Goal: Feedback & Contribution: Contribute content

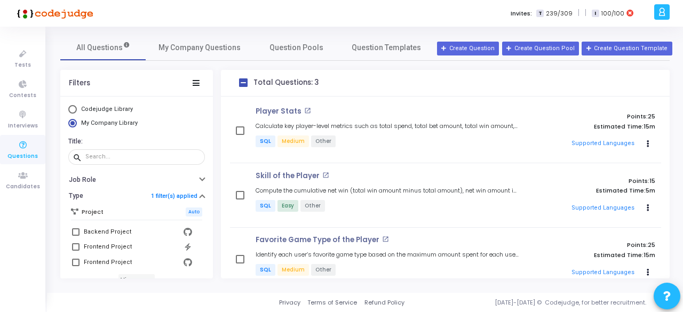
scroll to position [97, 0]
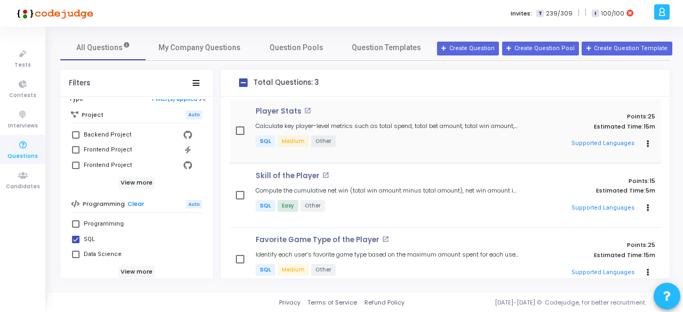
click at [376, 136] on p "SQL Medium Other" at bounding box center [387, 142] width 263 height 13
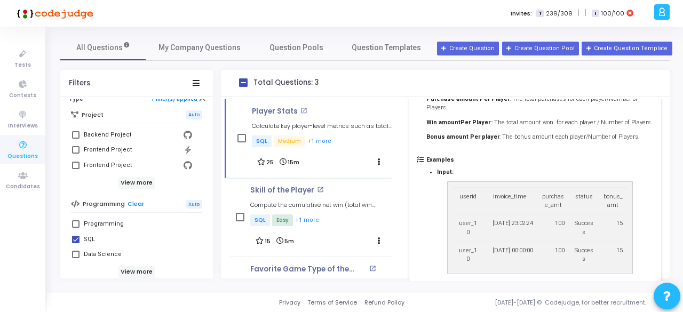
scroll to position [328, 0]
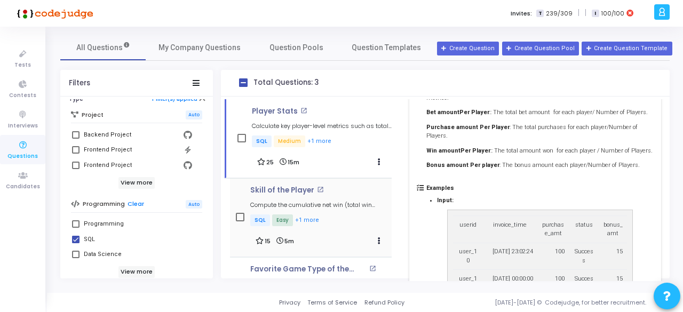
click at [310, 198] on div "Skill of the Player open_in_new Compute the cumulative net win (total win amoun…" at bounding box center [320, 207] width 141 height 42
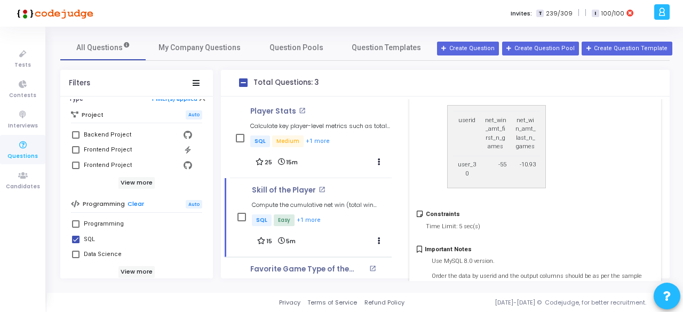
scroll to position [1238, 0]
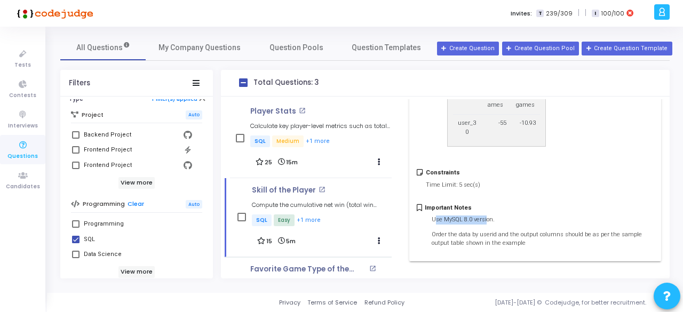
drag, startPoint x: 434, startPoint y: 220, endPoint x: 485, endPoint y: 220, distance: 50.2
click at [485, 220] on p "Use MySQL 8.0 version." at bounding box center [543, 220] width 222 height 9
click at [466, 219] on p "Use MySQL 8.0 version." at bounding box center [543, 220] width 222 height 9
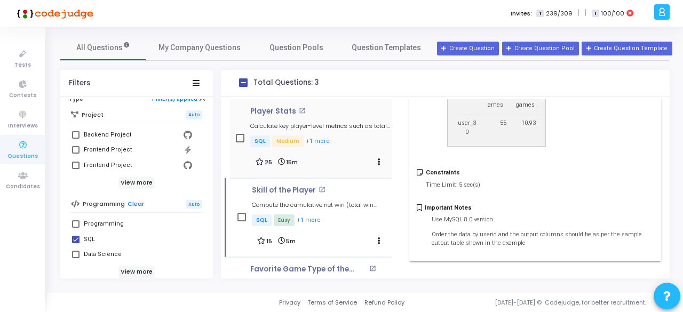
click at [287, 171] on div "Player Stats open_in_new Calculate key player-level metrics such as total spend…" at bounding box center [311, 138] width 162 height 79
click at [471, 147] on div "Sample Output Table: userid net_win_amt_first_n_games net_win_amt_last_n_games …" at bounding box center [540, 99] width 206 height 110
click at [275, 110] on p "Player Stats" at bounding box center [273, 111] width 46 height 9
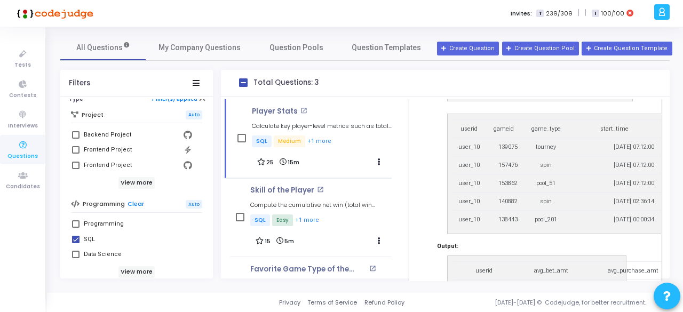
scroll to position [676, 0]
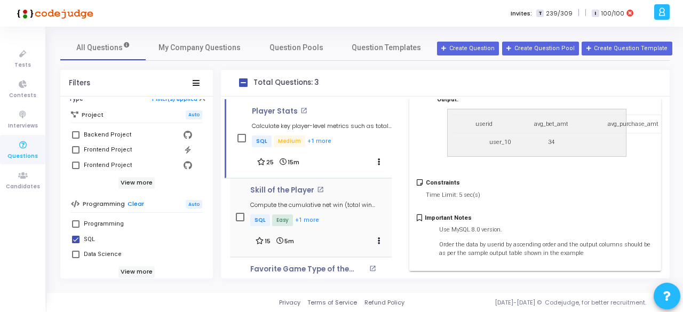
click at [338, 197] on div "Skill of the Player open_in_new Compute the cumulative net win (total win amoun…" at bounding box center [320, 207] width 141 height 42
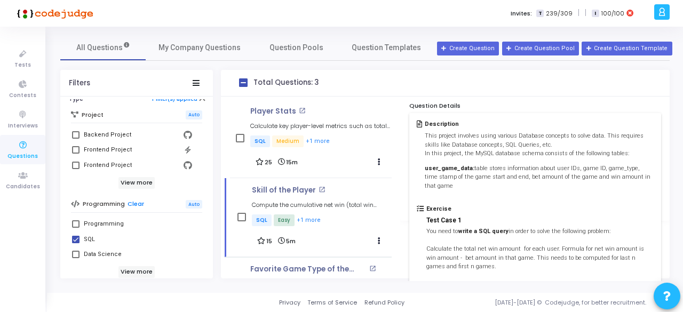
scroll to position [60, 0]
click at [462, 168] on strong "user_game_data:" at bounding box center [450, 168] width 50 height 7
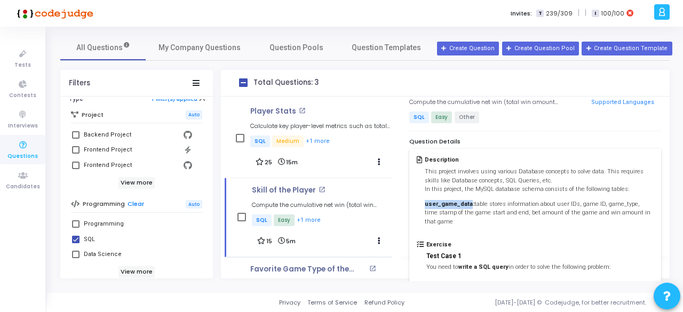
scroll to position [0, 0]
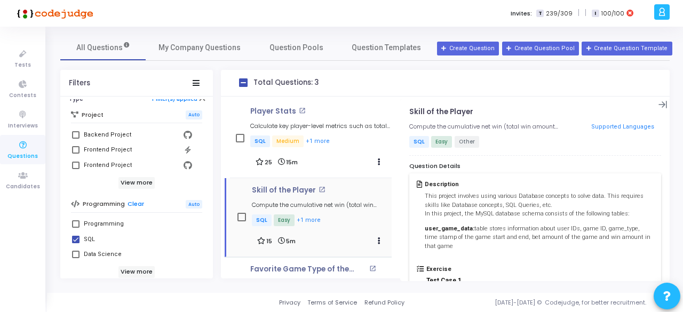
click at [356, 227] on p "SQL Easy +1 more" at bounding box center [322, 221] width 140 height 13
click at [331, 152] on div "Player Stats open_in_new Calculate key player-level metrics such as total spend…" at bounding box center [320, 138] width 141 height 62
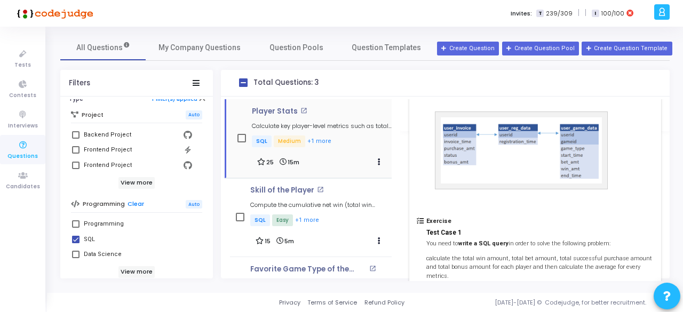
scroll to position [66, 0]
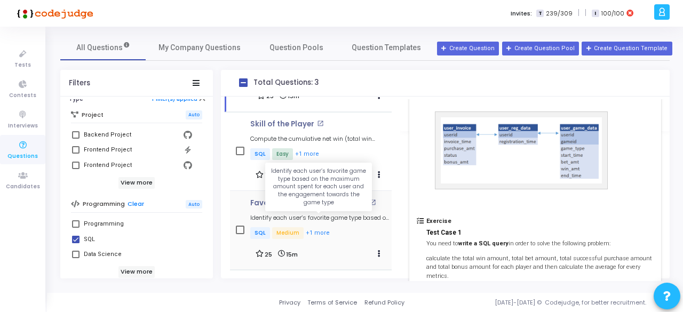
click at [292, 215] on h5 "Identify each user’s favorite game type based on the maximum amount spent for e…" at bounding box center [320, 218] width 141 height 7
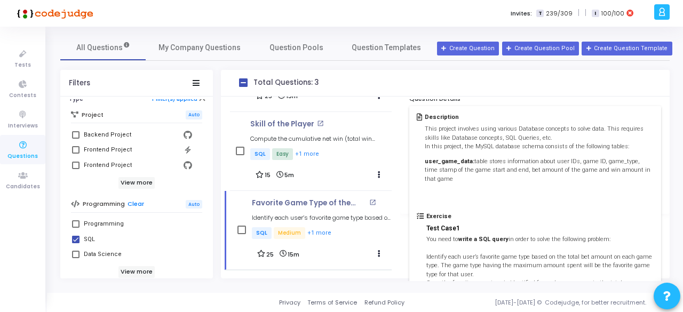
scroll to position [0, 0]
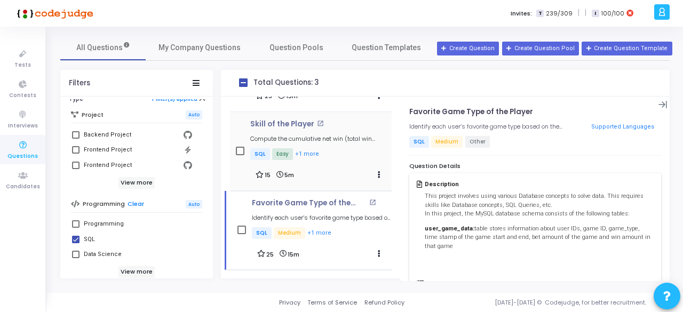
click at [326, 159] on p "SQL Easy +1 more" at bounding box center [320, 154] width 141 height 13
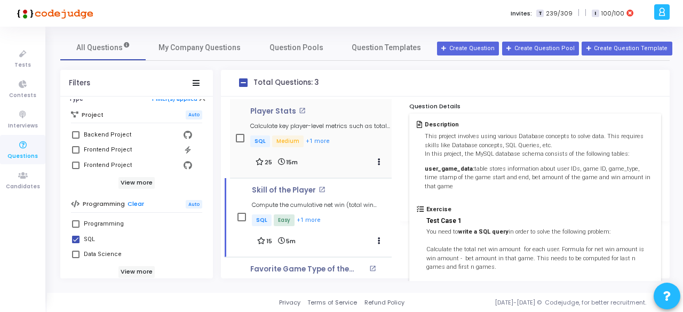
click at [332, 153] on div "Player Stats open_in_new Calculate key player-level metrics such as total spend…" at bounding box center [320, 138] width 141 height 62
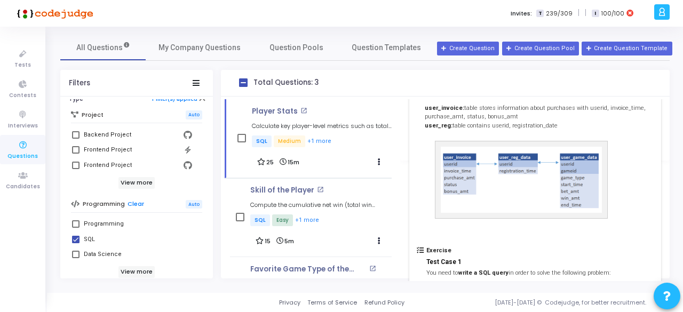
scroll to position [122, 0]
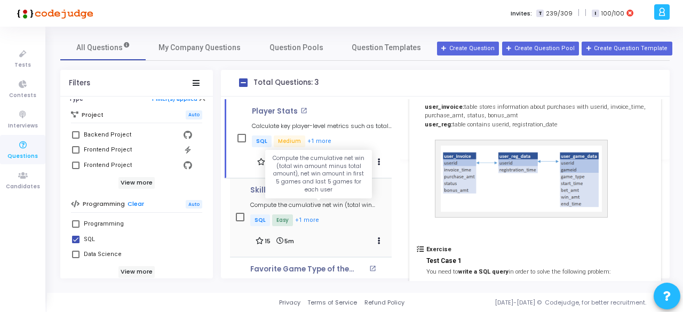
click at [343, 203] on h5 "Compute the cumulative net win (total win amount minus total amount), net win a…" at bounding box center [320, 205] width 141 height 7
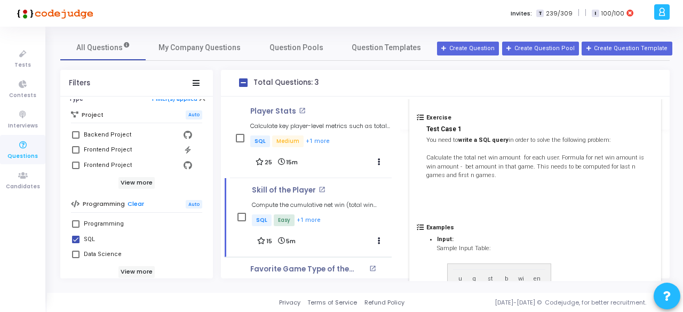
scroll to position [150, 0]
click at [327, 261] on div "Favorite Game Type of the Player open_in_new Identify each user’s favorite game…" at bounding box center [311, 296] width 162 height 79
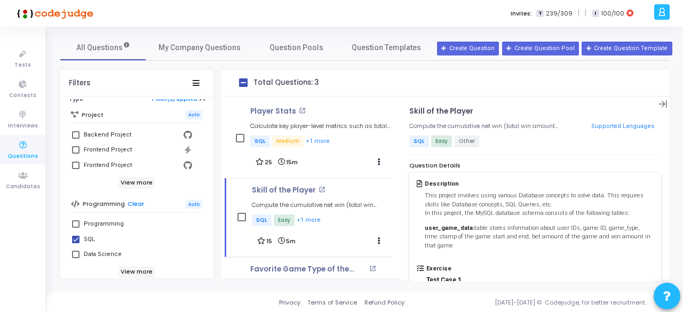
scroll to position [0, 0]
click at [450, 225] on p "user_game_data: table stores information about user IDs, game ID, game_type, ti…" at bounding box center [539, 238] width 229 height 27
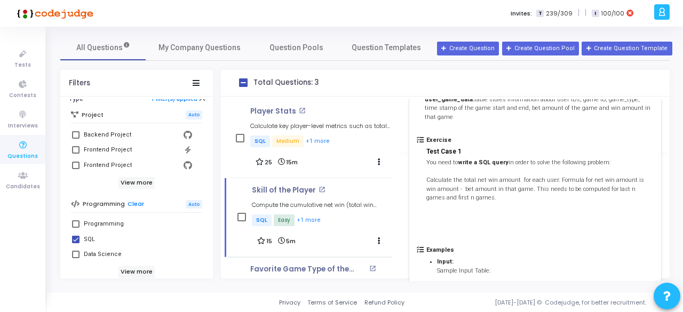
scroll to position [92, 0]
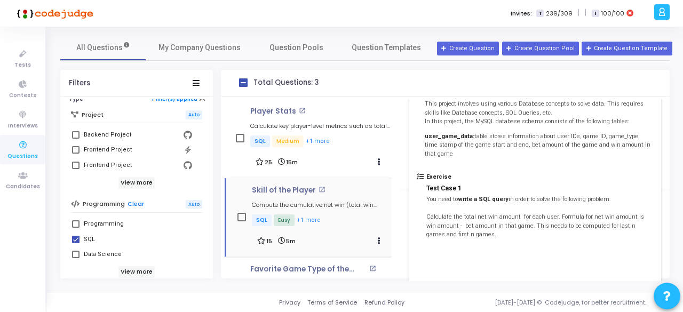
click at [321, 192] on mat-icon "open_in_new" at bounding box center [322, 189] width 7 height 7
click at [319, 205] on h5 "Compute the cumulative net win (total win amount minus total amount), net win a…" at bounding box center [322, 205] width 140 height 7
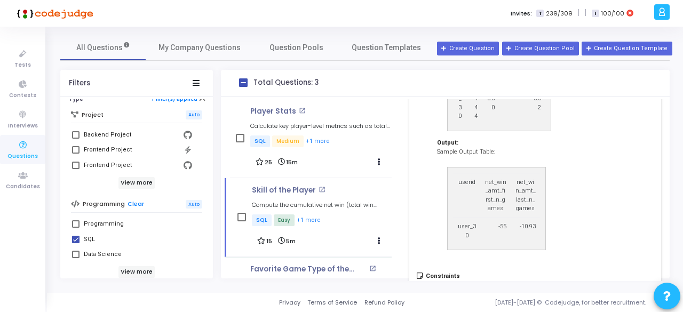
scroll to position [1238, 0]
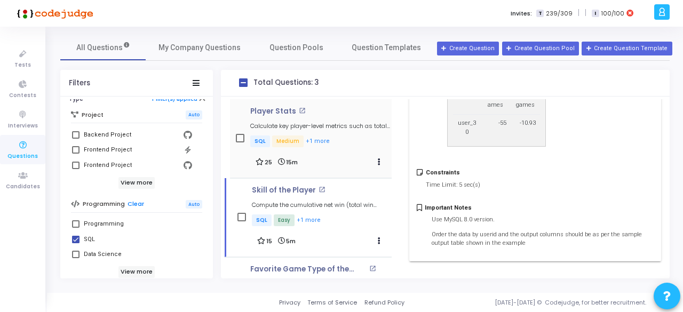
click at [314, 133] on div "Player Stats open_in_new Calculate key player-level metrics such as total spend…" at bounding box center [320, 128] width 141 height 42
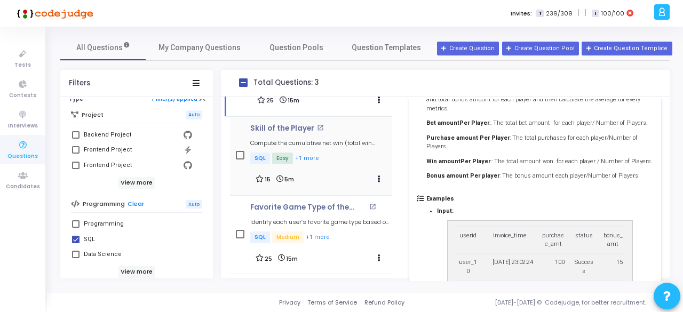
scroll to position [66, 0]
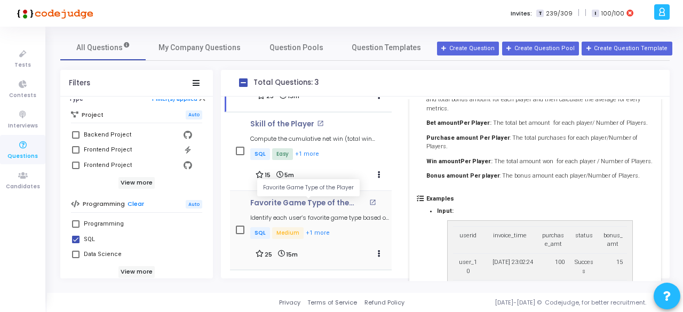
click at [323, 205] on p "Favorite Game Type of the Player" at bounding box center [308, 203] width 116 height 9
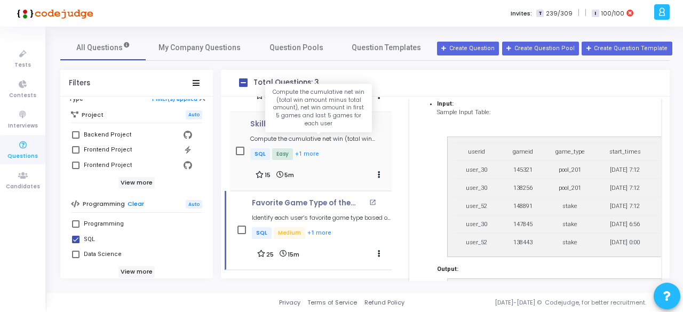
scroll to position [0, 0]
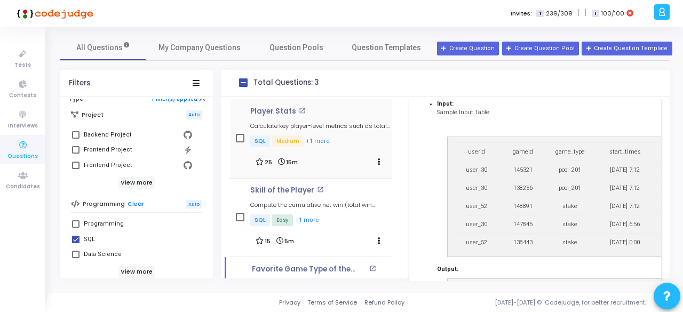
click at [288, 131] on div "Player Stats open_in_new Calculate key player-level metrics such as total spend…" at bounding box center [320, 128] width 141 height 42
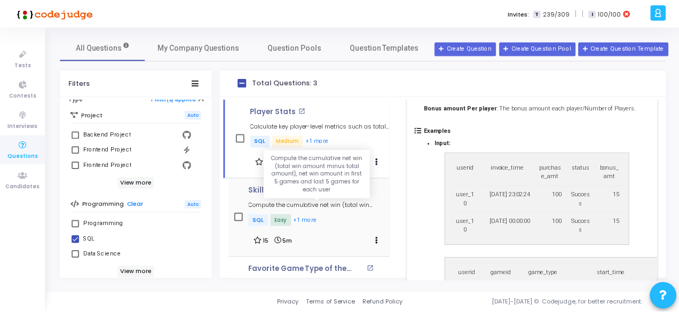
scroll to position [66, 0]
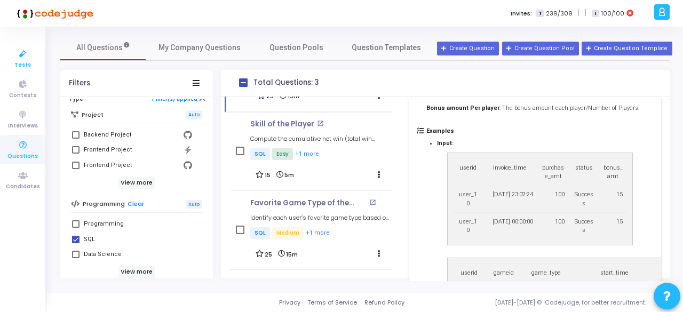
click at [25, 65] on span "Tests" at bounding box center [22, 65] width 17 height 9
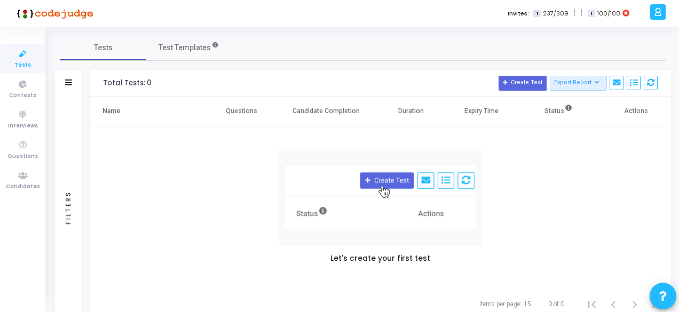
click at [78, 201] on div "Filters" at bounding box center [68, 208] width 27 height 223
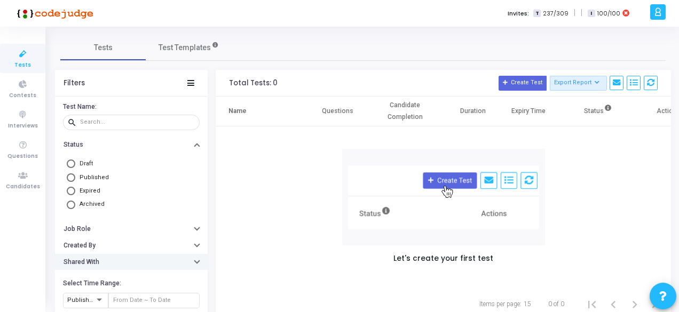
scroll to position [34, 0]
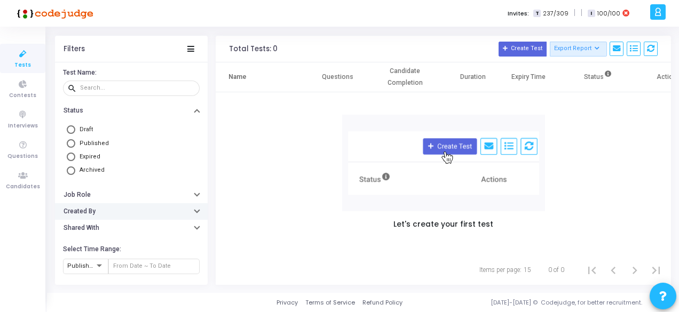
click at [95, 210] on button "Created By" at bounding box center [131, 211] width 153 height 17
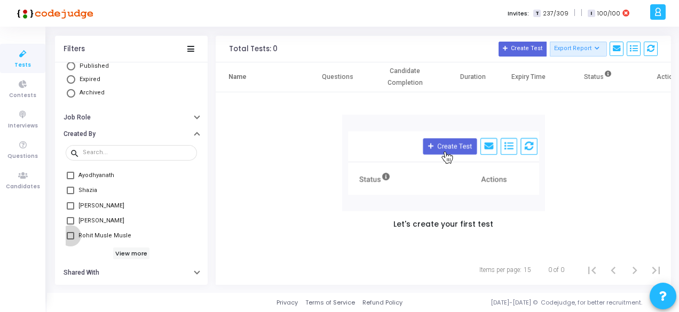
click at [90, 234] on span "Rohit Musle Musle" at bounding box center [104, 235] width 53 height 13
click at [70, 240] on input "Rohit Musle Musle" at bounding box center [70, 240] width 1 height 1
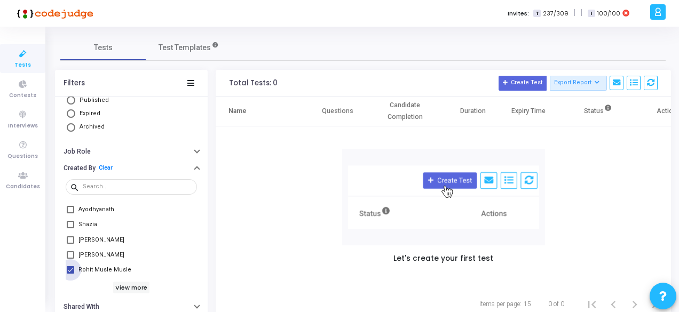
click at [109, 268] on span "Rohit Musle Musle" at bounding box center [104, 270] width 53 height 13
click at [70, 274] on input "Rohit Musle Musle" at bounding box center [70, 274] width 1 height 1
checkbox input "false"
click at [193, 47] on span "Test Templates" at bounding box center [185, 47] width 52 height 11
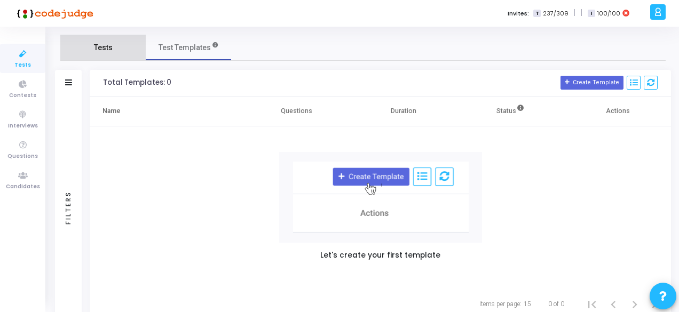
click at [109, 59] on link "Tests" at bounding box center [102, 48] width 85 height 26
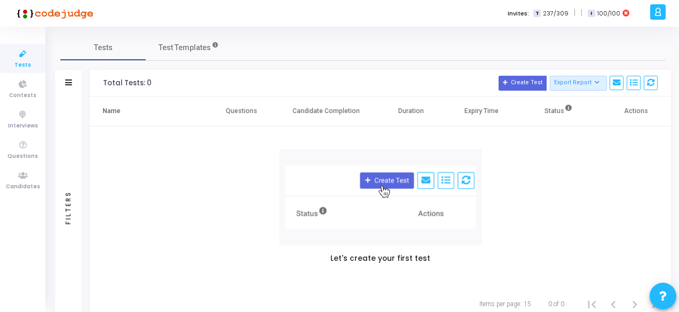
click at [67, 180] on div "Filters" at bounding box center [69, 207] width 10 height 117
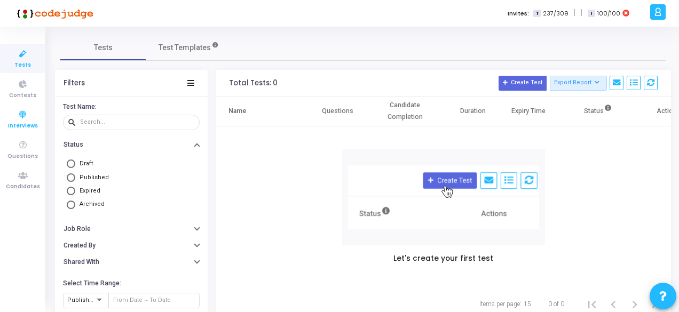
click at [25, 118] on icon at bounding box center [23, 114] width 22 height 13
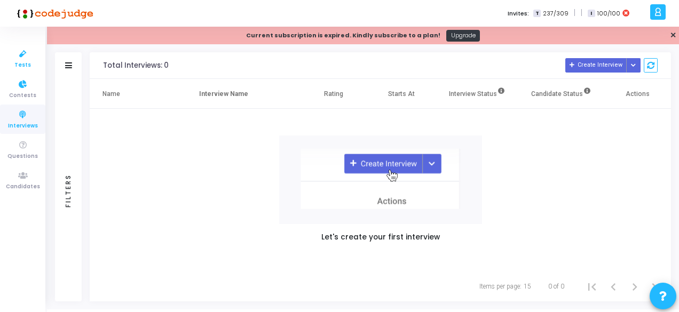
click at [20, 58] on icon at bounding box center [23, 53] width 22 height 13
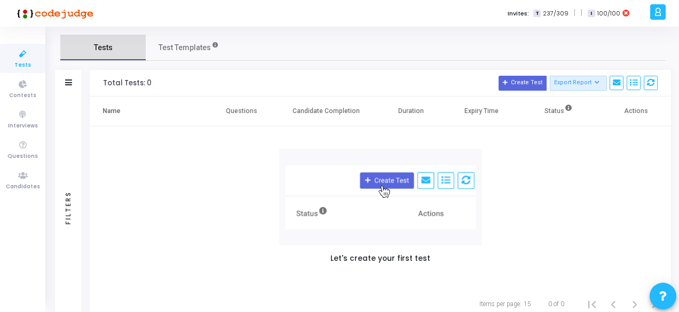
click at [98, 43] on span "Tests" at bounding box center [103, 47] width 19 height 11
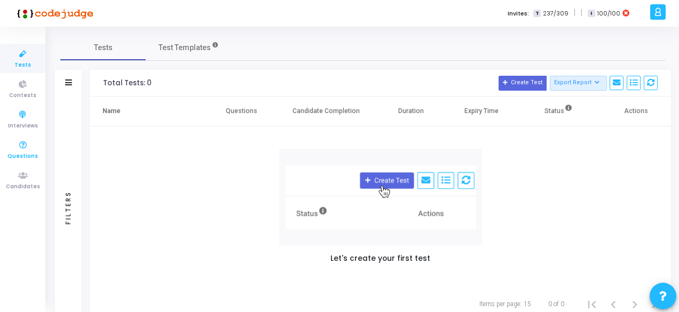
click at [27, 156] on span "Questions" at bounding box center [22, 156] width 30 height 9
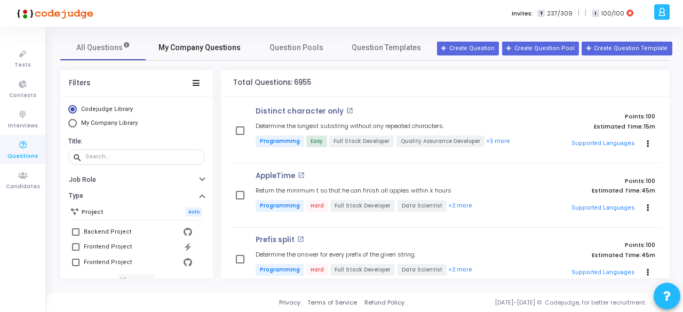
click at [189, 46] on span "My Company Questions" at bounding box center [200, 47] width 82 height 11
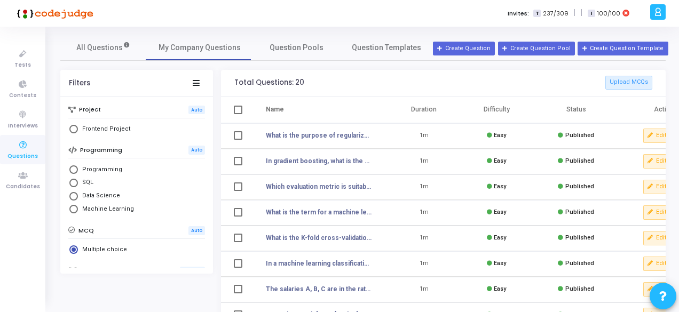
scroll to position [15, 0]
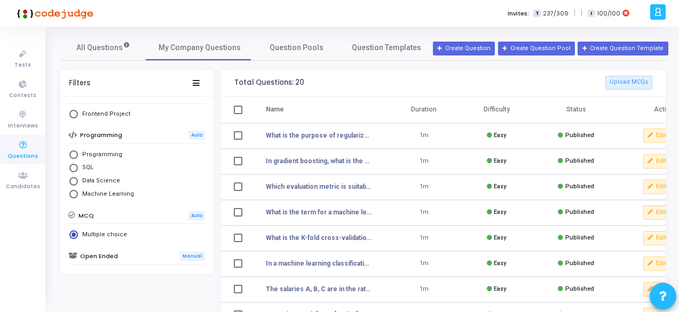
click at [75, 167] on span "Select Library" at bounding box center [73, 168] width 9 height 9
click at [75, 167] on input "SQL" at bounding box center [73, 168] width 9 height 9
radio input "true"
radio input "false"
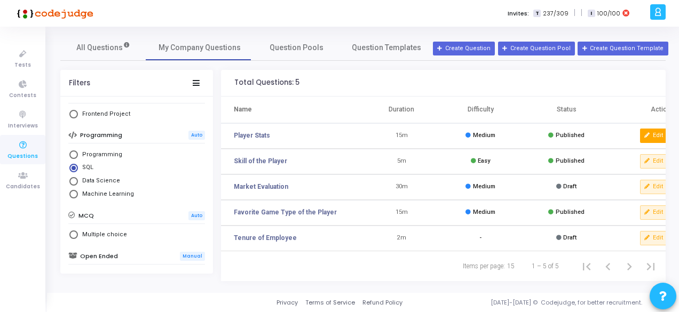
click at [647, 138] on icon at bounding box center [647, 136] width 6 height 6
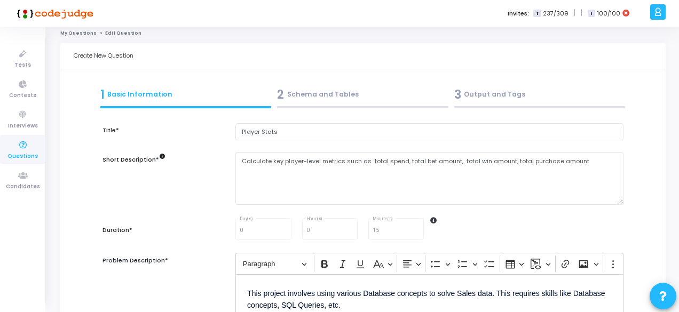
scroll to position [6, 0]
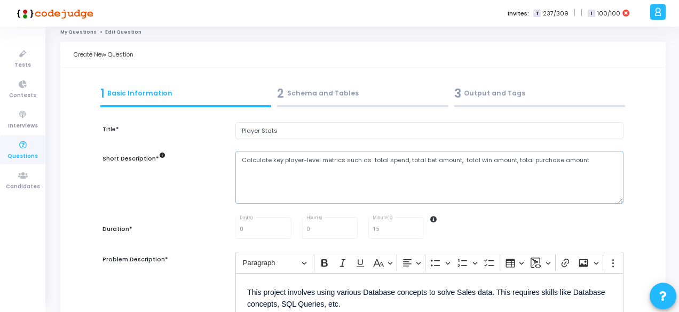
click at [386, 161] on textarea "Calculate key player-level metrics such as total spend, total bet amount, total…" at bounding box center [429, 177] width 388 height 53
click at [381, 160] on textarea "Calculate key player-level metrics such as total spend, total bet amount, total…" at bounding box center [429, 177] width 388 height 53
click at [411, 161] on textarea "Calculate key player-level metrics such as avg spend, total bet amount, total w…" at bounding box center [429, 177] width 388 height 53
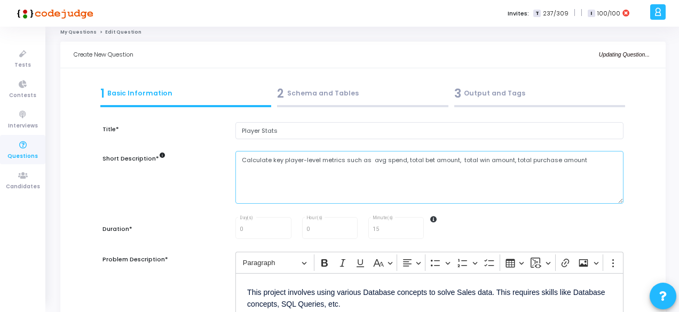
click at [411, 161] on textarea "Calculate key player-level metrics such as avg spend, total bet amount, total w…" at bounding box center [429, 177] width 388 height 53
click at [378, 162] on textarea "Calculate key player-level metrics such as average spend, total bet amount, tot…" at bounding box center [429, 177] width 388 height 53
click at [426, 161] on textarea "Calculate key player-level metrics such as average spend, total bet amount, tot…" at bounding box center [429, 177] width 388 height 53
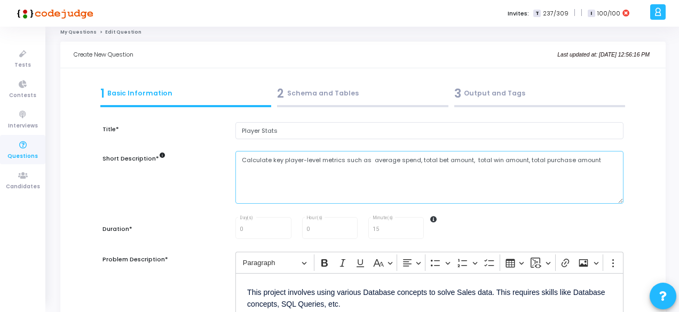
click at [426, 161] on textarea "Calculate key player-level metrics such as average spend, total bet amount, tot…" at bounding box center [429, 177] width 388 height 53
paste textarea "average"
click at [482, 161] on textarea "Calculate key player-level metrics such as average spend, average bet amount, t…" at bounding box center [429, 177] width 388 height 53
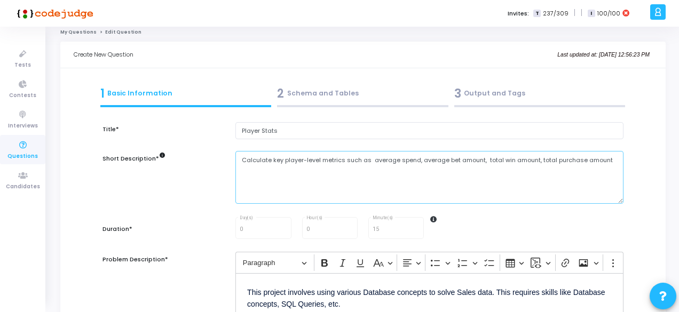
paste textarea "average"
click at [305, 176] on textarea "Calculate key player-level metrics such as average spend, average bet amount, a…" at bounding box center [429, 177] width 388 height 53
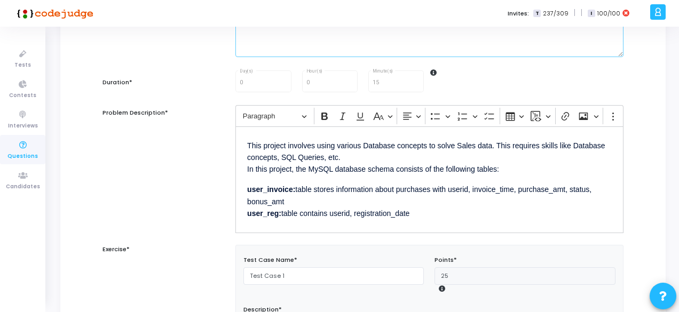
scroll to position [153, 0]
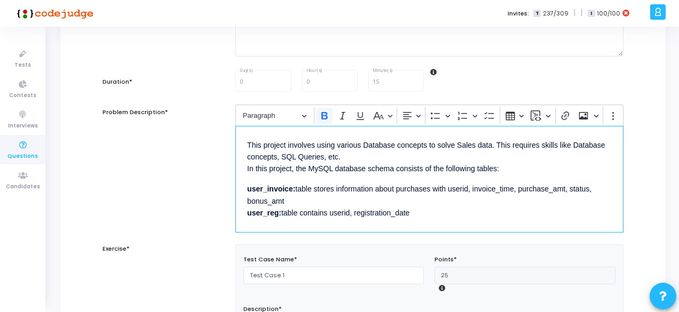
click at [292, 176] on div "This project involves using various Database concepts to solve Sales data. This…" at bounding box center [429, 179] width 388 height 107
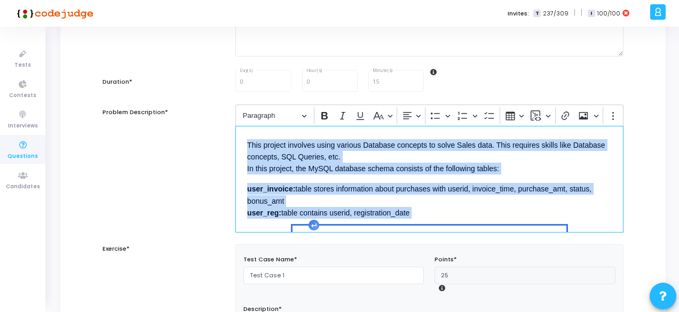
click at [299, 171] on p "This project involves using various Database concepts to solve Sales data. This…" at bounding box center [429, 156] width 365 height 37
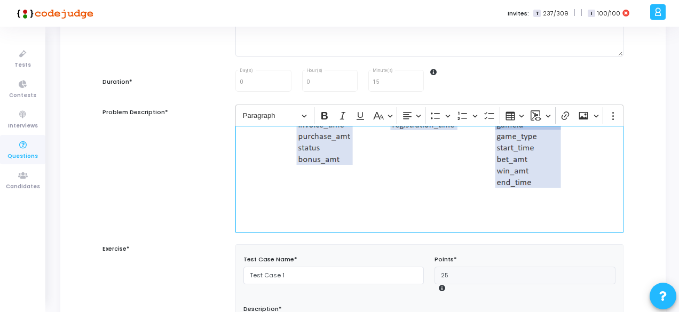
scroll to position [6, 0]
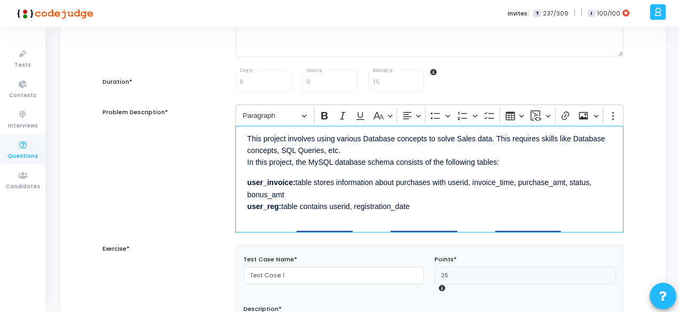
click at [299, 171] on div "This project involves using various Database concepts to solve Sales data. This…" at bounding box center [429, 179] width 388 height 107
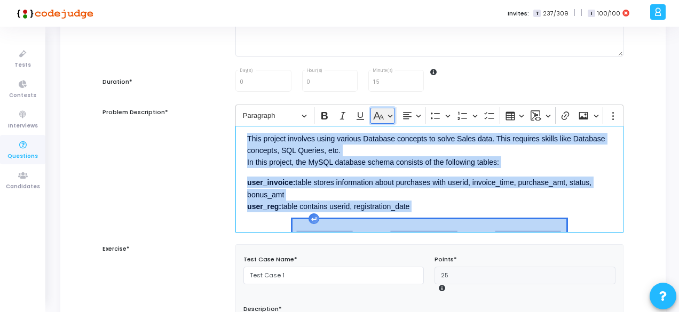
click at [387, 120] on button "Basic styles" at bounding box center [382, 116] width 24 height 16
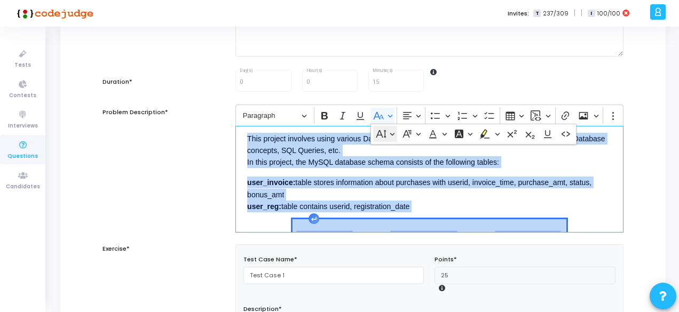
click at [390, 133] on button "Font Size" at bounding box center [385, 134] width 24 height 16
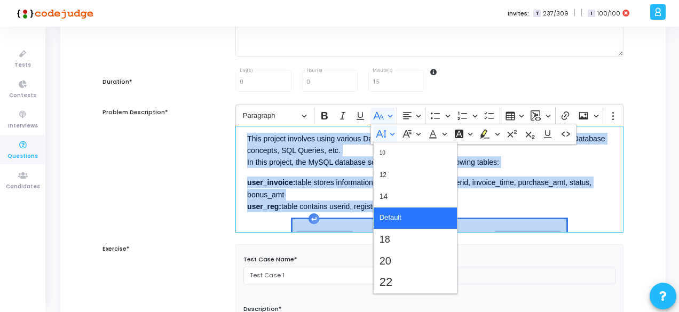
click at [393, 221] on span "Default" at bounding box center [390, 217] width 22 height 15
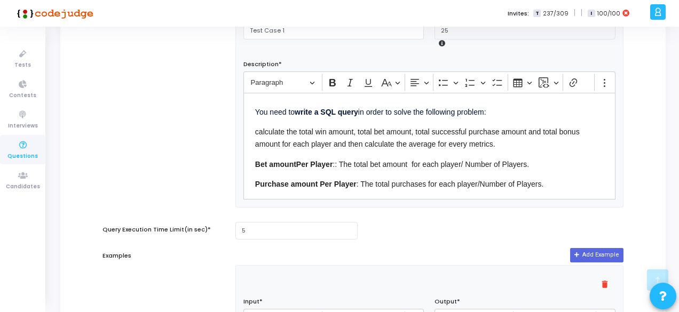
scroll to position [399, 0]
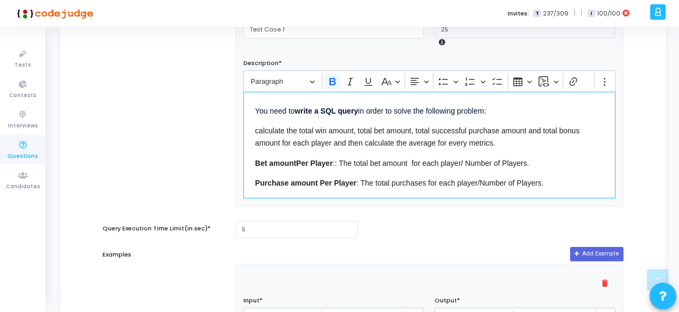
click at [325, 160] on strong "Per Player" at bounding box center [314, 163] width 37 height 9
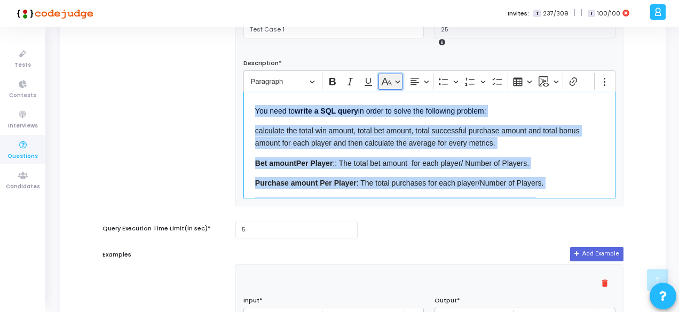
click at [396, 83] on button "Basic styles" at bounding box center [390, 82] width 24 height 16
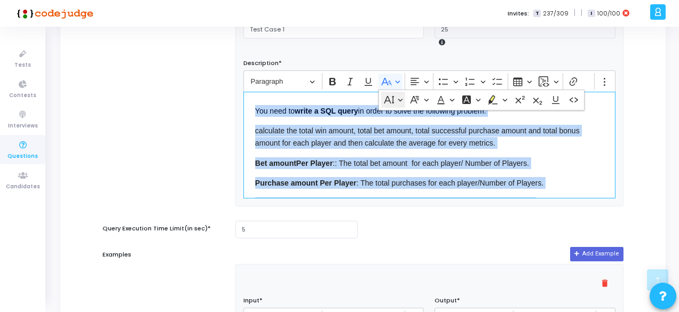
click at [399, 94] on button "Font Size" at bounding box center [393, 100] width 24 height 16
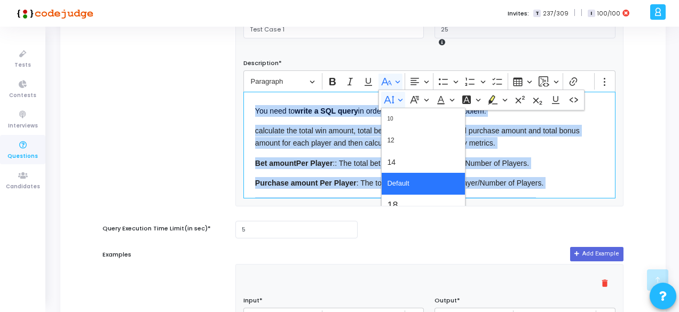
click at [405, 181] on span "Default" at bounding box center [398, 183] width 22 height 15
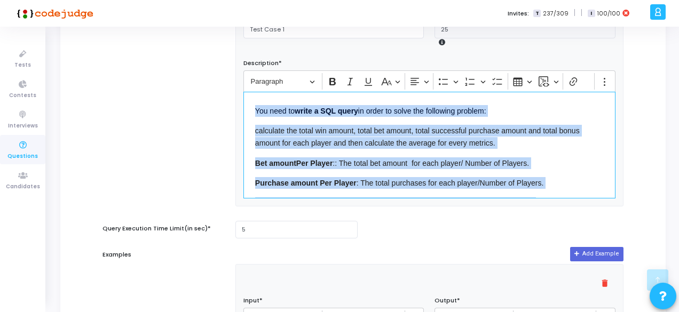
click at [458, 167] on p "Bet amount Per Player :: The total bet amount for each player/ Number of Player…" at bounding box center [429, 162] width 348 height 13
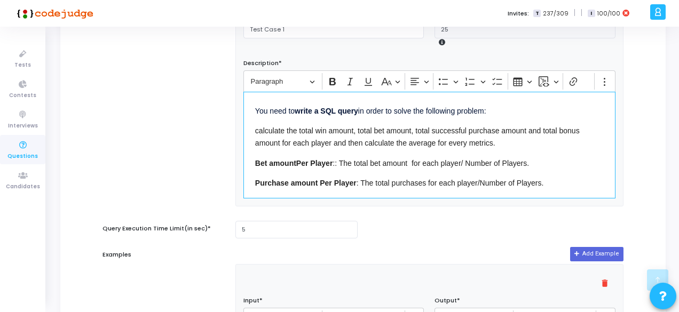
click at [514, 167] on p "Bet amount Per Player :: The total bet amount for each player/ Number of Player…" at bounding box center [429, 162] width 348 height 13
click at [487, 185] on span "Purchase amount Per Player : The total purchases for each player/Number of Play…" at bounding box center [399, 183] width 289 height 9
click at [528, 179] on span "Purchase amount Per Player : The total purchases for each player/Number of Play…" at bounding box center [399, 183] width 289 height 9
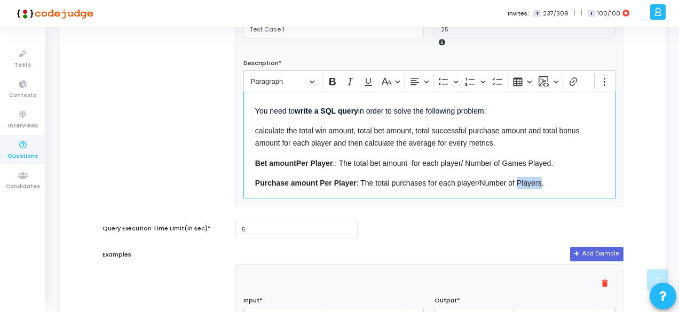
click at [528, 179] on span "Purchase amount Per Player : The total purchases for each player/Number of Play…" at bounding box center [399, 183] width 289 height 9
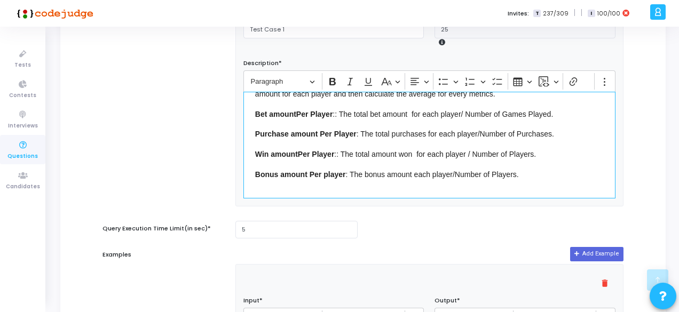
click at [524, 152] on span "Win amount Per Player :: The total amount won for each player / Number of Playe…" at bounding box center [395, 154] width 281 height 9
click at [559, 155] on span "Win amount Per Player :: The total amount won for each player / Number of Games…" at bounding box center [407, 154] width 305 height 9
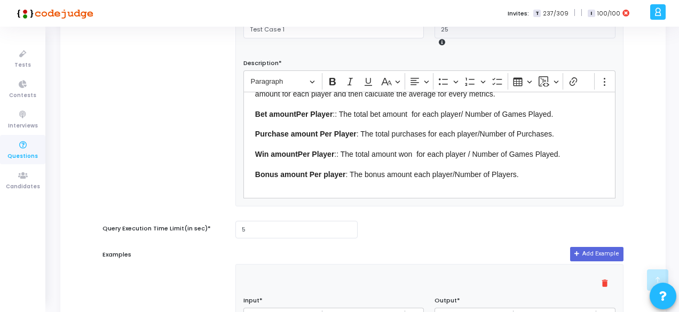
click at [405, 223] on div "Query Execution Time Limit(in sec)* 5" at bounding box center [363, 230] width 532 height 18
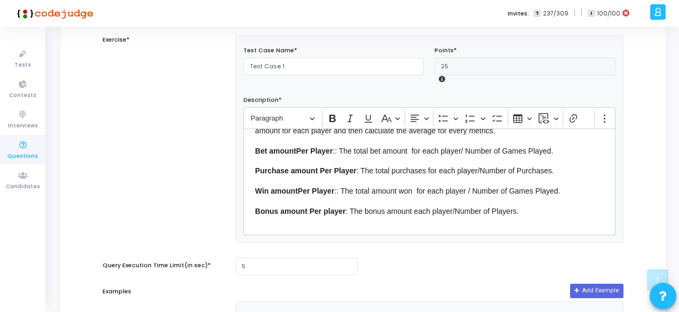
scroll to position [362, 0]
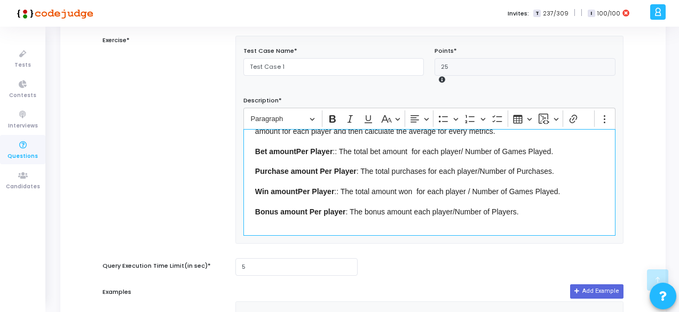
click at [494, 211] on span "Bonus amount Per player : The bonus amount each player/Number of Players." at bounding box center [387, 212] width 264 height 9
click at [526, 174] on p "Purchase amount Per Player : The total purchases for each player/Number of Purc…" at bounding box center [429, 170] width 348 height 13
copy span "Purchases"
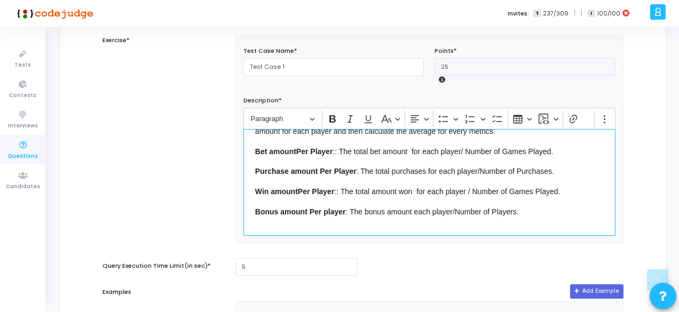
click at [496, 209] on span "Bonus amount Per player : The bonus amount each player/Number of Players." at bounding box center [387, 212] width 264 height 9
click at [537, 211] on p "Bonus amount Per player : The bonus amount each player/Number of Purchases." at bounding box center [429, 210] width 348 height 13
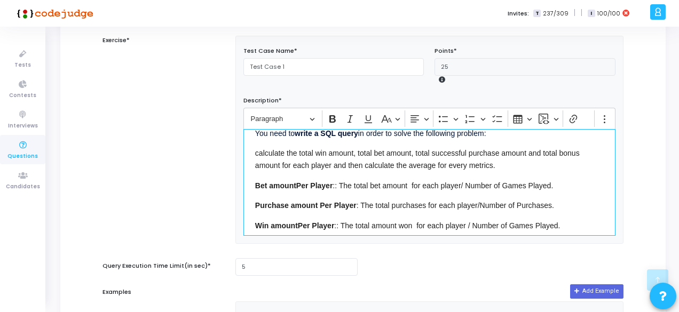
click at [417, 201] on span "Purchase amount Per Player : The total purchases for each player/Number of Purc…" at bounding box center [404, 205] width 299 height 9
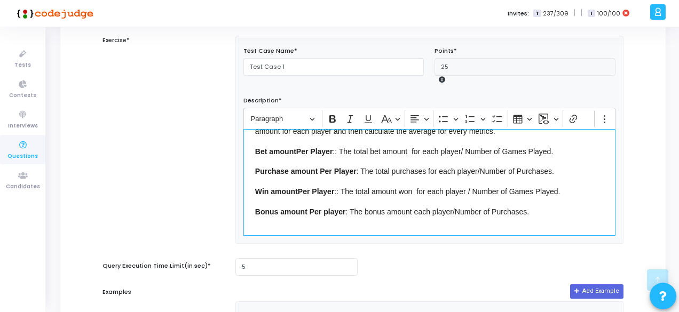
click at [373, 187] on span "Win amount Per Player :: The total amount won for each player / Number of Games…" at bounding box center [407, 191] width 305 height 9
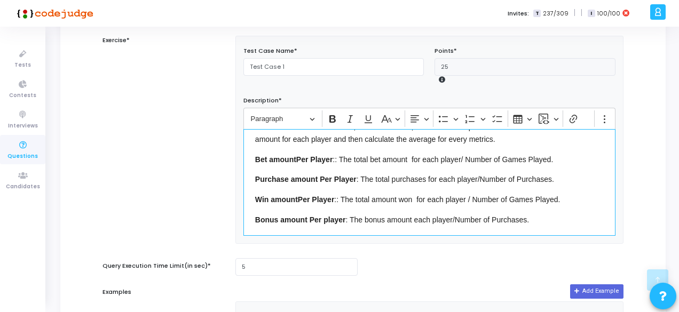
scroll to position [44, 0]
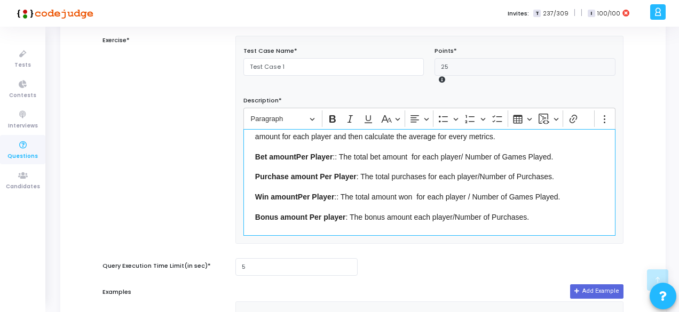
click at [390, 175] on span "Purchase amount Per Player : The total purchases for each player/Number of Purc…" at bounding box center [404, 176] width 299 height 9
drag, startPoint x: 389, startPoint y: 175, endPoint x: 454, endPoint y: 175, distance: 65.6
click at [454, 175] on span "Purchase amount Per Player : The total Successpurchases for each player/Number …" at bounding box center [418, 176] width 327 height 9
drag, startPoint x: 359, startPoint y: 175, endPoint x: 504, endPoint y: 173, distance: 145.7
click at [504, 173] on span "Purchase amount Per Player : The total Successpurchases for each player/Number …" at bounding box center [418, 176] width 327 height 9
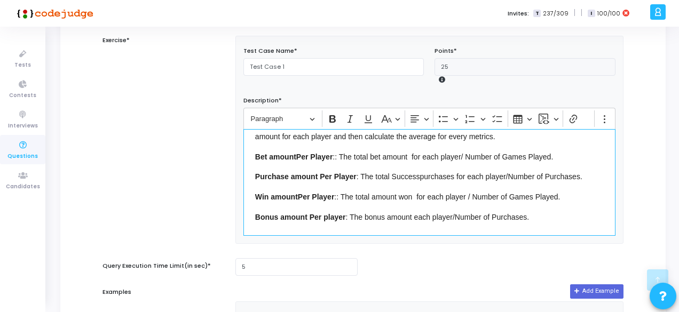
click at [351, 170] on p "Purchase amount Per Player : The total Successpurchases for each player/Number …" at bounding box center [429, 176] width 348 height 13
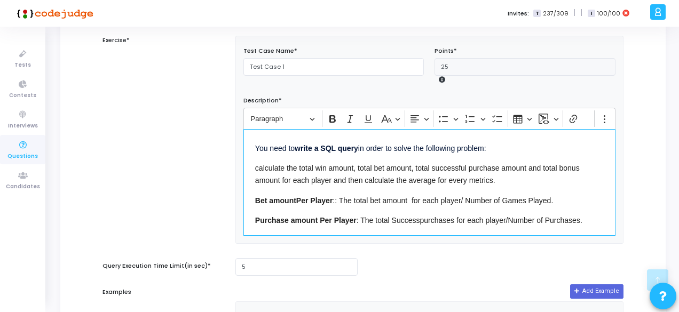
click at [342, 199] on span "Bet amount Per Player :: The total bet amount for each player/ Number of Games …" at bounding box center [404, 200] width 298 height 9
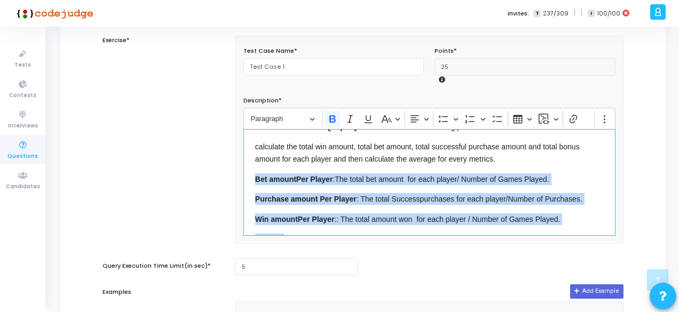
scroll to position [49, 0]
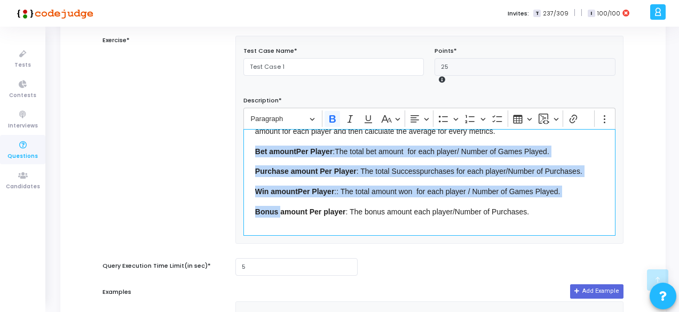
drag, startPoint x: 253, startPoint y: 197, endPoint x: 281, endPoint y: 231, distance: 43.9
click at [281, 231] on div "You need to write a SQL query in order to solve the following problem: calculat…" at bounding box center [429, 182] width 372 height 107
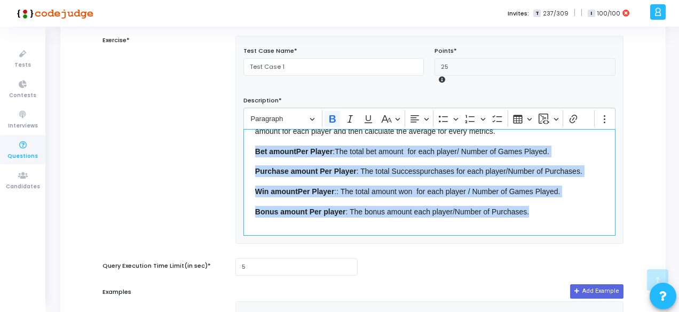
click at [538, 209] on p "Bonus amount Per player : The bonus amount each player/Number of Purchases." at bounding box center [429, 210] width 348 height 13
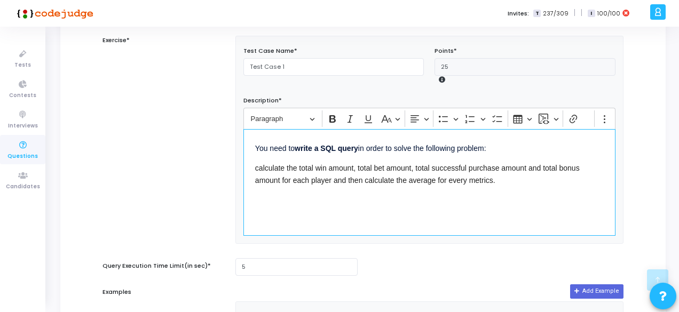
scroll to position [0, 0]
click at [363, 166] on span "calculate the total win amount, total bet amount, total successful purchase amo…" at bounding box center [417, 174] width 324 height 20
click at [371, 166] on span "calculate the total win amount, average bet amount, total successful purchase a…" at bounding box center [423, 174] width 337 height 20
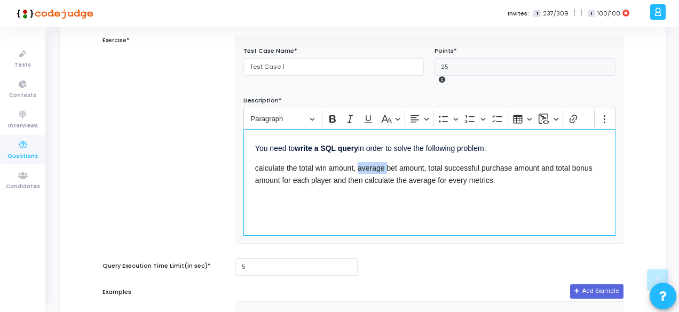
copy span "average"
click at [433, 165] on span "calculate the total win amount, average bet amount, total successful purchase a…" at bounding box center [423, 174] width 337 height 20
click at [572, 170] on span "calculate the total win amount, average bet amount, average successful purchase…" at bounding box center [419, 174] width 328 height 20
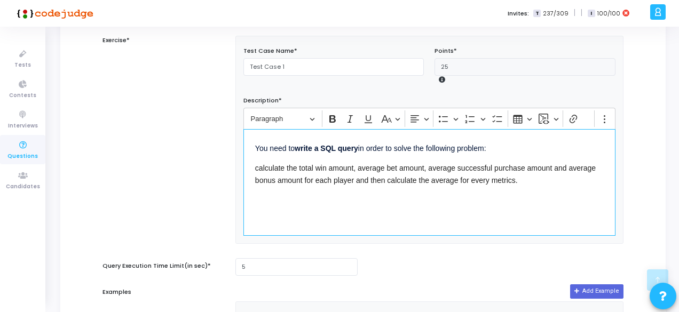
click at [299, 180] on span "calculate the total win amount, average bet amount, average successful purchase…" at bounding box center [425, 174] width 340 height 20
click at [320, 180] on span "calculate the total win amount, average bet amount, average successful purchase…" at bounding box center [425, 174] width 340 height 20
click at [353, 179] on span "calculate the total win amount, average bet amount, average successful purchase…" at bounding box center [425, 174] width 340 height 20
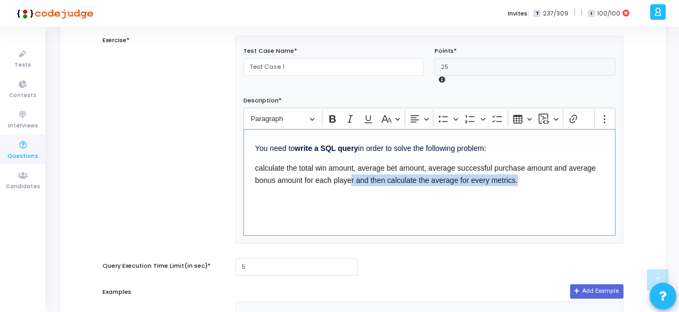
drag, startPoint x: 352, startPoint y: 179, endPoint x: 541, endPoint y: 180, distance: 188.9
click at [541, 180] on p "calculate the total win amount, average bet amount, average successful purchase…" at bounding box center [429, 174] width 348 height 26
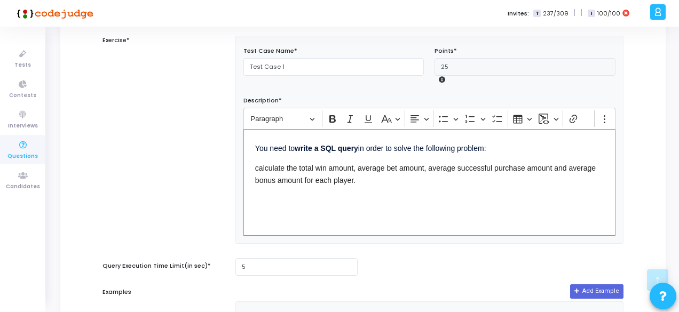
click at [450, 180] on p "calculate the total win amount, average bet amount, average successful purchase…" at bounding box center [429, 174] width 348 height 26
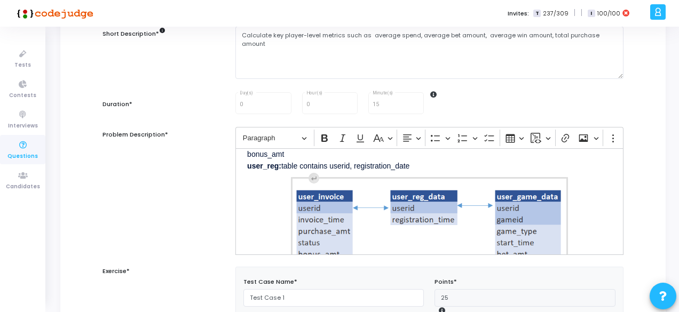
scroll to position [127, 0]
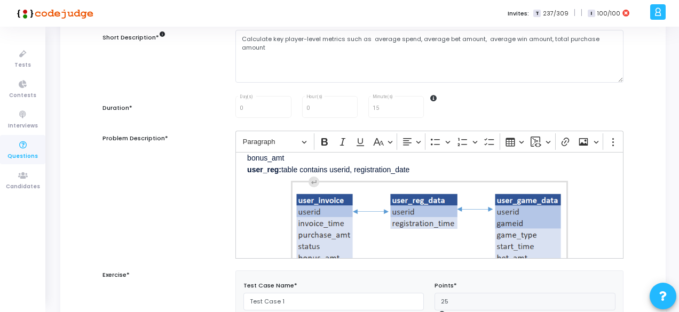
click at [282, 171] on p "user_invoice: table stores information about purchases with userid, invoice_tim…" at bounding box center [429, 156] width 365 height 37
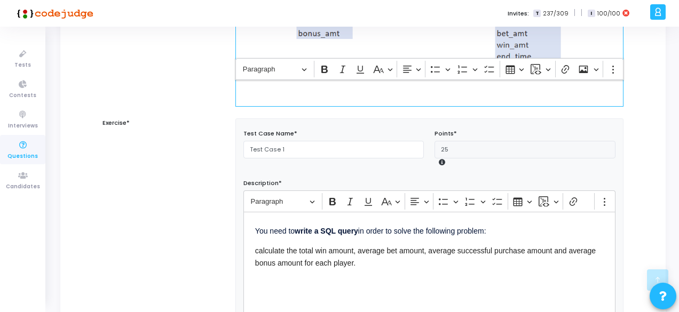
scroll to position [403, 0]
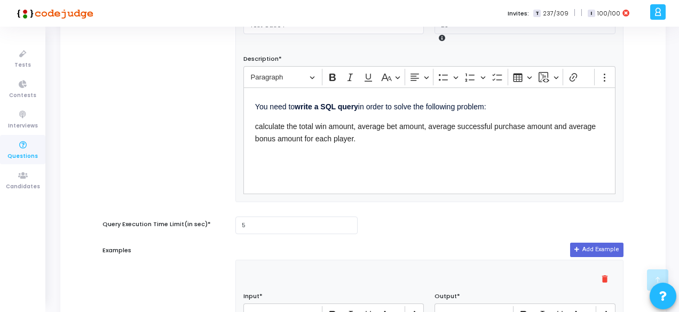
click at [305, 191] on div "You need to write a SQL query in order to solve the following problem: calculat…" at bounding box center [429, 141] width 372 height 107
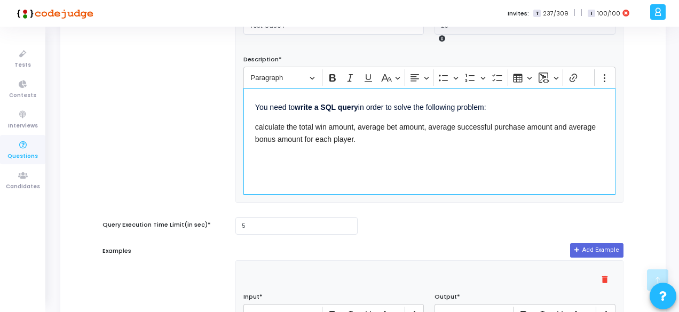
click at [371, 148] on div "You need to write a SQL query in order to solve the following problem: calculat…" at bounding box center [429, 141] width 372 height 107
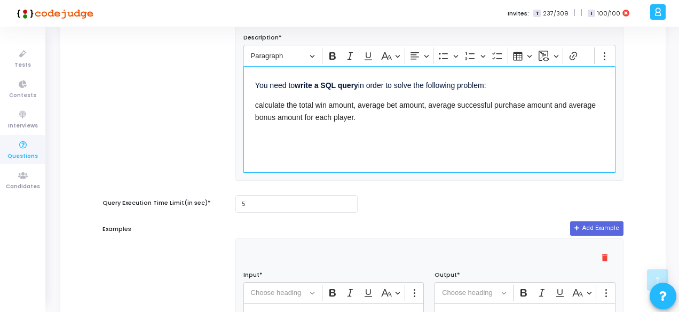
scroll to position [442, 0]
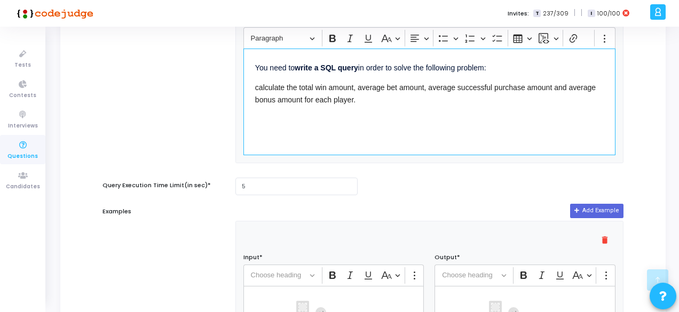
click at [403, 87] on span "calculate the total win amount, average bet amount, average successful purchase…" at bounding box center [425, 93] width 340 height 20
click at [469, 85] on span "calculate the total win amount, average bet amount, average successful purchase…" at bounding box center [425, 93] width 340 height 20
click at [337, 100] on span "calculate the total win amount, average bet amount, average successful purchase…" at bounding box center [425, 93] width 340 height 20
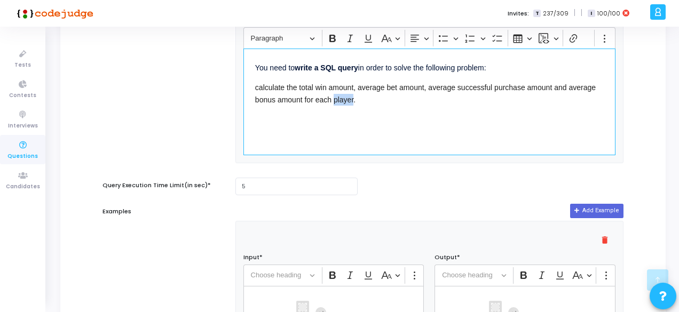
click at [337, 100] on span "calculate the total win amount, average bet amount, average successful purchase…" at bounding box center [425, 93] width 340 height 20
click at [335, 86] on span "calculate the total win amount, average bet amount, average successful purchase…" at bounding box center [425, 93] width 340 height 20
click at [309, 88] on span "calculate the total win amount, average bet amount, average successful purchase…" at bounding box center [425, 93] width 340 height 20
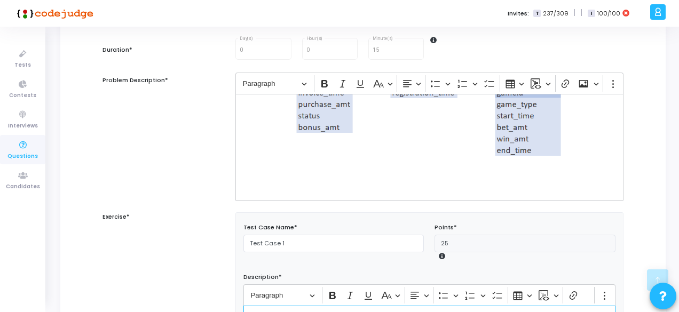
scroll to position [0, 0]
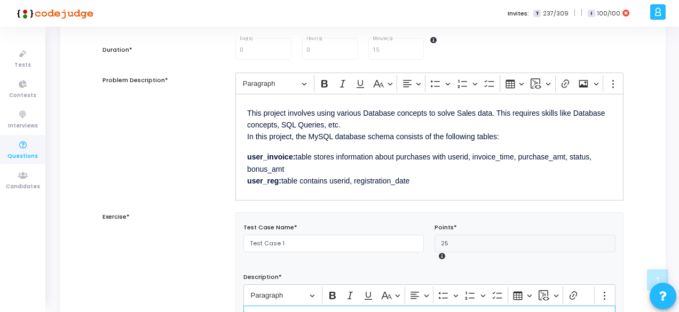
click at [276, 163] on p "user_invoice: table stores information about purchases with userid, invoice_tim…" at bounding box center [429, 167] width 365 height 37
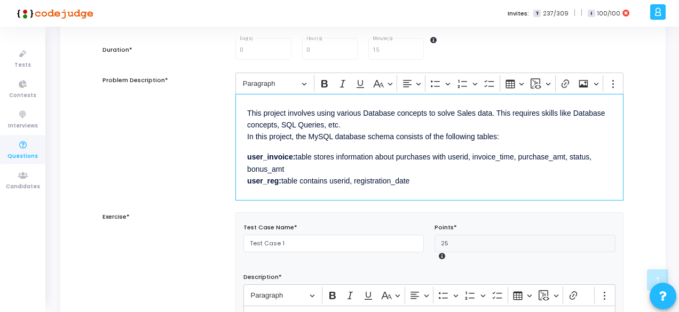
click at [276, 163] on p "user_invoice: table stores information about purchases with userid, invoice_tim…" at bounding box center [429, 167] width 365 height 37
click at [274, 153] on strong "user_invoice:" at bounding box center [271, 157] width 48 height 9
drag, startPoint x: 306, startPoint y: 164, endPoint x: 247, endPoint y: 155, distance: 60.5
click at [247, 155] on p "user_invoice: table stores information about purchases with userid, invoice_tim…" at bounding box center [429, 167] width 365 height 37
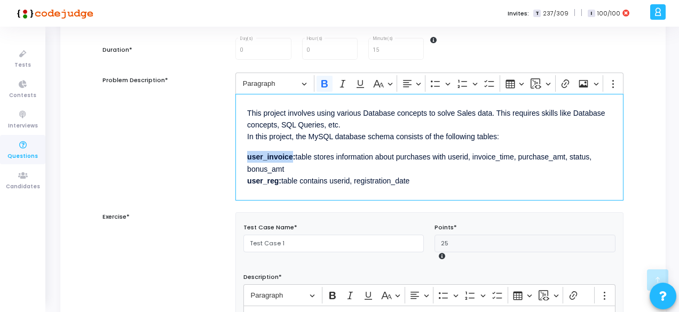
copy p "user_invoice: table stores information about purchases with userid, invoice_tim…"
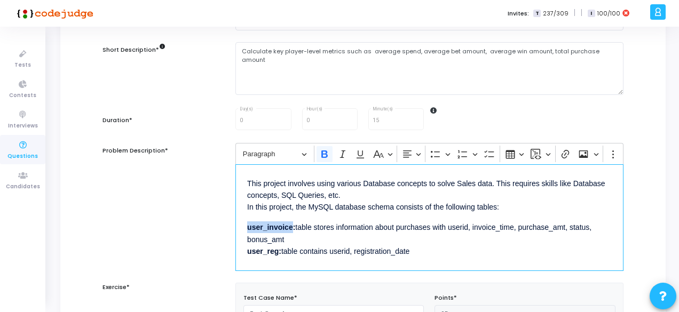
scroll to position [123, 0]
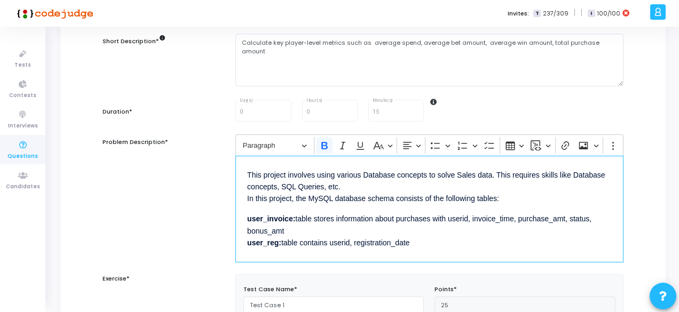
click at [416, 240] on p "user_invoice: table stores information about purchases with userid, invoice_tim…" at bounding box center [429, 229] width 365 height 37
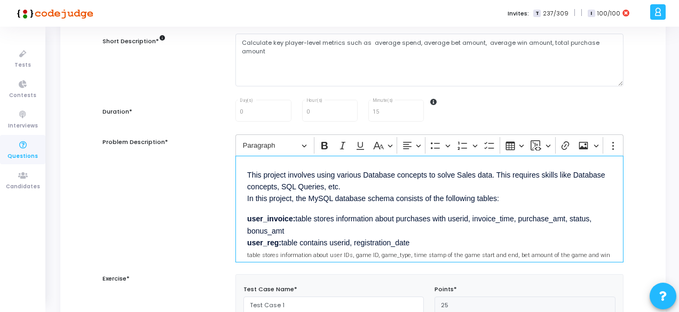
scroll to position [20, 0]
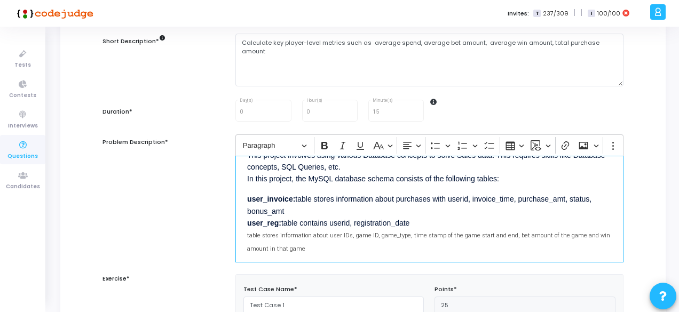
click at [271, 223] on strong "user_reg:" at bounding box center [264, 223] width 34 height 9
copy strong "user_reg"
click at [247, 235] on span "table stores information about user IDs, game ID, game_type, time stamp of the …" at bounding box center [428, 242] width 363 height 20
click at [247, 235] on span "user_game_date:table stores information about user IDs, game ID, game_type, tim…" at bounding box center [426, 242] width 358 height 20
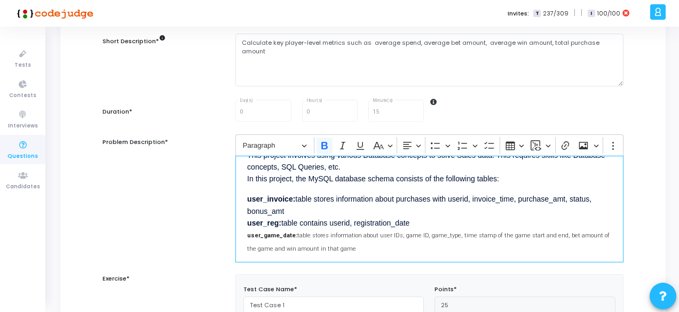
drag, startPoint x: 247, startPoint y: 220, endPoint x: 417, endPoint y: 220, distance: 170.8
click at [417, 220] on p "user_invoice: table stores information about purchases with userid, invoice_tim…" at bounding box center [429, 224] width 365 height 64
copy p "user_reg: table contains userid, registration_date"
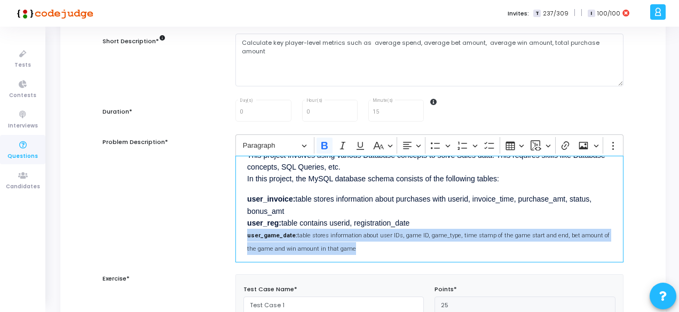
drag, startPoint x: 345, startPoint y: 244, endPoint x: 236, endPoint y: 231, distance: 109.1
click at [236, 231] on div "This project involves using various Database concepts to solve Sales data. This…" at bounding box center [429, 209] width 388 height 107
click at [288, 232] on strong "user_game_date:" at bounding box center [272, 235] width 50 height 7
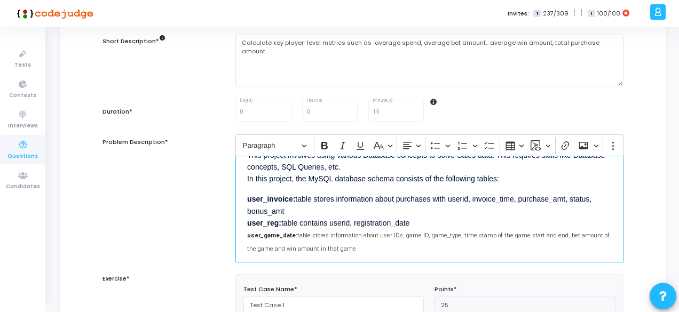
click at [415, 220] on p "user_invoice: table stores information about purchases with userid, invoice_tim…" at bounding box center [429, 224] width 365 height 64
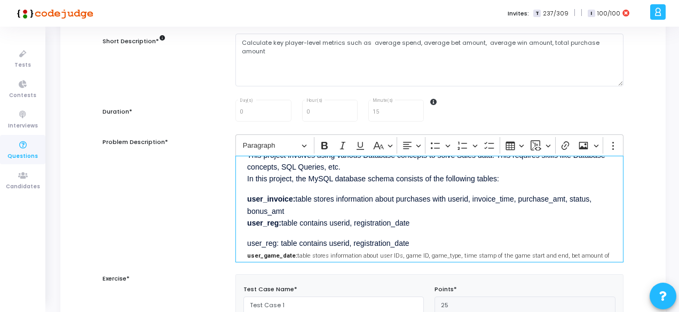
scroll to position [69, 0]
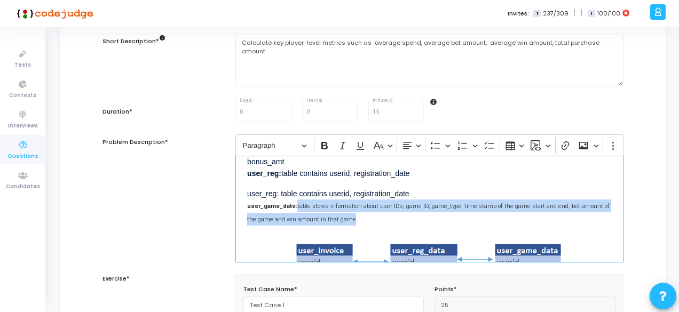
drag, startPoint x: 291, startPoint y: 204, endPoint x: 348, endPoint y: 216, distance: 58.2
click at [348, 216] on p "⁠⁠⁠⁠⁠⁠⁠user_reg: table contains userid, registration_date user_game_date: table…" at bounding box center [429, 205] width 365 height 39
copy span "table stores information about user IDs, game ID, game_type, time stamp of the …"
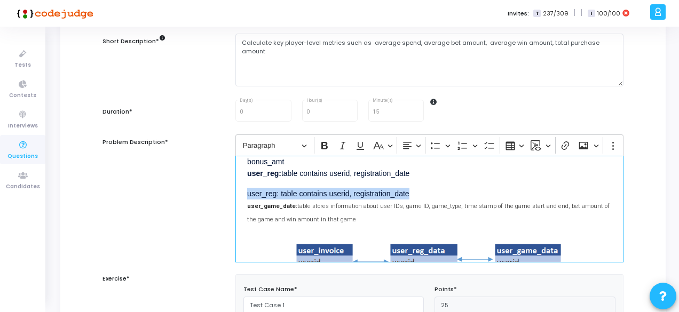
drag, startPoint x: 409, startPoint y: 195, endPoint x: 246, endPoint y: 185, distance: 163.6
click at [246, 185] on div "This project involves using various Database concepts to solve Sales data. This…" at bounding box center [429, 209] width 388 height 107
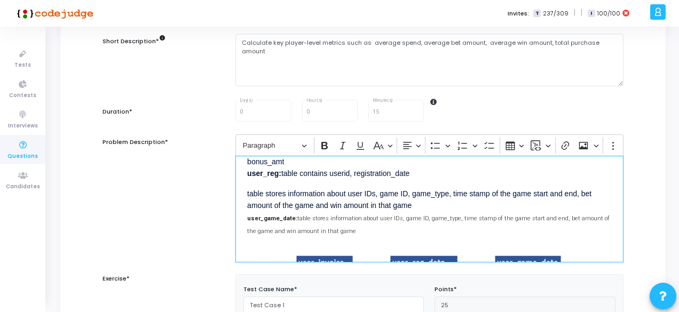
click at [268, 215] on strong "user_game_date:" at bounding box center [272, 218] width 50 height 7
copy strong "user_game_date"
click at [246, 194] on div "This project involves using various Database concepts to solve Sales data. This…" at bounding box center [429, 209] width 388 height 107
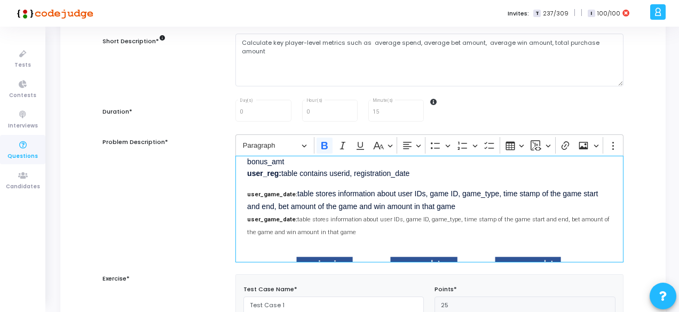
click at [274, 197] on p "user_game_date: table stores information about user IDs, game ID, game_type, ti…" at bounding box center [429, 212] width 365 height 52
click at [389, 150] on button "Basic styles" at bounding box center [382, 146] width 24 height 16
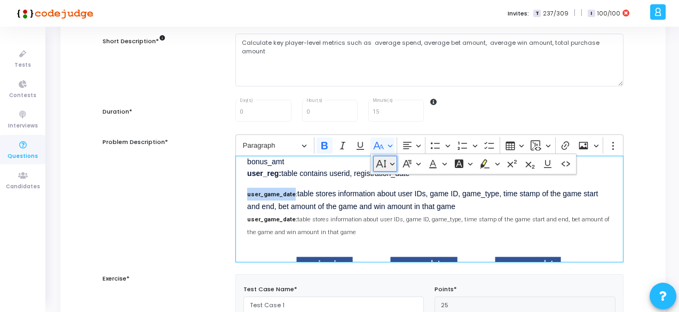
click at [391, 166] on button "Font Size" at bounding box center [385, 164] width 24 height 16
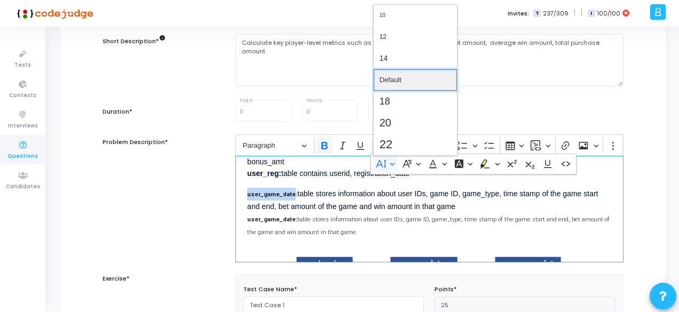
click at [398, 80] on span "Default" at bounding box center [390, 80] width 22 height 15
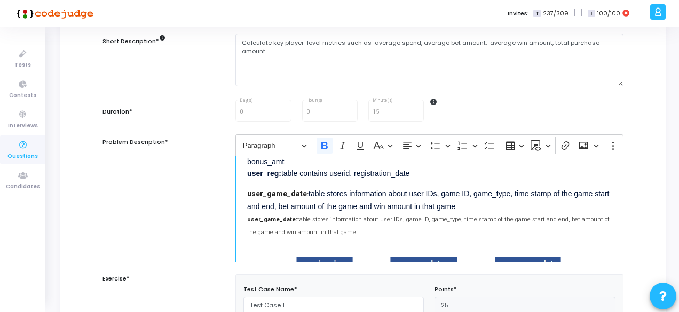
click at [313, 192] on p "user_game_date : table stores information about user IDs, game ID, game_type, t…" at bounding box center [429, 212] width 365 height 52
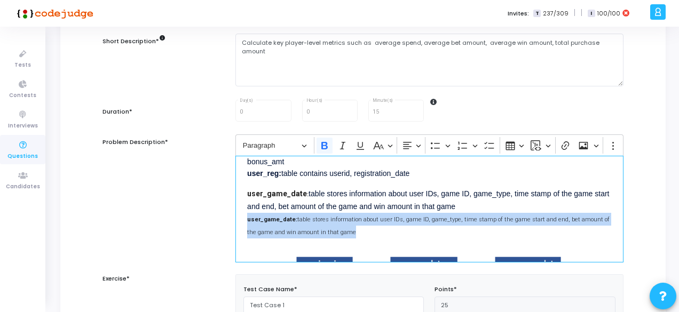
drag, startPoint x: 337, startPoint y: 231, endPoint x: 243, endPoint y: 213, distance: 95.5
click at [243, 213] on div "This project involves using various Database concepts to solve Sales data. This…" at bounding box center [429, 209] width 388 height 107
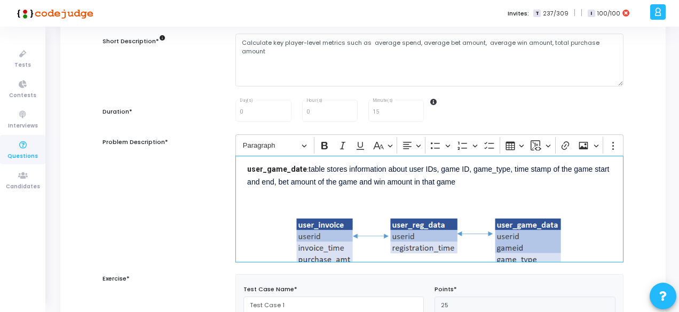
scroll to position [94, 0]
click at [553, 168] on p "user_game_date : table stores information about user IDs, game ID, game_type, t…" at bounding box center [429, 180] width 365 height 38
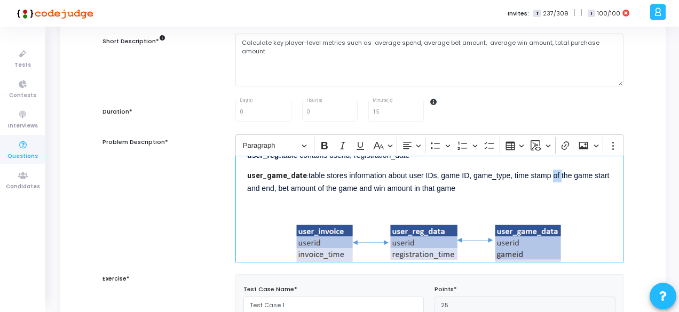
scroll to position [87, 0]
click at [330, 189] on p "user_game_date : table stores information about user IDs, game ID, game_type, t…" at bounding box center [429, 188] width 365 height 38
click at [331, 189] on p "user_game_date : table stores information about user IDs, game ID, game_type, t…" at bounding box center [429, 188] width 365 height 38
click at [526, 172] on p "user_game_date : table stores information about user IDs, game ID, game_type, t…" at bounding box center [429, 188] width 365 height 38
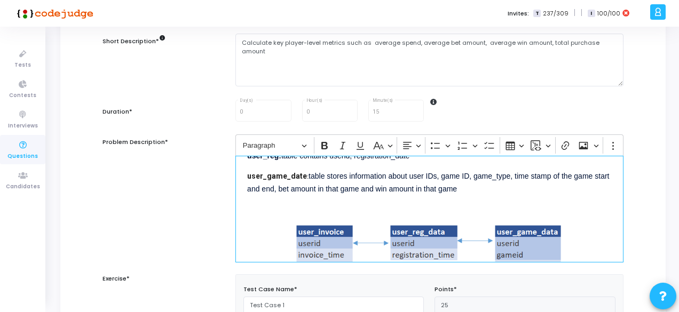
click at [262, 189] on p "user_game_date : table stores information about user IDs, game ID, game_type, t…" at bounding box center [429, 188] width 365 height 38
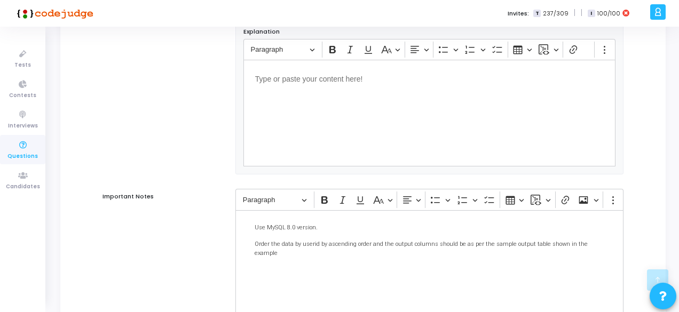
scroll to position [820, 0]
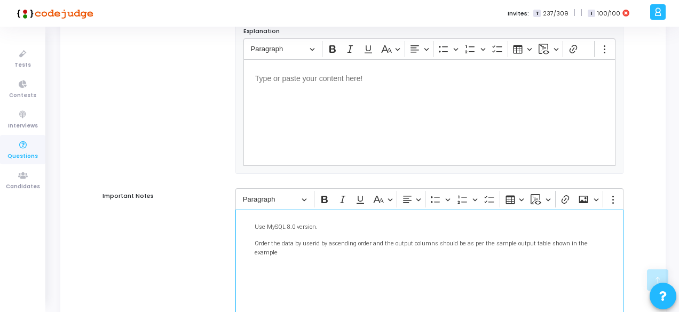
click at [314, 232] on p "Use MySQL 8.0 version." at bounding box center [429, 226] width 365 height 11
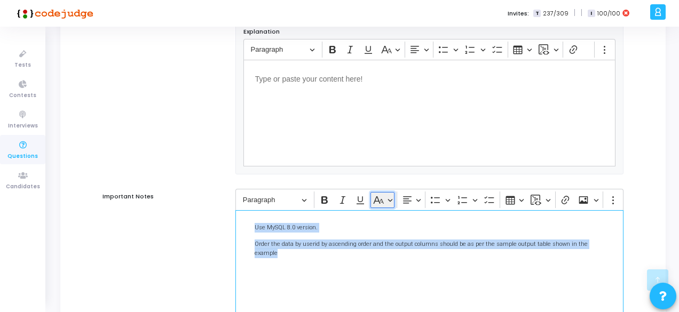
click at [382, 203] on icon "Editor toolbar" at bounding box center [378, 200] width 11 height 11
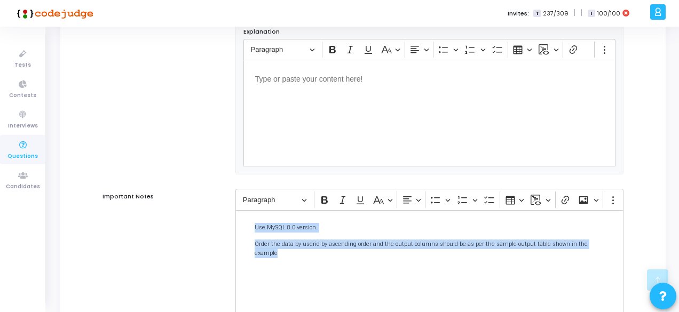
click at [393, 231] on div "Rich Text Editor Paragraph Bold Italic Underline Basic styles Font Size Font Fa…" at bounding box center [429, 253] width 388 height 128
click at [383, 205] on icon "Editor toolbar" at bounding box center [378, 200] width 11 height 11
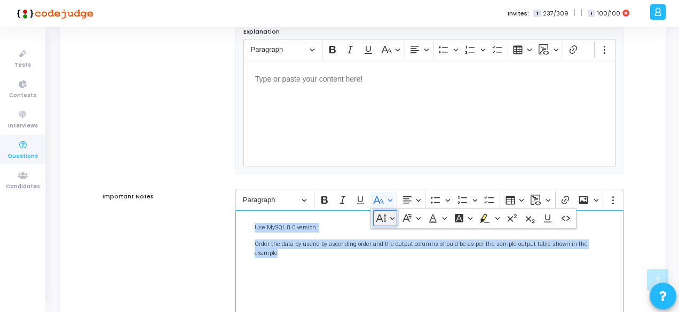
click at [389, 224] on button "Font Size" at bounding box center [385, 218] width 24 height 16
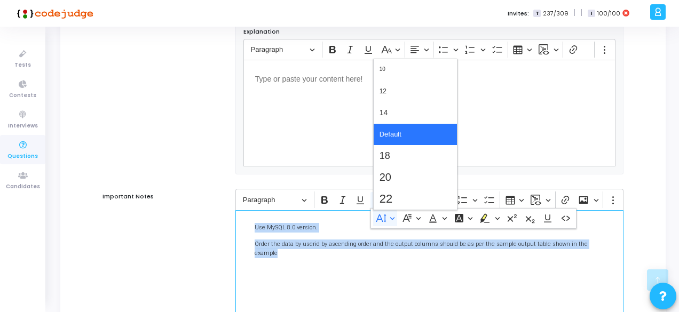
click at [387, 142] on span "Default" at bounding box center [390, 134] width 22 height 15
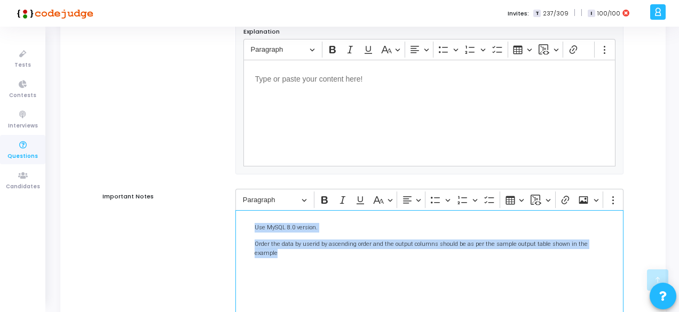
click at [319, 233] on p "Use MySQL 8.0 version." at bounding box center [429, 227] width 365 height 11
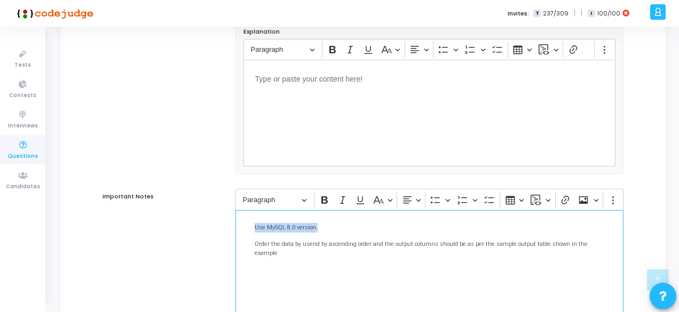
drag, startPoint x: 319, startPoint y: 235, endPoint x: 244, endPoint y: 233, distance: 74.2
click at [244, 233] on div "Use MySQL 8.0 version. Order the data by userid by ascending order and the outp…" at bounding box center [429, 263] width 388 height 107
click at [375, 272] on div "Use MySQL 8.0 version. Order the data by userid by ascending order and the outp…" at bounding box center [429, 263] width 388 height 107
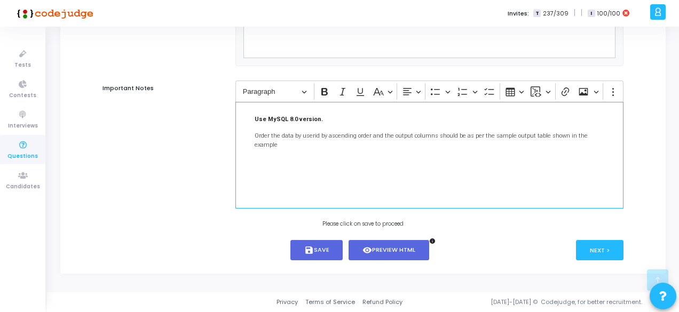
scroll to position [920, 0]
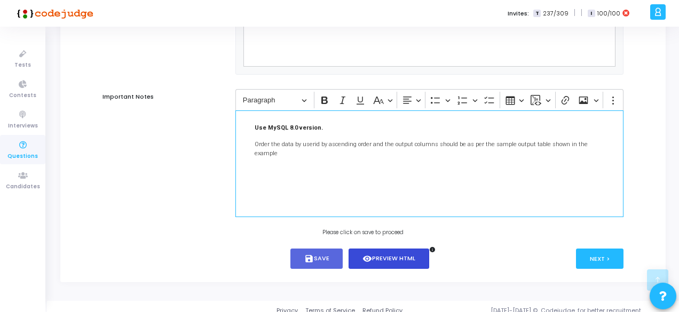
click at [386, 263] on button "visibility Preview HTML" at bounding box center [388, 259] width 81 height 21
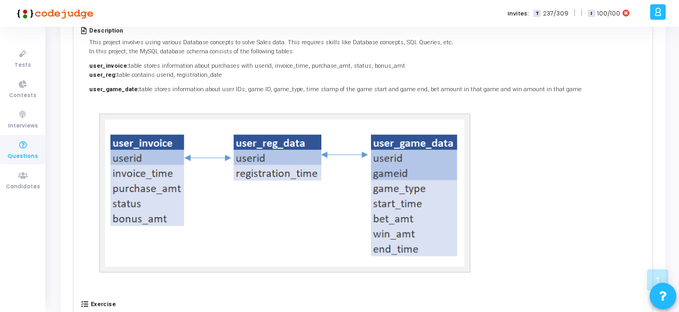
scroll to position [0, 0]
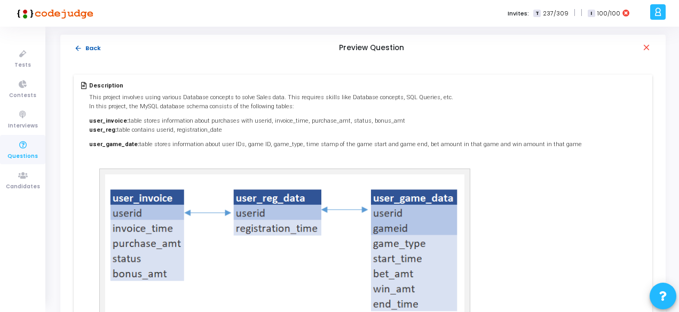
click at [77, 44] on mat-icon "arrow_back" at bounding box center [78, 48] width 8 height 8
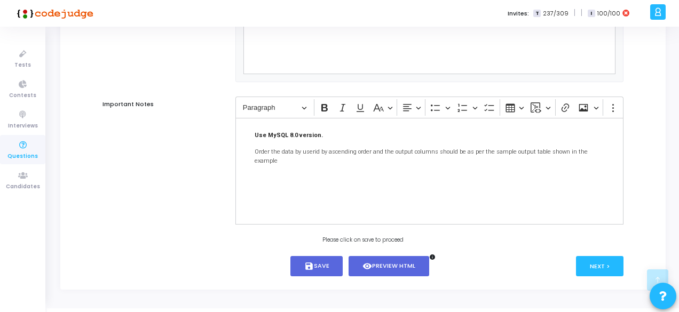
scroll to position [917, 0]
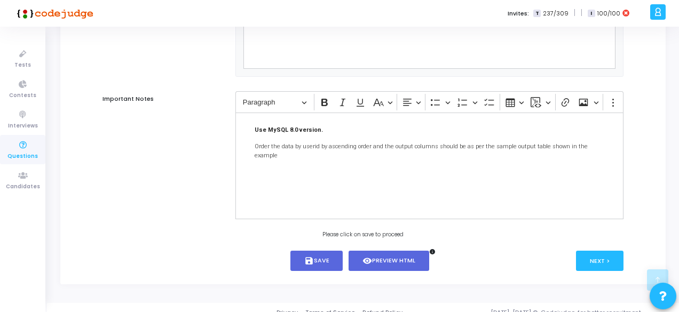
click at [319, 153] on p "Order the data by userid by ascending order and the output columns should be as…" at bounding box center [429, 151] width 365 height 20
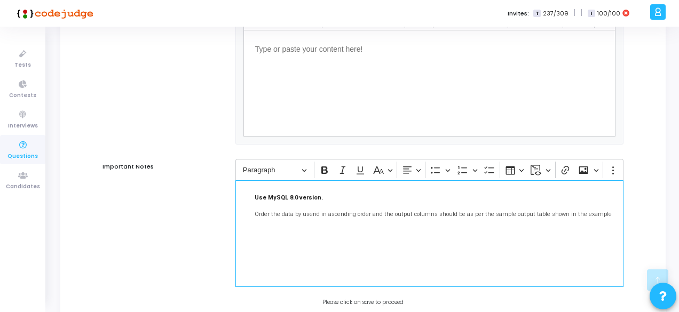
scroll to position [849, 0]
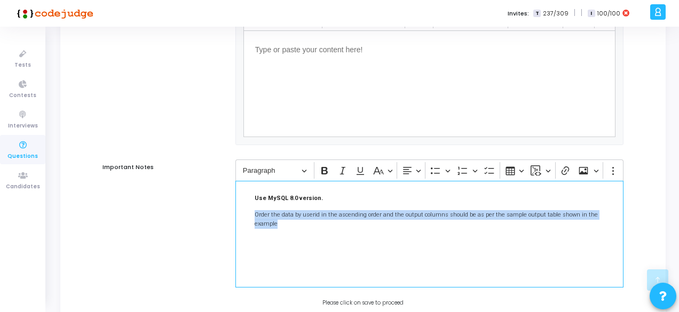
drag, startPoint x: 254, startPoint y: 219, endPoint x: 632, endPoint y: 221, distance: 377.8
copy p "Order the data by userid in the ascending order and the output columns should b…"
click at [343, 243] on div "Use MySQL 8.0 version. Order the data by userid in the ascending order and the …" at bounding box center [429, 234] width 388 height 107
click at [285, 226] on div "Use MySQL 8.0 version. Order the data by userid in the ascending order and the …" at bounding box center [429, 234] width 388 height 107
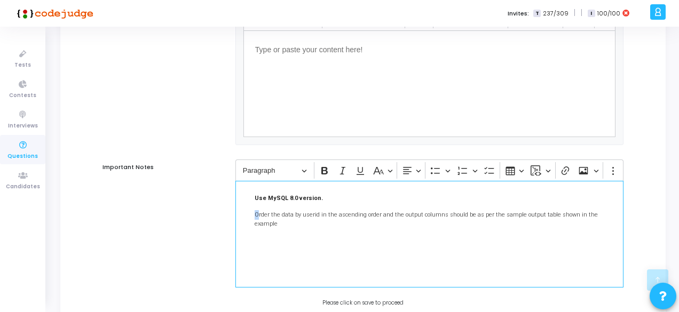
drag, startPoint x: 254, startPoint y: 219, endPoint x: 257, endPoint y: 232, distance: 13.6
click at [257, 232] on div "Use MySQL 8.0 version. Order the data by userid in the ascending order and the …" at bounding box center [429, 234] width 388 height 107
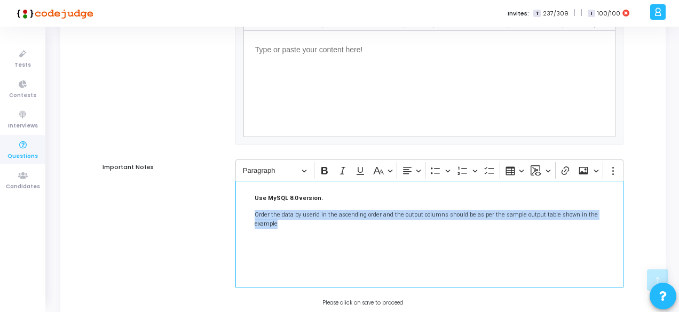
click at [607, 219] on p "Order the data by userid in the ascending order and the output columns should b…" at bounding box center [429, 219] width 365 height 20
drag, startPoint x: 303, startPoint y: 235, endPoint x: 244, endPoint y: 203, distance: 66.9
click at [244, 203] on div "Use MySQL 8.0 version. Order the data by userid in ascending order, and ensure …" at bounding box center [429, 234] width 388 height 107
copy div "Use MySQL 8.0 version. Order the data by userid in ascending order, and ensure …"
click at [378, 176] on icon "Editor toolbar" at bounding box center [378, 170] width 11 height 11
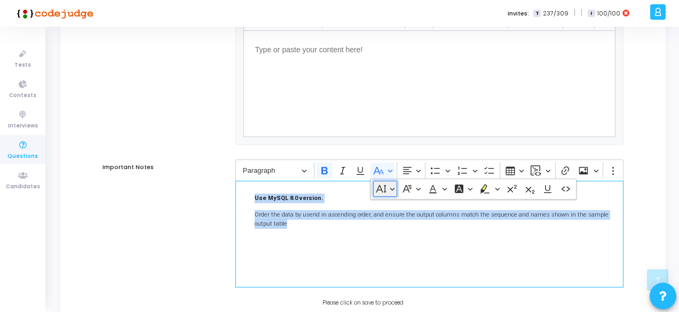
click at [391, 193] on button "Font Size" at bounding box center [385, 189] width 24 height 16
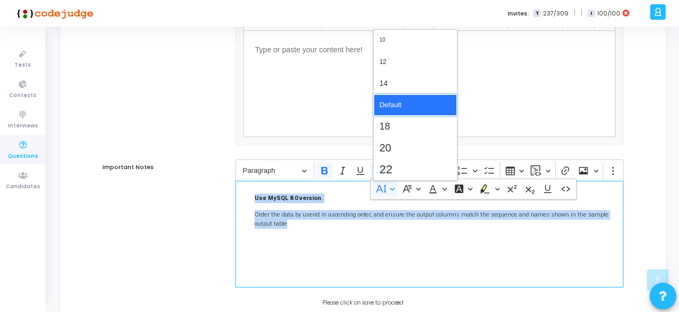
click at [397, 106] on span "Default" at bounding box center [390, 105] width 22 height 15
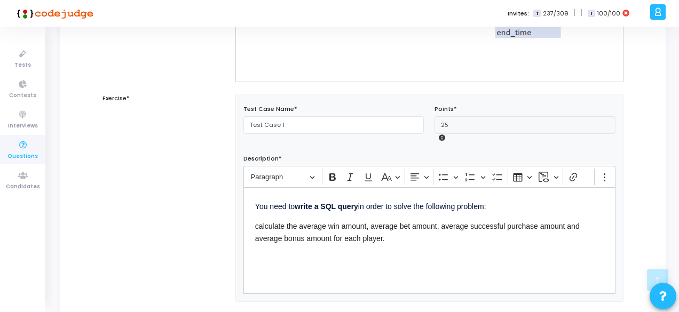
scroll to position [303, 0]
click at [380, 224] on span "calculate the average win amount, average bet amount, average successful purcha…" at bounding box center [417, 233] width 324 height 20
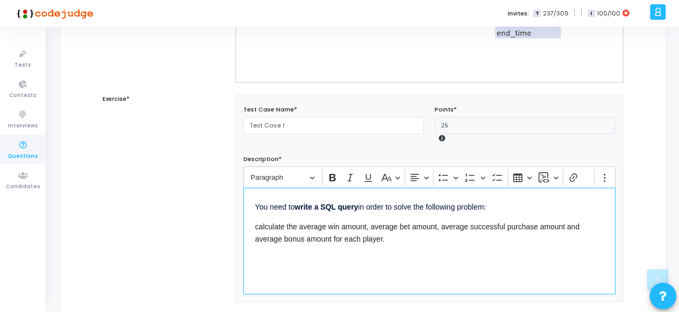
click at [394, 239] on p "calculate the average win amount, average bet amount, average successful purcha…" at bounding box center [429, 233] width 348 height 26
click at [324, 259] on span "Consider only succesful purchases in the" at bounding box center [323, 259] width 136 height 9
drag, startPoint x: 407, startPoint y: 258, endPoint x: 240, endPoint y: 263, distance: 166.6
click at [240, 263] on div "Rich Text Editor Paragraph Bold Italic Underline Basic styles Font Size 10 12 1…" at bounding box center [429, 231] width 383 height 128
click at [493, 228] on span "calculate the average win amount, average bet amount, average successful purcha…" at bounding box center [417, 233] width 324 height 20
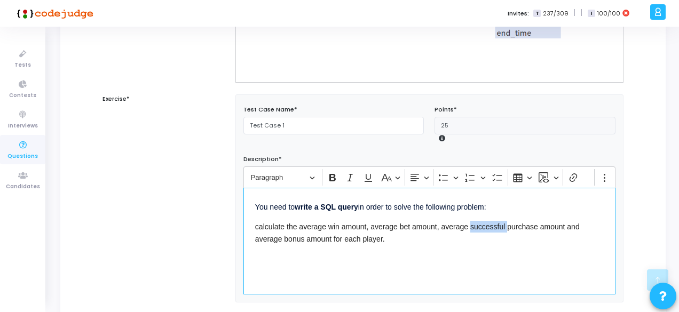
click at [493, 228] on span "calculate the average win amount, average bet amount, average successful purcha…" at bounding box center [417, 233] width 324 height 20
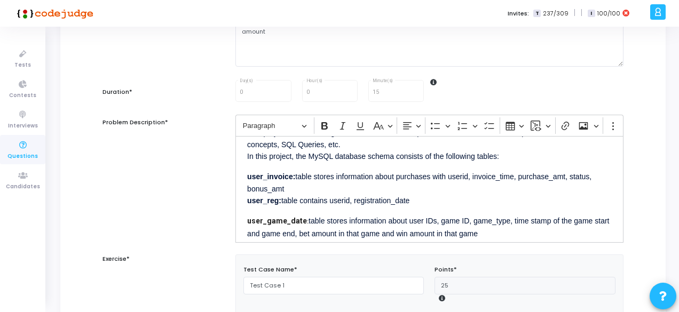
scroll to position [22, 0]
click at [590, 177] on p "user_invoice: table stores information about purchases with userid, invoice_tim…" at bounding box center [429, 187] width 365 height 37
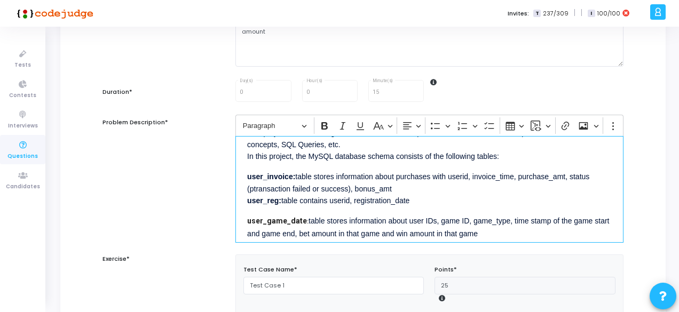
click at [304, 191] on p "user_invoice: table stores information about purchases with userid, invoice_tim…" at bounding box center [429, 187] width 365 height 37
click at [251, 189] on p "user_invoice: table stores information about purchases with userid, invoice_tim…" at bounding box center [429, 187] width 365 height 37
click at [316, 188] on p "user_invoice: table stores information about purchases with userid, invoice_tim…" at bounding box center [429, 187] width 365 height 37
click at [371, 187] on p "user_invoice: table stores information about purchases with userid, invoice_tim…" at bounding box center [429, 187] width 365 height 37
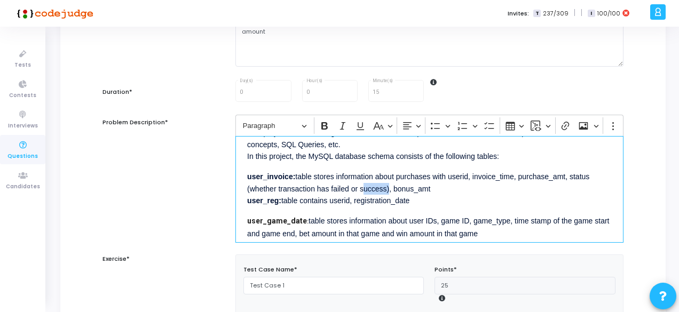
click at [371, 187] on p "user_invoice: table stores information about purchases with userid, invoice_tim…" at bounding box center [429, 187] width 365 height 37
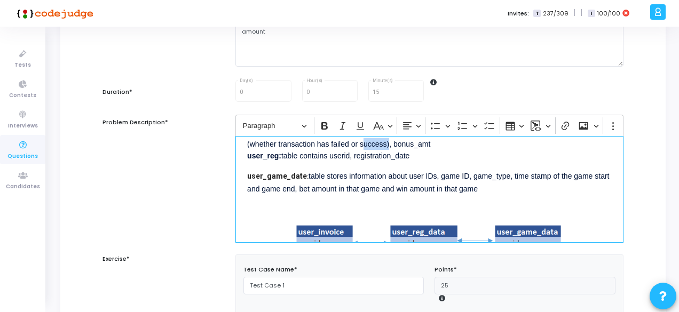
scroll to position [38, 0]
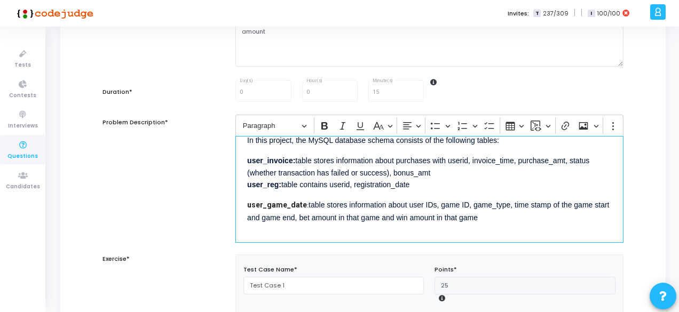
click at [408, 193] on div "This project involves using various Database concepts to solve Sales data. This…" at bounding box center [429, 189] width 388 height 107
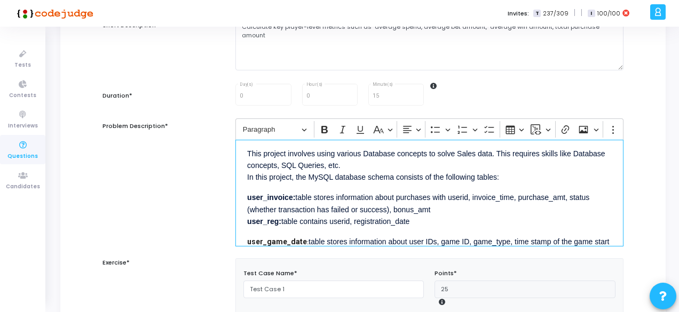
scroll to position [4, 0]
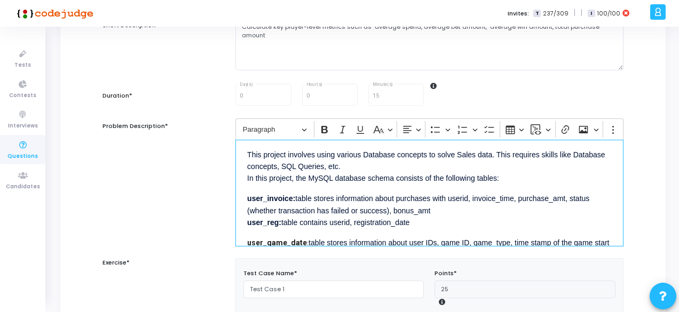
click at [322, 228] on div "This project involves using various Database concepts to solve Sales data. This…" at bounding box center [429, 193] width 388 height 107
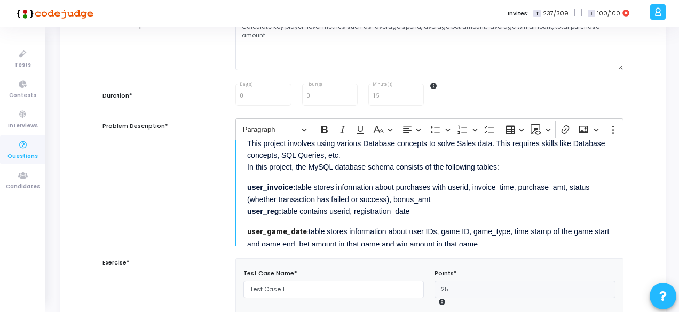
click at [294, 217] on div "This project involves using various Database concepts to solve Sales data. This…" at bounding box center [429, 193] width 388 height 107
click at [247, 229] on div "This project involves using various Database concepts to solve Sales data. This…" at bounding box center [429, 193] width 388 height 107
click at [248, 210] on strong "user_reg:" at bounding box center [264, 211] width 34 height 9
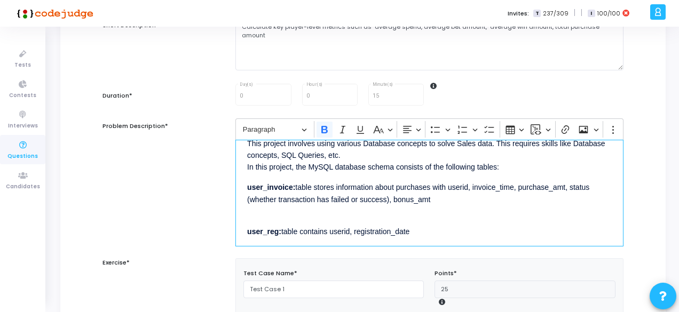
click at [252, 215] on p "user_invoice: table stores information about purchases with userid, invoice_tim…" at bounding box center [429, 198] width 365 height 37
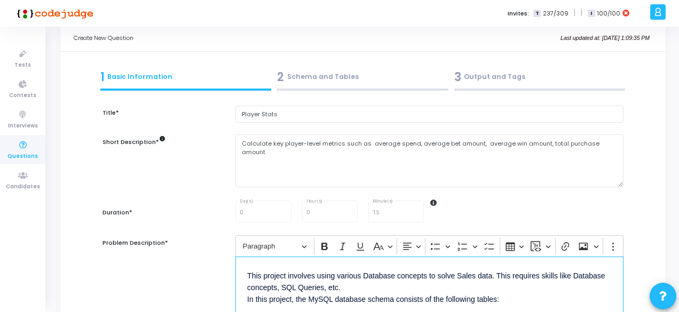
scroll to position [21, 0]
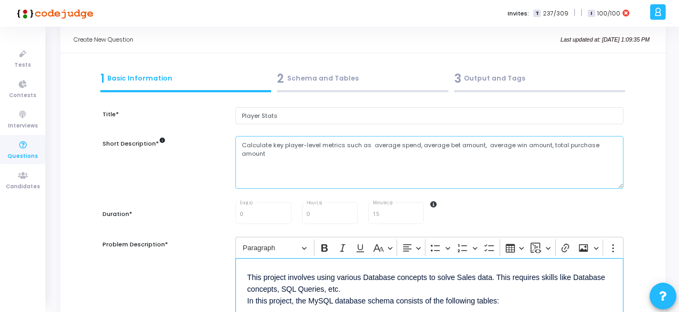
click at [617, 145] on textarea "Calculate key player-level metrics such as average spend, average bet amount, a…" at bounding box center [429, 162] width 388 height 53
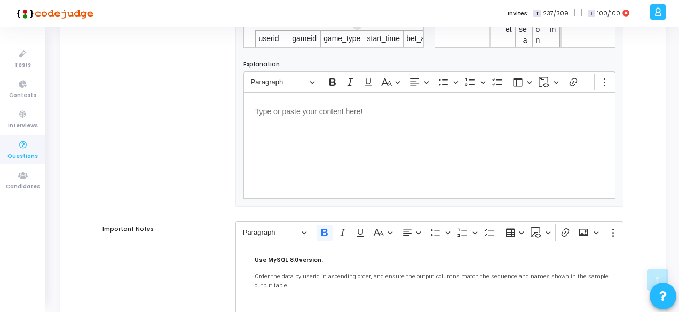
scroll to position [895, 0]
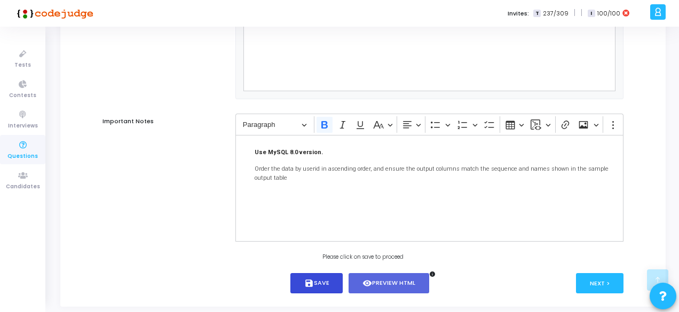
click at [329, 289] on button "save Save" at bounding box center [316, 283] width 53 height 21
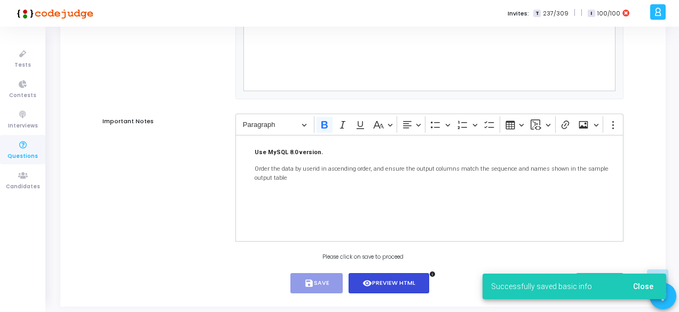
click at [374, 289] on button "visibility Preview HTML" at bounding box center [388, 283] width 81 height 21
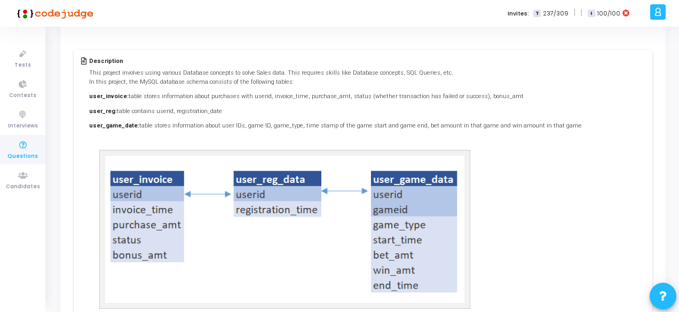
scroll to position [0, 0]
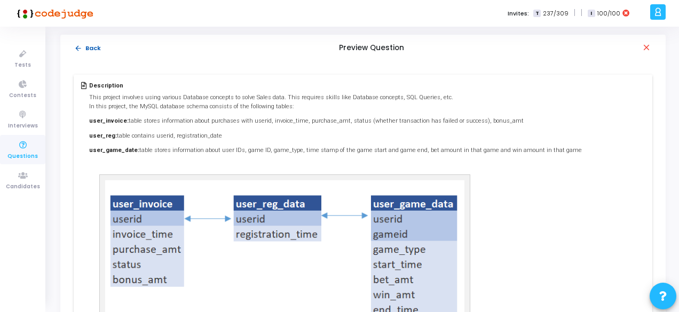
click at [78, 45] on mat-icon "arrow_back" at bounding box center [78, 48] width 8 height 8
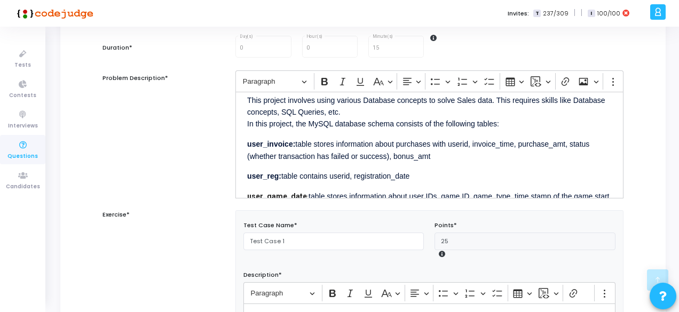
scroll to position [9, 0]
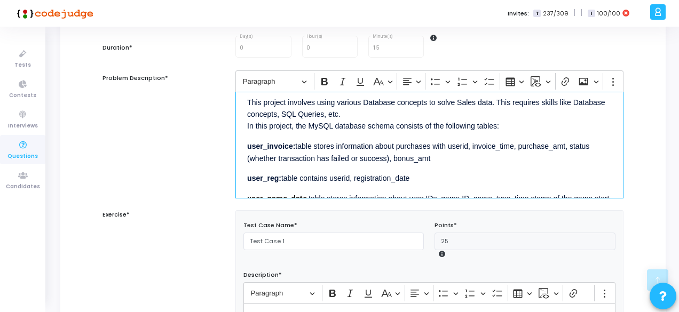
click at [287, 168] on div "This project involves using various Database concepts to solve Sales data. This…" at bounding box center [429, 145] width 388 height 107
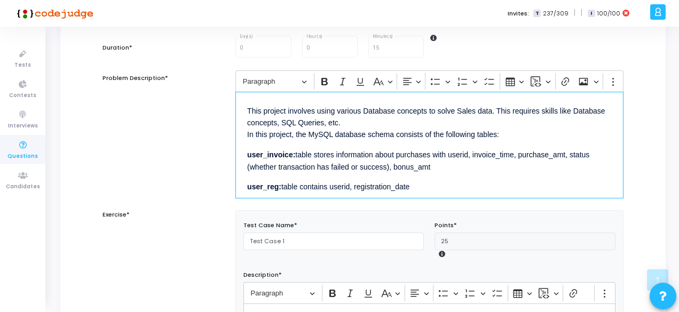
click at [413, 188] on p "user_reg: table contains userid, registration_date" at bounding box center [429, 186] width 365 height 13
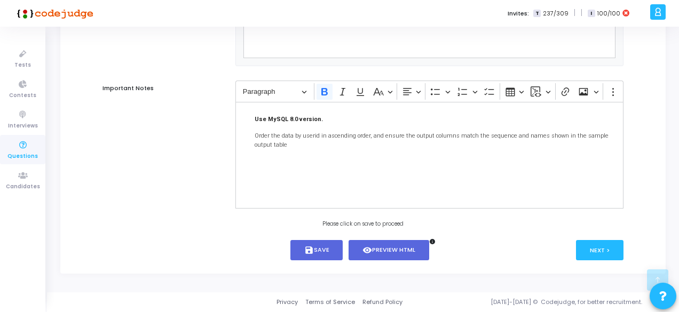
scroll to position [932, 0]
click at [378, 257] on button "visibility Preview HTML" at bounding box center [388, 250] width 81 height 21
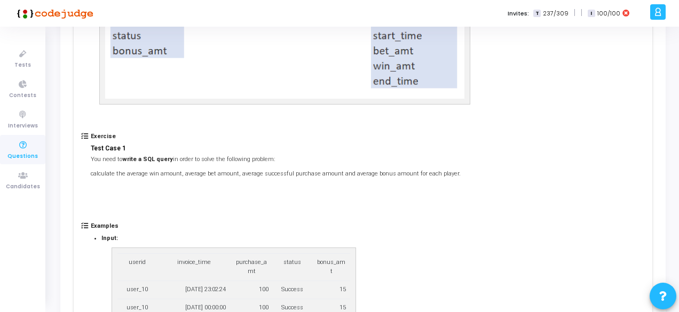
scroll to position [0, 0]
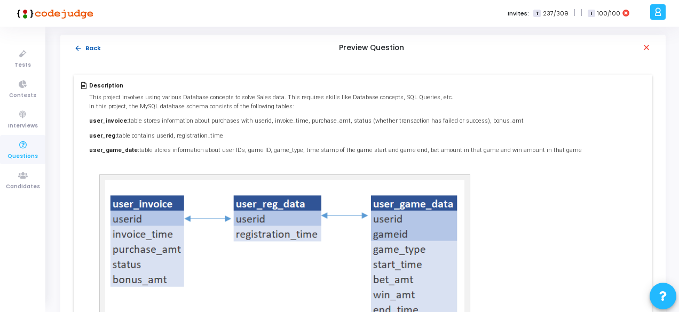
click at [82, 46] on mat-icon "arrow_back" at bounding box center [78, 48] width 8 height 8
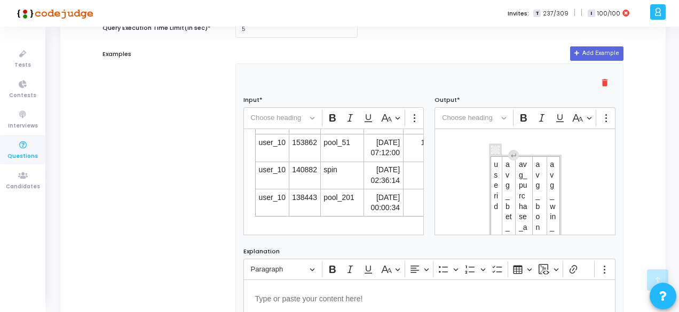
scroll to position [161, 0]
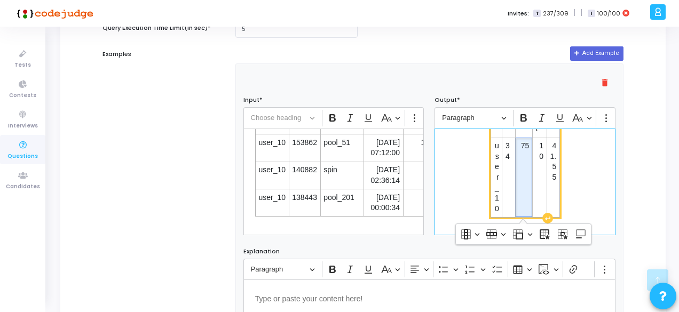
click at [527, 149] on td "75" at bounding box center [524, 178] width 17 height 80
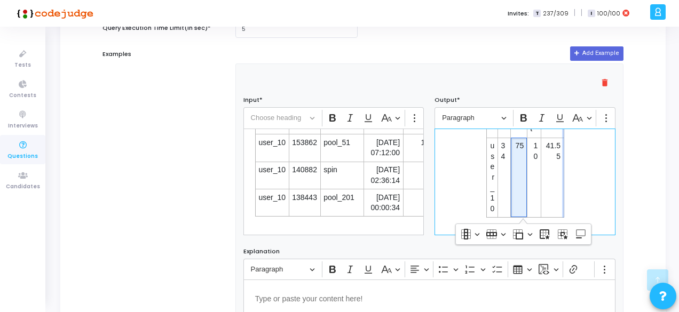
drag, startPoint x: 556, startPoint y: 154, endPoint x: 561, endPoint y: 156, distance: 6.0
click at [561, 156] on div "userid avg_bet_amt avg_purchase_amt avg_bonus_amt avg_win_amt user_10 34 75 10 …" at bounding box center [524, 182] width 181 height 107
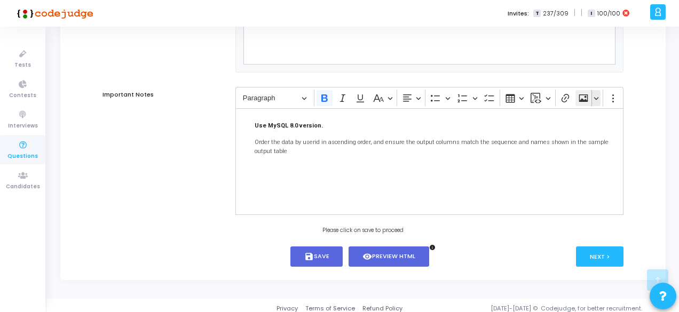
scroll to position [925, 0]
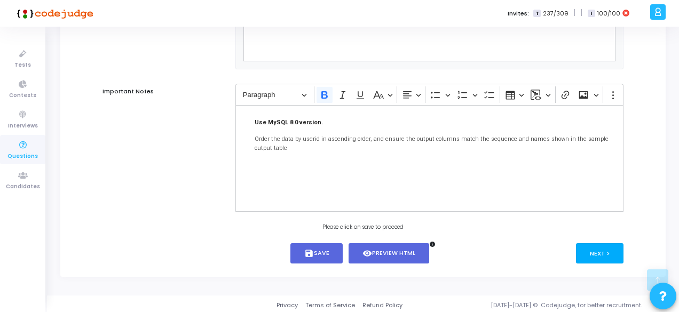
click at [615, 261] on button "Next >" at bounding box center [599, 253] width 47 height 20
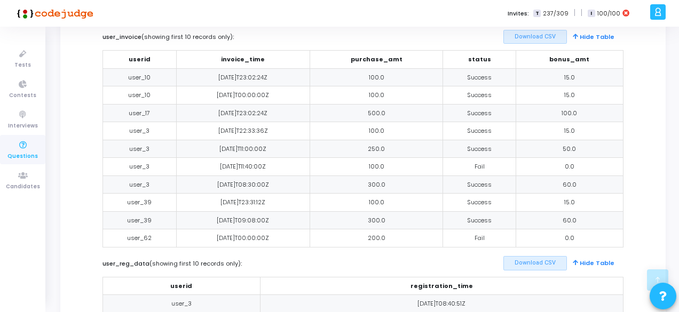
scroll to position [382, 0]
click at [139, 261] on label "user_reg_data (showing first 10 records only) :" at bounding box center [251, 265] width 299 height 9
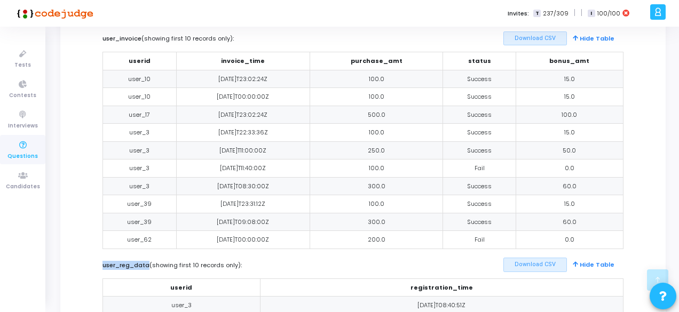
click at [139, 261] on label "user_reg_data (showing first 10 records only) :" at bounding box center [251, 265] width 299 height 9
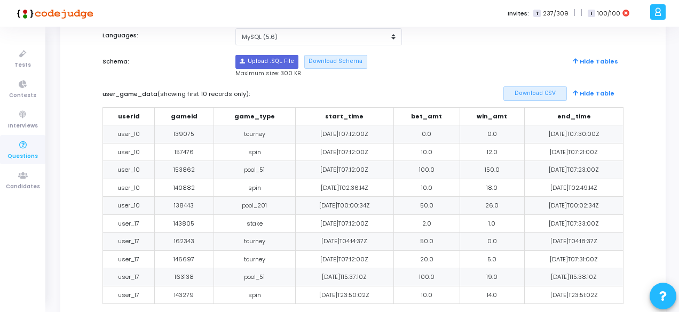
scroll to position [99, 0]
click at [142, 93] on label "user_game_data (showing first 10 records only) :" at bounding box center [251, 95] width 299 height 9
copy label "user_game_data"
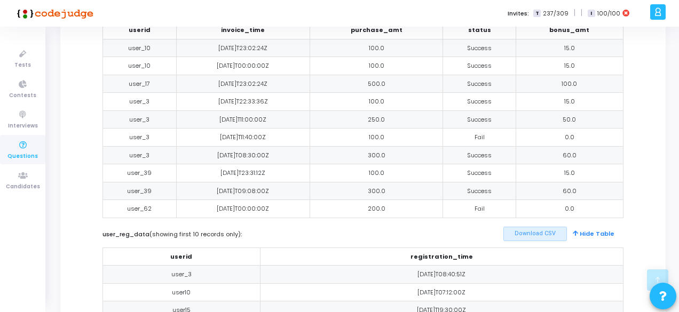
scroll to position [413, 0]
click at [127, 226] on div "user_reg_data (showing first 10 records only) :" at bounding box center [252, 233] width 310 height 15
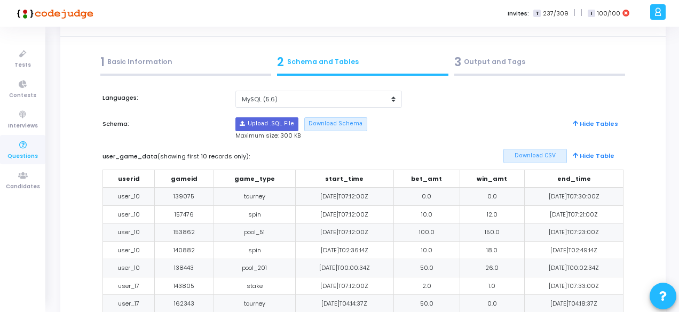
scroll to position [0, 0]
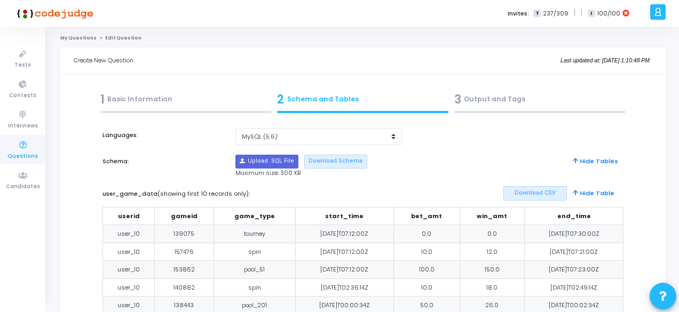
click at [158, 102] on div "1 Basic Information" at bounding box center [185, 100] width 171 height 18
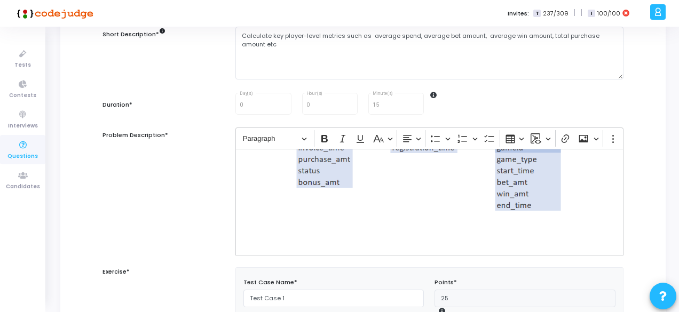
scroll to position [122, 0]
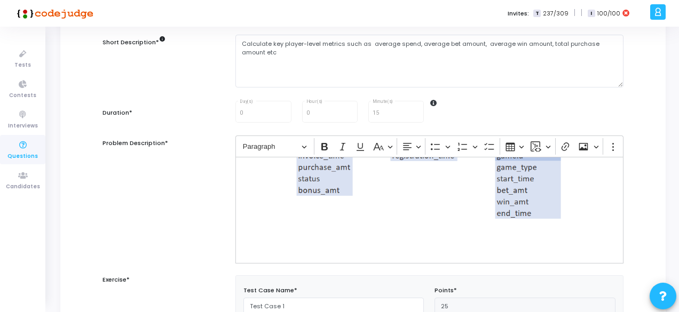
click at [282, 208] on div "This project involves using various Database concepts to solve Sales data. This…" at bounding box center [429, 210] width 388 height 107
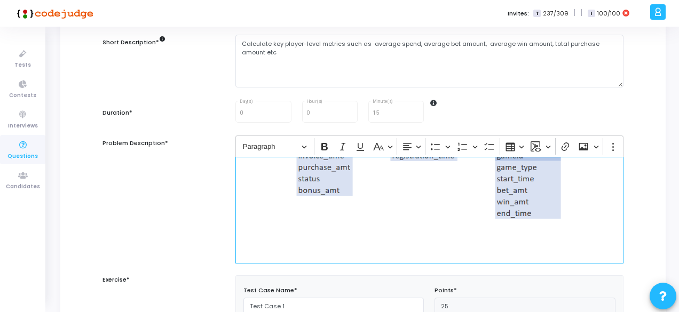
scroll to position [0, 0]
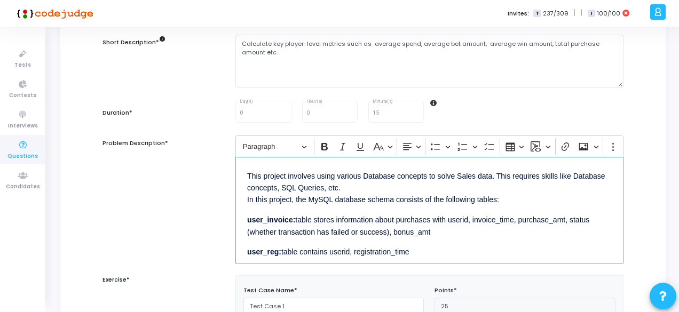
click at [264, 252] on strong "user_reg:" at bounding box center [264, 252] width 34 height 9
click at [264, 252] on span "user_reg_data" at bounding box center [270, 252] width 47 height 9
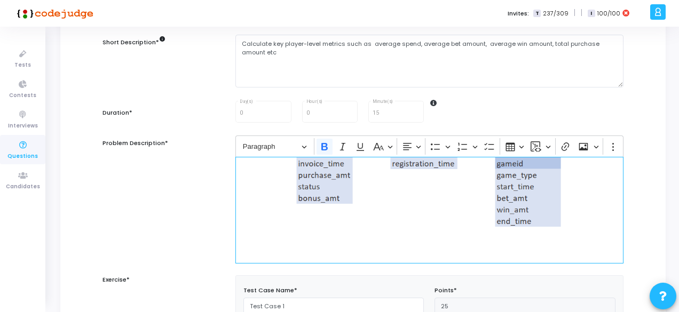
scroll to position [188, 0]
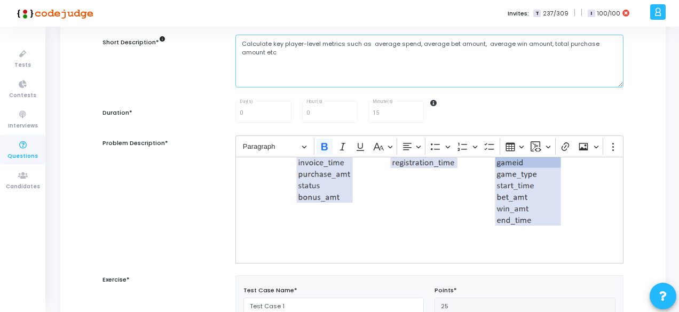
click at [244, 55] on textarea "Calculate key player-level metrics such as average spend, average bet amount, a…" at bounding box center [429, 61] width 388 height 53
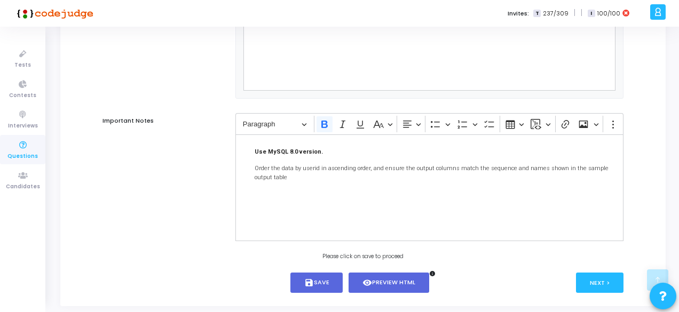
scroll to position [932, 0]
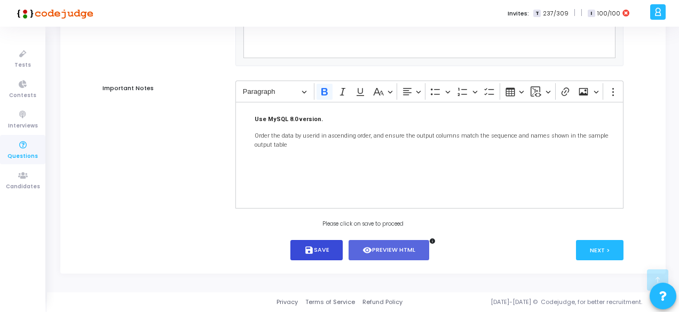
type textarea "Calculate key player-level metrics such as average spend, average bet amount, a…"
click at [326, 257] on button "save Save" at bounding box center [316, 250] width 53 height 21
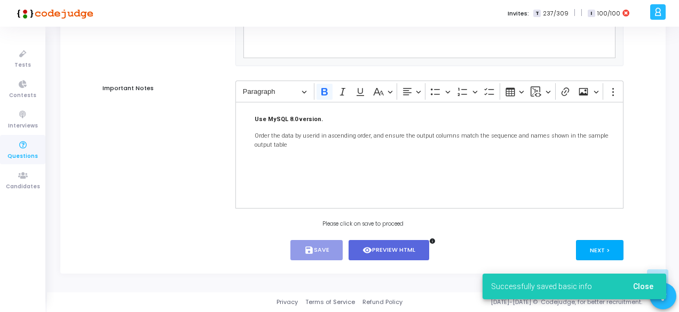
click at [605, 249] on button "Next >" at bounding box center [599, 250] width 47 height 20
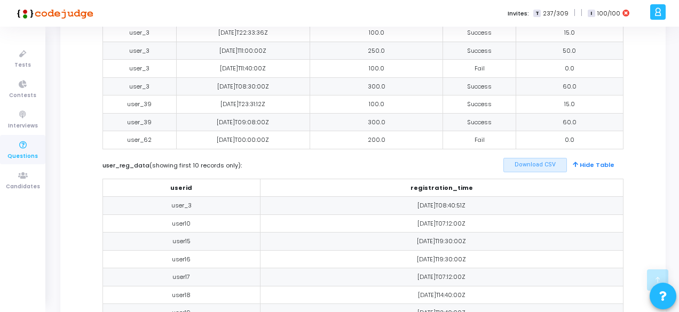
scroll to position [630, 0]
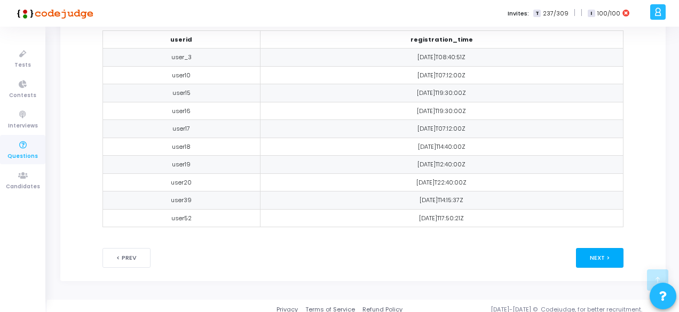
click at [596, 253] on button "Next >" at bounding box center [599, 258] width 47 height 20
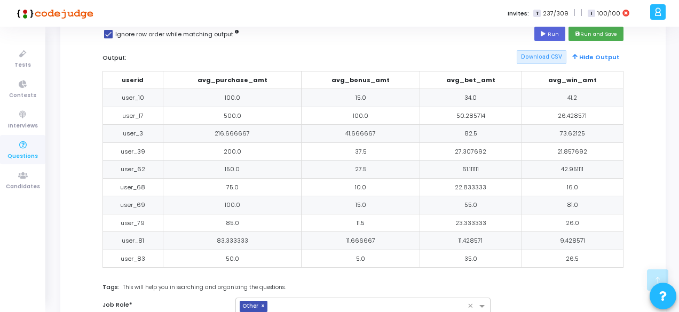
scroll to position [471, 0]
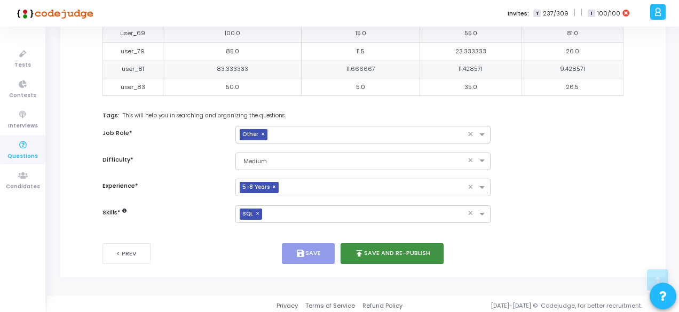
click at [364, 251] on icon "publish" at bounding box center [359, 254] width 10 height 10
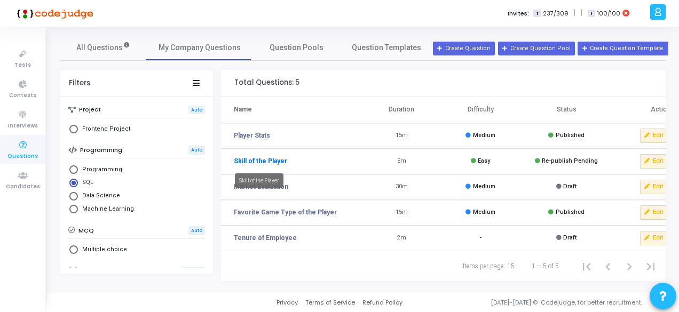
click at [276, 156] on link "Skill of the Player" at bounding box center [260, 161] width 53 height 10
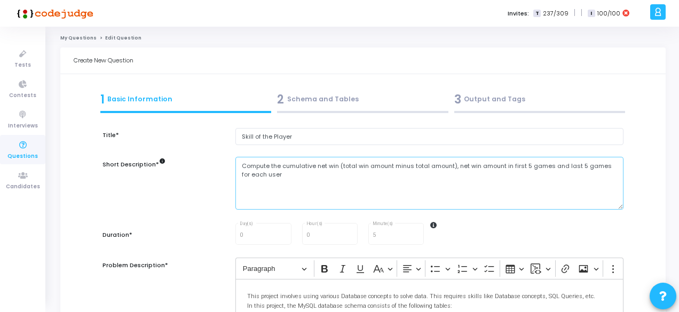
click at [308, 177] on textarea "Compute the cumulative net win (total win amount minus total amount), net win a…" at bounding box center [429, 183] width 388 height 53
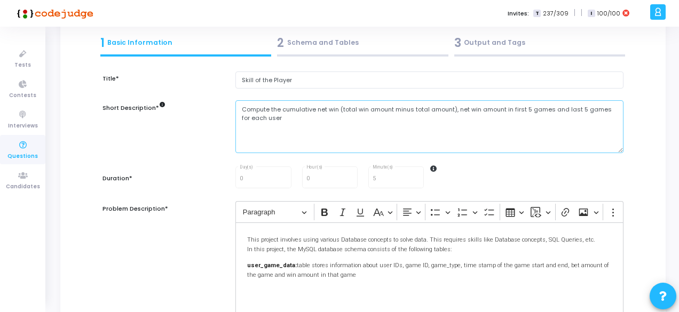
scroll to position [59, 0]
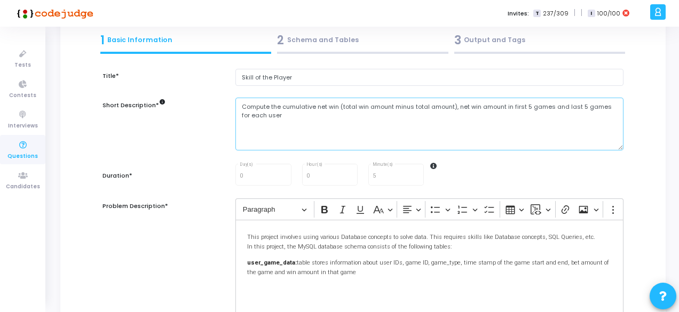
drag, startPoint x: 524, startPoint y: 107, endPoint x: 551, endPoint y: 105, distance: 26.8
click at [551, 105] on textarea "Compute the cumulative net win (total win amount minus total amount), net win a…" at bounding box center [429, 124] width 388 height 53
click at [505, 251] on div "This project involves using various Database concepts to solve data. This requi…" at bounding box center [429, 273] width 388 height 107
click at [402, 272] on p "user_game_data: table stores information about user IDs, game ID, game_type, ti…" at bounding box center [429, 267] width 365 height 20
click at [384, 212] on button "Basic styles" at bounding box center [382, 210] width 24 height 16
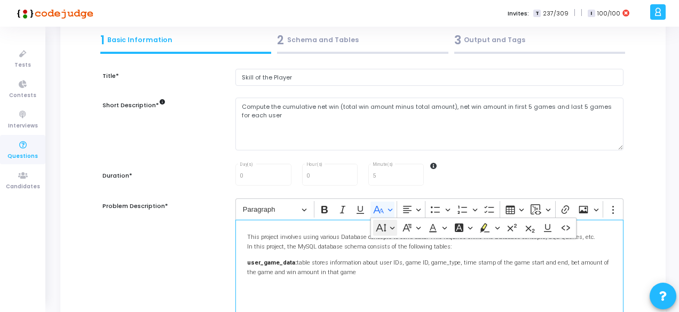
click at [384, 228] on icon "Dropdown toolbar" at bounding box center [381, 228] width 10 height 8
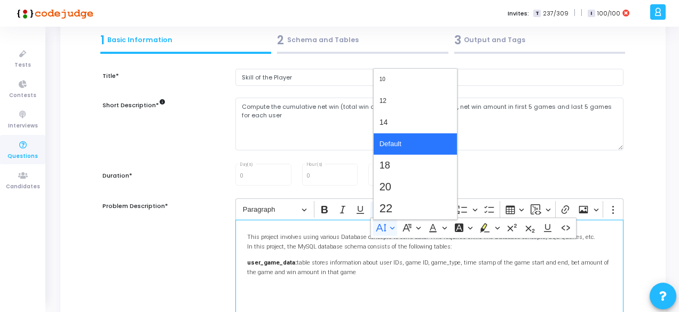
click at [385, 146] on span "Default" at bounding box center [390, 144] width 22 height 15
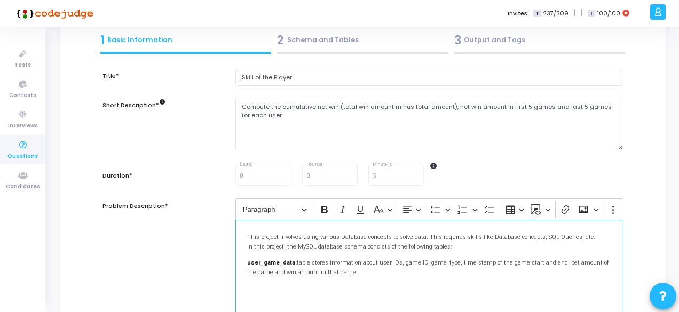
click at [345, 270] on p "user_game_data: table stores information about user IDs, game ID, game_type, ti…" at bounding box center [429, 267] width 365 height 20
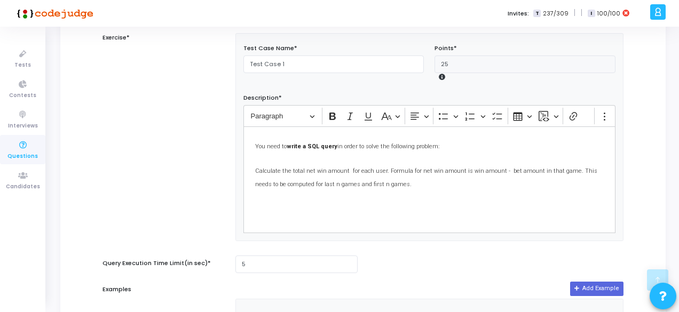
scroll to position [369, 0]
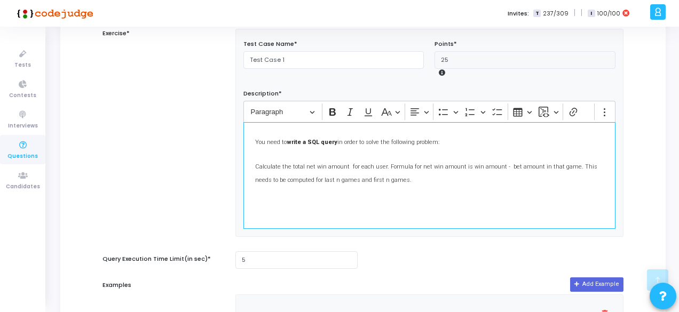
click at [321, 193] on p "Editor editing area: main" at bounding box center [429, 199] width 348 height 13
click at [312, 176] on span "Calculate the total net win amount for each user. Formula for net win amount is…" at bounding box center [426, 173] width 342 height 20
click at [359, 177] on span "Calculate the total net win amount for each user. Formula for net win amount is…" at bounding box center [426, 173] width 342 height 20
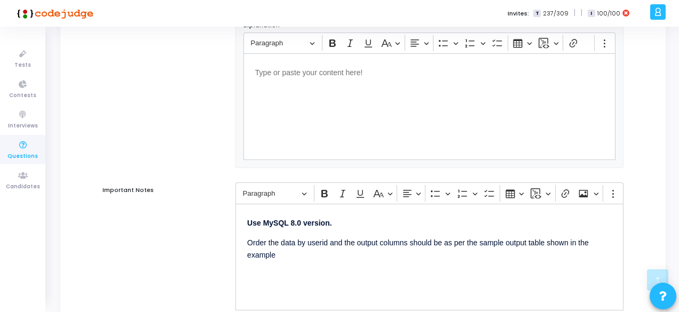
scroll to position [826, 0]
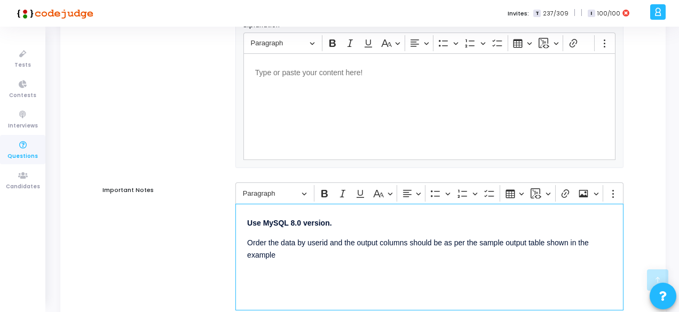
click at [249, 226] on strong "Use MySQL 8.0 version." at bounding box center [289, 223] width 84 height 9
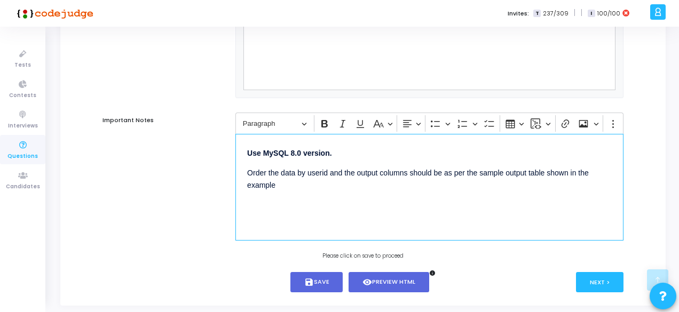
scroll to position [899, 0]
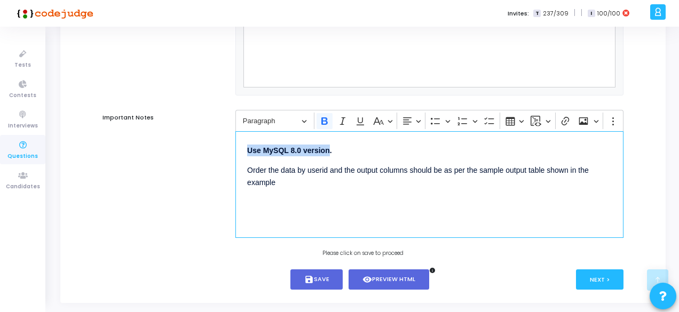
drag, startPoint x: 245, startPoint y: 157, endPoint x: 329, endPoint y: 156, distance: 83.8
click at [329, 156] on div "⁠⁠⁠⁠⁠⁠⁠ Use MySQL 8.0 version. Order the data by userid and the output columns …" at bounding box center [429, 184] width 388 height 107
click at [321, 182] on p "Order the data by userid and the output columns should be as per the sample out…" at bounding box center [429, 176] width 365 height 26
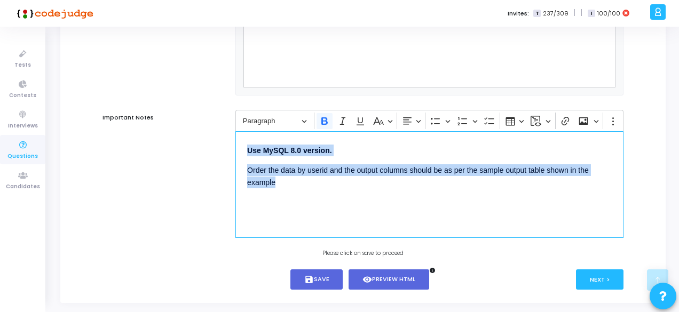
drag, startPoint x: 303, startPoint y: 204, endPoint x: 239, endPoint y: 156, distance: 80.1
click at [239, 156] on div "Use MySQL 8.0 version. Order the data by userid and the output columns should b…" at bounding box center [429, 184] width 388 height 107
click at [381, 121] on icon "Editor toolbar" at bounding box center [378, 121] width 11 height 11
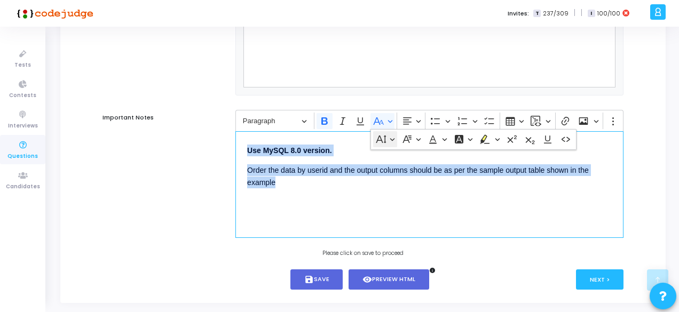
click at [386, 141] on button "Font Size" at bounding box center [385, 139] width 24 height 16
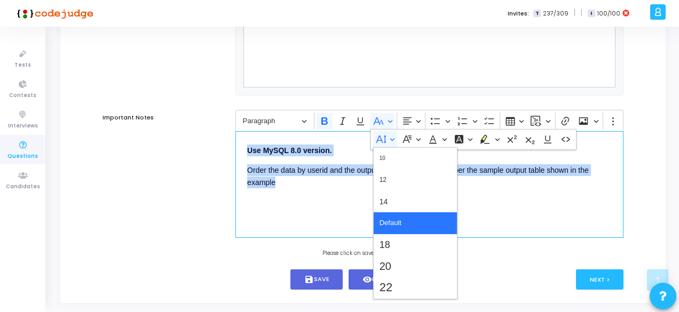
click at [390, 231] on span "Default" at bounding box center [390, 223] width 22 height 15
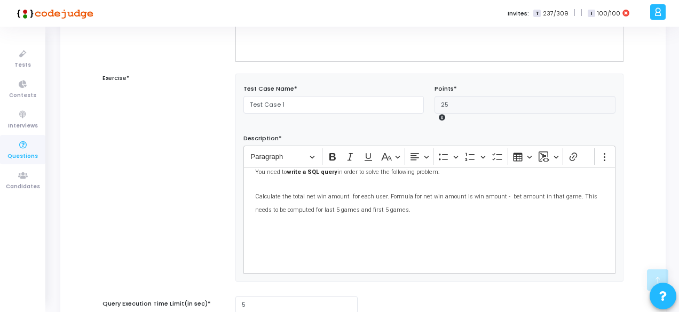
scroll to position [0, 0]
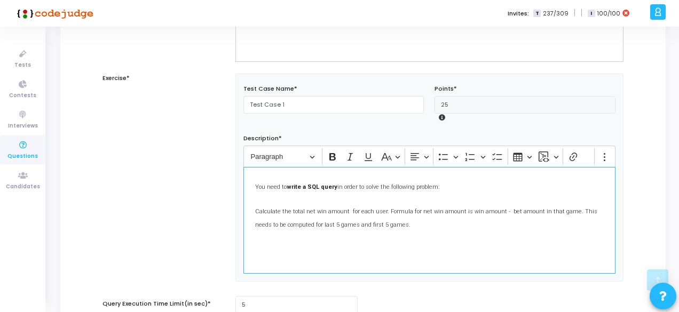
click at [359, 204] on p "You need to write a SQL query in order to solve the following problem: Calculat…" at bounding box center [429, 205] width 348 height 52
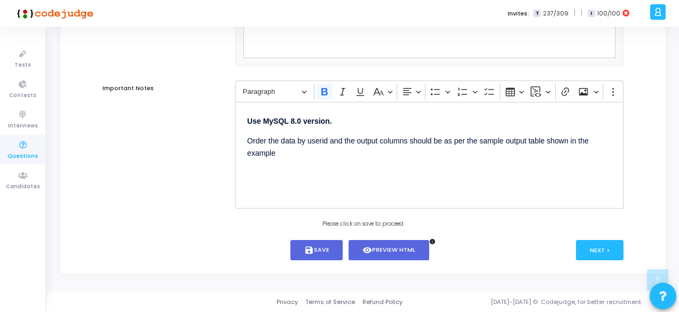
scroll to position [931, 0]
click at [381, 249] on button "visibility Preview HTML" at bounding box center [388, 250] width 81 height 21
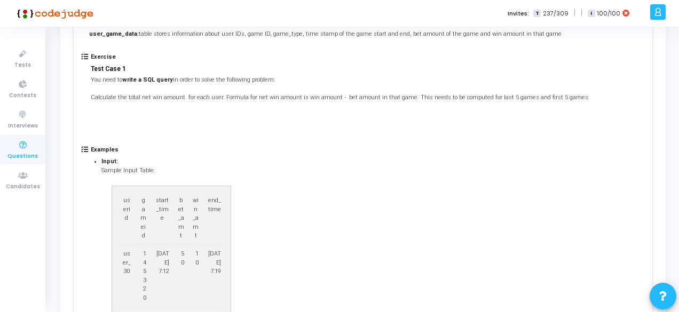
scroll to position [96, 0]
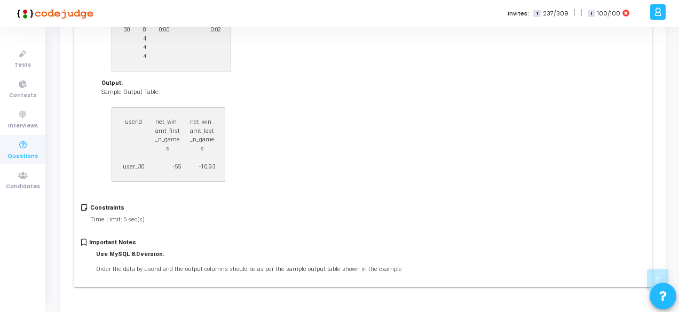
scroll to position [973, 0]
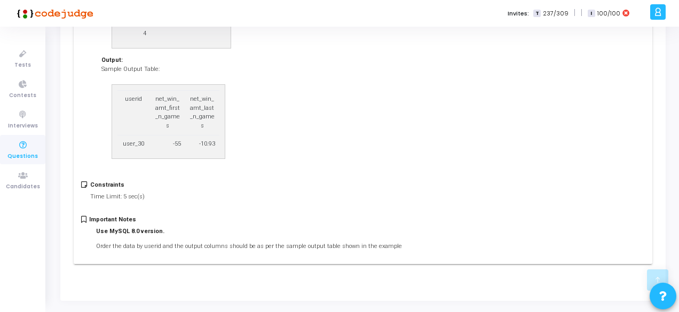
click at [106, 228] on strong "Use MySQL 8.0 version." at bounding box center [130, 231] width 68 height 7
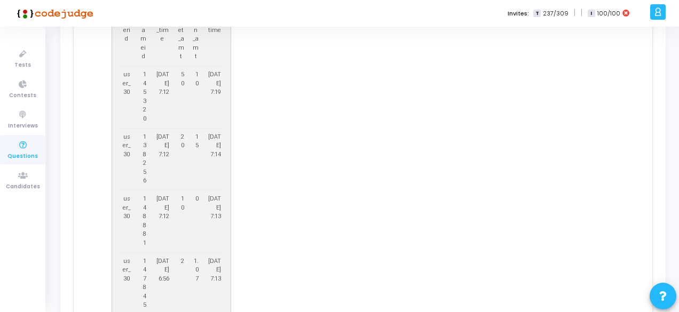
scroll to position [0, 0]
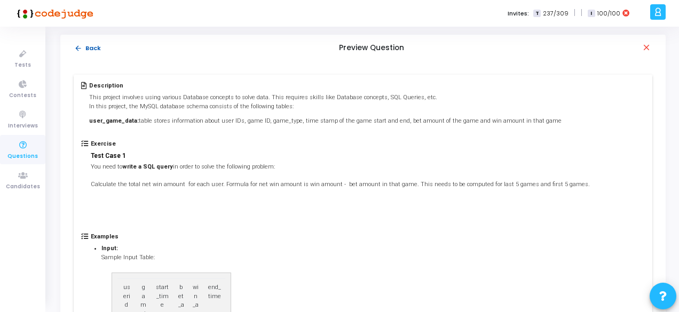
click at [76, 46] on mat-icon "arrow_back" at bounding box center [78, 48] width 8 height 8
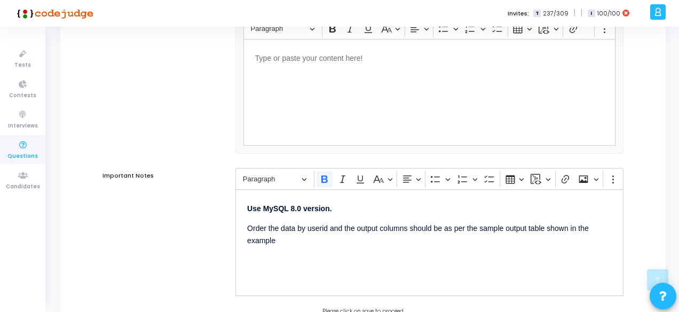
scroll to position [932, 0]
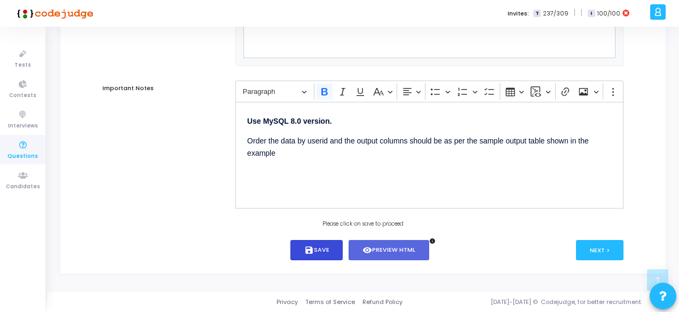
click at [330, 247] on button "save Save" at bounding box center [316, 250] width 53 height 21
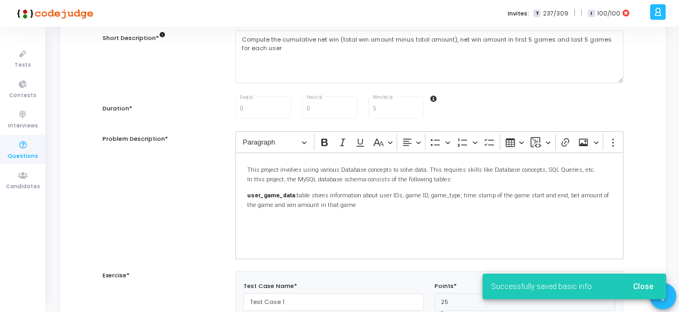
scroll to position [0, 0]
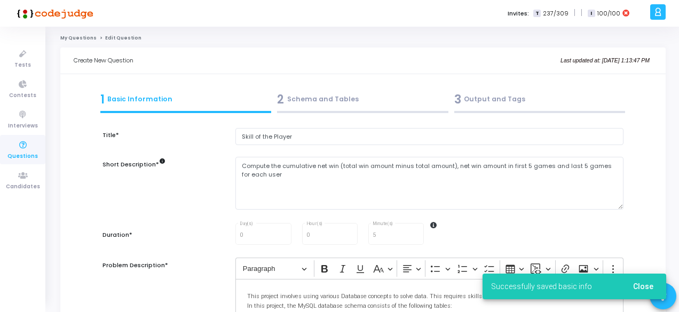
click at [304, 98] on div "2 Schema and Tables" at bounding box center [362, 100] width 171 height 18
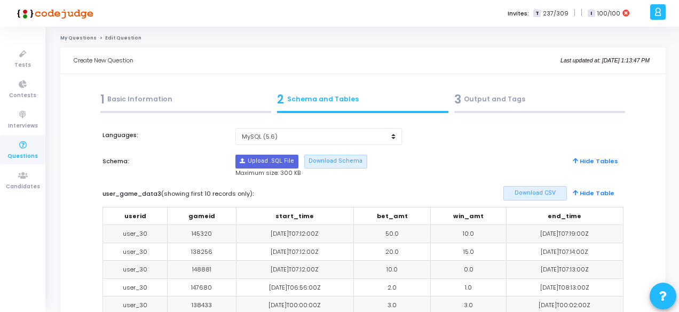
click at [138, 191] on label "user_game_data3 (showing first 10 records only) :" at bounding box center [251, 193] width 299 height 9
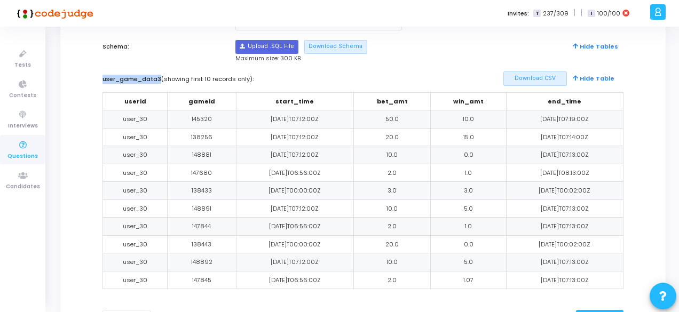
scroll to position [69, 0]
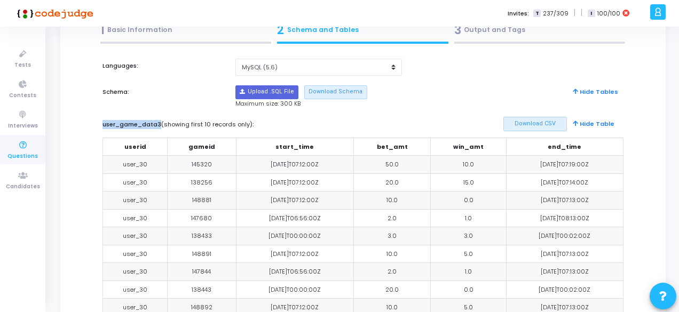
click at [141, 34] on div "1 Basic Information" at bounding box center [185, 30] width 171 height 18
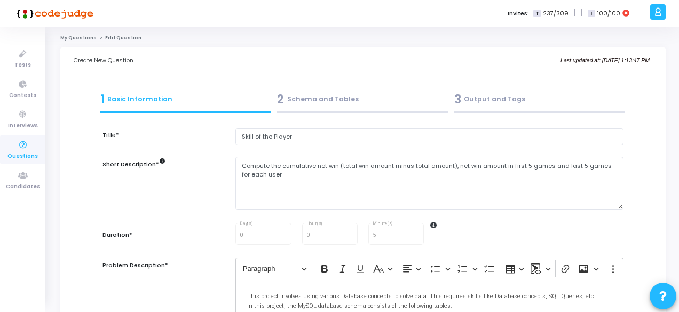
scroll to position [117, 0]
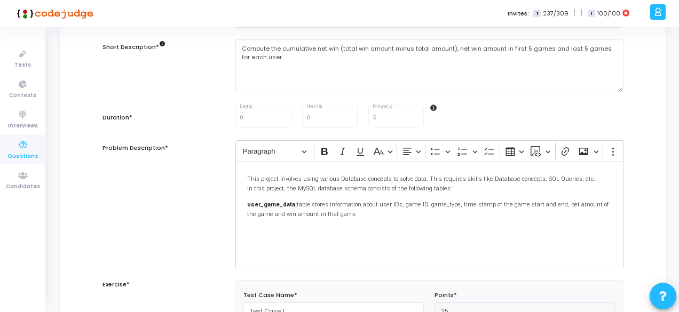
click at [271, 204] on strong "user_game_data:" at bounding box center [272, 204] width 50 height 7
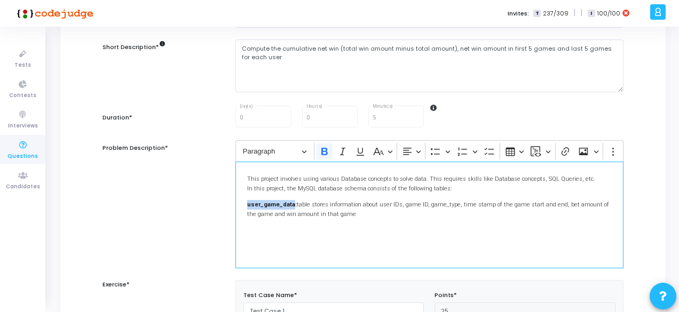
click at [271, 204] on strong "user_game_data:" at bounding box center [272, 204] width 50 height 7
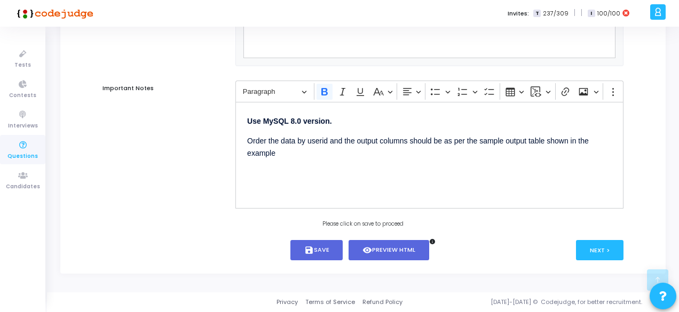
scroll to position [932, 0]
click at [395, 252] on button "visibility Preview HTML" at bounding box center [388, 250] width 81 height 21
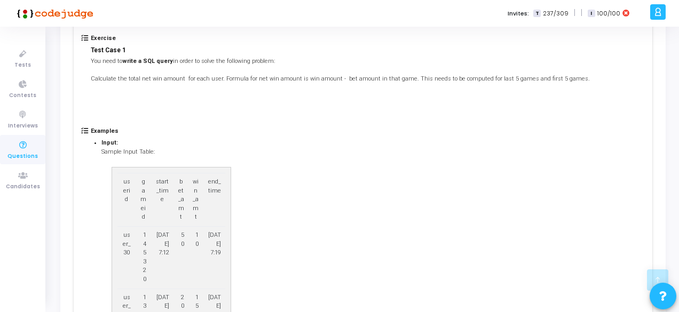
scroll to position [0, 0]
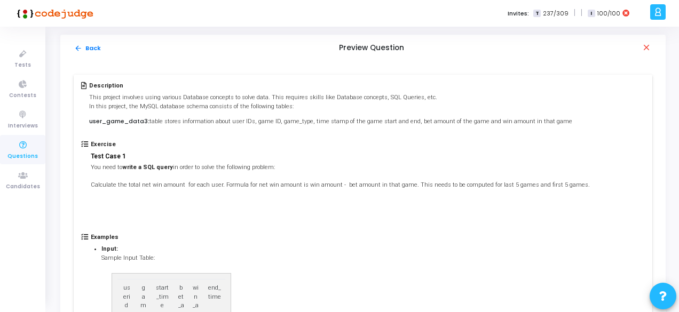
click at [125, 124] on span "user_game_data3" at bounding box center [118, 121] width 59 height 9
click at [136, 197] on p at bounding box center [340, 199] width 499 height 9
click at [79, 47] on mat-icon "arrow_back" at bounding box center [78, 48] width 8 height 8
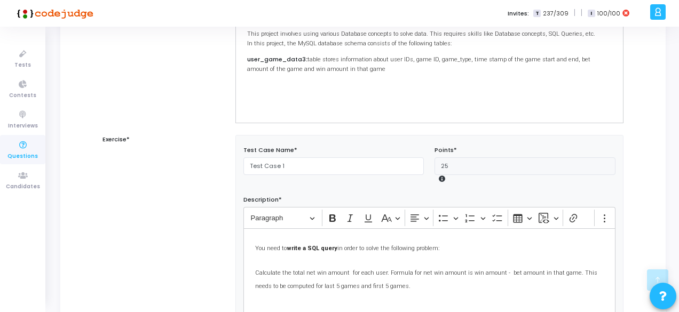
scroll to position [264, 0]
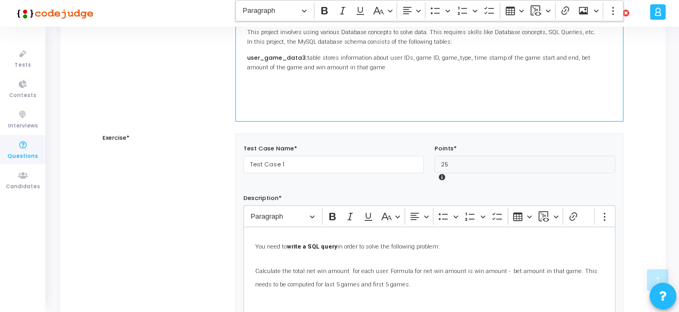
drag, startPoint x: 348, startPoint y: 70, endPoint x: 240, endPoint y: 55, distance: 108.9
click at [240, 55] on div "This project involves using various Database concepts to solve data. This requi…" at bounding box center [429, 68] width 388 height 107
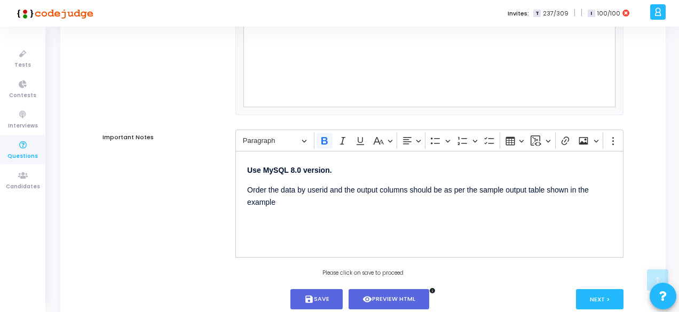
scroll to position [932, 0]
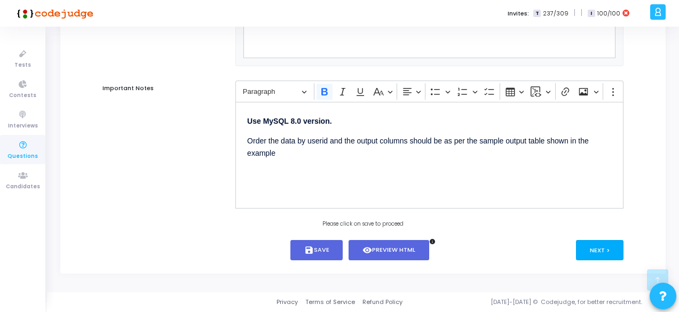
click at [603, 249] on button "Next >" at bounding box center [599, 250] width 47 height 20
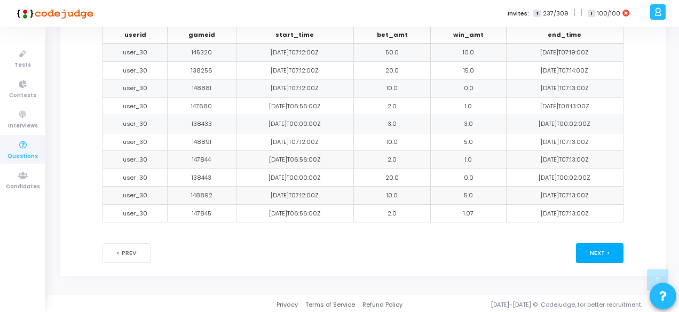
click at [603, 249] on button "Next >" at bounding box center [599, 253] width 47 height 20
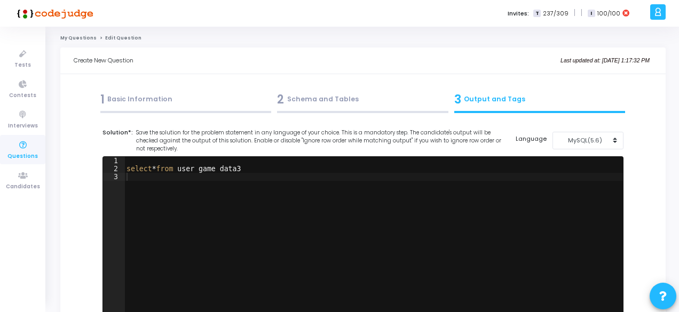
scroll to position [4, 0]
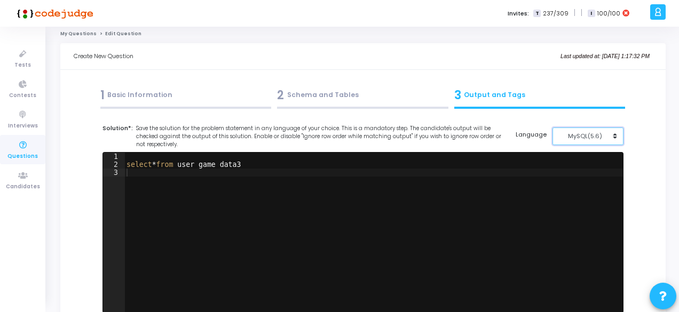
click at [587, 134] on div "MySQL(5.6)" at bounding box center [585, 136] width 52 height 9
click at [572, 156] on button "MySQL (8.0)" at bounding box center [593, 160] width 82 height 10
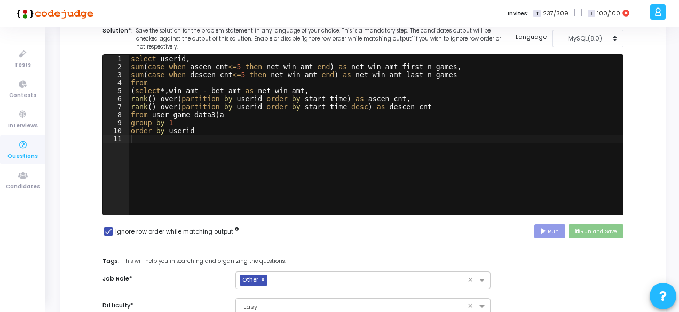
scroll to position [132, 0]
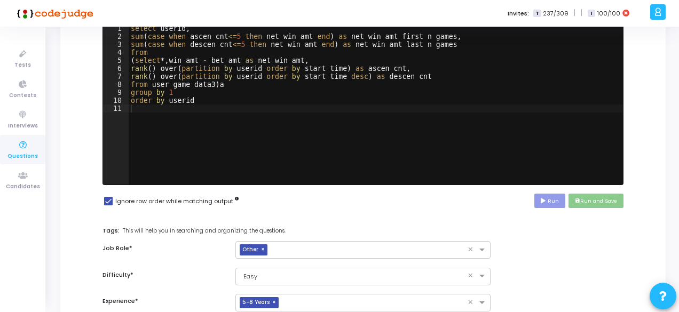
click at [410, 201] on div "Ignore row order while matching output Run save Run and Save" at bounding box center [362, 201] width 521 height 15
click at [316, 106] on div "select userid , sum ( case when ascen_cnt <= 5 then net_win_amt end ) as net_wi…" at bounding box center [376, 113] width 494 height 176
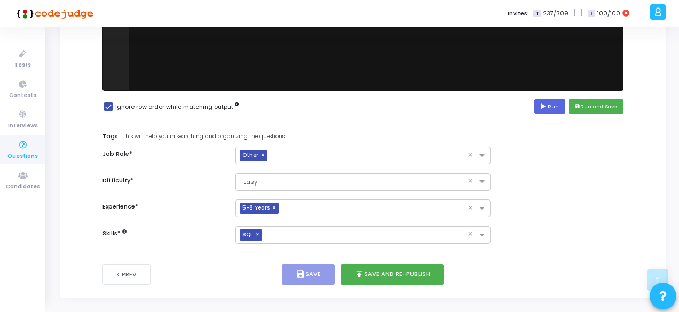
scroll to position [250, 0]
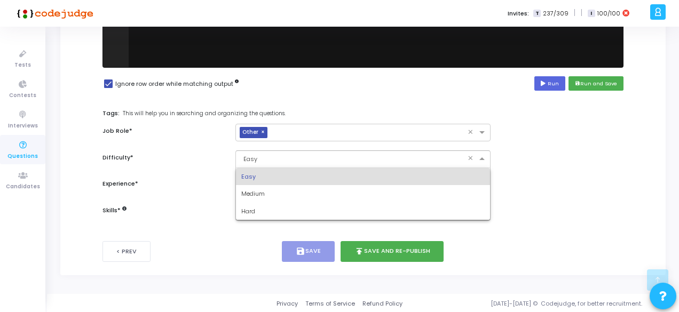
click at [261, 154] on input "text" at bounding box center [352, 158] width 222 height 9
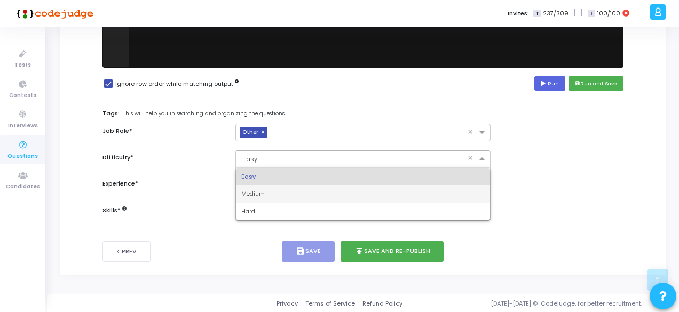
click at [263, 189] on span "Medium" at bounding box center [252, 193] width 23 height 9
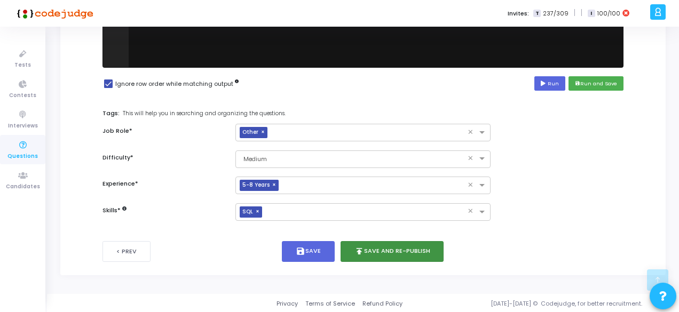
click at [382, 252] on button "publish Save and Re-publish" at bounding box center [392, 251] width 104 height 21
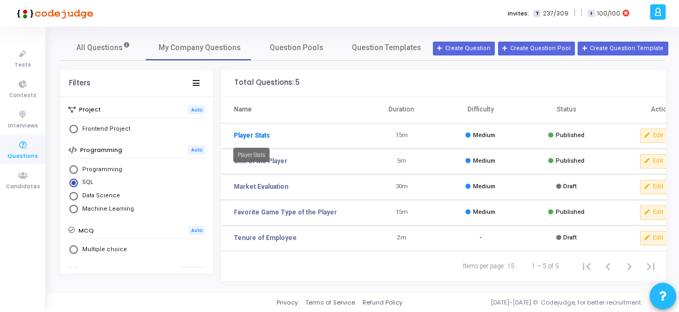
click at [243, 138] on link "Player Stats" at bounding box center [252, 136] width 36 height 10
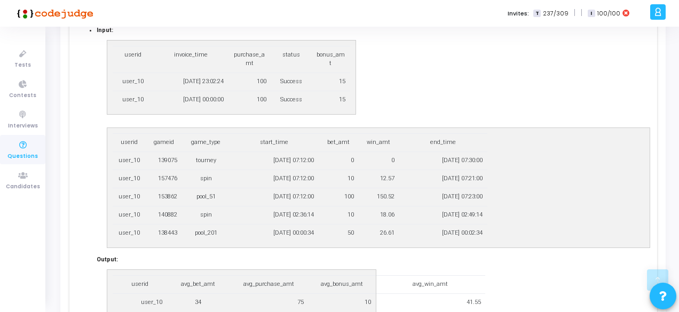
scroll to position [463, 0]
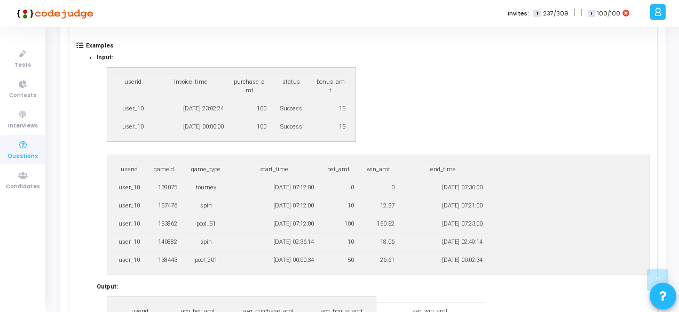
click at [134, 62] on div "userid invoice_time purchase_amt status bonus_amt user_10 2025-05-13 23:02:24 1…" at bounding box center [368, 172] width 542 height 221
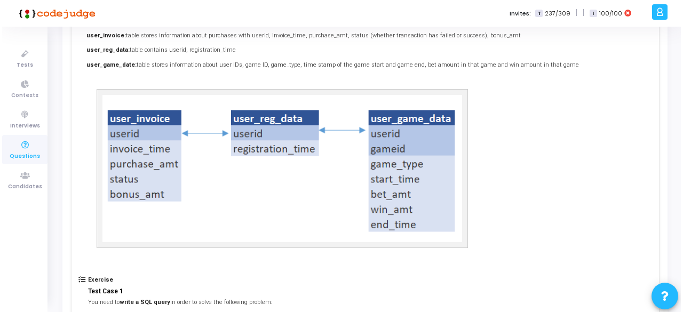
scroll to position [0, 0]
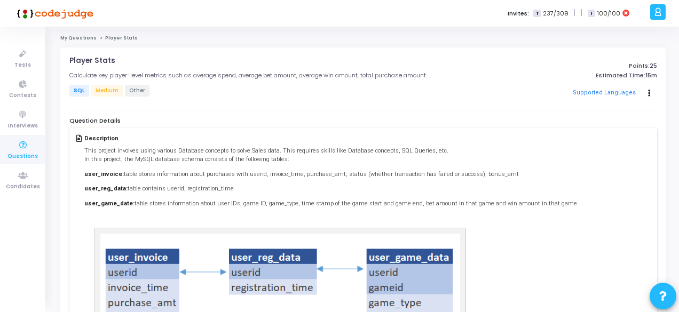
click at [84, 35] on link "My Questions" at bounding box center [78, 38] width 36 height 6
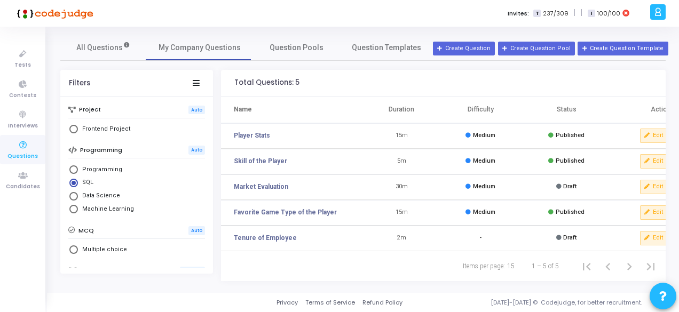
click at [96, 209] on span "Machine Learning" at bounding box center [106, 209] width 56 height 9
click at [78, 209] on input "Machine Learning" at bounding box center [73, 209] width 9 height 9
radio input "true"
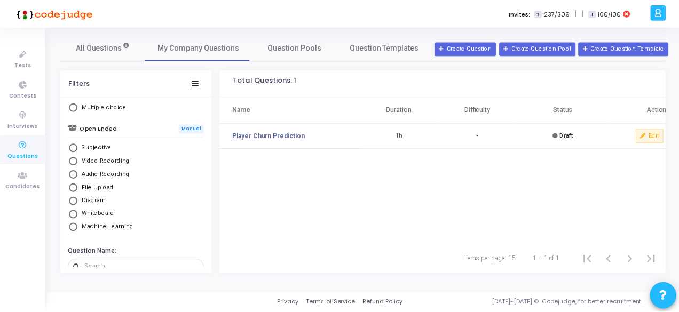
scroll to position [159, 0]
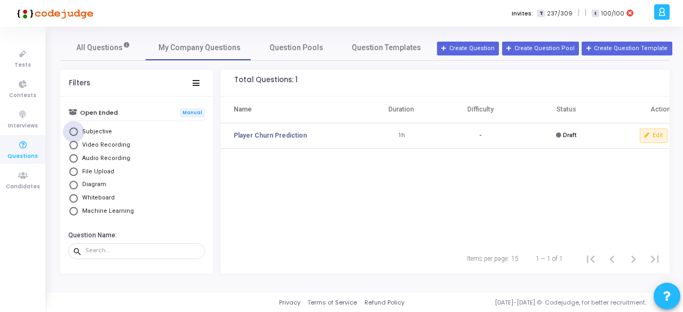
click at [83, 131] on span "Subjective" at bounding box center [95, 132] width 34 height 9
click at [78, 131] on input "Subjective" at bounding box center [73, 132] width 9 height 9
radio input "true"
radio input "false"
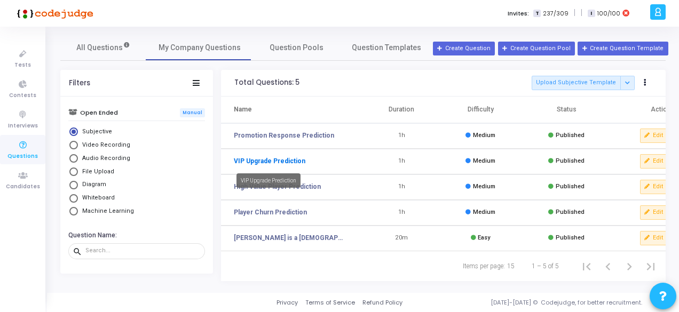
click at [255, 161] on link "VIP Upgrade Prediction" at bounding box center [270, 161] width 72 height 10
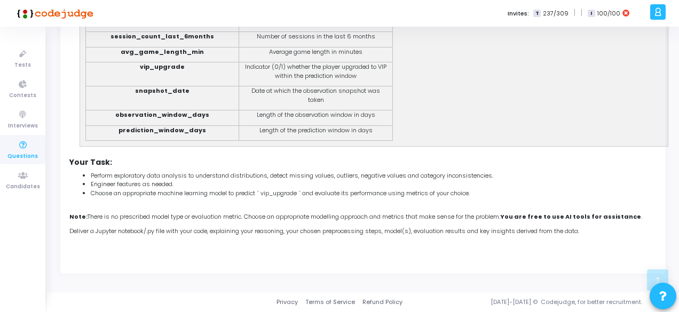
scroll to position [319, 0]
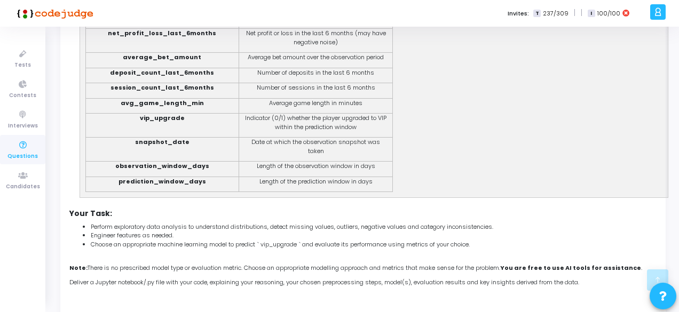
click at [160, 167] on strong "observation_window_days" at bounding box center [162, 166] width 94 height 9
drag, startPoint x: 255, startPoint y: 171, endPoint x: 382, endPoint y: 167, distance: 127.1
click at [382, 167] on p "Length of the observation window in days" at bounding box center [315, 166] width 145 height 9
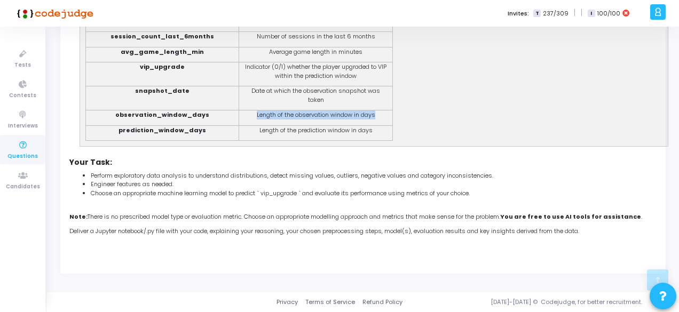
scroll to position [371, 0]
click at [320, 195] on span "Choose an appropriate machine learning model to predict ` vip_upgrade ` and eva…" at bounding box center [280, 193] width 379 height 9
drag, startPoint x: 258, startPoint y: 116, endPoint x: 376, endPoint y: 118, distance: 118.0
click at [375, 118] on span "Length of the observation window in days" at bounding box center [316, 114] width 118 height 9
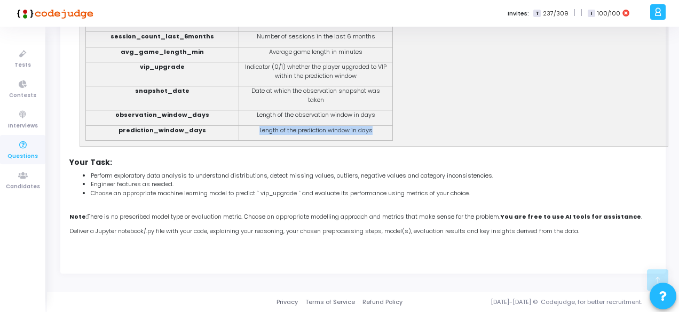
drag, startPoint x: 376, startPoint y: 130, endPoint x: 259, endPoint y: 132, distance: 117.4
click at [259, 132] on p "Length of the prediction window in days" at bounding box center [315, 130] width 145 height 9
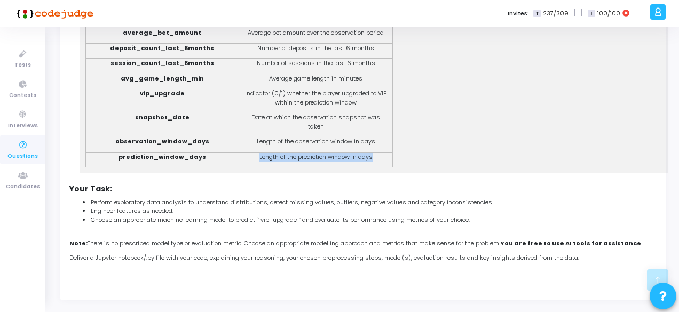
click at [250, 157] on p "Length of the prediction window in days" at bounding box center [315, 157] width 145 height 9
click at [259, 157] on span "Length of the prediction window in days" at bounding box center [315, 157] width 113 height 9
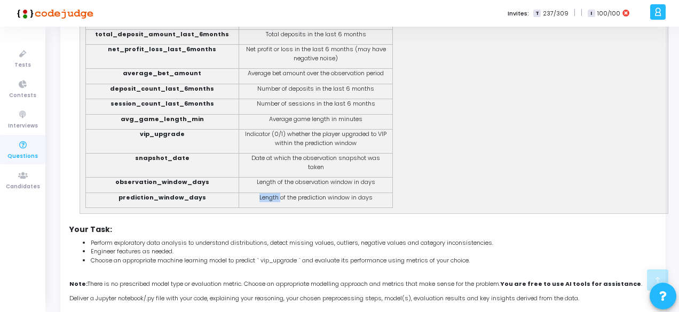
scroll to position [289, 0]
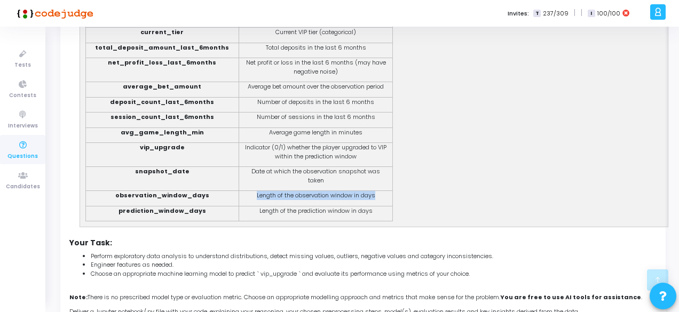
drag, startPoint x: 254, startPoint y: 197, endPoint x: 379, endPoint y: 195, distance: 124.9
click at [379, 195] on p "Length of the observation window in days" at bounding box center [315, 195] width 145 height 9
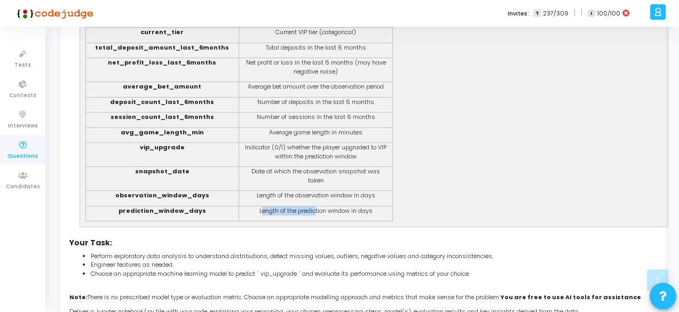
drag, startPoint x: 260, startPoint y: 213, endPoint x: 315, endPoint y: 212, distance: 54.4
click at [315, 212] on span "Length of the prediction window in days" at bounding box center [315, 211] width 113 height 9
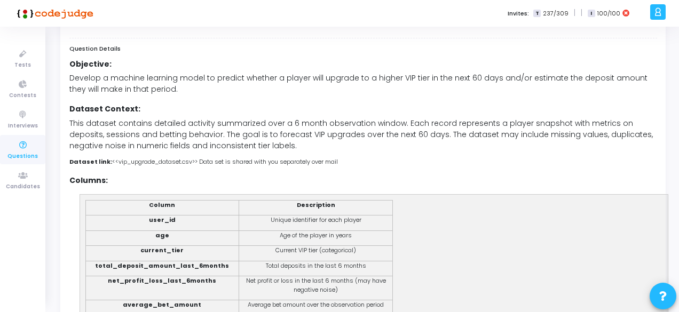
scroll to position [0, 0]
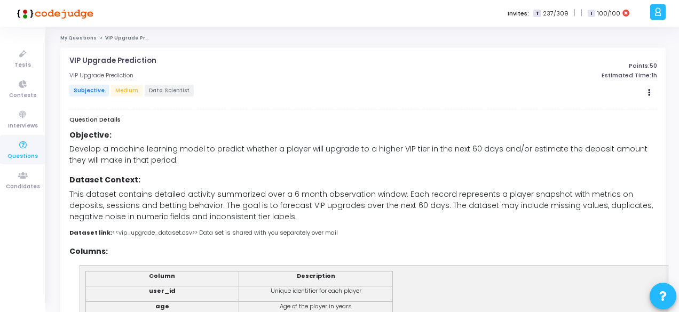
click at [356, 204] on span "This dataset contains detailed activity summarized over a 6 month observation w…" at bounding box center [360, 205] width 583 height 33
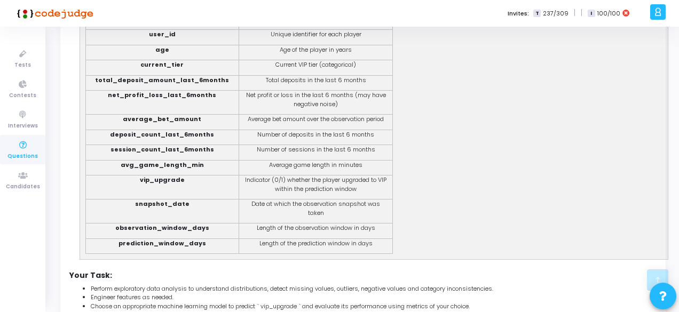
scroll to position [258, 0]
click at [313, 227] on span "Length of the observation window in days" at bounding box center [316, 227] width 118 height 9
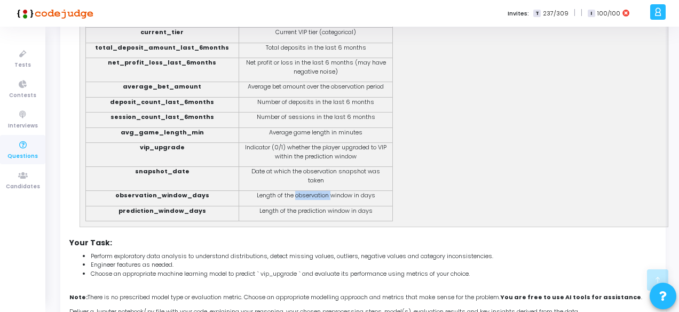
scroll to position [290, 0]
click at [279, 251] on div "Objective: Develop a machine learning model to predict whether a player will up…" at bounding box center [363, 84] width 588 height 494
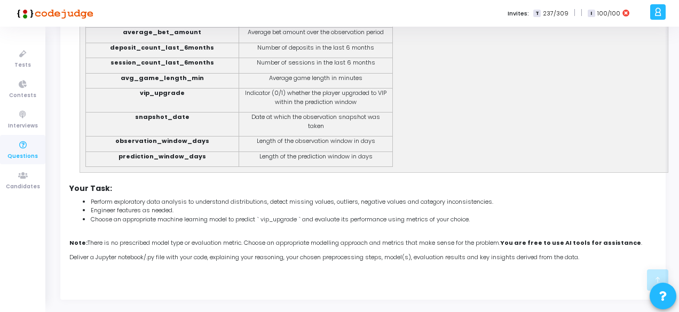
scroll to position [351, 0]
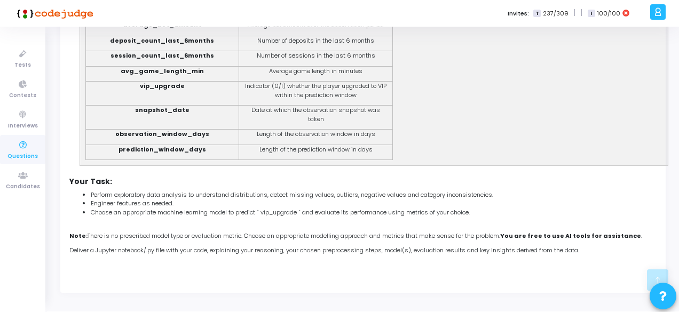
click at [229, 216] on span "Choose an appropriate machine learning model to predict ` vip_upgrade ` and eva…" at bounding box center [280, 212] width 379 height 9
click at [259, 216] on span "Choose an appropriate machine learning model to predict ` vip_upgrade ` and eva…" at bounding box center [280, 212] width 379 height 9
click at [287, 216] on span "Choose an appropriate machine learning model to predict ` vip_upgrade ` and eva…" at bounding box center [280, 212] width 379 height 9
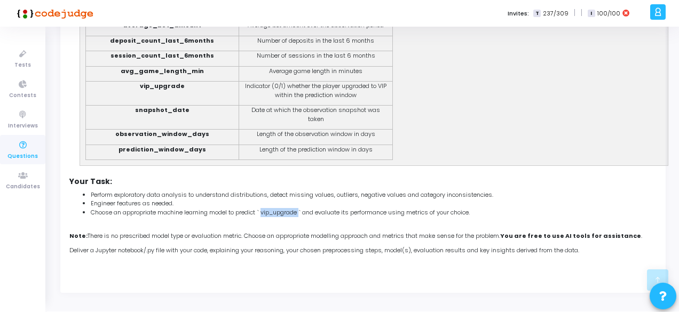
scroll to position [0, 0]
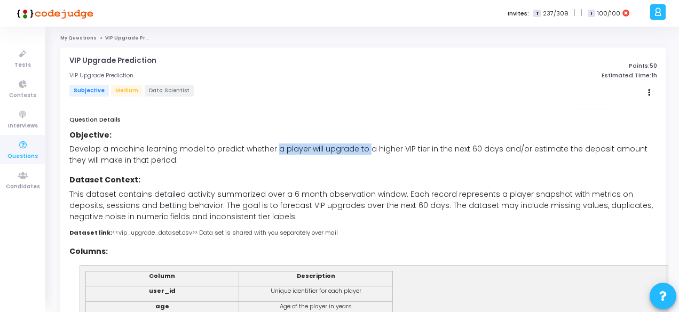
drag, startPoint x: 271, startPoint y: 148, endPoint x: 362, endPoint y: 152, distance: 91.4
click at [362, 152] on span "Develop a machine learning model to predict whether a player will upgrade to a …" at bounding box center [358, 155] width 578 height 22
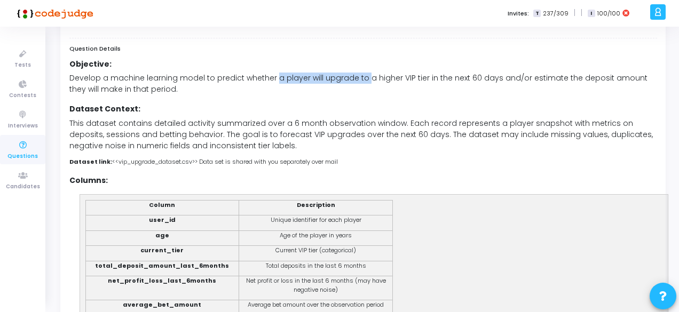
scroll to position [67, 0]
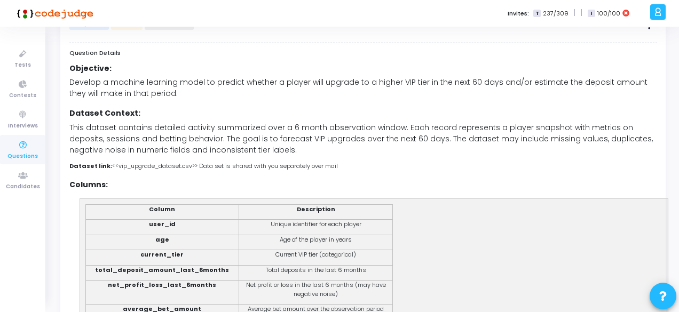
click at [332, 99] on p "Develop a machine learning model to predict whether a player will upgrade to a …" at bounding box center [363, 88] width 588 height 22
drag, startPoint x: 354, startPoint y: 77, endPoint x: 493, endPoint y: 81, distance: 138.8
click at [493, 81] on span "Develop a machine learning model to predict whether a player will upgrade to a …" at bounding box center [358, 88] width 578 height 22
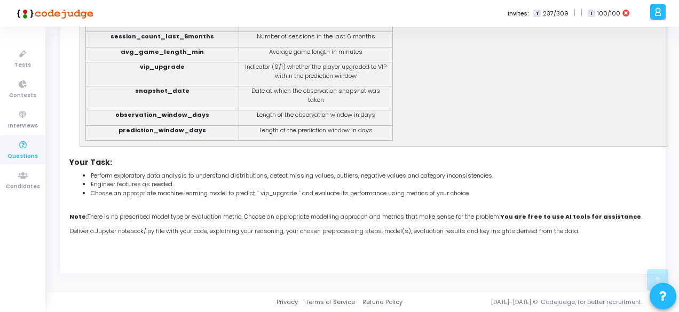
click at [274, 189] on span "Choose an appropriate machine learning model to predict ` vip_upgrade ` and eva…" at bounding box center [280, 193] width 379 height 9
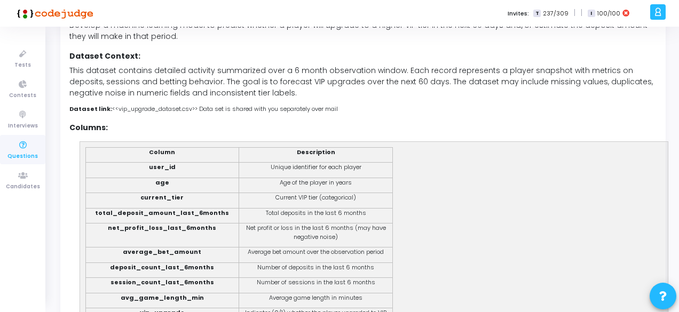
scroll to position [26, 0]
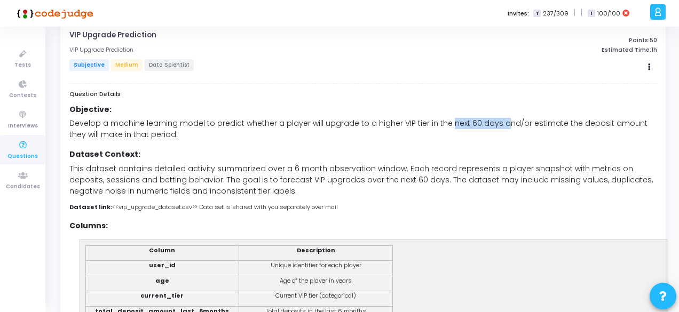
drag, startPoint x: 445, startPoint y: 127, endPoint x: 496, endPoint y: 122, distance: 51.5
click at [496, 122] on span "Develop a machine learning model to predict whether a player will upgrade to a …" at bounding box center [358, 129] width 578 height 22
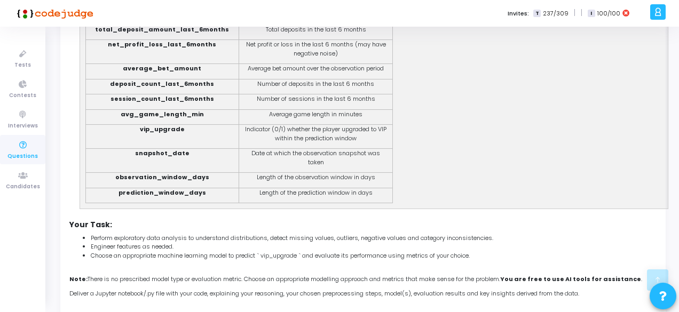
scroll to position [373, 0]
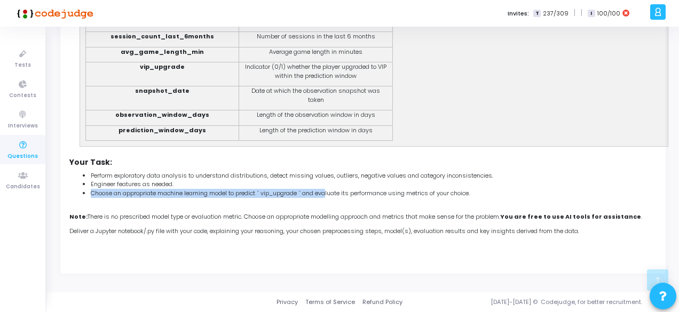
drag, startPoint x: 269, startPoint y: 185, endPoint x: 331, endPoint y: 191, distance: 62.7
click at [331, 191] on ul "Perform exploratory data analysis to understand distributions, detect missing v…" at bounding box center [363, 184] width 588 height 27
click at [331, 191] on span "Choose an appropriate machine learning model to predict ` vip_upgrade ` and eva…" at bounding box center [280, 193] width 379 height 9
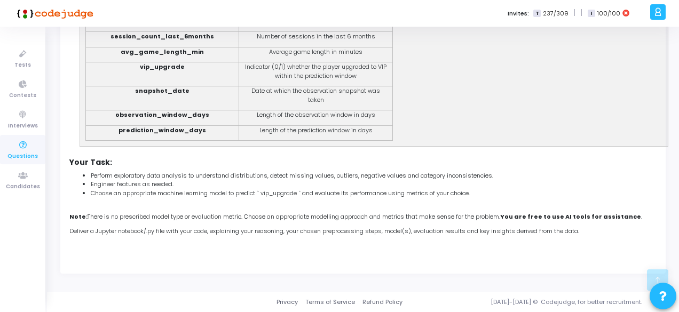
click at [288, 194] on span "Choose an appropriate machine learning model to predict ` vip_upgrade ` and eva…" at bounding box center [280, 193] width 379 height 9
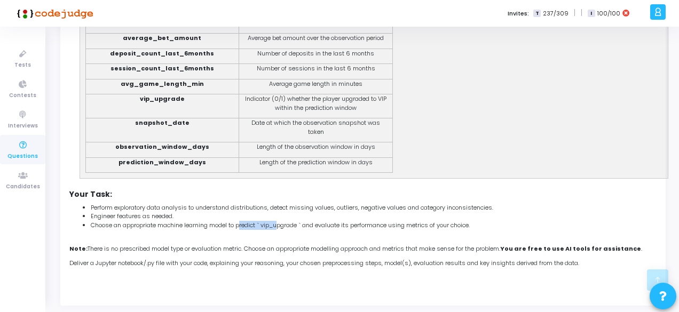
drag, startPoint x: 245, startPoint y: 224, endPoint x: 283, endPoint y: 223, distance: 37.4
click at [283, 223] on ul "Perform exploratory data analysis to understand distributions, detect missing v…" at bounding box center [363, 216] width 588 height 27
click at [283, 221] on li "Engineer features as needed." at bounding box center [374, 216] width 566 height 9
click at [283, 226] on span "Choose an appropriate machine learning model to predict ` vip_upgrade ` and eva…" at bounding box center [280, 225] width 379 height 9
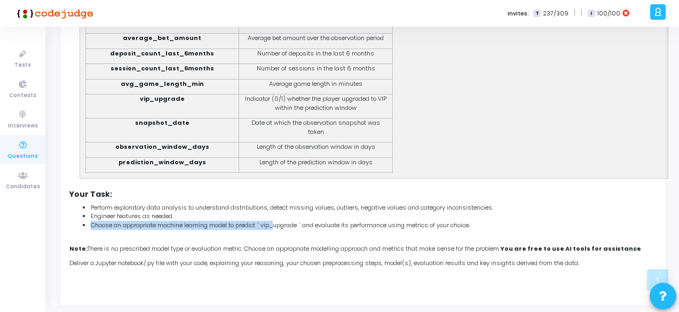
drag, startPoint x: 258, startPoint y: 223, endPoint x: 279, endPoint y: 224, distance: 20.3
click at [279, 224] on ul "Perform exploratory data analysis to understand distributions, detect missing v…" at bounding box center [363, 216] width 588 height 27
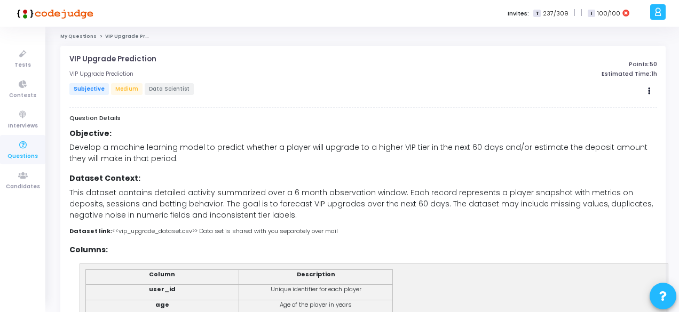
scroll to position [0, 0]
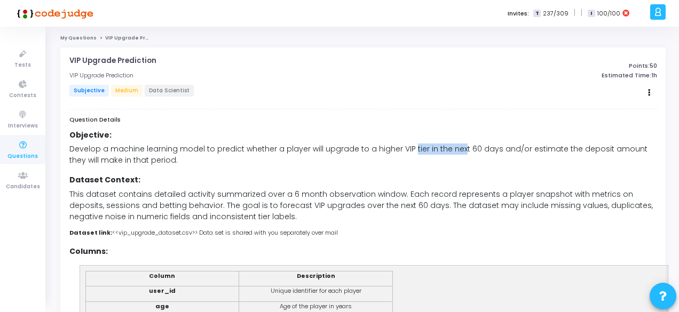
drag, startPoint x: 407, startPoint y: 146, endPoint x: 455, endPoint y: 154, distance: 48.3
click at [455, 154] on span "Develop a machine learning model to predict whether a player will upgrade to a …" at bounding box center [358, 155] width 578 height 22
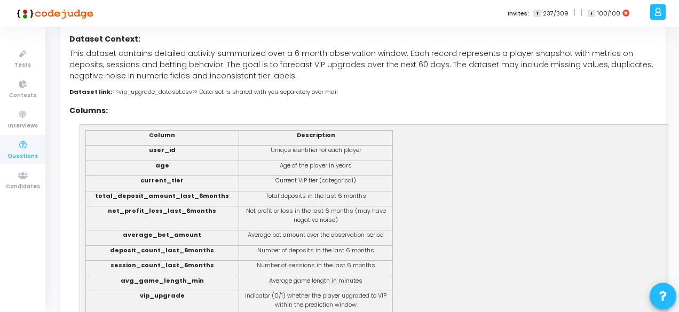
scroll to position [139, 0]
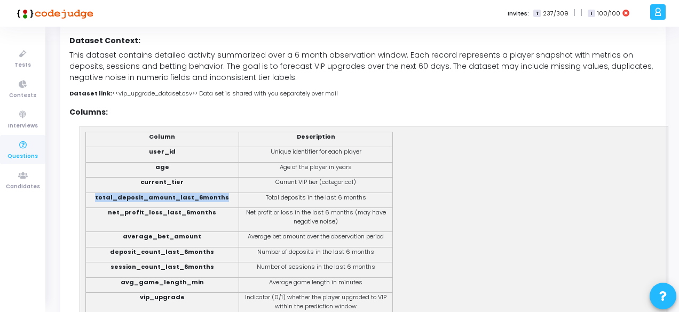
drag, startPoint x: 102, startPoint y: 199, endPoint x: 235, endPoint y: 196, distance: 132.9
click at [235, 196] on td "total_deposit_amount_last_6months" at bounding box center [162, 200] width 154 height 15
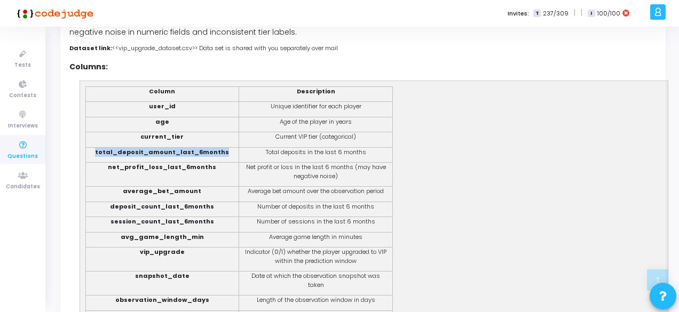
scroll to position [279, 0]
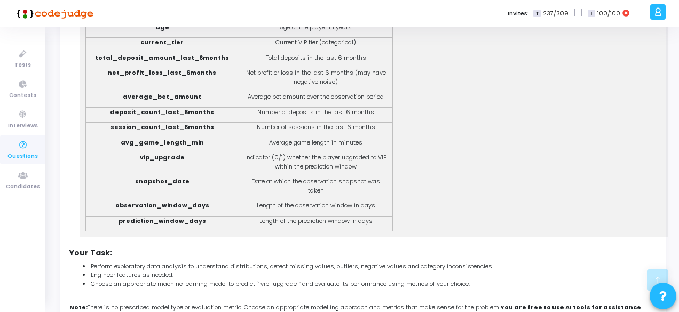
click at [165, 162] on strong "vip_upgrade" at bounding box center [162, 157] width 45 height 9
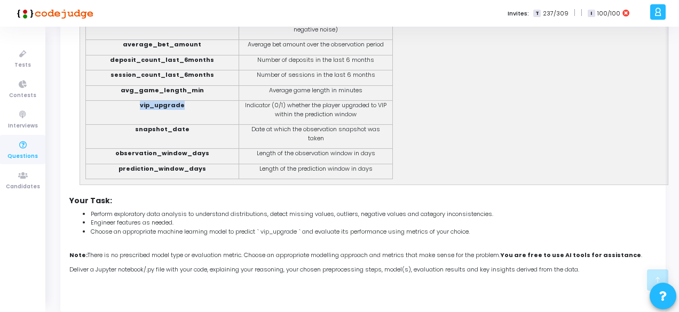
scroll to position [373, 0]
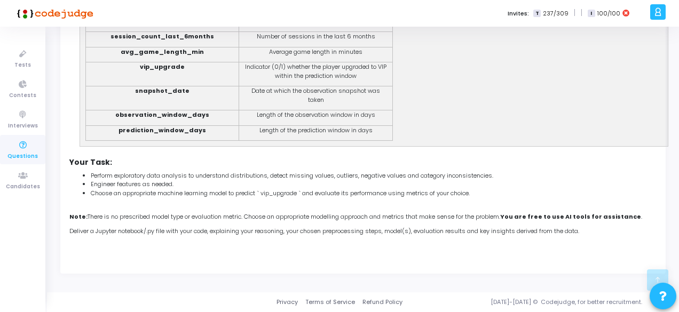
click at [176, 128] on strong "prediction_window_days" at bounding box center [162, 130] width 88 height 9
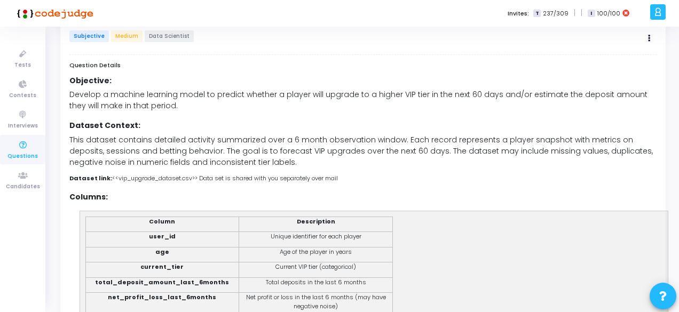
scroll to position [0, 0]
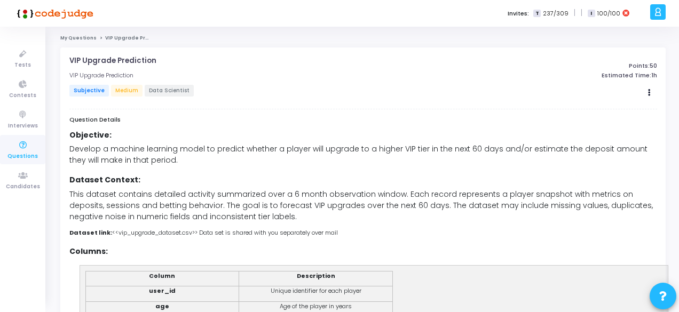
click at [76, 41] on link "My Questions" at bounding box center [78, 38] width 36 height 6
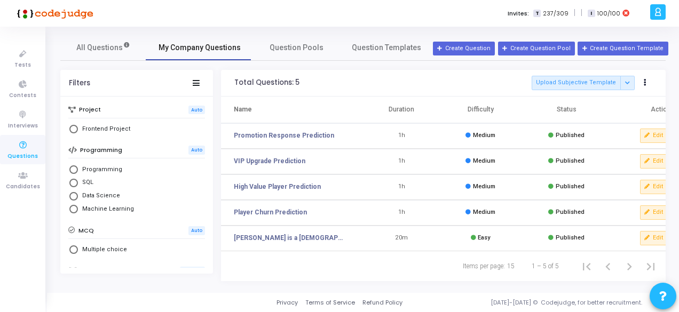
click at [184, 52] on span "My Company Questions" at bounding box center [200, 47] width 82 height 11
click at [75, 184] on span "Select Library" at bounding box center [73, 183] width 9 height 9
click at [75, 184] on input "SQL" at bounding box center [73, 183] width 9 height 9
radio input "true"
radio input "false"
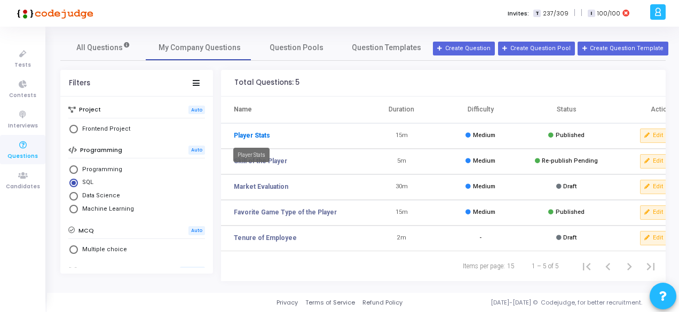
click at [244, 133] on link "Player Stats" at bounding box center [252, 136] width 36 height 10
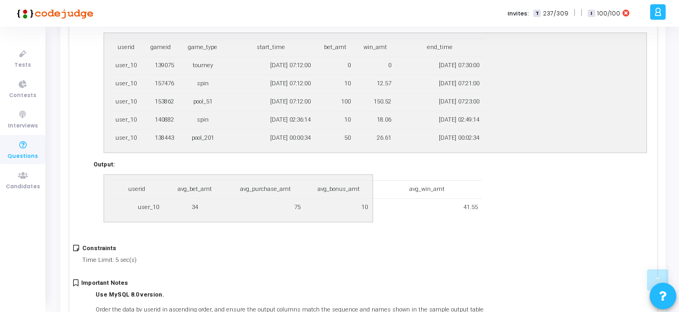
scroll to position [656, 0]
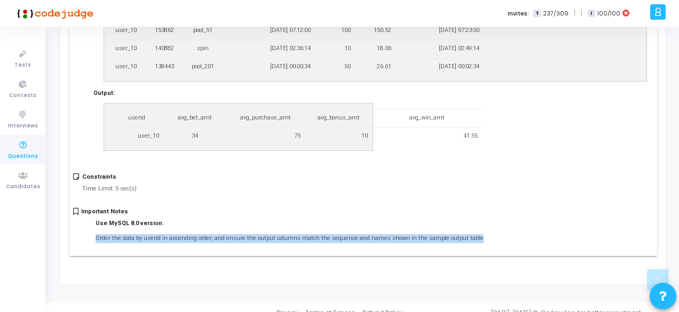
drag, startPoint x: 96, startPoint y: 224, endPoint x: 472, endPoint y: 221, distance: 376.3
click at [472, 221] on div "Important Notes Use MySQL 8.0 version. Order the data by userid in ascending or…" at bounding box center [359, 228] width 573 height 41
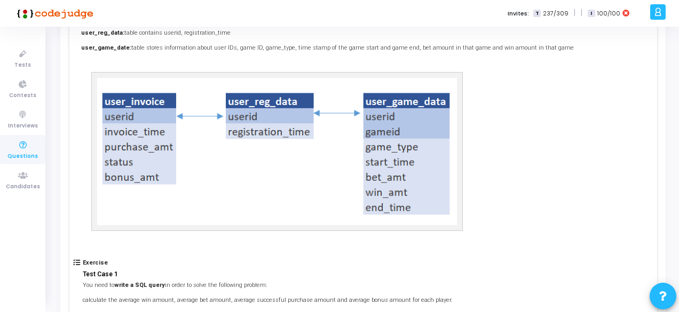
scroll to position [0, 0]
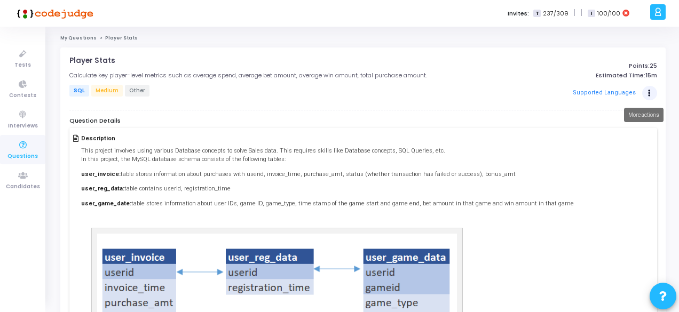
click at [648, 96] on button "Actions" at bounding box center [649, 93] width 15 height 15
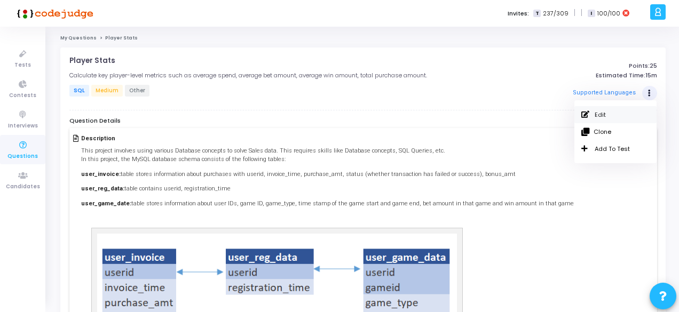
click at [606, 116] on link "Edit" at bounding box center [615, 114] width 82 height 17
click at [81, 38] on link "My Questions" at bounding box center [78, 38] width 36 height 6
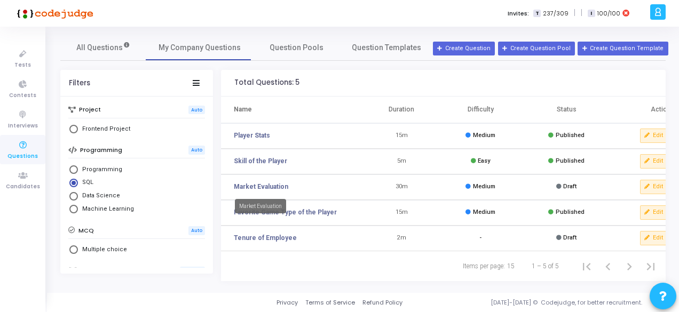
drag, startPoint x: 267, startPoint y: 214, endPoint x: 235, endPoint y: 210, distance: 32.2
click at [235, 210] on mat-tooltip-component "Market Evaluation" at bounding box center [260, 206] width 66 height 29
drag, startPoint x: 235, startPoint y: 210, endPoint x: 250, endPoint y: 216, distance: 15.9
click at [250, 216] on mat-tooltip-component "Market Evaluation" at bounding box center [260, 206] width 66 height 29
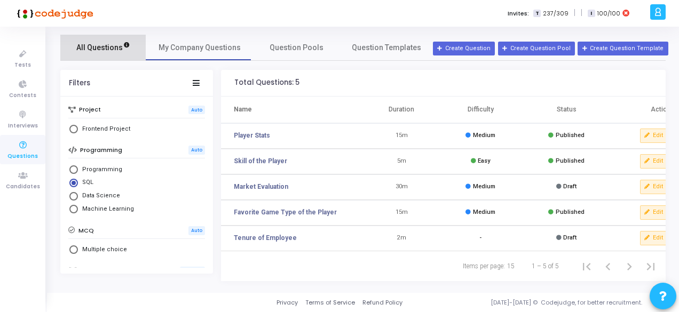
click at [90, 46] on span "All Questions" at bounding box center [103, 47] width 54 height 11
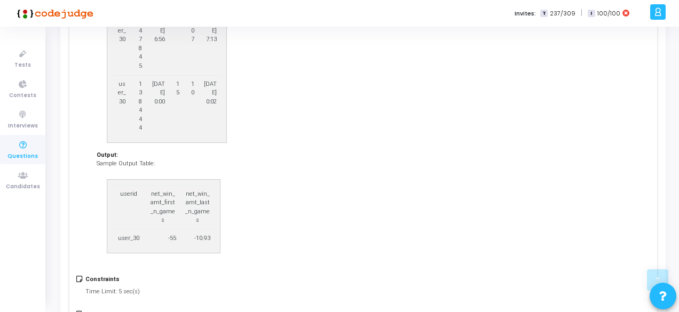
scroll to position [1041, 0]
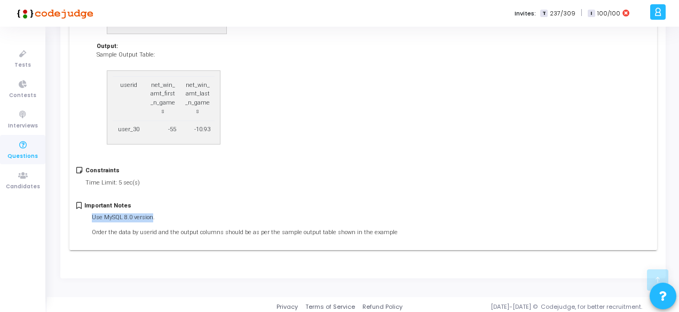
drag, startPoint x: 149, startPoint y: 215, endPoint x: 90, endPoint y: 213, distance: 59.3
click at [90, 213] on ol "Use MySQL 8.0 version. Order the data by userid and the output columns should b…" at bounding box center [240, 224] width 313 height 23
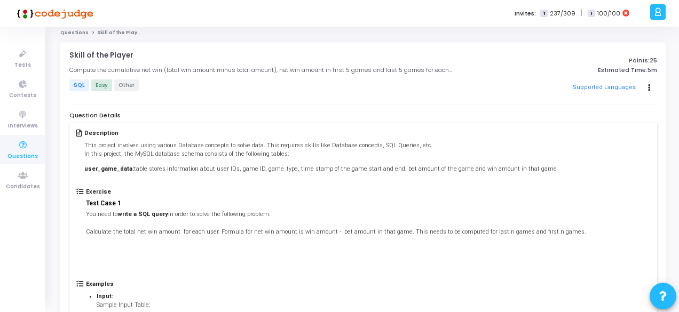
scroll to position [4, 0]
click at [646, 89] on button "Actions" at bounding box center [649, 89] width 15 height 15
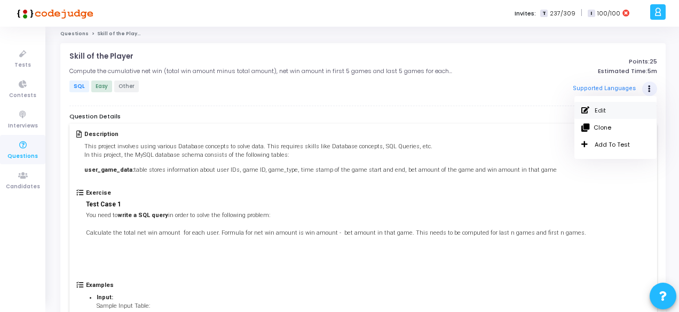
click at [602, 111] on link "Edit" at bounding box center [615, 110] width 82 height 17
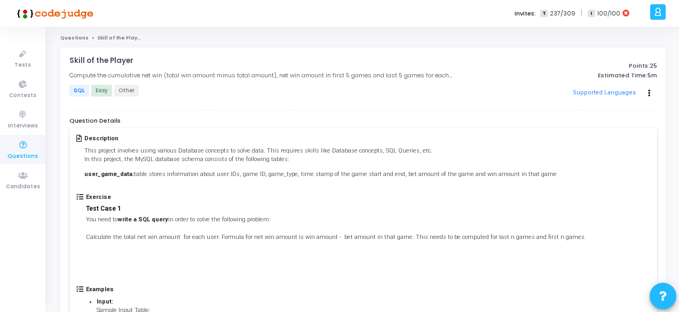
drag, startPoint x: 130, startPoint y: 172, endPoint x: 537, endPoint y: 179, distance: 406.7
click at [537, 179] on div "Description This project involves using various Database concepts to solve data…" at bounding box center [362, 164] width 573 height 58
copy p "table stores information about user IDs, game ID, game_type, time stamp of the …"
click at [78, 39] on link "Questions" at bounding box center [74, 38] width 28 height 6
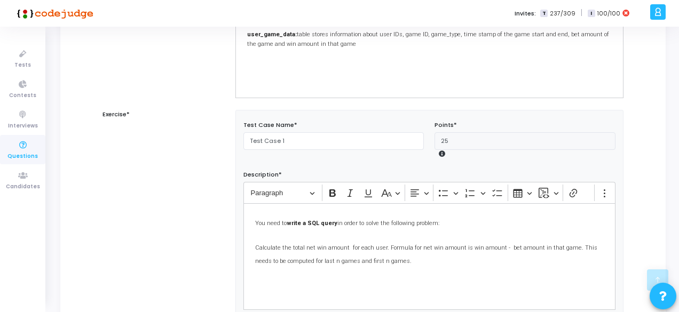
scroll to position [15, 0]
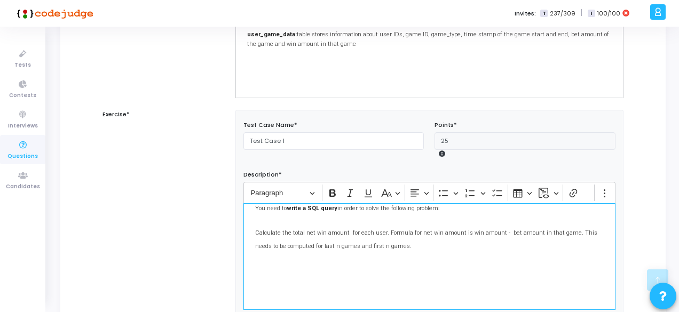
click at [339, 237] on p "⁠⁠⁠⁠⁠⁠⁠ You need to write a SQL query in order to solve the following problem: …" at bounding box center [429, 226] width 348 height 52
click at [339, 237] on p "You need to write a SQL query in order to solve the following problem: Calculat…" at bounding box center [429, 226] width 348 height 52
click at [375, 244] on span "Calculate the total net win amount for each user. Formula for net win amount is…" at bounding box center [426, 239] width 342 height 20
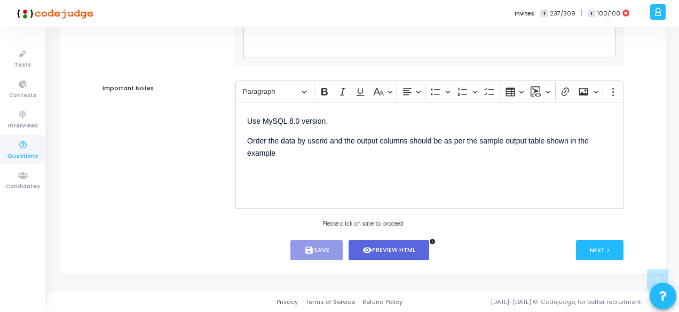
scroll to position [931, 0]
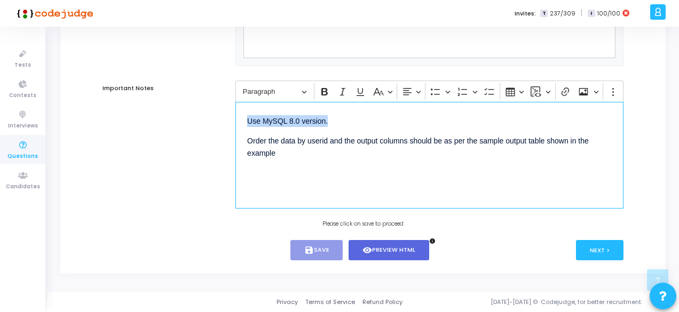
drag, startPoint x: 246, startPoint y: 121, endPoint x: 342, endPoint y: 123, distance: 95.6
click at [342, 123] on div "Use MySQL 8.0 version. Order the data by userid and the output columns should b…" at bounding box center [429, 155] width 388 height 107
click at [333, 150] on p "Order the data by userid and the output columns should be as per the sample out…" at bounding box center [429, 147] width 365 height 26
click at [316, 142] on p "Order the data by userid and the output columns should be as per the sample out…" at bounding box center [429, 147] width 365 height 26
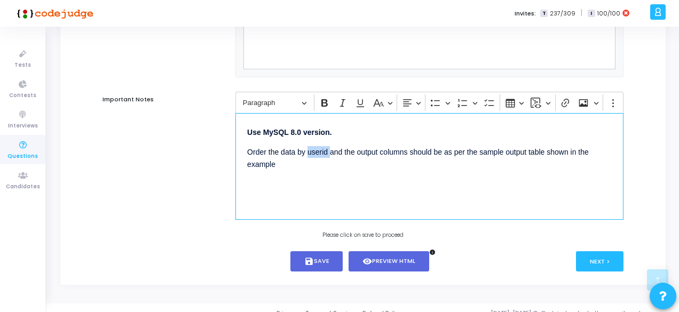
scroll to position [916, 0]
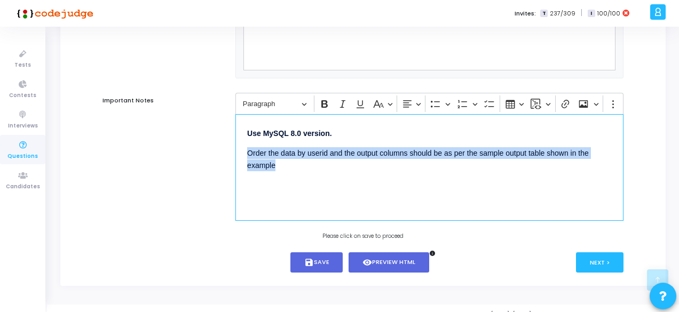
drag, startPoint x: 245, startPoint y: 159, endPoint x: 347, endPoint y: 167, distance: 101.8
click at [347, 167] on div "Use MySQL 8.0 version. Order the data by userid and the output columns should b…" at bounding box center [429, 167] width 388 height 107
click at [347, 167] on p "Order the data by userid and the output columns should be as per the sample out…" at bounding box center [429, 159] width 365 height 26
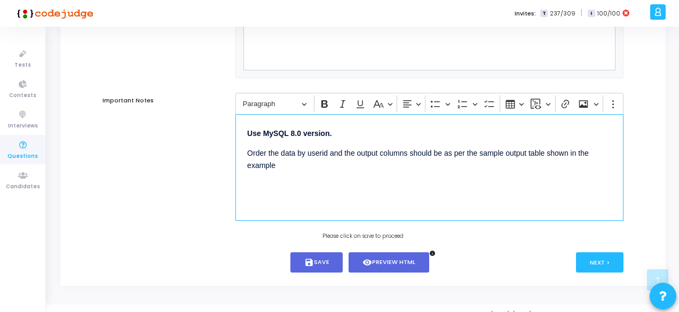
click at [331, 155] on p "Order the data by userid and the output columns should be as per the sample out…" at bounding box center [429, 159] width 365 height 26
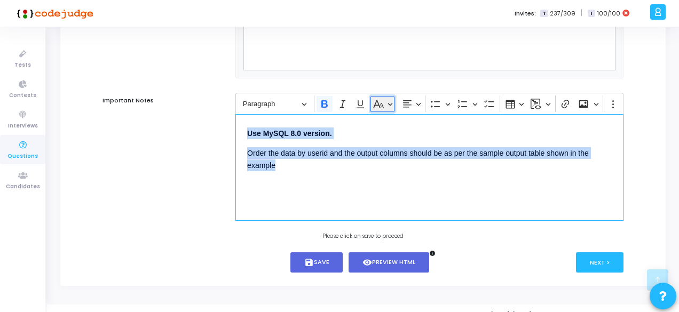
click at [387, 109] on button "Basic styles" at bounding box center [382, 104] width 24 height 16
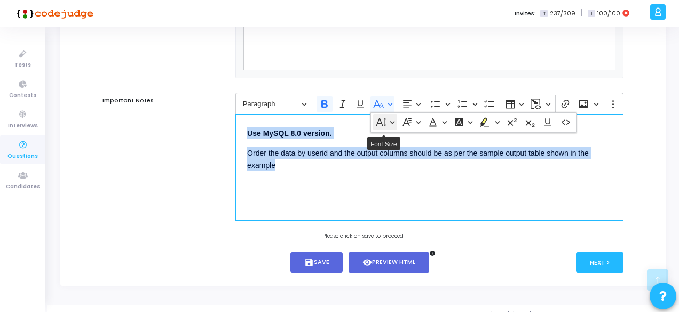
click at [388, 126] on button "Font Size" at bounding box center [385, 122] width 24 height 16
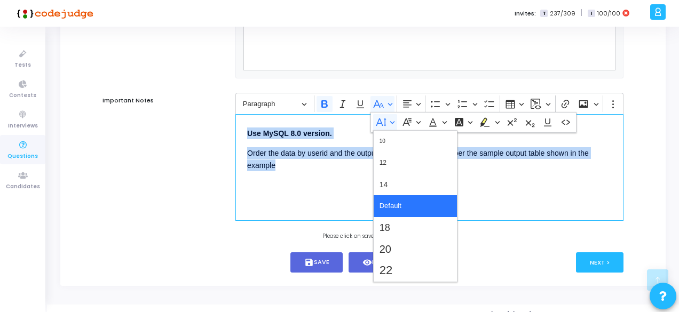
click at [386, 202] on span "Default" at bounding box center [390, 206] width 22 height 15
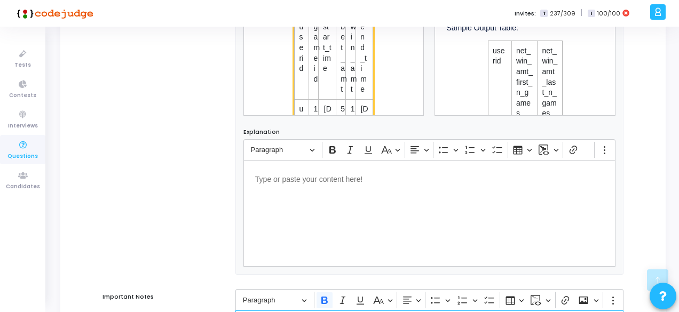
scroll to position [16, 0]
click at [324, 82] on span "start_time" at bounding box center [327, 56] width 9 height 52
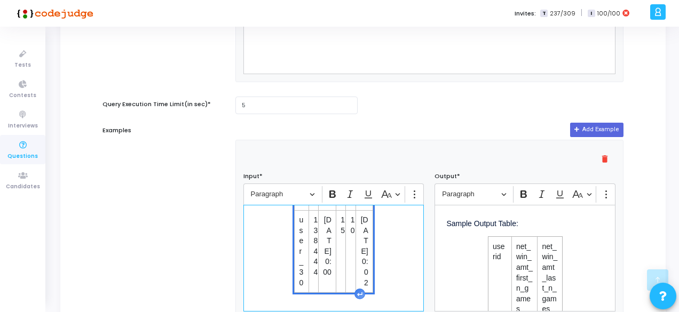
scroll to position [1065, 0]
drag, startPoint x: 255, startPoint y: 228, endPoint x: 387, endPoint y: 268, distance: 138.1
click at [387, 268] on div "Sample Input Table: userid gameid start_time bet_amt win_amt end_time user_30 1…" at bounding box center [333, 258] width 181 height 107
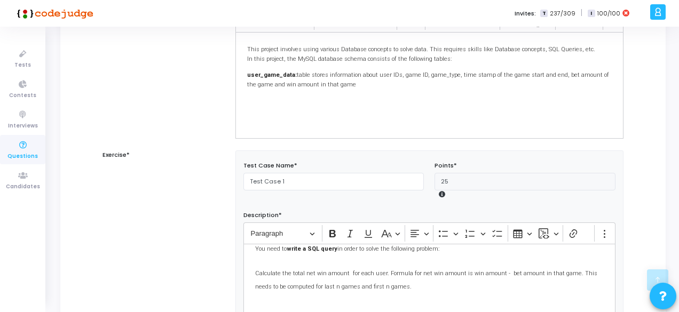
scroll to position [240, 0]
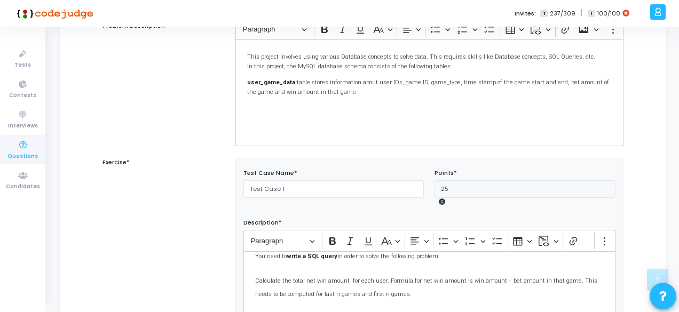
click at [316, 282] on span "Calculate the total net win amount for each user. Formula for net win amount is…" at bounding box center [426, 288] width 342 height 20
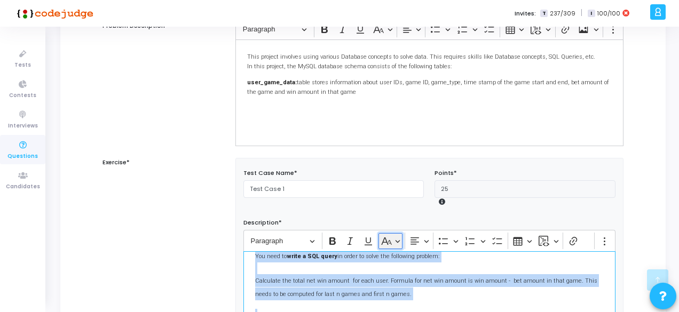
click at [389, 240] on icon "Editor toolbar" at bounding box center [389, 242] width 4 height 5
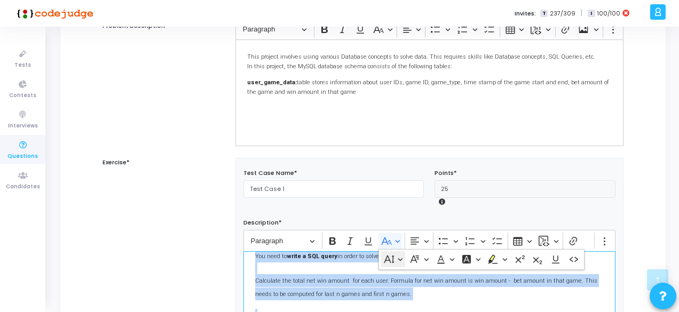
click at [398, 261] on button "Font Size" at bounding box center [393, 259] width 24 height 16
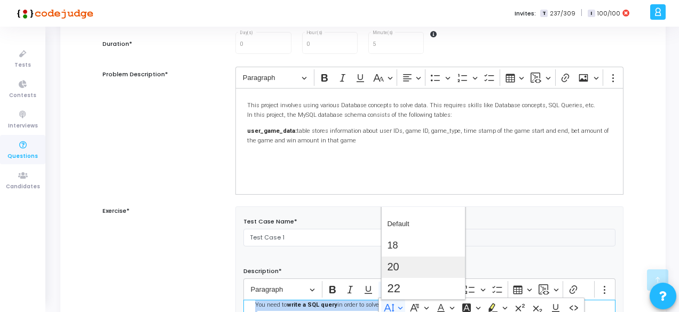
scroll to position [181, 0]
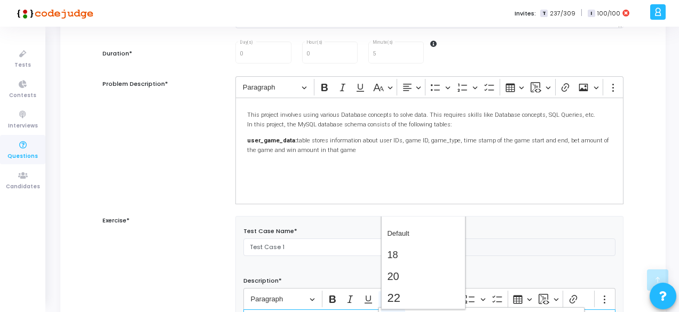
click at [200, 126] on div "Problem Description*" at bounding box center [163, 140] width 133 height 128
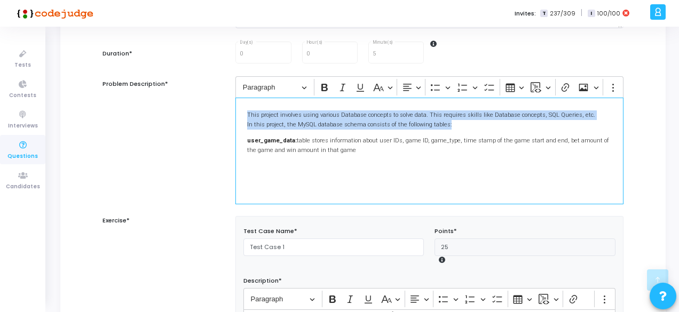
drag, startPoint x: 248, startPoint y: 113, endPoint x: 446, endPoint y: 123, distance: 198.8
click at [446, 123] on p "This project involves using various Database concepts to solve data. This requi…" at bounding box center [429, 119] width 365 height 20
copy p "This project involves using various Database concepts to solve data. This requi…"
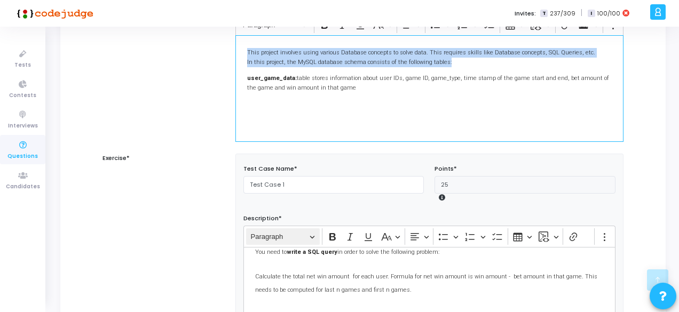
scroll to position [245, 0]
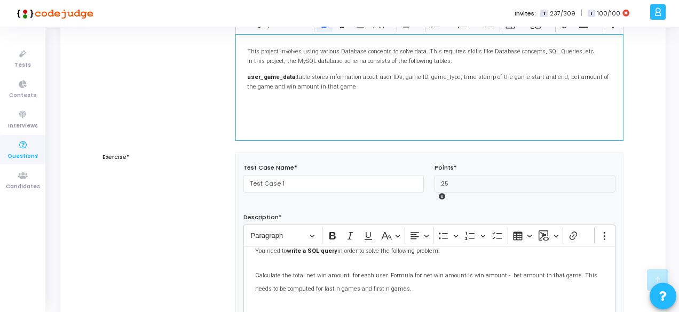
click at [289, 75] on strong "user_game_data:" at bounding box center [272, 77] width 50 height 7
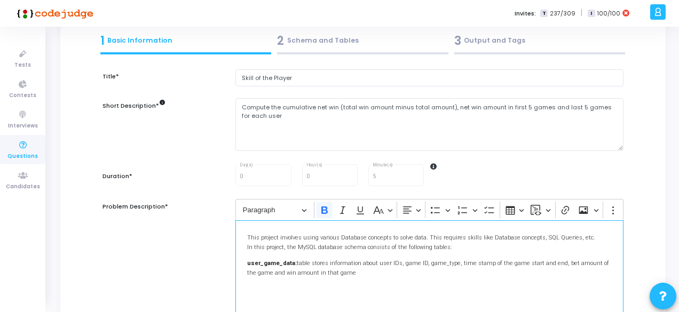
scroll to position [0, 0]
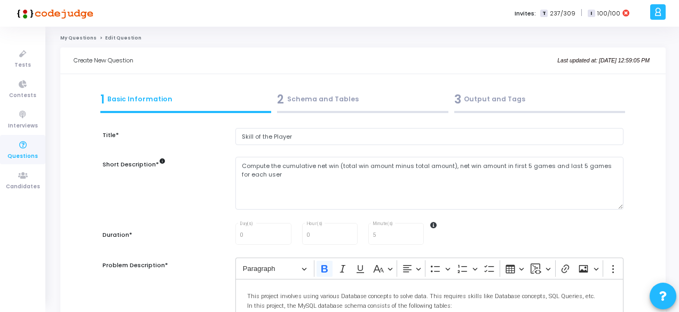
click at [316, 104] on div "2 Schema and Tables" at bounding box center [362, 100] width 171 height 18
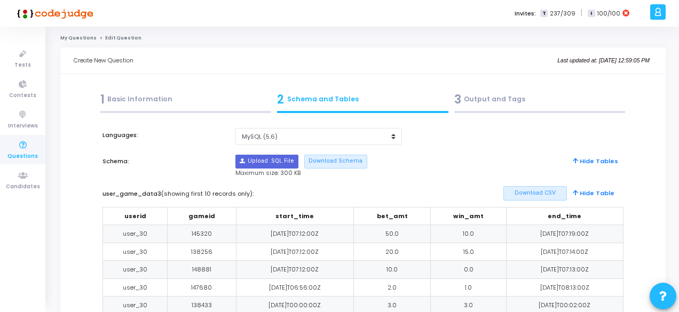
click at [186, 107] on div "1 Basic Information" at bounding box center [185, 100] width 171 height 18
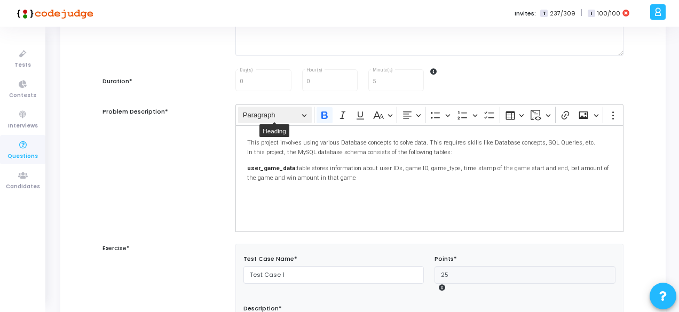
scroll to position [154, 0]
click at [287, 168] on strong "user_game_data:" at bounding box center [272, 167] width 50 height 7
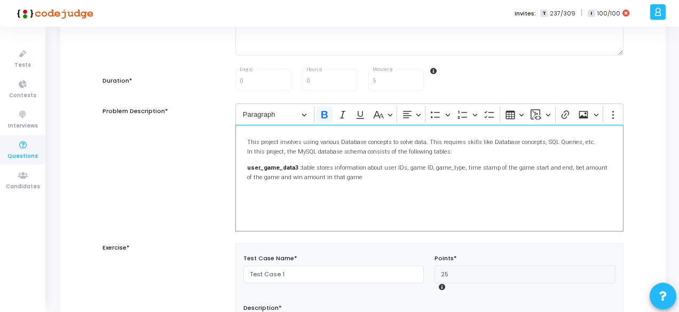
click at [287, 168] on strong "user_game_data3 :" at bounding box center [274, 167] width 54 height 7
click at [328, 113] on icon "Editor toolbar" at bounding box center [324, 114] width 11 height 11
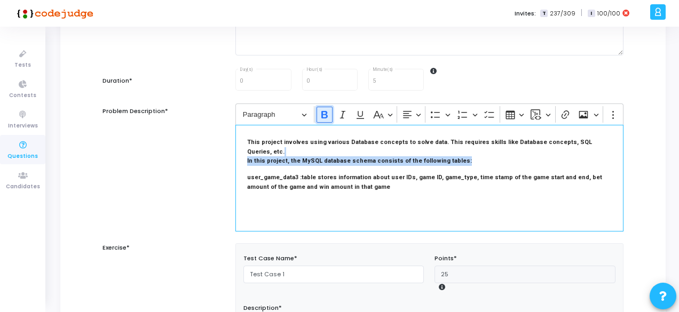
click at [319, 112] on icon "Editor toolbar" at bounding box center [324, 114] width 11 height 11
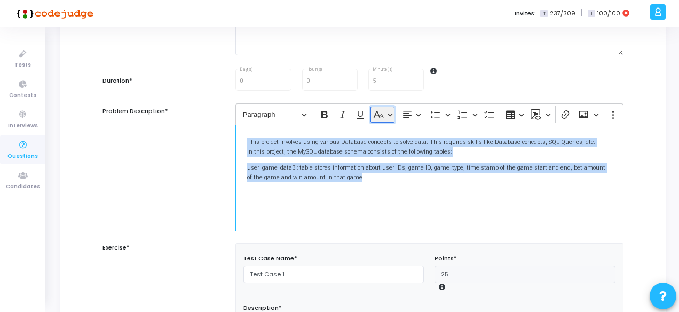
click at [381, 118] on icon "Editor toolbar" at bounding box center [378, 114] width 11 height 11
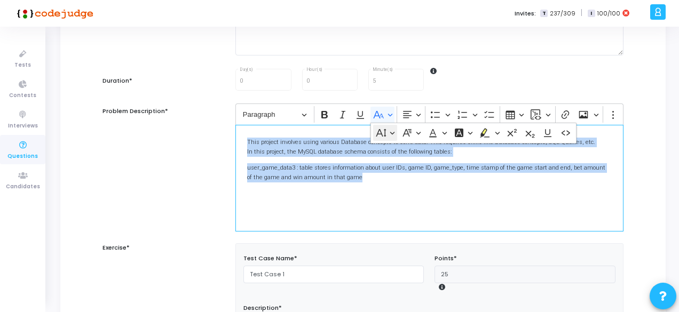
click at [385, 136] on icon "Dropdown toolbar" at bounding box center [381, 133] width 11 height 11
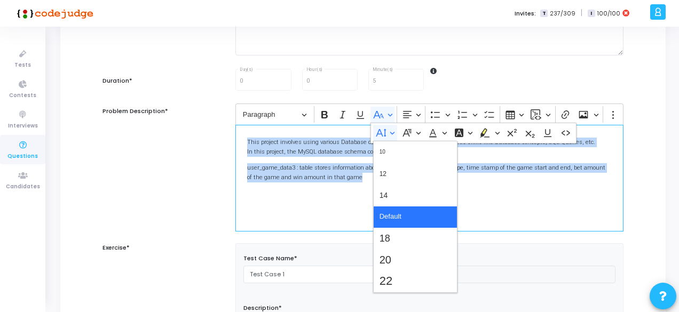
click at [390, 217] on span "Default" at bounding box center [390, 216] width 22 height 15
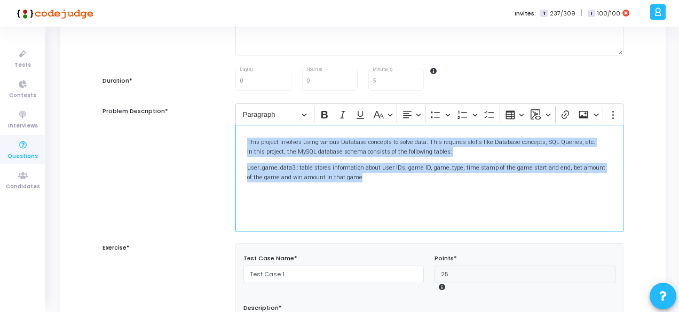
click at [292, 165] on p "user_game_data3 : table stores information about user IDs, game ID, game_type, …" at bounding box center [429, 172] width 365 height 20
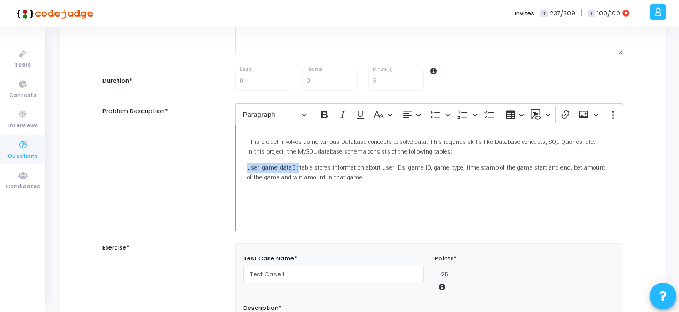
drag, startPoint x: 296, startPoint y: 166, endPoint x: 237, endPoint y: 159, distance: 59.1
click at [237, 159] on div "This project involves using various Database concepts to solve data. This requi…" at bounding box center [429, 178] width 388 height 107
click at [328, 182] on div "This project involves using various Database concepts to solve data. This requi…" at bounding box center [429, 178] width 388 height 107
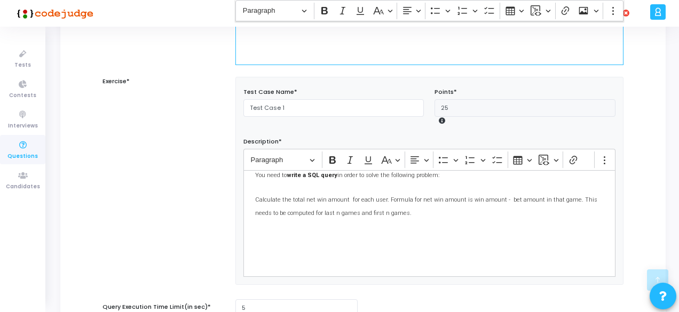
scroll to position [321, 0]
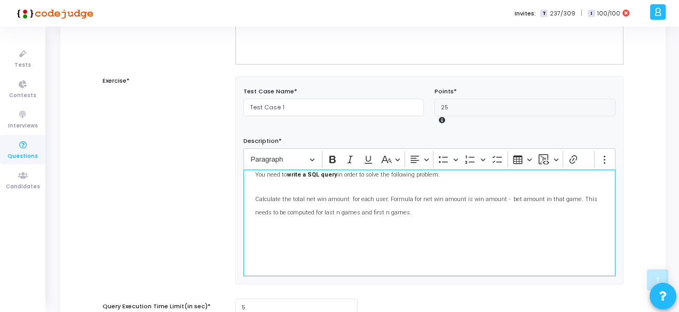
click at [373, 221] on div "You need to write a SQL query in order to solve the following problem: Calculat…" at bounding box center [429, 223] width 372 height 107
click at [311, 212] on span "Calculate the total net win amount for each user. Formula for net win amount is…" at bounding box center [426, 206] width 342 height 20
click at [360, 212] on span "Calculate the total net win amount for each user. Formula for net win amount is…" at bounding box center [426, 206] width 342 height 20
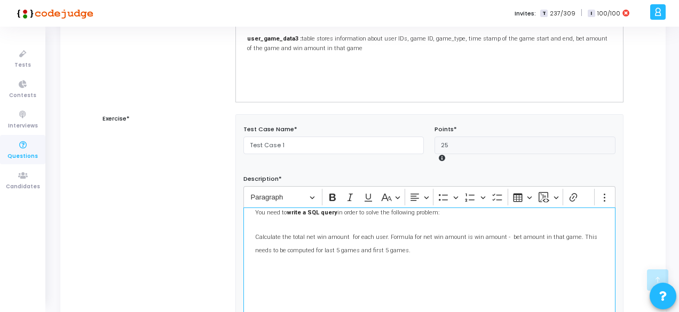
scroll to position [287, 0]
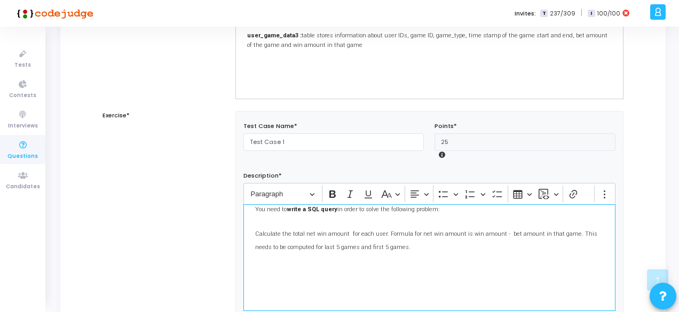
click at [313, 246] on span "Calculate the total net win amount for each user. Formula for net win amount is…" at bounding box center [426, 241] width 342 height 20
click at [360, 244] on span "Calculate the total net win amount for each user. Formula for net win amount is…" at bounding box center [426, 241] width 342 height 20
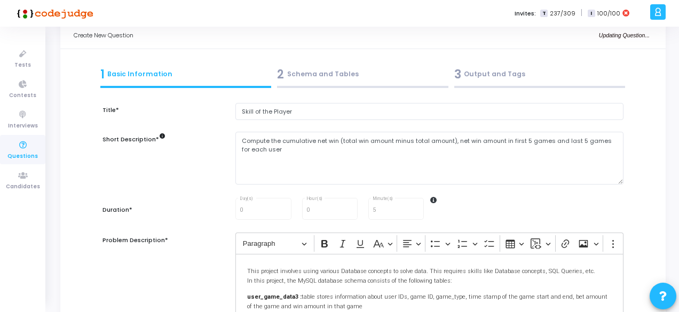
scroll to position [14, 0]
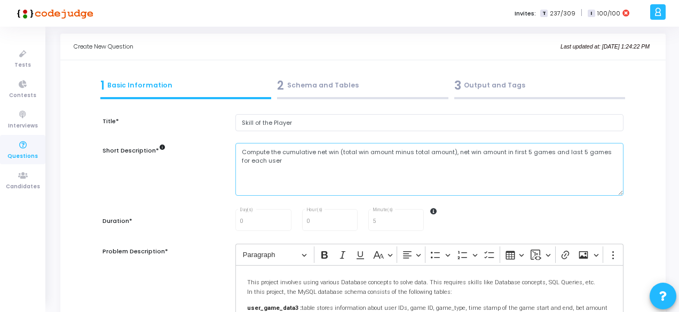
click at [527, 152] on textarea "Compute the cumulative net win (total win amount minus total amount), net win a…" at bounding box center [429, 169] width 388 height 53
click at [579, 151] on textarea "Compute the cumulative net win (total win amount minus total amount), net win a…" at bounding box center [429, 169] width 388 height 53
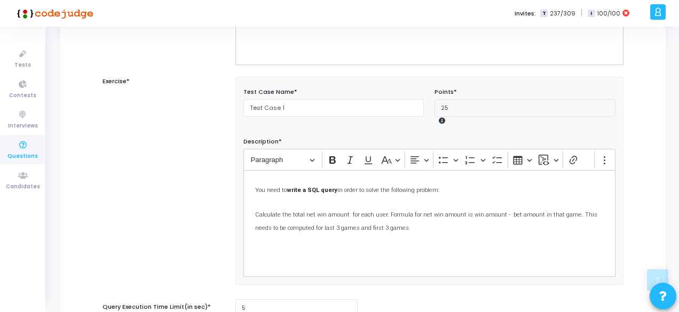
scroll to position [324, 0]
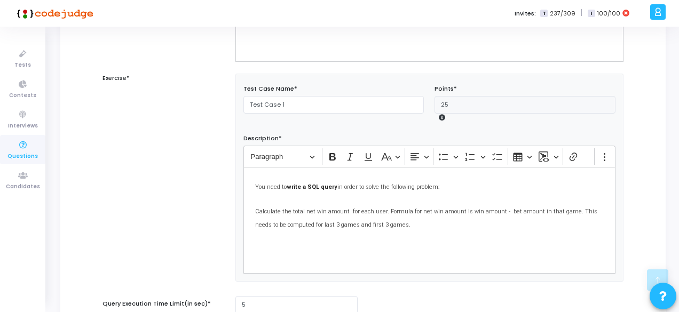
type textarea "Compute the cumulative net win (total win amount minus total amount), net win a…"
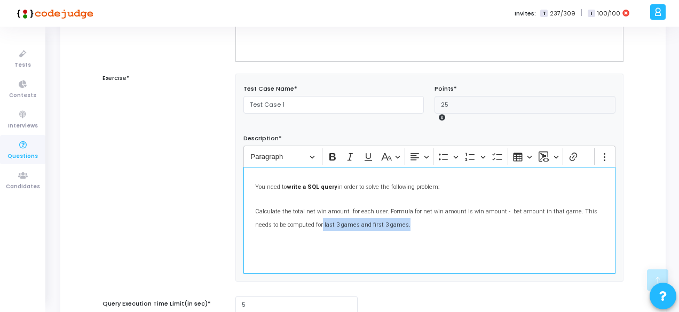
drag, startPoint x: 297, startPoint y: 221, endPoint x: 383, endPoint y: 224, distance: 85.4
click at [383, 224] on p "You need to write a SQL query in order to solve the following problem: Calculat…" at bounding box center [429, 205] width 348 height 52
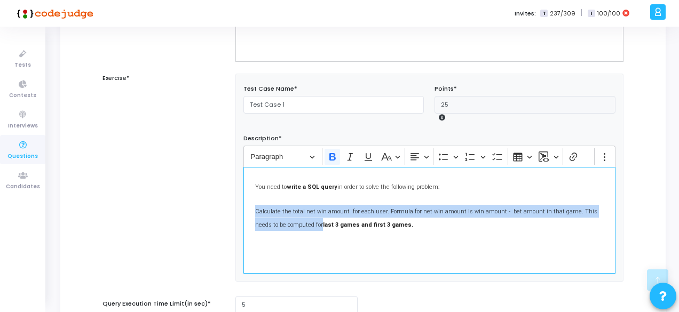
click at [383, 224] on p "You need to write a SQL query in order to solve the following problem: Calculat…" at bounding box center [429, 205] width 348 height 52
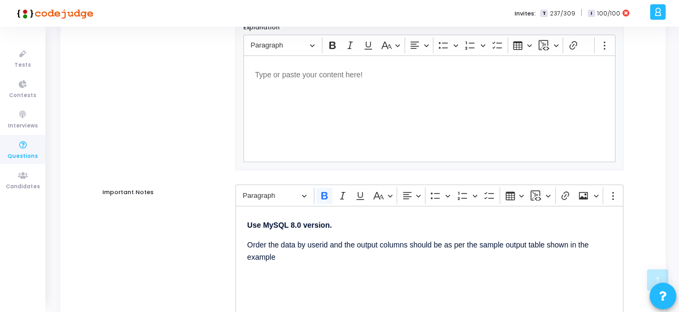
scroll to position [932, 0]
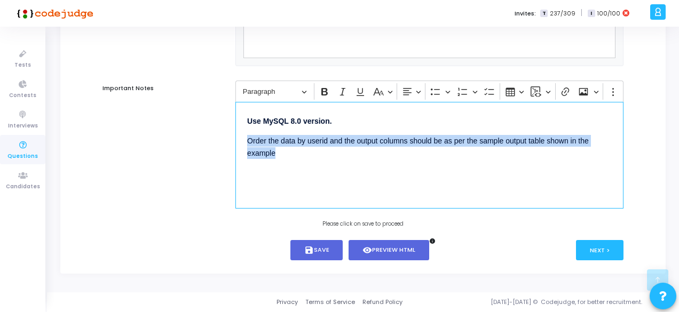
drag, startPoint x: 284, startPoint y: 153, endPoint x: 242, endPoint y: 142, distance: 43.1
click at [242, 142] on div "Use MySQL 8.0 version. Order the data by userid and the output columns should b…" at bounding box center [429, 155] width 388 height 107
drag, startPoint x: 366, startPoint y: 157, endPoint x: 241, endPoint y: 137, distance: 126.6
click at [241, 137] on div "Use MySQL 8.0 version. Order the data by userid in ascending order, and ensure …" at bounding box center [429, 155] width 388 height 107
click at [397, 97] on div "Paragraph Bold Italic Underline Basic styles Font Size 10 12 14 Default 18 20 2…" at bounding box center [419, 91] width 362 height 20
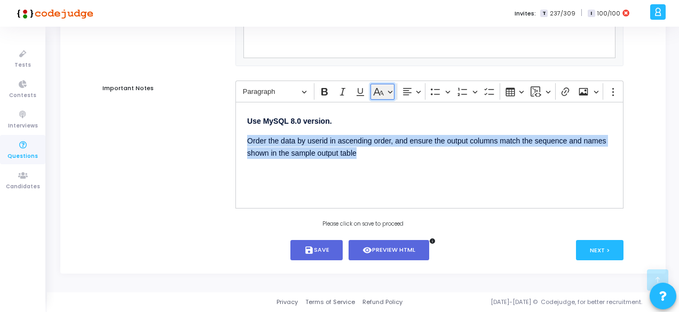
click at [382, 95] on icon "Editor toolbar" at bounding box center [381, 93] width 4 height 5
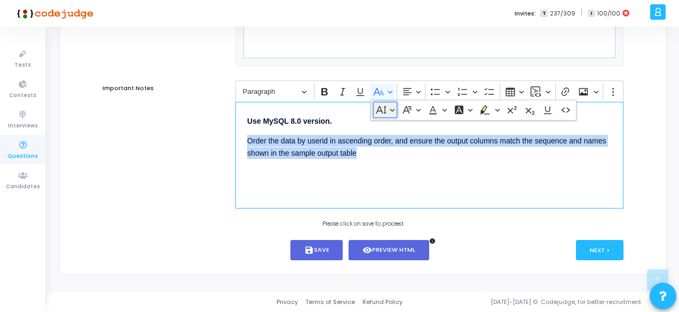
click at [387, 113] on button "Font Size" at bounding box center [385, 110] width 24 height 16
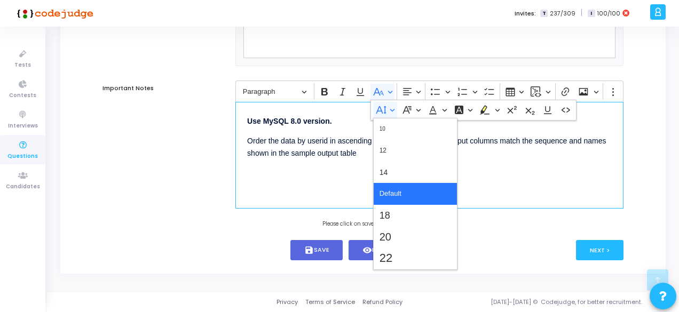
click at [334, 199] on div "Use MySQL 8.0 version. Order the data by userid in ascending order, and ensure …" at bounding box center [429, 155] width 388 height 107
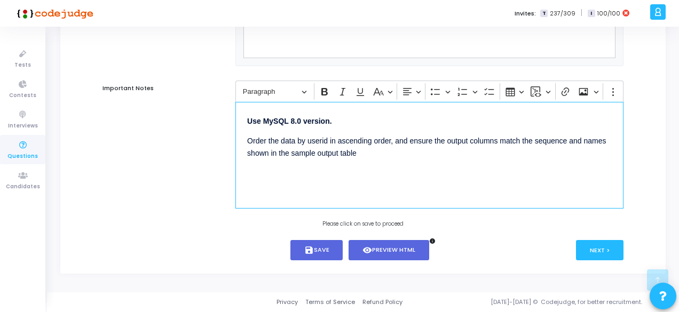
click at [334, 199] on div "Use MySQL 8.0 version. Order the data by userid in ascending order, and ensure …" at bounding box center [429, 155] width 388 height 107
click at [361, 249] on button "visibility Preview HTML" at bounding box center [388, 250] width 81 height 21
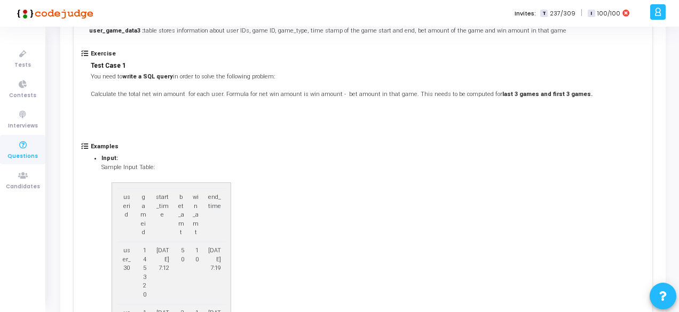
scroll to position [165, 0]
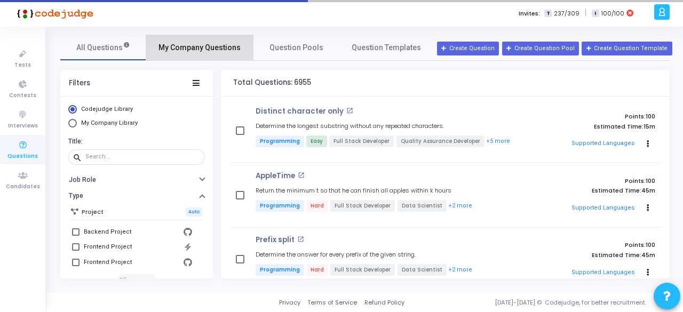
click at [206, 52] on span "My Company Questions" at bounding box center [200, 47] width 82 height 11
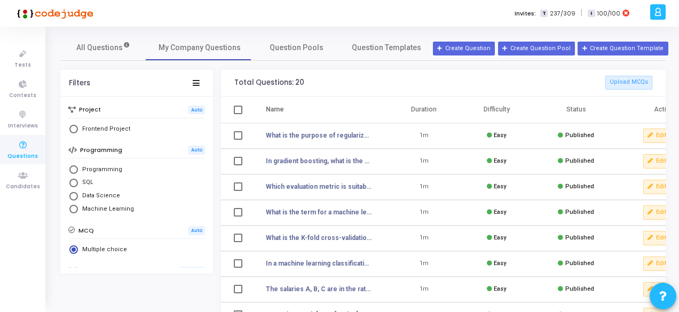
click at [76, 183] on span "Select Library" at bounding box center [73, 183] width 9 height 9
click at [76, 183] on input "SQL" at bounding box center [73, 183] width 9 height 9
radio input "true"
radio input "false"
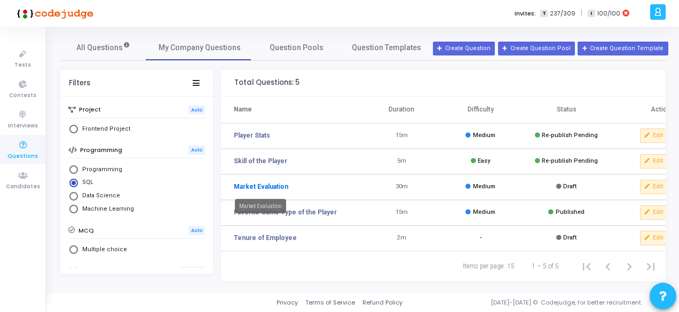
click at [265, 188] on link "Market Evaluation" at bounding box center [261, 187] width 54 height 10
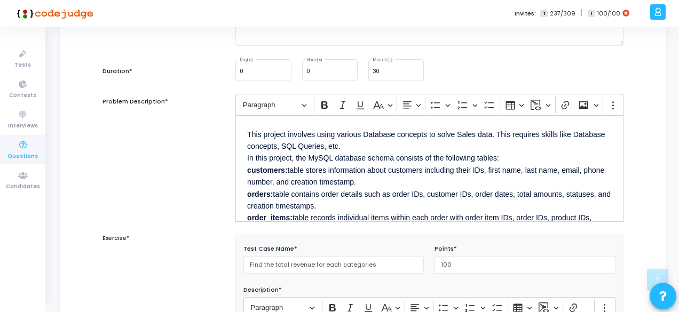
scroll to position [164, 0]
click at [340, 193] on p "This project involves using various Database concepts to solve Sales data. This…" at bounding box center [429, 198] width 365 height 145
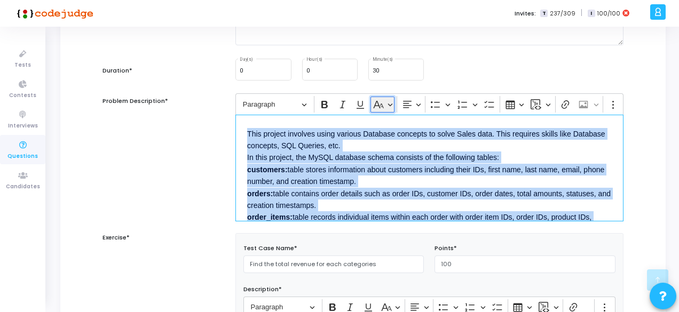
click at [391, 110] on button "Basic styles" at bounding box center [382, 105] width 24 height 16
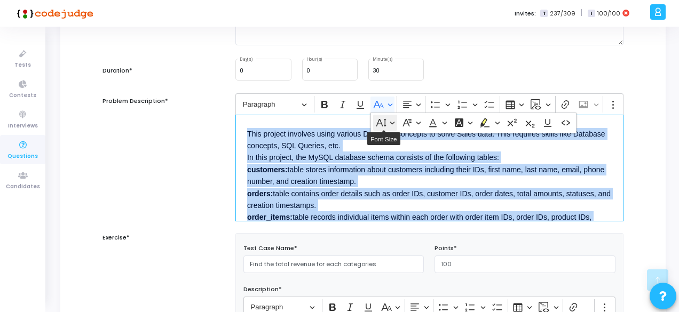
click at [391, 119] on button "Font Size" at bounding box center [385, 123] width 24 height 16
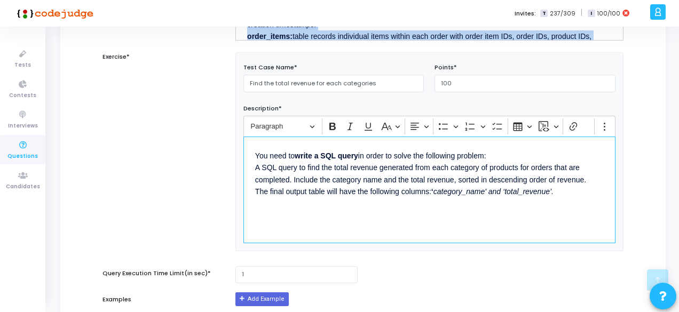
scroll to position [339, 0]
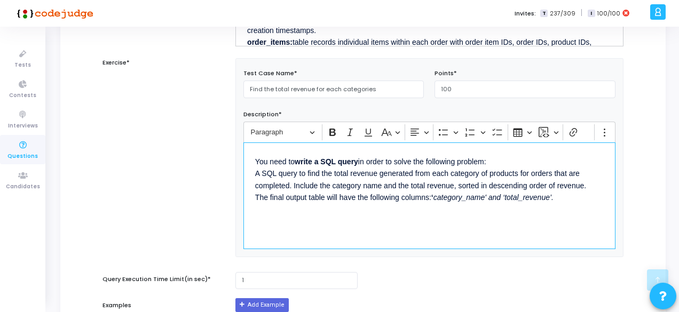
click at [306, 193] on p "You need to write a SQL query in order to solve the following problem: A SQL qu…" at bounding box center [429, 178] width 348 height 49
click at [389, 131] on icon "Editor toolbar" at bounding box center [389, 133] width 4 height 5
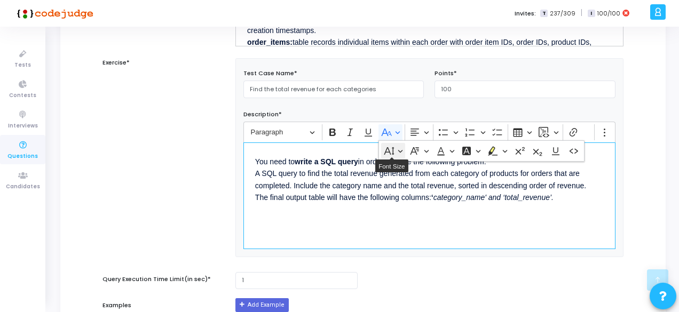
click at [397, 149] on button "Font Size" at bounding box center [393, 151] width 24 height 16
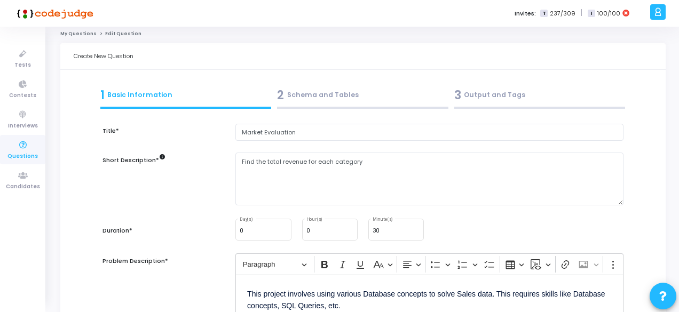
scroll to position [0, 0]
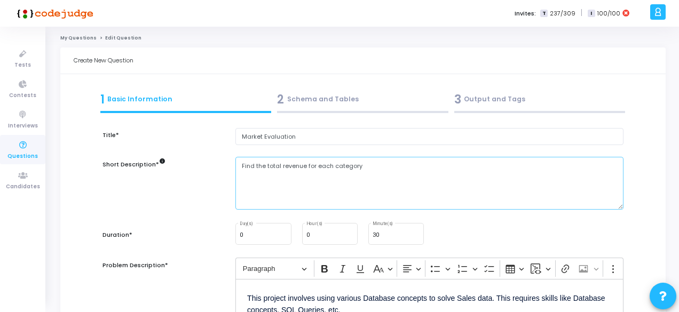
click at [311, 167] on textarea "Find the total revenue for each category" at bounding box center [429, 183] width 388 height 53
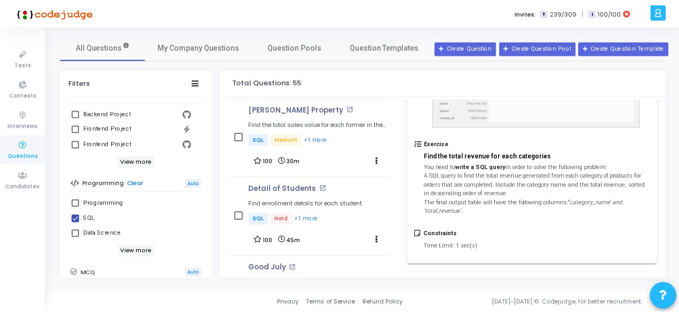
scroll to position [568, 0]
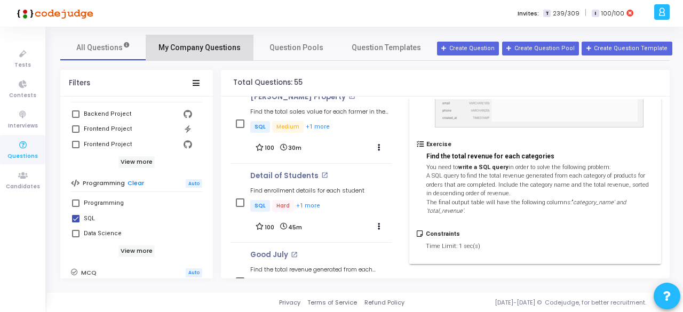
click at [214, 46] on span "My Company Questions" at bounding box center [200, 47] width 82 height 11
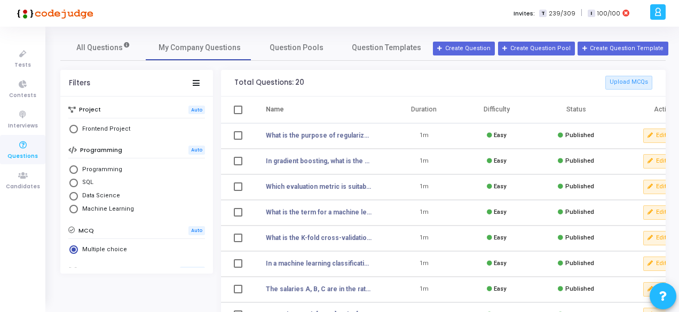
scroll to position [6, 0]
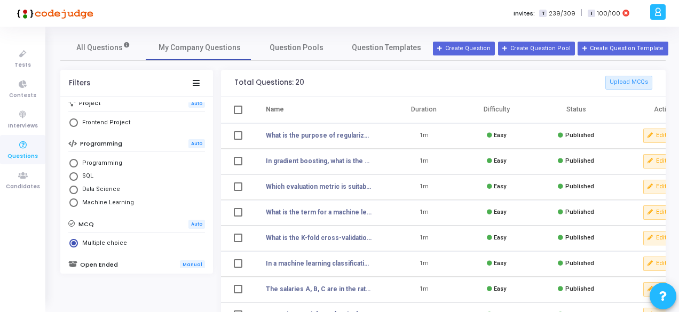
click at [77, 175] on span "Select Library" at bounding box center [73, 176] width 9 height 9
click at [77, 175] on input "SQL" at bounding box center [73, 176] width 9 height 9
radio input "true"
radio input "false"
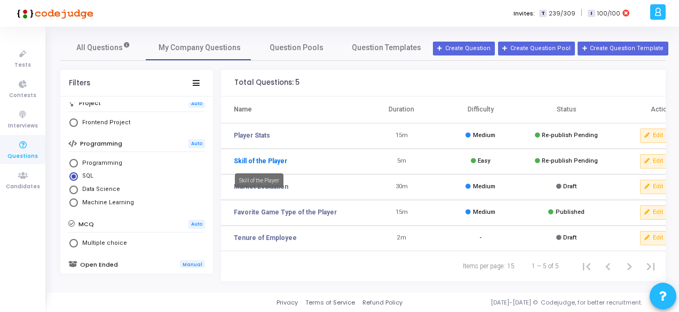
click at [269, 165] on link "Skill of the Player" at bounding box center [260, 161] width 53 height 10
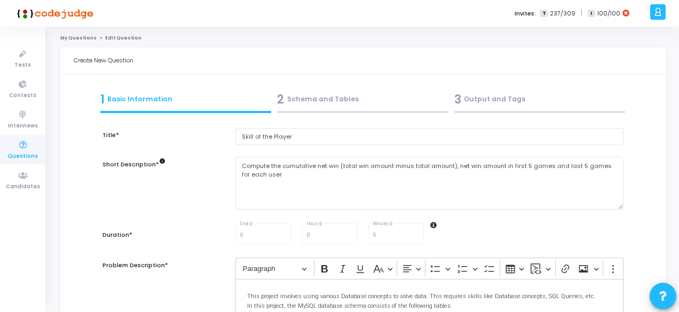
click at [78, 39] on link "My Questions" at bounding box center [78, 38] width 36 height 6
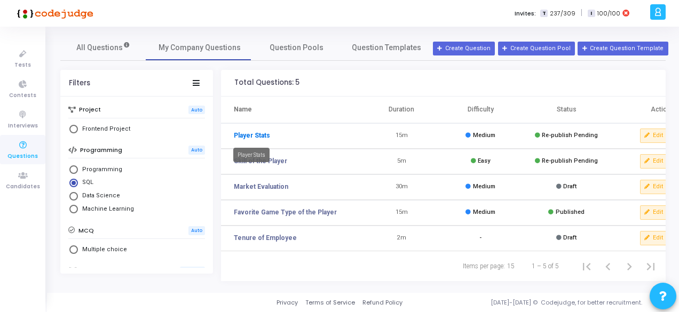
click at [247, 133] on link "Player Stats" at bounding box center [252, 136] width 36 height 10
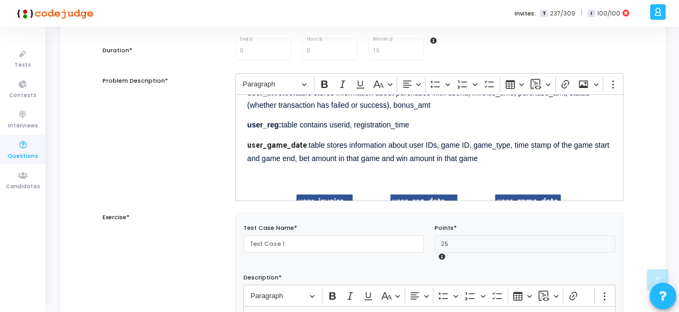
scroll to position [65, 0]
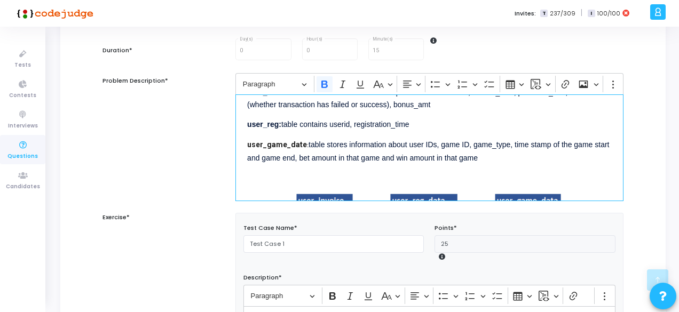
click at [276, 125] on strong "user_reg:" at bounding box center [264, 124] width 34 height 9
click at [268, 128] on p "user_reg: table contains userid, registration_time" at bounding box center [429, 123] width 365 height 13
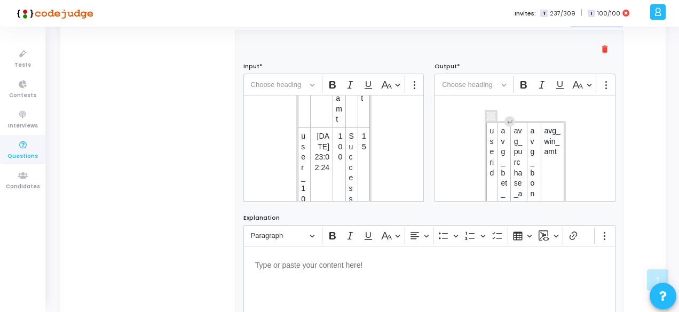
scroll to position [128, 0]
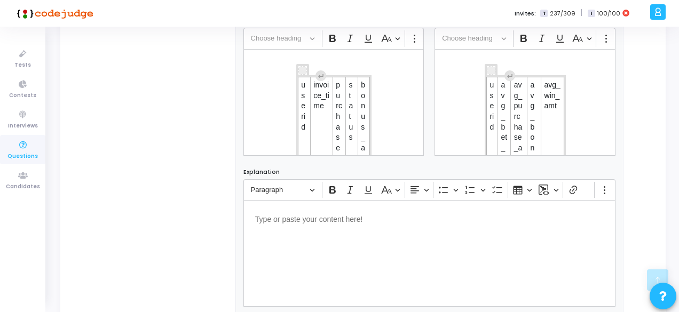
scroll to position [682, 0]
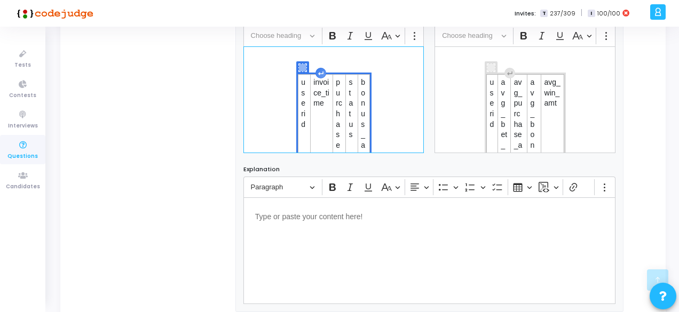
click at [264, 51] on div "userid invoice_time purchase_amt status bonus_amt user_10 2025-05-13 23:02:24 1…" at bounding box center [333, 99] width 181 height 107
click at [272, 54] on div "userid invoice_time purchase_amt status bonus_amt user_10 2025-05-13 23:02:24 1…" at bounding box center [333, 99] width 181 height 107
click at [323, 54] on div "userid invoice_time purchase_amt status bonus_amt user_10 2025-05-13 23:02:24 1…" at bounding box center [333, 99] width 181 height 107
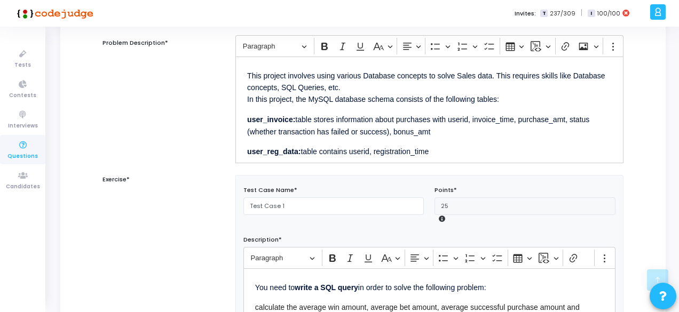
scroll to position [222, 0]
click at [269, 151] on strong "user_reg_data:" at bounding box center [273, 152] width 53 height 9
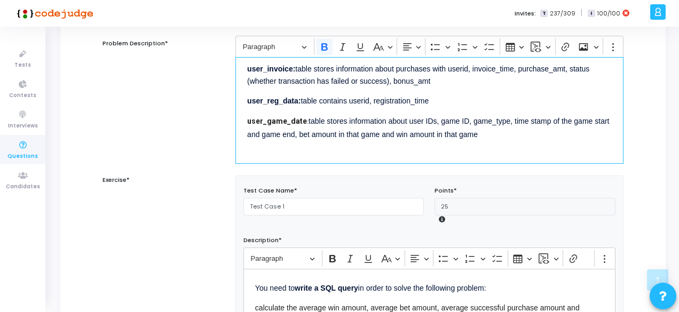
scroll to position [54, 0]
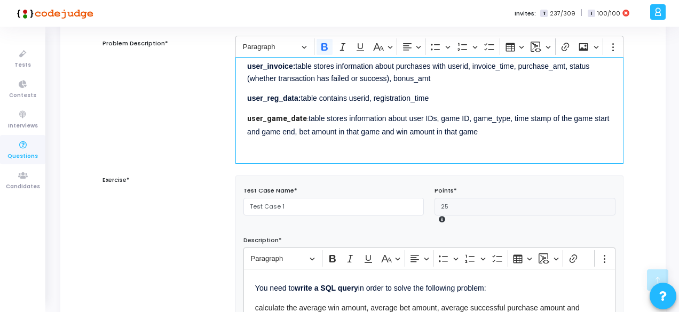
click at [271, 117] on strong "user_game_date" at bounding box center [277, 118] width 60 height 9
copy strong "user_game_date"
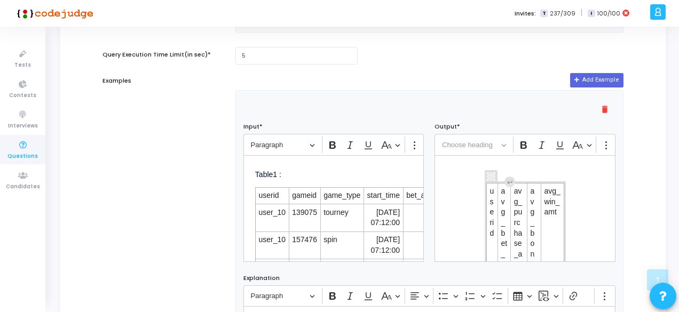
scroll to position [573, 0]
click at [279, 178] on p "Table1 :" at bounding box center [333, 173] width 157 height 13
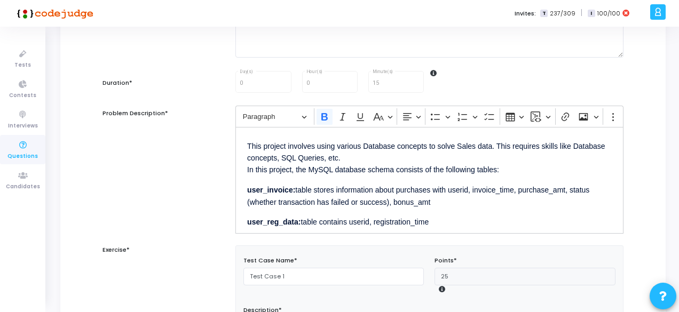
scroll to position [60, 0]
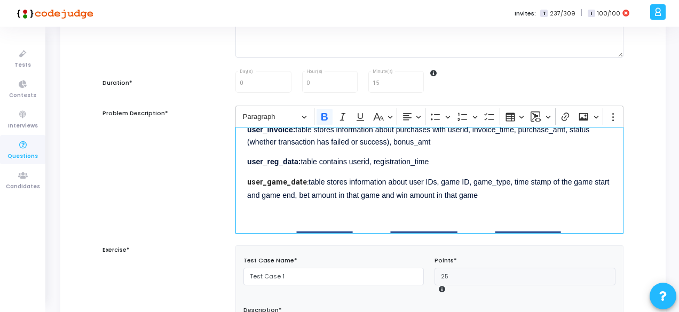
click at [307, 181] on strong ":" at bounding box center [308, 182] width 2 height 7
click at [269, 131] on strong "user_invoice:" at bounding box center [271, 129] width 48 height 9
copy strong "user_invoice"
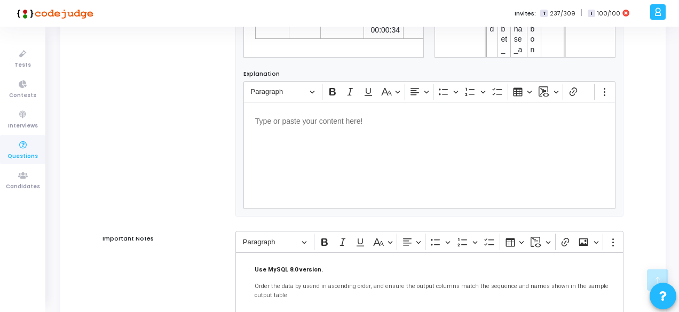
scroll to position [778, 0]
click at [340, 46] on div "Table1 ( user_game_data) : userid gameid game_type start_time bet_amt win_amt e…" at bounding box center [333, 3] width 181 height 107
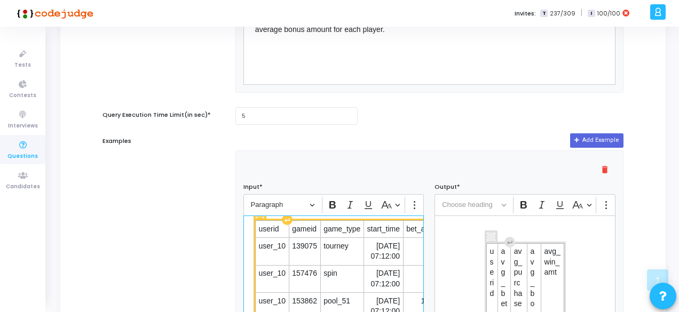
scroll to position [0, 0]
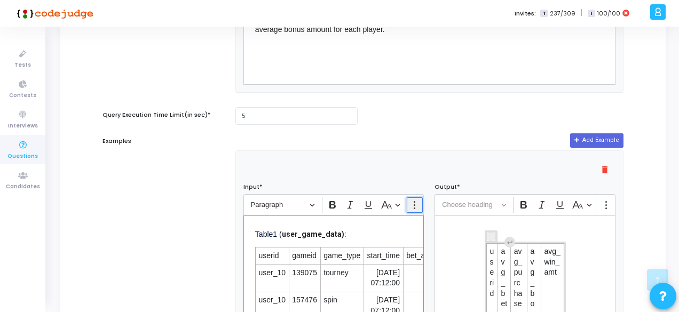
click at [413, 209] on icon "Editor toolbar" at bounding box center [414, 205] width 11 height 11
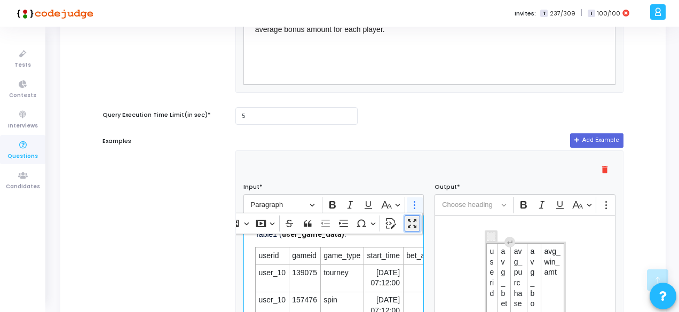
click at [413, 226] on icon "Dropdown toolbar" at bounding box center [412, 223] width 11 height 11
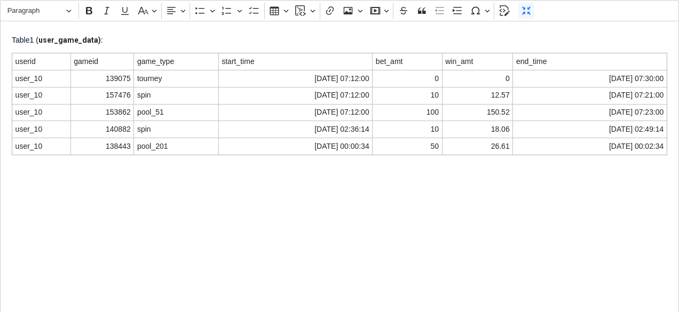
scroll to position [542, 0]
click at [521, 10] on icon "Editor toolbar" at bounding box center [526, 10] width 11 height 11
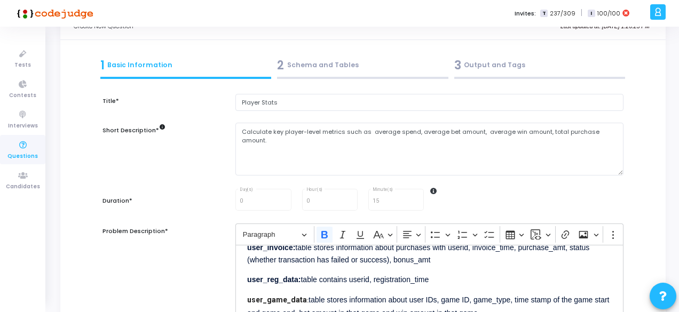
scroll to position [0, 0]
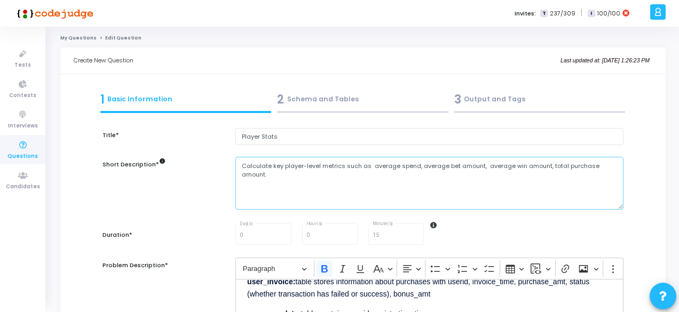
click at [401, 168] on textarea "Calculate key player-level metrics such as average spend, average bet amount, a…" at bounding box center [429, 183] width 388 height 53
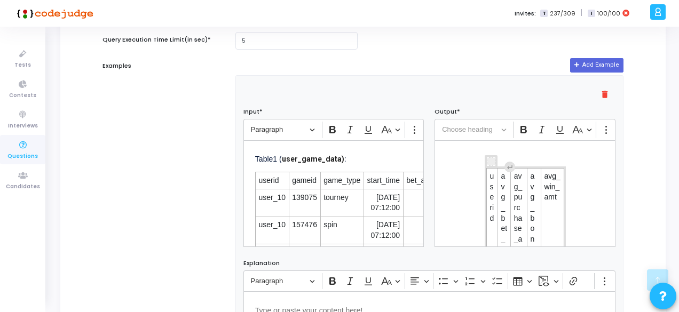
scroll to position [589, 0]
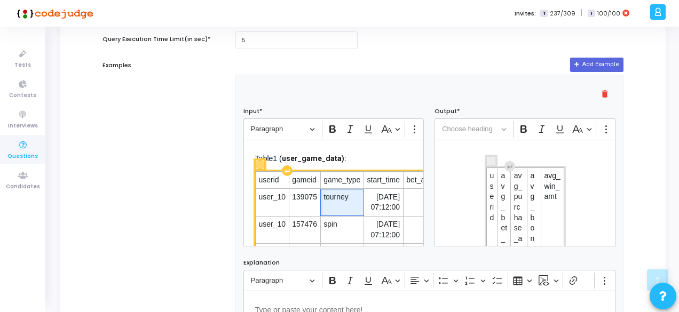
click at [340, 216] on td "tourney" at bounding box center [341, 202] width 43 height 27
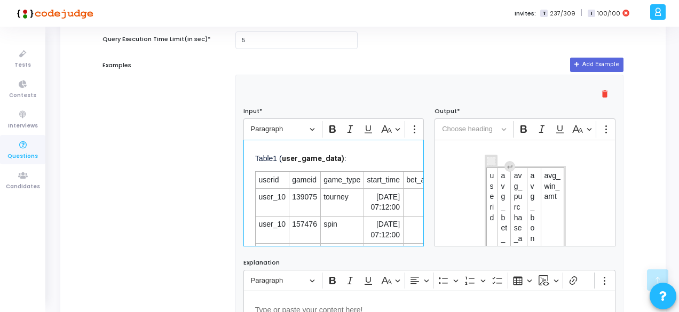
click at [281, 160] on p "Table1 ( user_game_data) :" at bounding box center [333, 158] width 157 height 13
click at [359, 165] on p "Table1 ( user_game_data) :" at bounding box center [333, 158] width 157 height 13
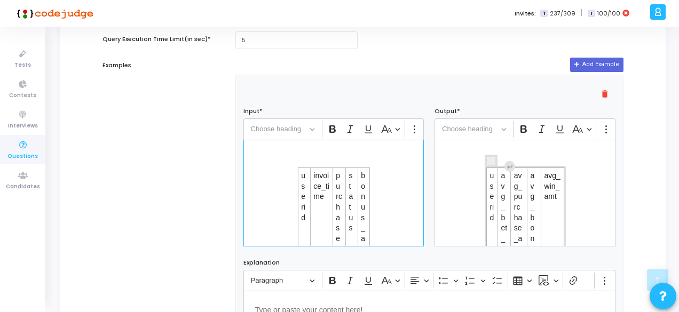
click at [307, 155] on div "userid invoice_time purchase_amt status bonus_amt user_10 2025-05-13 23:02:24 1…" at bounding box center [333, 193] width 181 height 107
click at [284, 151] on div "userid invoice_time purchase_amt status bonus_amt user_10 2025-05-13 23:02:24 1…" at bounding box center [333, 193] width 181 height 107
click at [294, 170] on div "userid invoice_time purchase_amt status bonus_amt user_10 2025-05-13 23:02:24 1…" at bounding box center [333, 193] width 181 height 107
click at [373, 176] on div "userid invoice_time purchase_amt status bonus_amt user_10 2025-05-13 23:02:24 1…" at bounding box center [333, 193] width 181 height 107
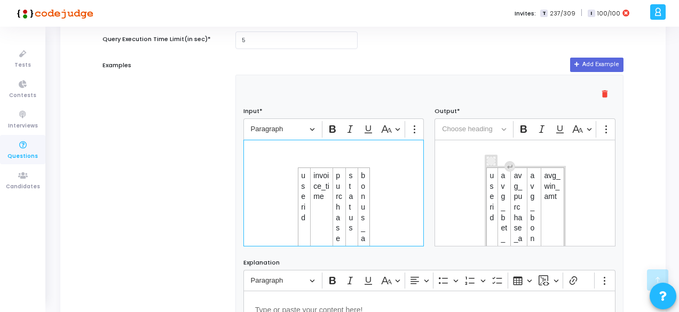
click at [339, 147] on div "userid invoice_time purchase_amt status bonus_amt user_10 2025-05-13 23:02:24 1…" at bounding box center [333, 193] width 181 height 107
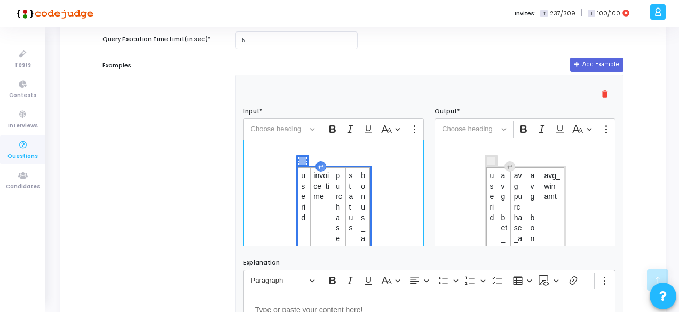
click at [302, 161] on icon "Editor editing area: main" at bounding box center [302, 160] width 7 height 7
click at [271, 150] on div "userid invoice_time purchase_amt status bonus_amt user_10 2025-05-13 23:02:24 1…" at bounding box center [333, 193] width 181 height 107
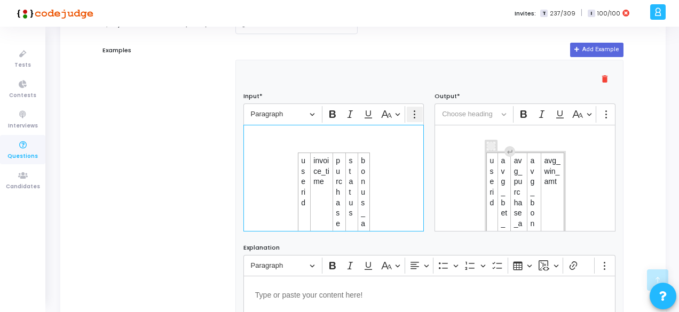
scroll to position [603, 0]
click at [414, 114] on icon "Editor toolbar" at bounding box center [414, 114] width 11 height 11
click at [413, 132] on icon "Dropdown toolbar" at bounding box center [412, 133] width 9 height 9
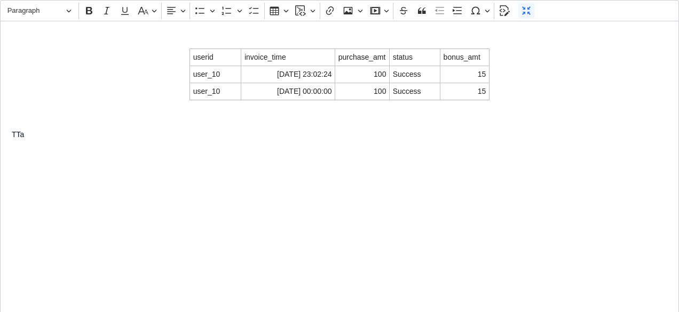
click at [252, 153] on div "userid invoice_time purchase_amt status bonus_amt user_10 2025-05-13 23:02:24 1…" at bounding box center [339, 167] width 679 height 292
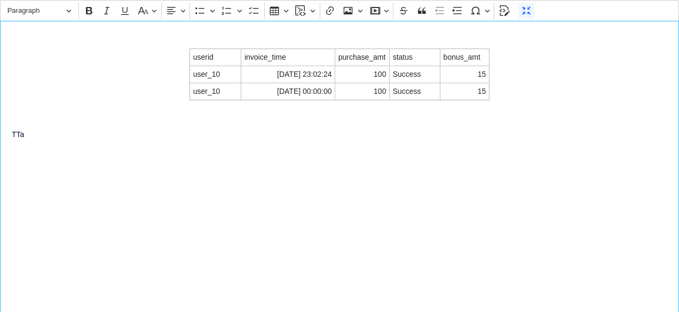
scroll to position [0, 0]
click at [524, 4] on button "Normal Mode" at bounding box center [526, 11] width 16 height 16
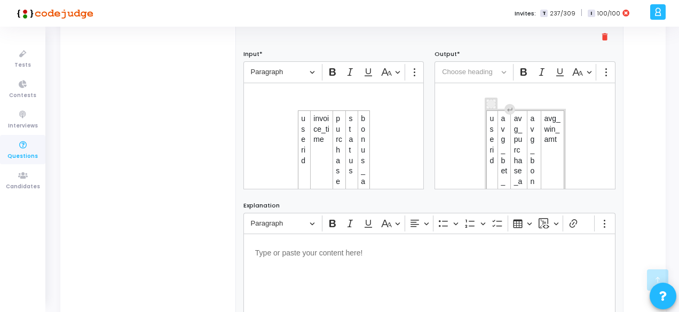
scroll to position [665, 0]
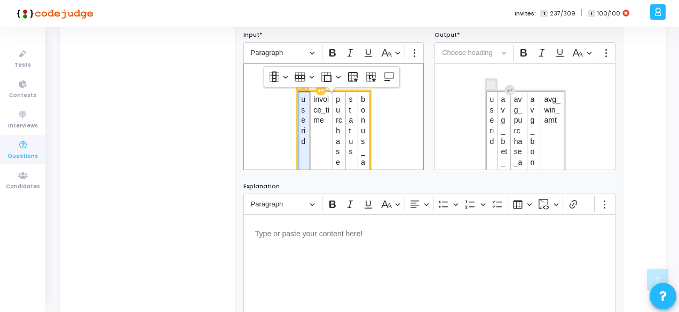
click at [298, 163] on td "userid" at bounding box center [304, 152] width 12 height 122
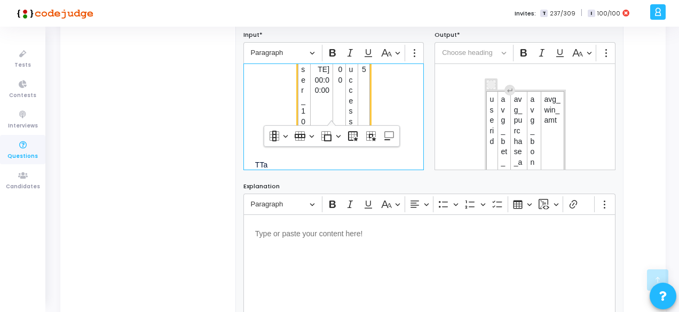
scroll to position [260, 0]
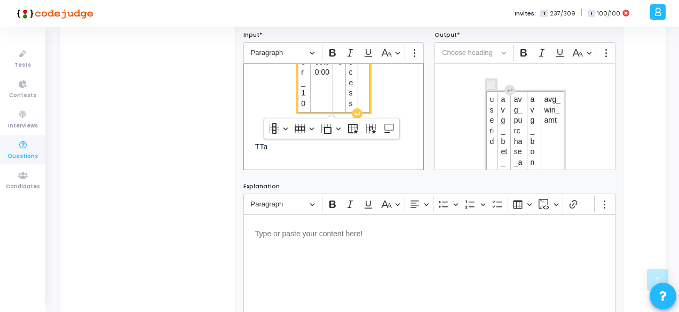
click at [297, 163] on div "userid invoice_time purchase_amt status bonus_amt user_10 2025-05-13 23:02:24 1…" at bounding box center [333, 117] width 181 height 107
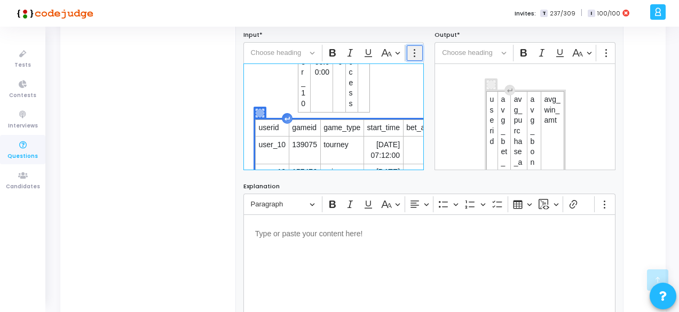
click at [414, 57] on icon "Editor toolbar" at bounding box center [414, 52] width 11 height 11
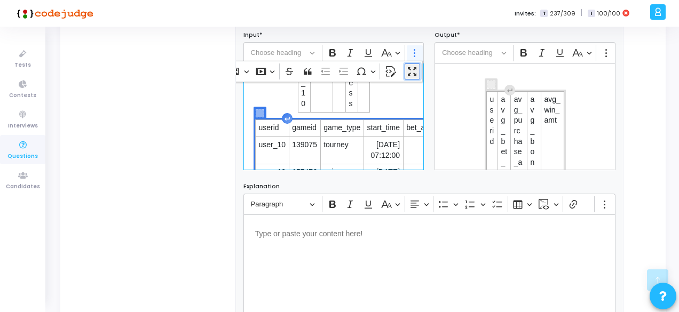
click at [413, 72] on icon "Dropdown toolbar" at bounding box center [412, 71] width 11 height 11
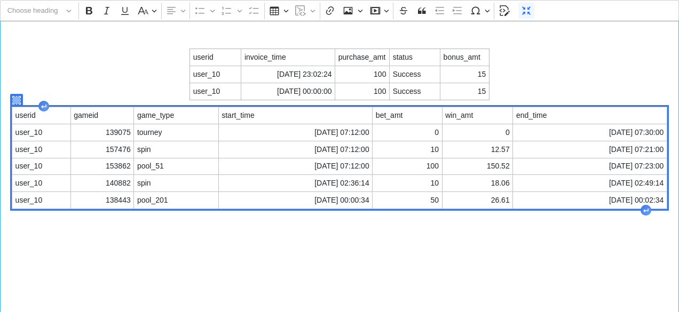
click at [181, 28] on div "userid invoice_time purchase_amt status bonus_amt user_10 2025-05-13 23:02:24 1…" at bounding box center [339, 167] width 679 height 292
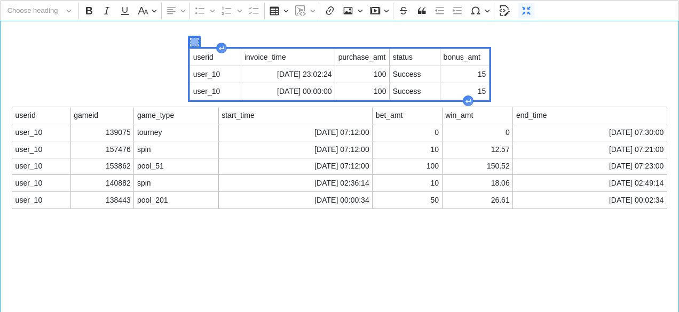
click at [221, 49] on div "Editor editing area: main" at bounding box center [221, 48] width 11 height 11
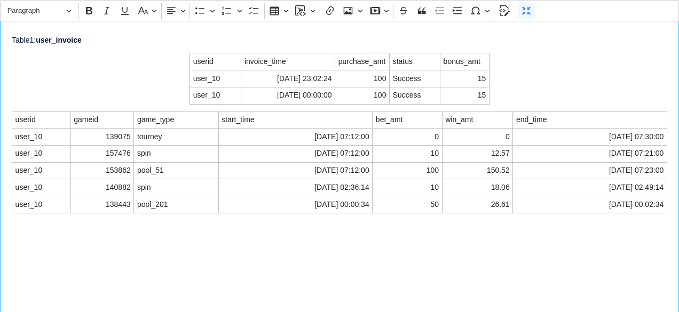
click at [502, 96] on div "Table1: user_invoice userid invoice_time purchase_amt status bonus_amt user_10 …" at bounding box center [339, 167] width 679 height 292
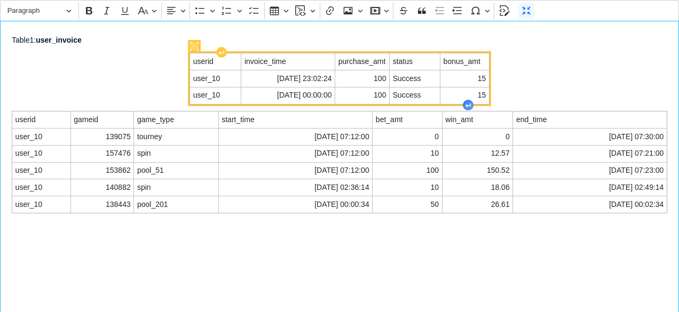
click at [468, 101] on div "Editor editing area: main" at bounding box center [468, 105] width 11 height 11
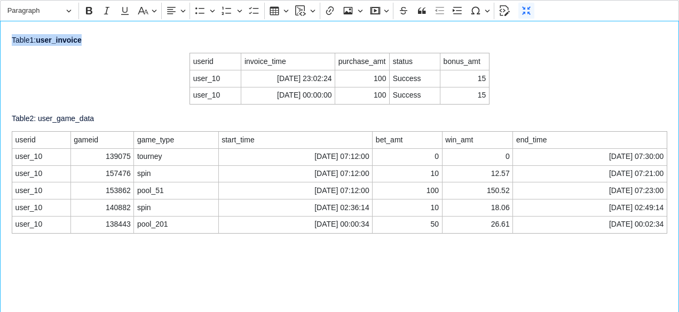
drag, startPoint x: 90, startPoint y: 43, endPoint x: 6, endPoint y: 39, distance: 83.3
click at [6, 39] on div "Table1: user_invoice userid invoice_time purchase_amt status bonus_amt user_10 …" at bounding box center [339, 167] width 679 height 292
click at [100, 116] on p "Table2: user_game_data" at bounding box center [339, 117] width 655 height 13
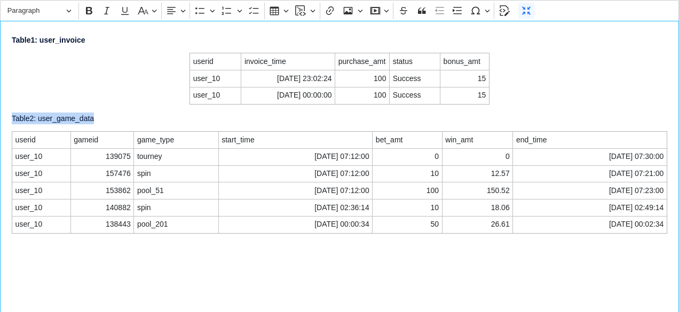
click at [12, 114] on p "Table2: user_game_data" at bounding box center [339, 117] width 655 height 13
click at [521, 13] on icon "Editor toolbar" at bounding box center [526, 10] width 11 height 11
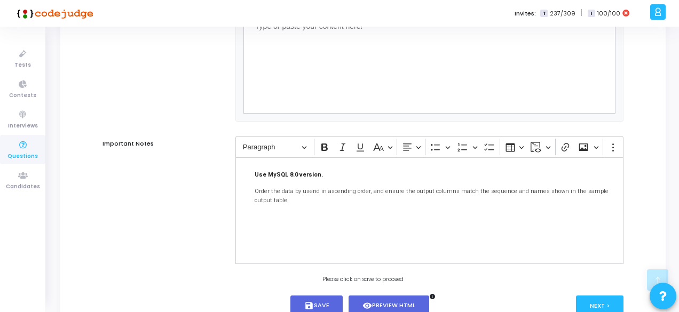
scroll to position [875, 0]
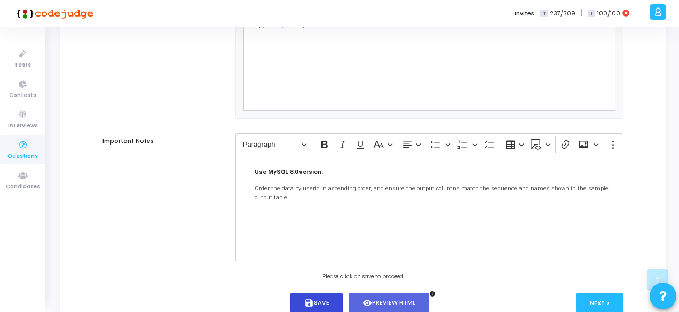
click at [315, 304] on button "save Save" at bounding box center [316, 303] width 53 height 21
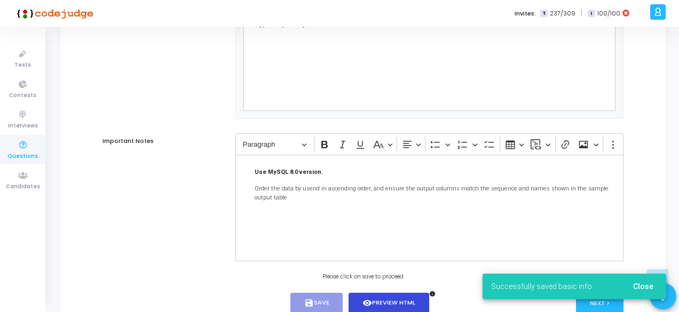
click at [377, 306] on button "visibility Preview HTML" at bounding box center [388, 303] width 81 height 21
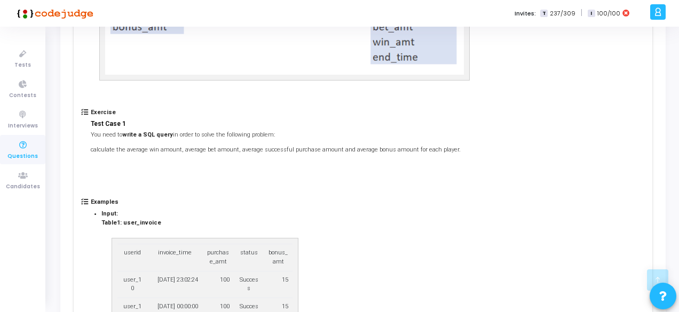
scroll to position [0, 0]
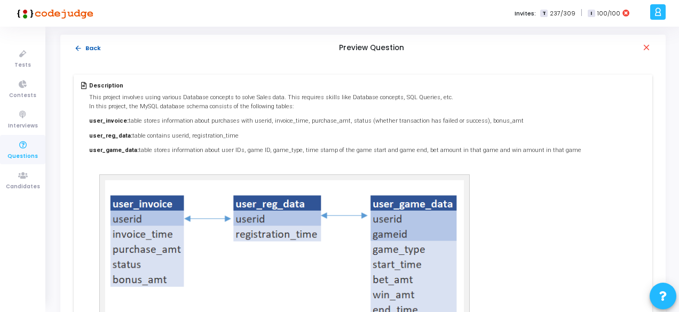
click at [77, 46] on mat-icon "arrow_back" at bounding box center [78, 48] width 8 height 8
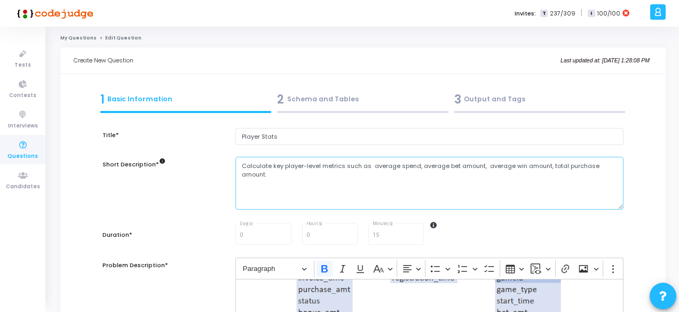
click at [263, 159] on textarea "Calculate key player-level metrics such as average spend, average bet amount, a…" at bounding box center [429, 183] width 388 height 53
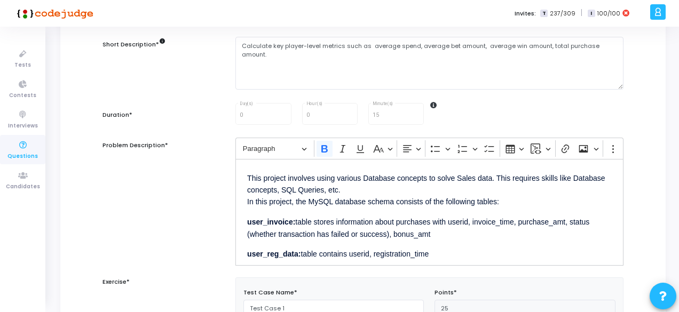
click at [462, 177] on p "This project involves using various Database concepts to solve Sales data. This…" at bounding box center [429, 189] width 365 height 37
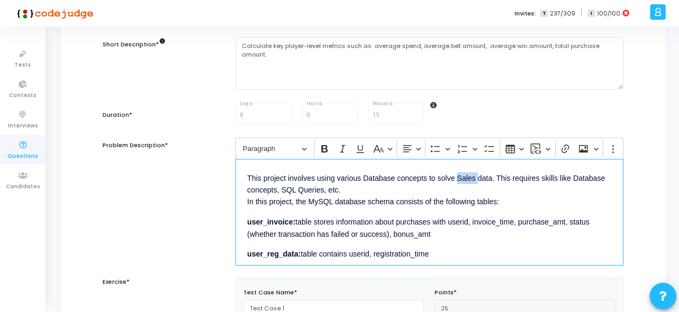
click at [462, 177] on p "This project involves using various Database concepts to solve Sales data. This…" at bounding box center [429, 189] width 365 height 37
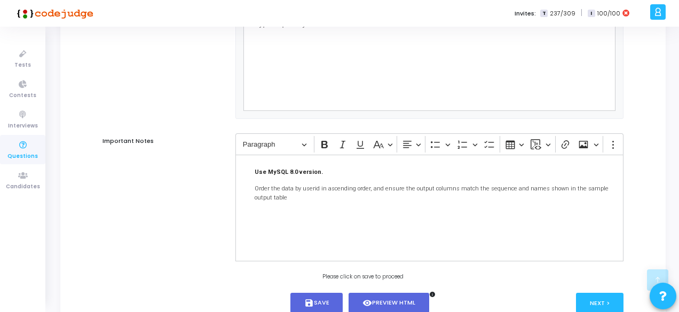
scroll to position [932, 0]
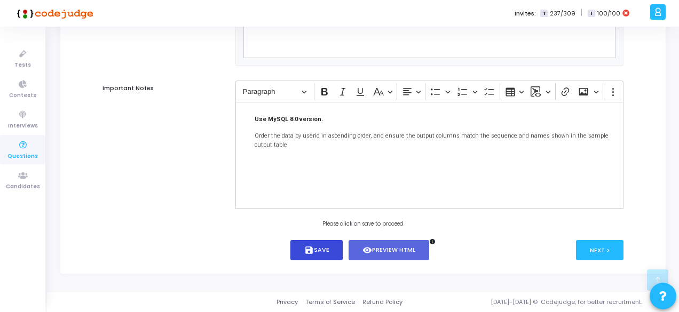
click at [321, 251] on button "save Save" at bounding box center [316, 250] width 53 height 21
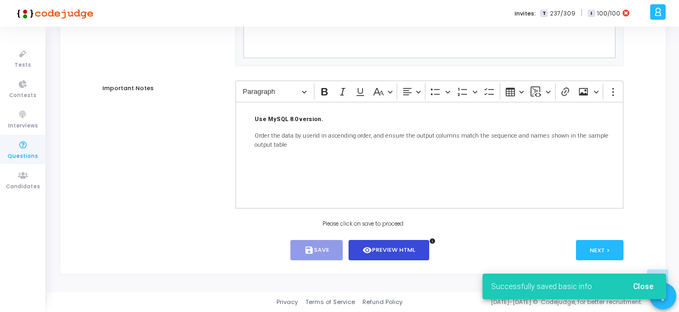
click at [378, 252] on button "visibility Preview HTML" at bounding box center [388, 250] width 81 height 21
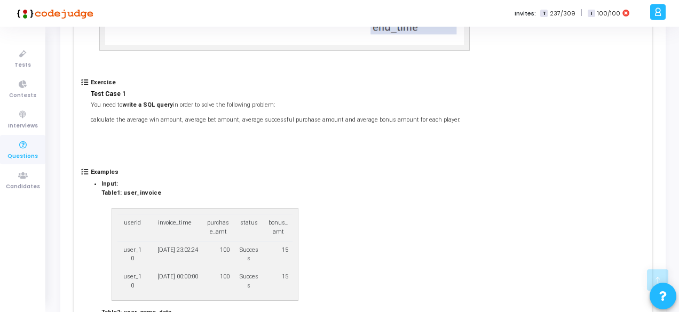
scroll to position [0, 0]
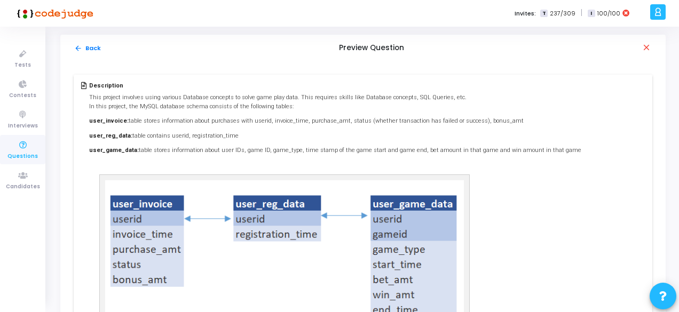
click at [81, 43] on div "arrow_back Back Preview Question close" at bounding box center [362, 48] width 605 height 27
click at [86, 49] on button "arrow_back Back" at bounding box center [88, 48] width 28 height 10
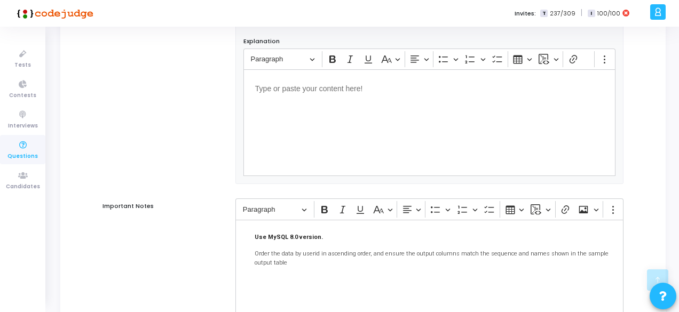
scroll to position [932, 0]
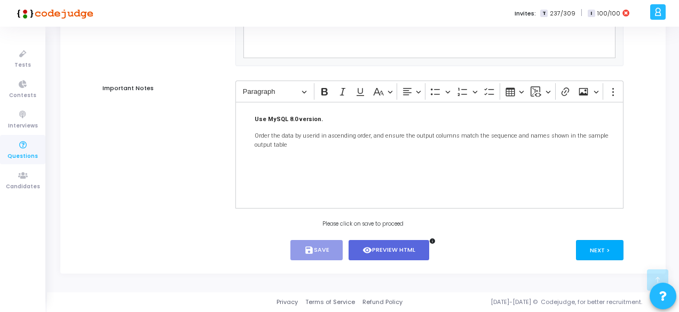
click at [605, 257] on button "Next >" at bounding box center [599, 250] width 47 height 20
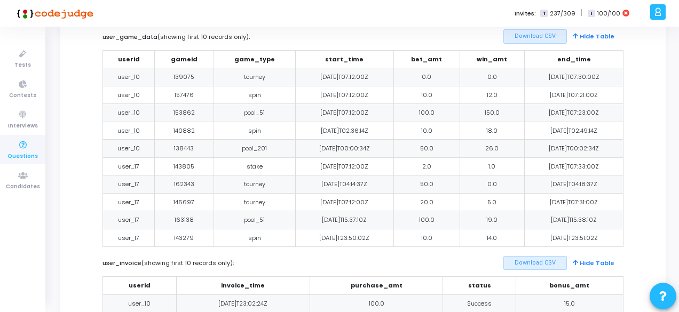
scroll to position [0, 0]
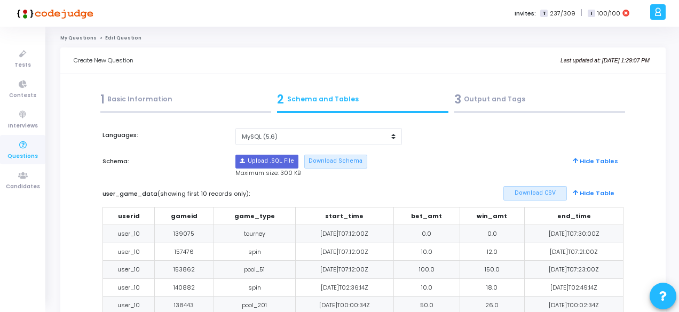
click at [166, 101] on div "1 Basic Information" at bounding box center [185, 100] width 171 height 18
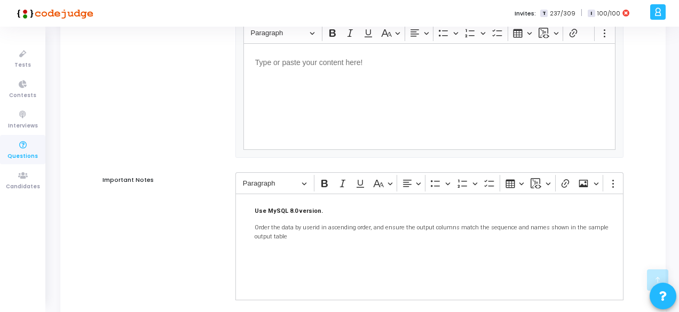
scroll to position [932, 0]
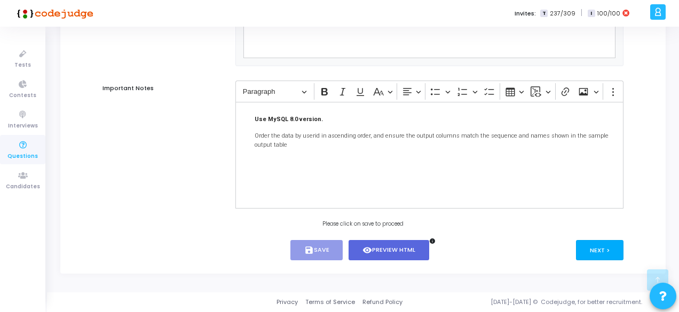
click at [605, 248] on button "Next >" at bounding box center [599, 250] width 47 height 20
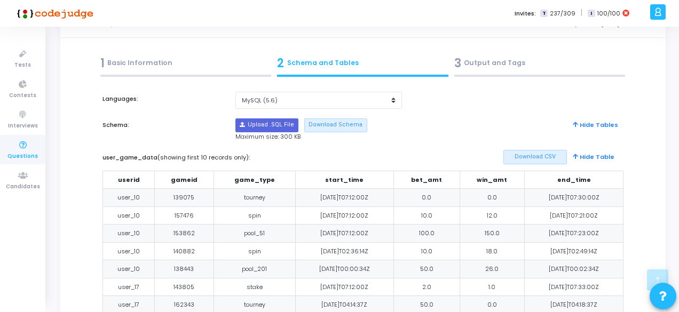
scroll to position [0, 0]
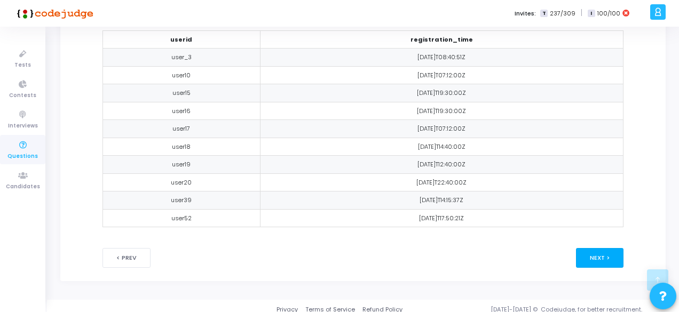
click at [592, 256] on button "Next >" at bounding box center [599, 258] width 47 height 20
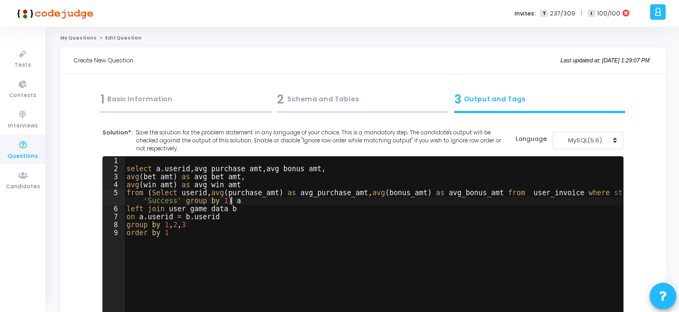
click at [356, 198] on div "select a . userid , avg_purchase_amt , avg_bonus_amt , avg ( bet_amt ) as avg_b…" at bounding box center [373, 245] width 498 height 176
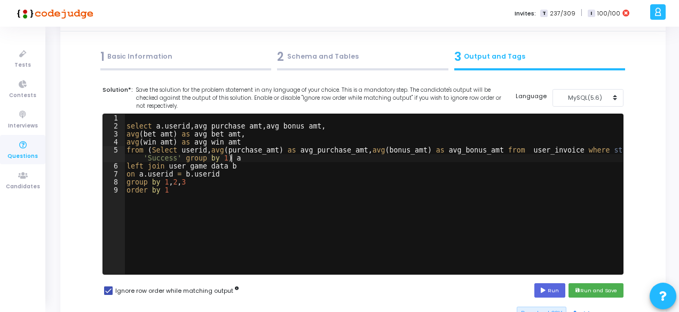
scroll to position [23, 0]
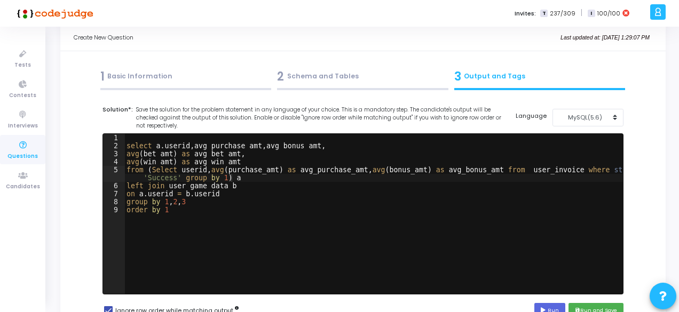
click at [169, 84] on div "1 Basic Information" at bounding box center [185, 77] width 171 height 18
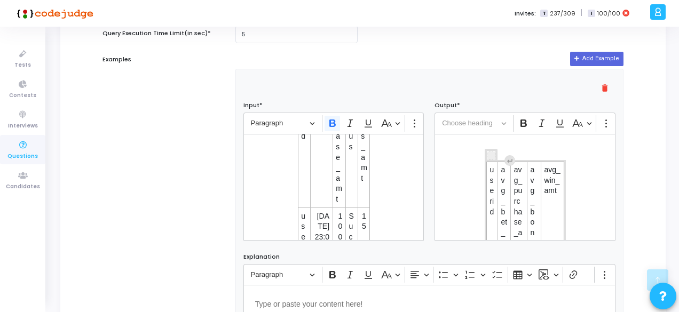
scroll to position [595, 0]
click at [603, 126] on icon "Editor toolbar" at bounding box center [606, 122] width 11 height 11
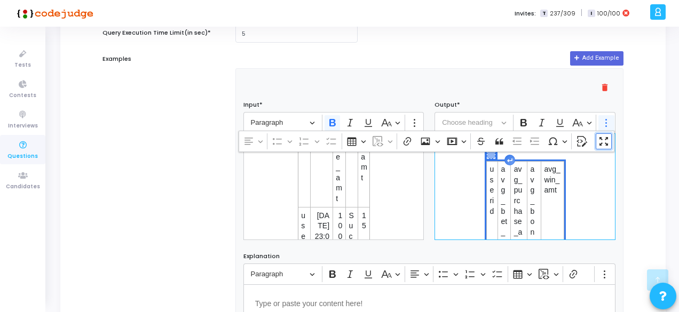
click at [605, 142] on icon "Dropdown toolbar" at bounding box center [603, 141] width 11 height 11
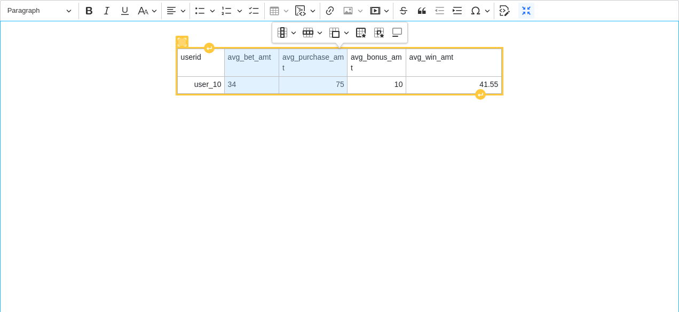
drag, startPoint x: 231, startPoint y: 54, endPoint x: 284, endPoint y: 82, distance: 59.7
click at [284, 82] on tbody "userid avg_bet_amt avg_purchase_amt avg_bonus_amt avg_win_amt user_10 34 75 10 …" at bounding box center [340, 71] width 324 height 44
click at [312, 82] on span "75" at bounding box center [313, 85] width 62 height 11
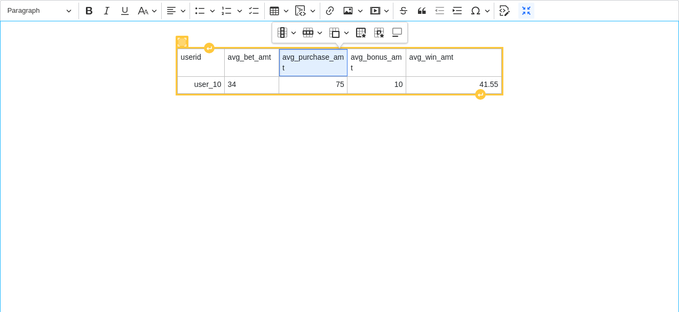
click at [282, 57] on td "avg_purchase_amt" at bounding box center [313, 62] width 68 height 27
drag, startPoint x: 282, startPoint y: 57, endPoint x: 330, endPoint y: 84, distance: 55.2
click at [330, 84] on tbody "userid avg_bet_amt avg_purchase_amt avg_bonus_amt avg_win_amt user_10 34 75 10 …" at bounding box center [340, 71] width 324 height 44
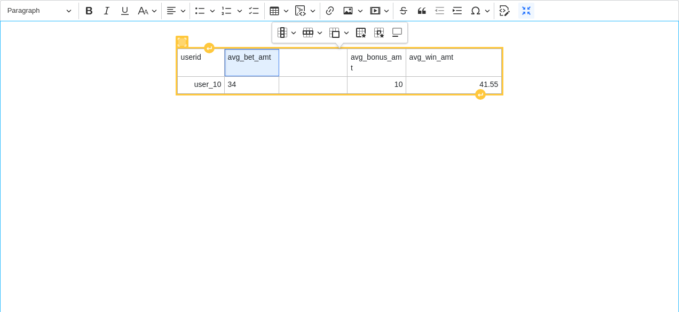
click at [227, 57] on td "avg_bet_amt" at bounding box center [252, 62] width 54 height 27
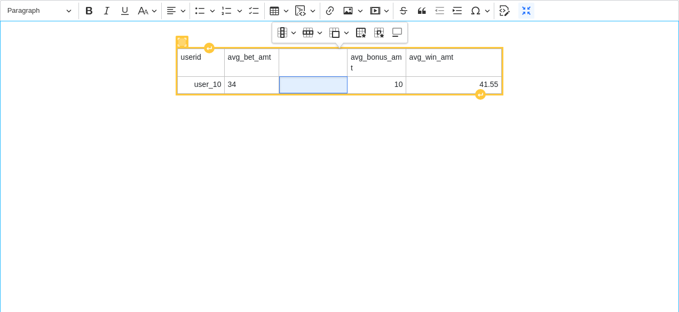
click at [303, 81] on span "Editor editing area: main" at bounding box center [313, 85] width 62 height 11
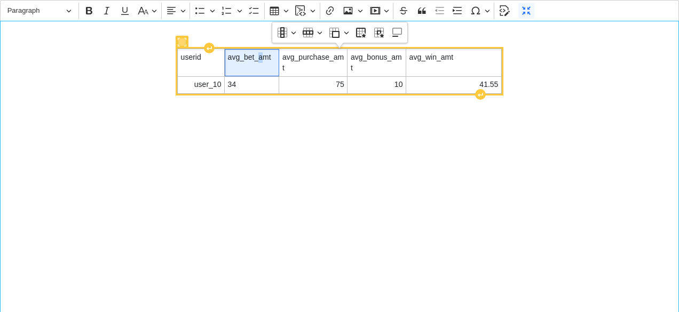
click at [260, 53] on span "avg_bet_amt" at bounding box center [252, 57] width 48 height 11
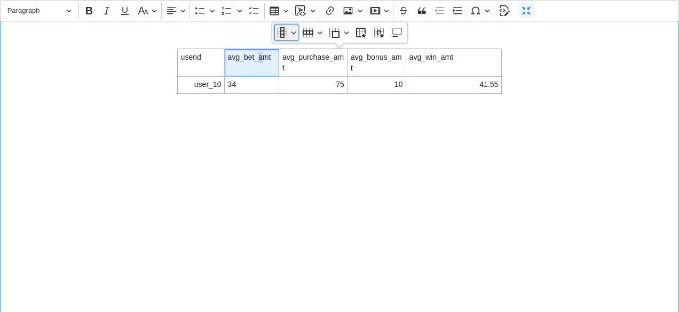
click at [289, 35] on button "Column" at bounding box center [286, 33] width 24 height 16
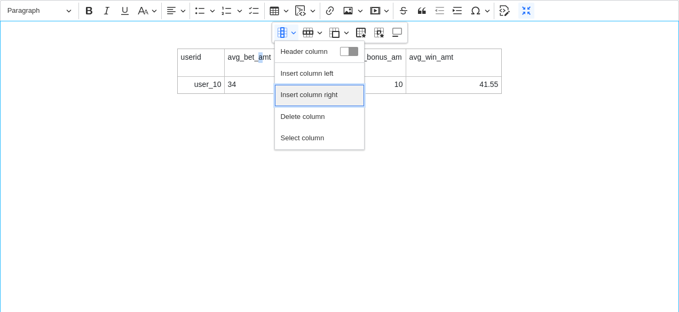
click at [295, 88] on span "Insert column right" at bounding box center [308, 95] width 57 height 15
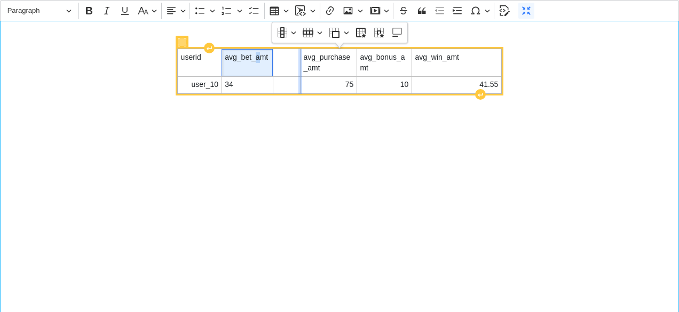
drag, startPoint x: 295, startPoint y: 56, endPoint x: 300, endPoint y: 74, distance: 18.9
click at [300, 74] on tbody "userid avg_bet_amt avg_purchase_amt avg_bonus_amt avg_win_amt user_10 34 75 10 …" at bounding box center [340, 71] width 324 height 44
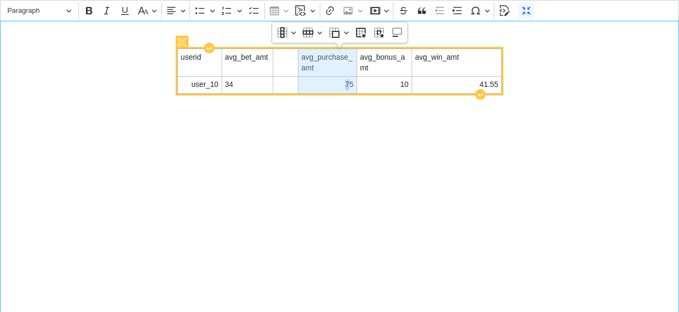
drag, startPoint x: 301, startPoint y: 59, endPoint x: 350, endPoint y: 82, distance: 54.4
click at [350, 82] on tbody "userid avg_bet_amt avg_purchase_amt avg_bonus_amt avg_win_amt user_10 34 75 10 …" at bounding box center [340, 71] width 324 height 44
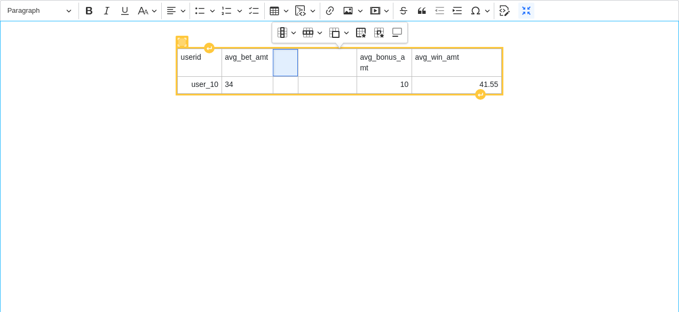
click at [288, 59] on span "Editor editing area: main" at bounding box center [285, 57] width 19 height 11
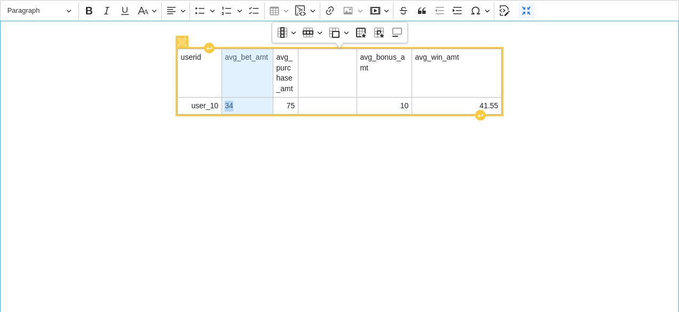
drag, startPoint x: 227, startPoint y: 53, endPoint x: 260, endPoint y: 106, distance: 62.3
click at [260, 106] on tbody "userid avg_bet_amt avg_purchase_amt avg_bonus_amt avg_win_amt user_10 34 75 10 …" at bounding box center [340, 81] width 324 height 65
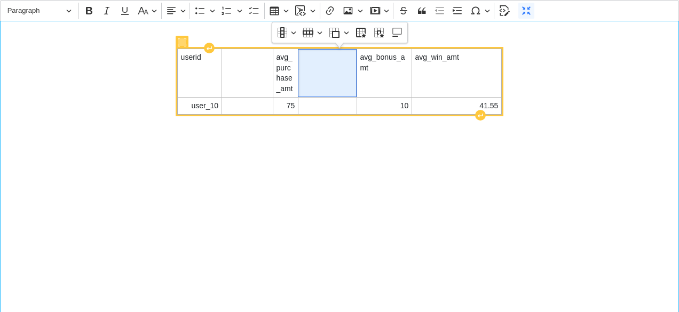
click at [312, 68] on td "Editor editing area: main" at bounding box center [327, 73] width 59 height 49
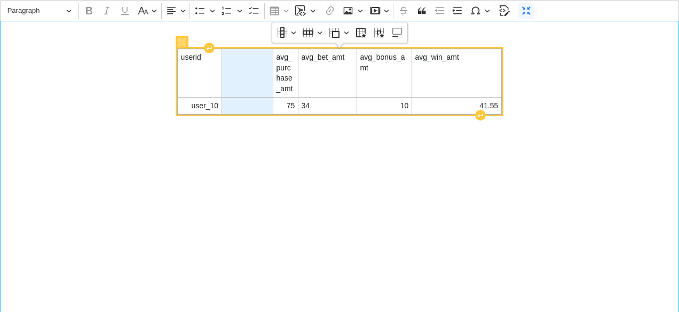
drag, startPoint x: 259, startPoint y: 65, endPoint x: 265, endPoint y: 101, distance: 36.8
click at [265, 101] on tbody "userid avg_purchase_amt avg_bet_amt avg_bonus_amt avg_win_amt user_10 75 34 10 …" at bounding box center [340, 81] width 324 height 65
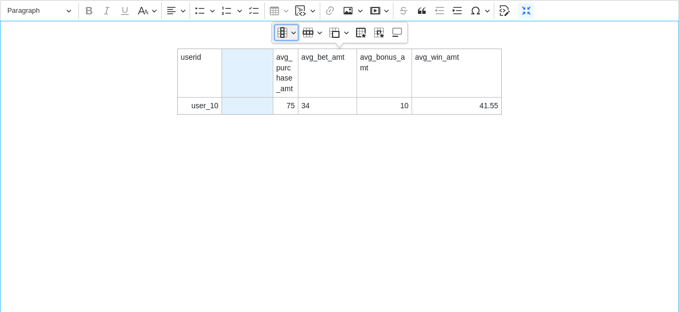
click at [295, 34] on button "Column" at bounding box center [286, 33] width 24 height 16
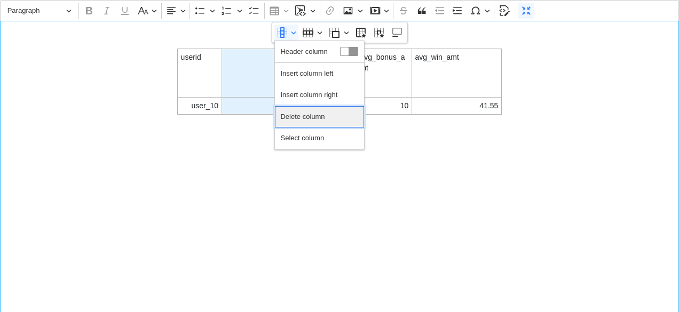
click at [315, 119] on span "Delete column" at bounding box center [302, 116] width 44 height 15
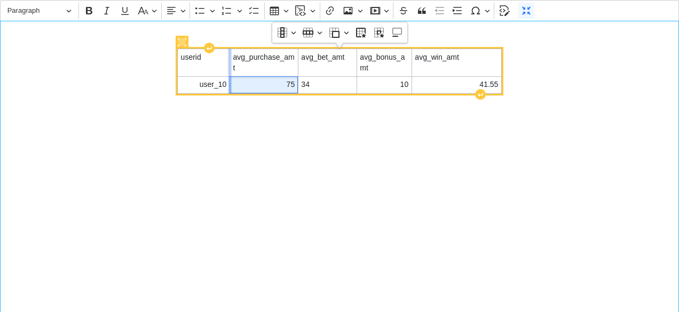
drag, startPoint x: 272, startPoint y: 83, endPoint x: 228, endPoint y: 78, distance: 44.0
click at [228, 78] on div "Editor editing area: main" at bounding box center [230, 85] width 4 height 1067374
drag, startPoint x: 228, startPoint y: 78, endPoint x: 219, endPoint y: 78, distance: 9.6
click at [219, 78] on div "Editor editing area: main" at bounding box center [219, 85] width 4 height 1067374
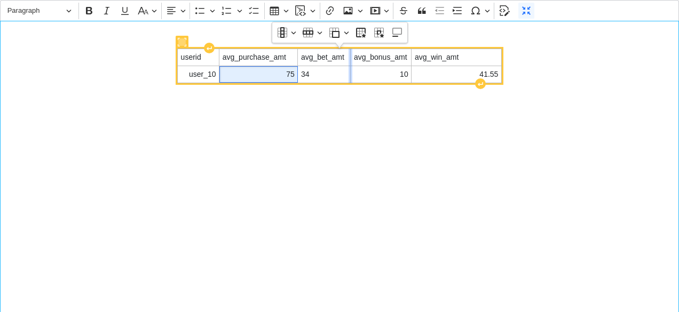
drag, startPoint x: 355, startPoint y: 71, endPoint x: 349, endPoint y: 71, distance: 5.9
click at [349, 71] on div "Editor editing area: main" at bounding box center [350, 74] width 4 height 1067374
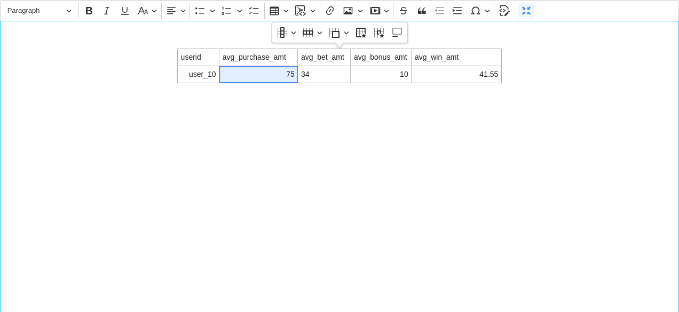
click at [365, 113] on div "userid avg_purchase_amt avg_bet_amt avg_bonus_amt avg_win_amt user_10 75 34 10 …" at bounding box center [339, 167] width 679 height 292
click at [524, 10] on icon "Editor toolbar" at bounding box center [526, 10] width 11 height 11
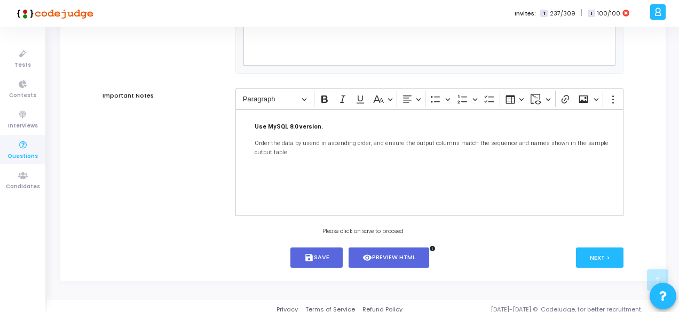
scroll to position [932, 0]
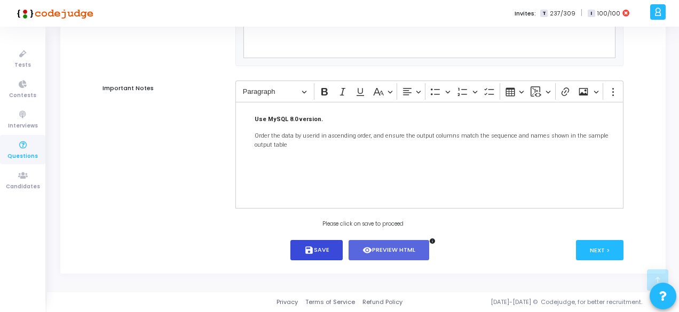
click at [329, 245] on button "save Save" at bounding box center [316, 250] width 53 height 21
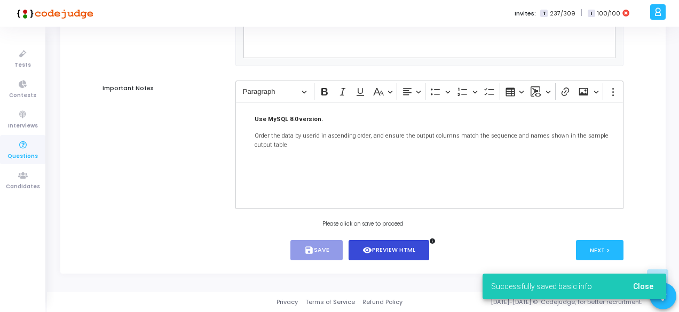
click at [374, 255] on button "visibility Preview HTML" at bounding box center [388, 250] width 81 height 21
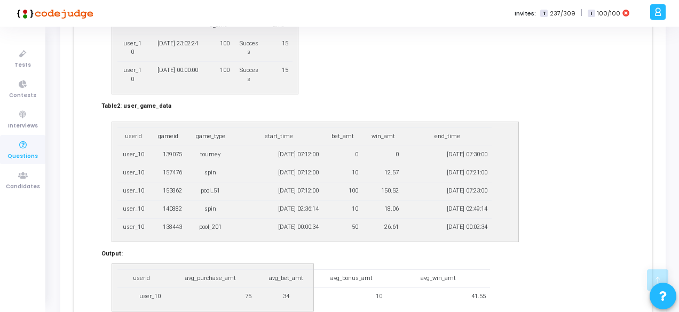
scroll to position [489, 0]
click at [194, 43] on td "2025-05-13 23:02:24" at bounding box center [174, 48] width 55 height 27
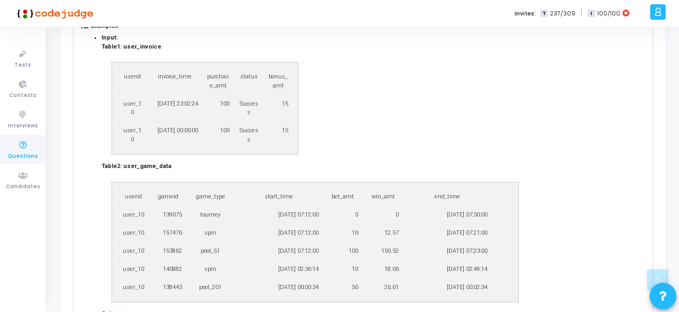
scroll to position [429, 0]
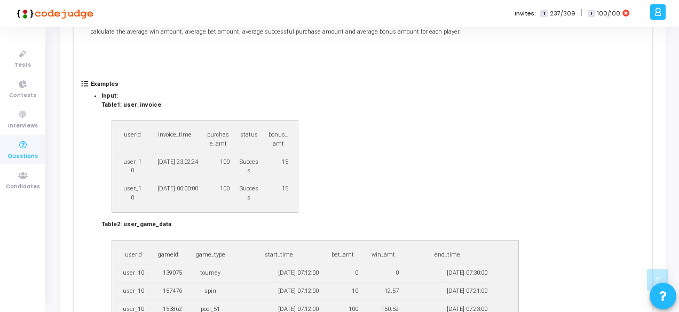
click at [198, 136] on td "invoice_time" at bounding box center [174, 139] width 55 height 27
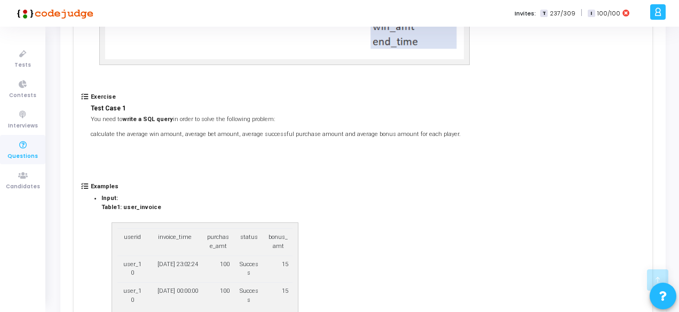
click at [233, 243] on td "purchase_amt" at bounding box center [218, 242] width 32 height 27
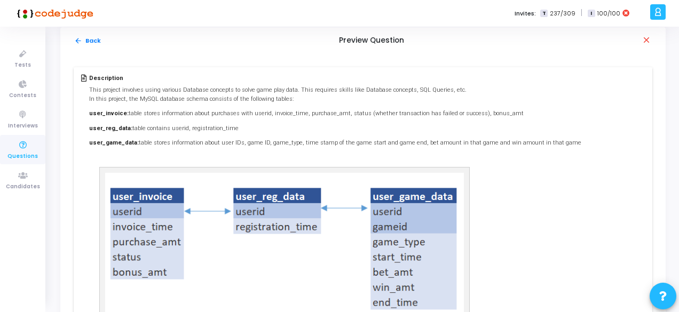
scroll to position [0, 0]
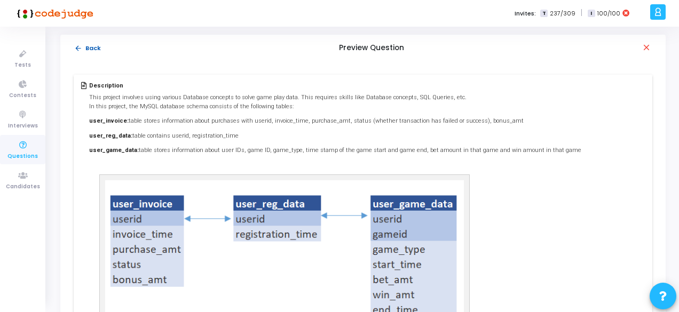
click at [78, 46] on mat-icon "arrow_back" at bounding box center [78, 48] width 8 height 8
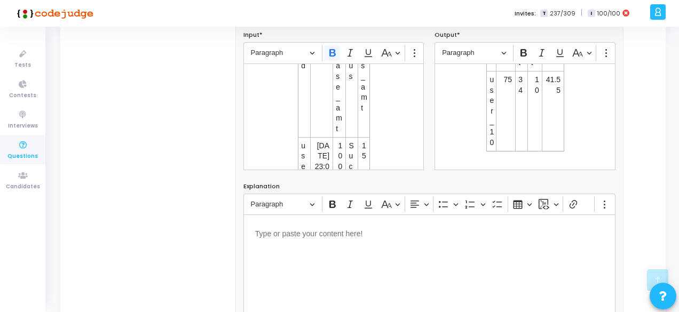
scroll to position [667, 0]
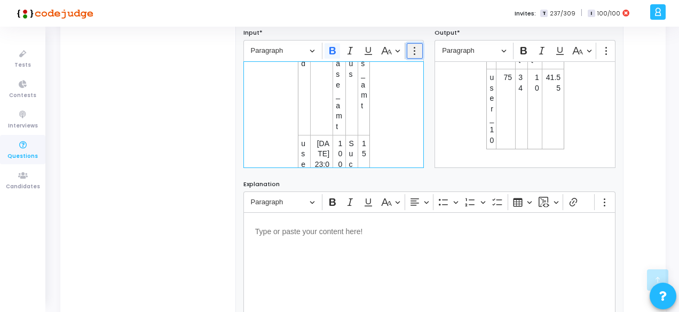
click at [416, 52] on icon "Editor toolbar" at bounding box center [414, 50] width 11 height 11
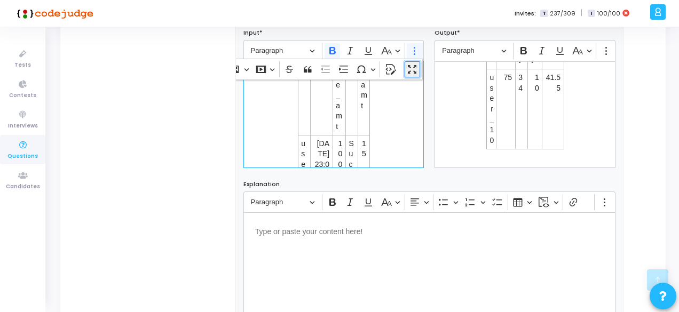
click at [415, 72] on icon "Dropdown toolbar" at bounding box center [412, 69] width 11 height 11
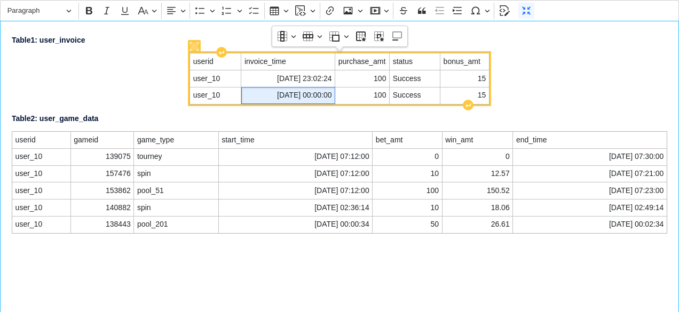
click at [272, 91] on span "2025-05-22 00:00:00" at bounding box center [288, 95] width 88 height 11
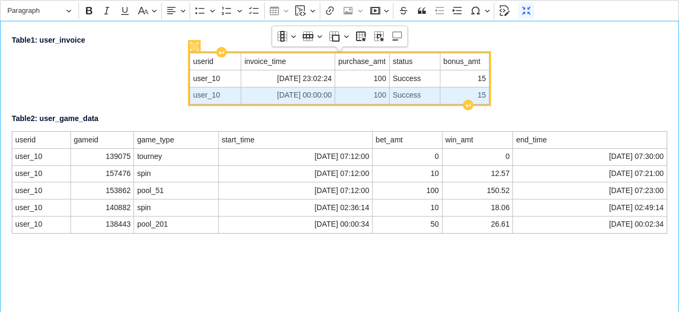
drag, startPoint x: 196, startPoint y: 94, endPoint x: 470, endPoint y: 95, distance: 273.8
click at [470, 95] on tr "user_10 2025-05-22 00:00:00 100 Success 15" at bounding box center [339, 95] width 299 height 17
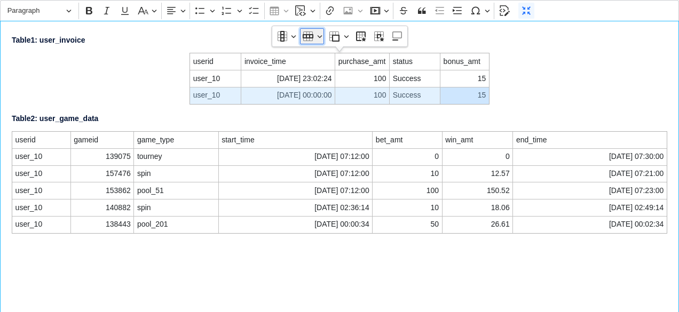
drag, startPoint x: 470, startPoint y: 95, endPoint x: 311, endPoint y: 38, distance: 169.5
click at [311, 38] on icon "Table toolbar" at bounding box center [308, 36] width 11 height 4
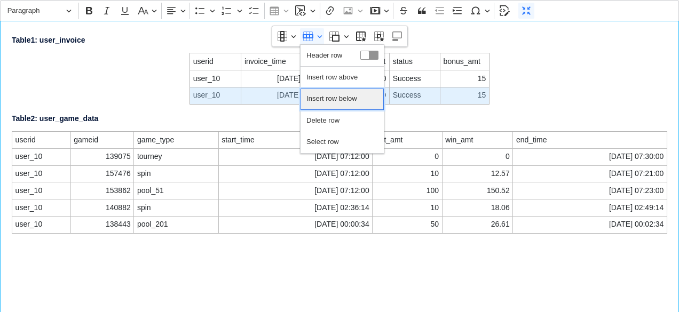
click at [326, 98] on span "Insert row below" at bounding box center [331, 98] width 51 height 15
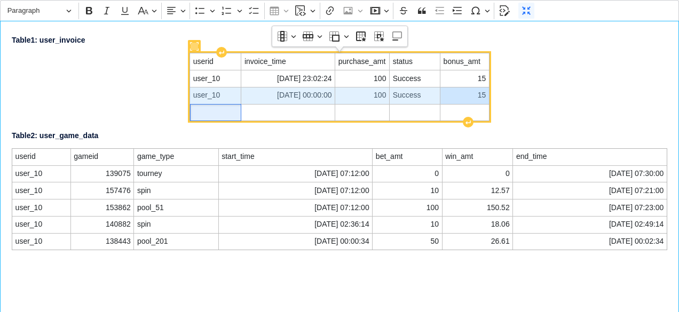
click at [224, 112] on span "Editor editing area: main" at bounding box center [215, 112] width 45 height 11
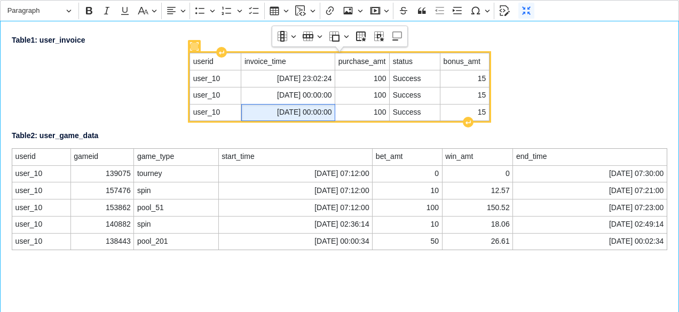
click at [298, 111] on span "2025-05-22 00:00:00" at bounding box center [288, 112] width 88 height 11
click at [381, 108] on span "100" at bounding box center [362, 112] width 48 height 11
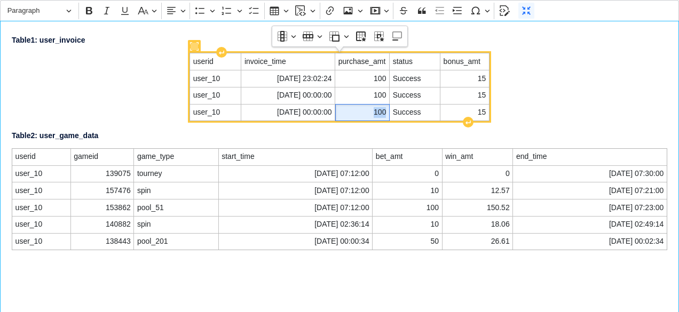
click at [381, 108] on span "100" at bounding box center [362, 112] width 48 height 11
click at [402, 110] on span "Success" at bounding box center [415, 112] width 44 height 11
click at [382, 112] on span "100" at bounding box center [362, 112] width 48 height 11
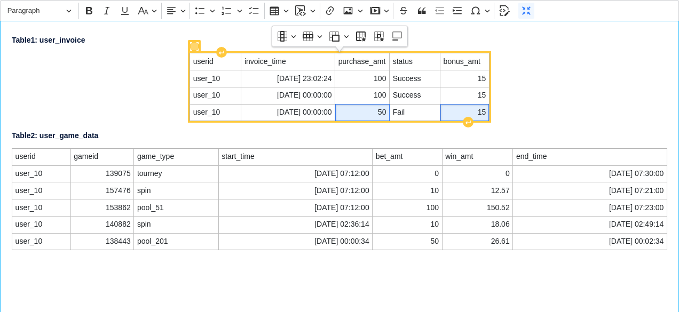
click at [482, 110] on span "15" at bounding box center [464, 112] width 43 height 11
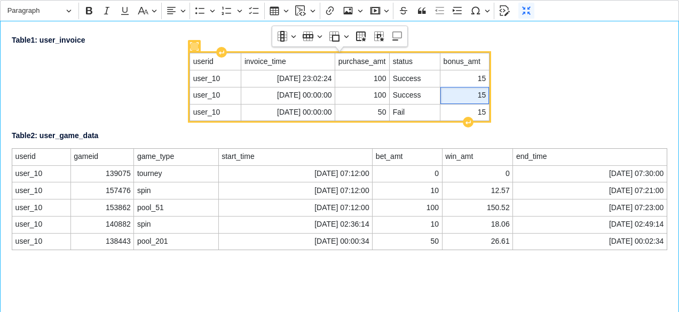
click at [481, 97] on span "15" at bounding box center [464, 95] width 43 height 11
click at [376, 93] on span "100" at bounding box center [362, 95] width 48 height 11
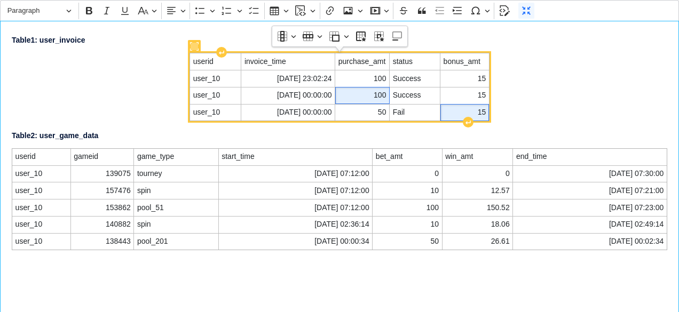
click at [485, 116] on td "15" at bounding box center [464, 112] width 49 height 17
click at [485, 116] on span "15" at bounding box center [464, 112] width 43 height 11
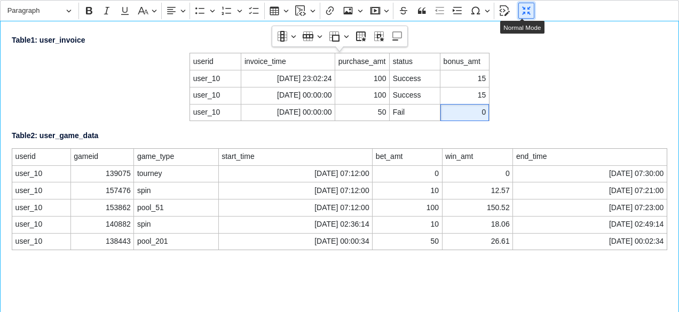
click at [523, 12] on icon "Editor toolbar" at bounding box center [526, 10] width 9 height 9
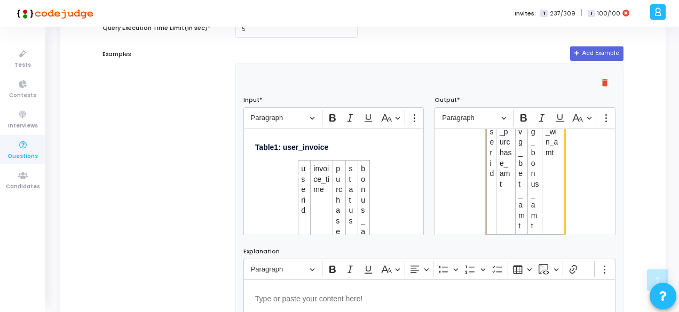
scroll to position [43, 0]
click at [604, 121] on icon "Editor toolbar" at bounding box center [606, 118] width 11 height 11
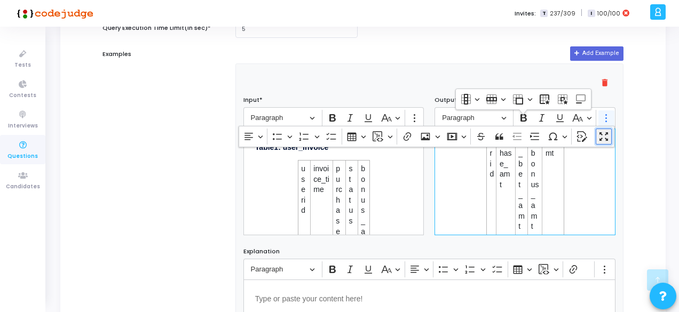
click at [602, 141] on icon "Dropdown toolbar" at bounding box center [603, 136] width 11 height 11
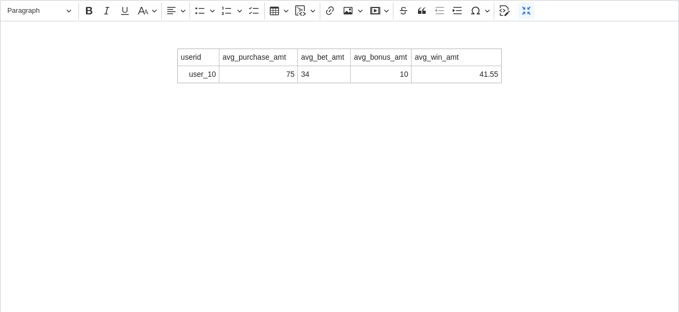
scroll to position [0, 0]
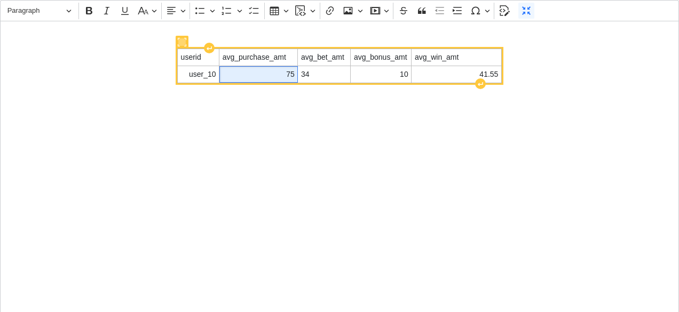
click at [290, 71] on span "75" at bounding box center [259, 74] width 72 height 11
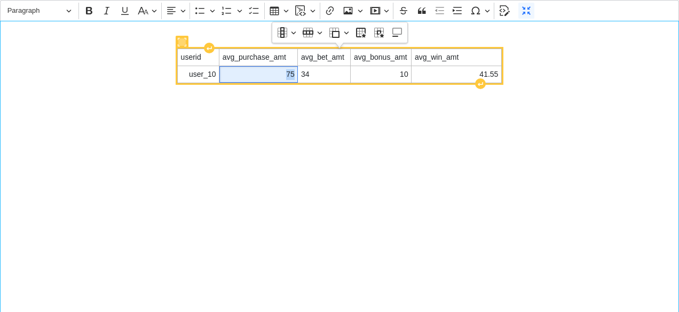
click at [290, 71] on span "75" at bounding box center [259, 74] width 72 height 11
click at [309, 73] on span "34" at bounding box center [324, 74] width 46 height 11
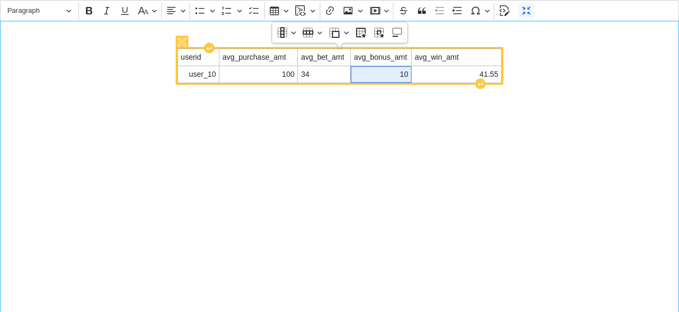
click at [408, 71] on span "10" at bounding box center [381, 74] width 54 height 11
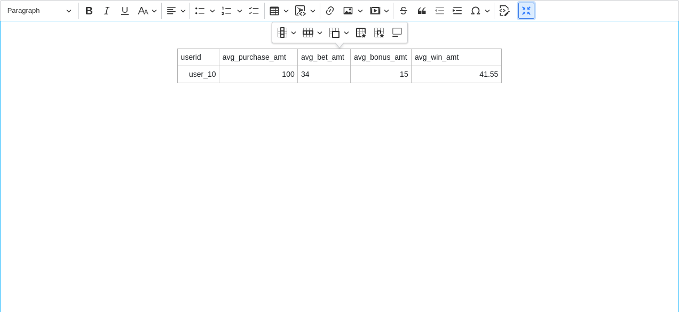
click at [525, 8] on icon "Editor toolbar" at bounding box center [526, 10] width 9 height 9
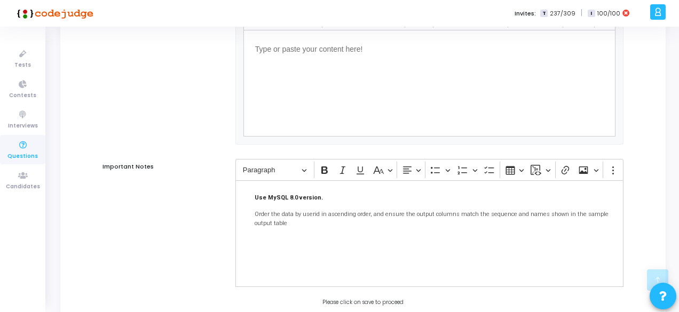
scroll to position [932, 0]
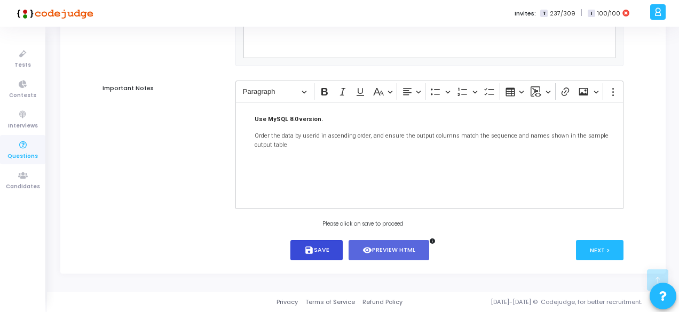
click at [324, 254] on button "save Save" at bounding box center [316, 250] width 53 height 21
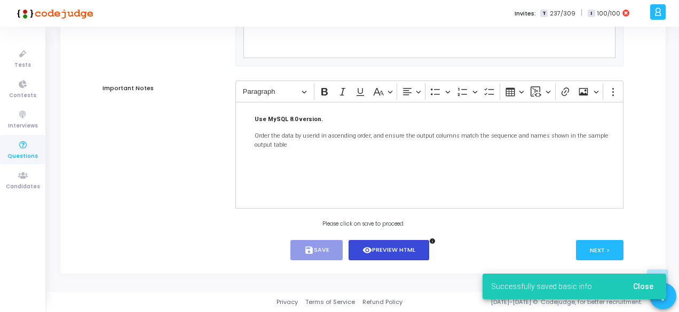
click at [381, 257] on button "visibility Preview HTML" at bounding box center [388, 250] width 81 height 21
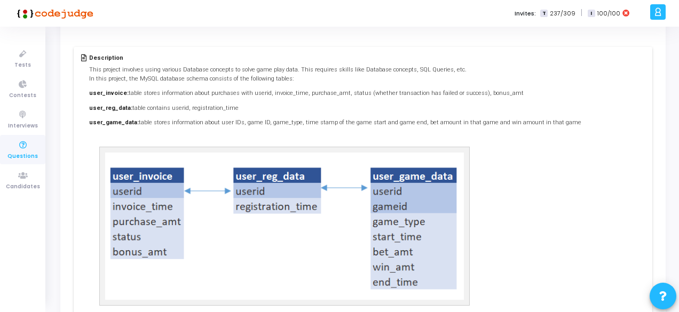
scroll to position [0, 0]
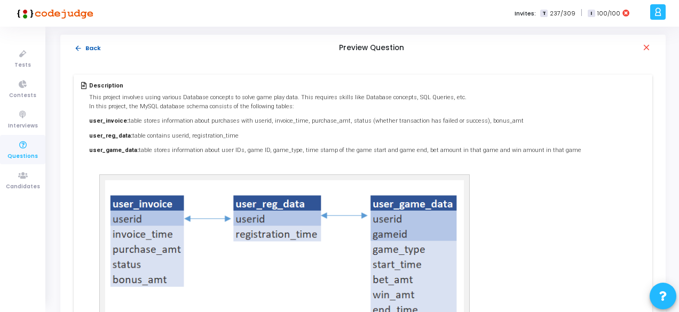
click at [92, 45] on button "arrow_back Back" at bounding box center [88, 48] width 28 height 10
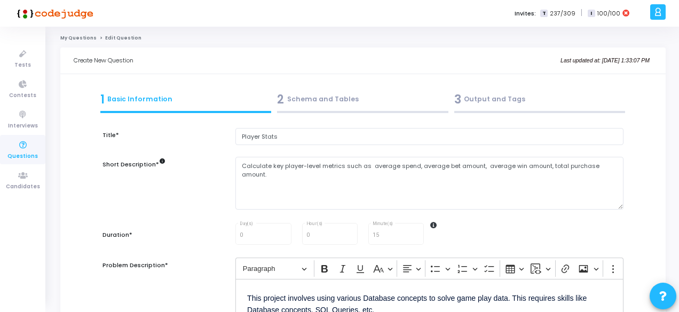
click at [358, 106] on div "2 Schema and Tables" at bounding box center [362, 100] width 171 height 18
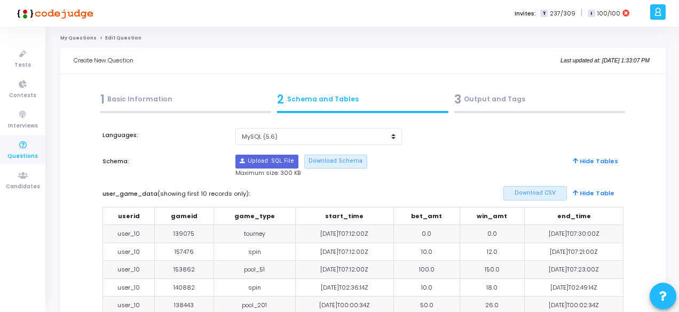
scroll to position [1, 0]
click at [501, 92] on div "3 Output and Tags" at bounding box center [539, 99] width 171 height 18
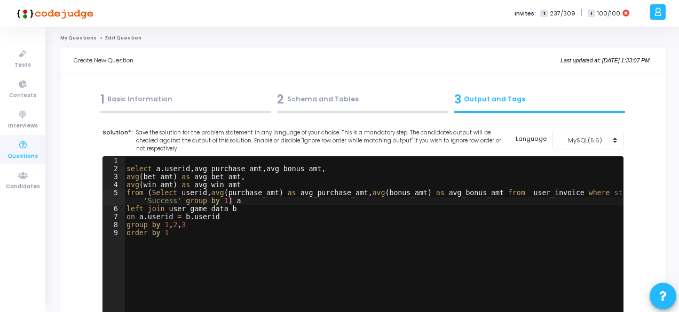
scroll to position [0, 0]
click at [287, 170] on div "select a . userid , avg_purchase_amt , avg_bonus_amt , avg ( bet_amt ) as avg_b…" at bounding box center [373, 245] width 498 height 176
click at [296, 169] on div "select a . userid , avg_purchase_amt , avg_bonus_amt , avg ( bet_amt ) as avg_b…" at bounding box center [373, 237] width 498 height 160
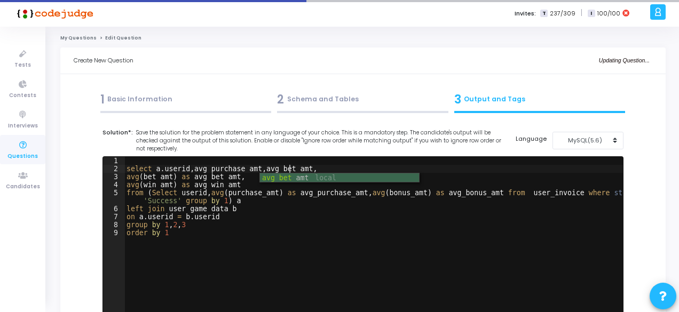
click at [188, 178] on div "select a . userid , avg_purchase_amt , avg_bet_amt , avg ( bet_amt ) as avg_bet…" at bounding box center [373, 245] width 498 height 176
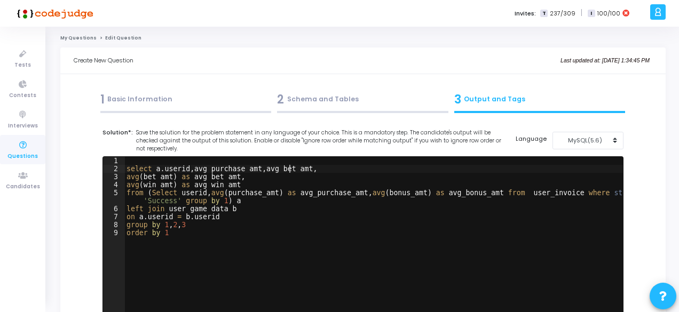
click at [289, 170] on div "select a . userid , avg_purchase_amt , avg_bet_amt , avg ( bet_amt ) as avg_bet…" at bounding box center [373, 245] width 498 height 176
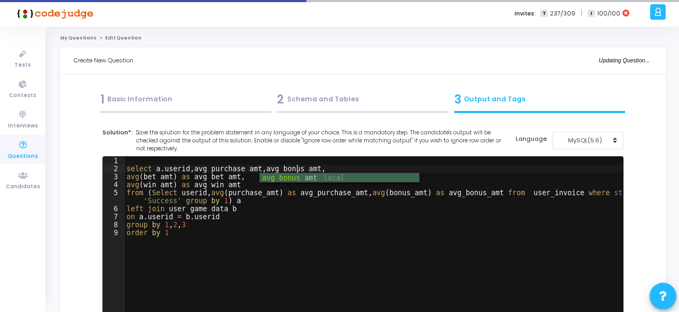
type textarea "select a.userid, avg_purchase_amt, avg_bonus_amt,"
click at [189, 109] on div "1 Basic Information" at bounding box center [185, 102] width 177 height 29
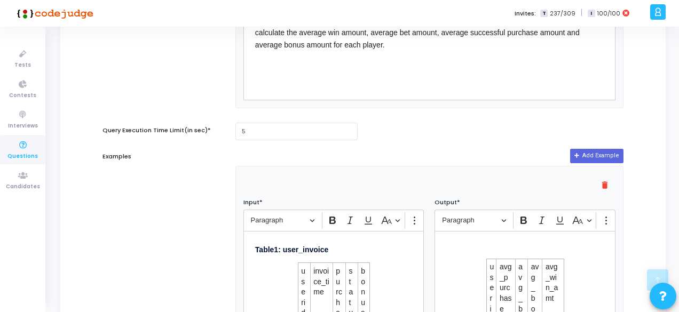
scroll to position [537, 0]
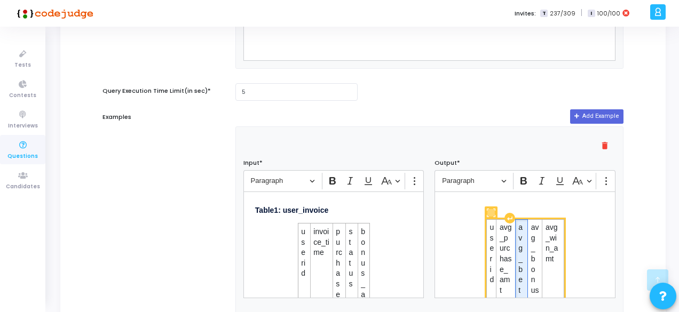
click at [518, 259] on span "avg_bet_amt" at bounding box center [521, 280] width 6 height 115
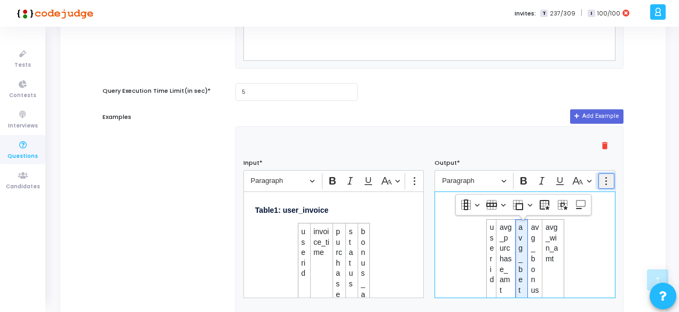
click at [611, 184] on icon "Editor toolbar" at bounding box center [606, 181] width 11 height 11
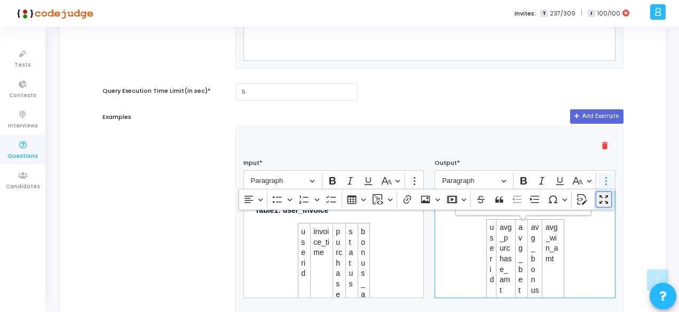
click at [609, 199] on button "Fullscreen Mode" at bounding box center [604, 200] width 16 height 16
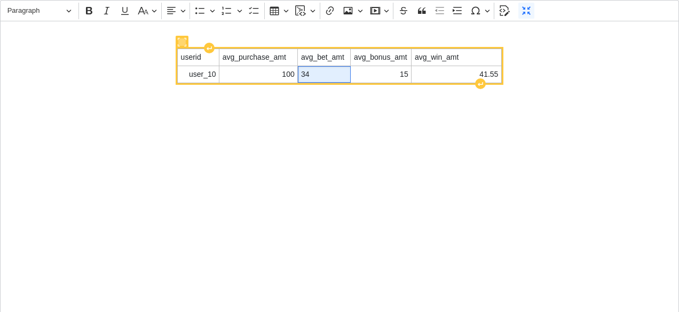
click at [319, 74] on span "34" at bounding box center [324, 74] width 46 height 11
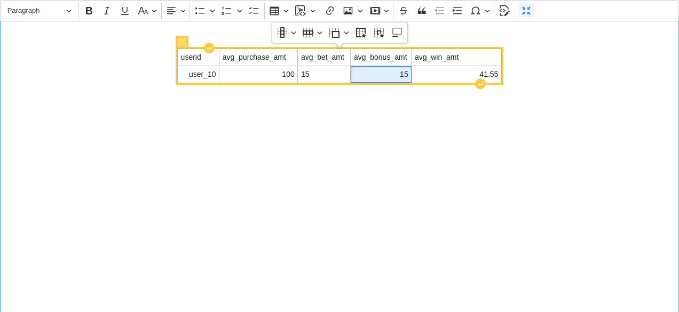
click at [396, 70] on span "15" at bounding box center [381, 74] width 54 height 11
click at [379, 56] on span "avg_bonus_amt" at bounding box center [381, 57] width 54 height 11
click at [390, 58] on span "avg_bonus_amt" at bounding box center [381, 57] width 54 height 11
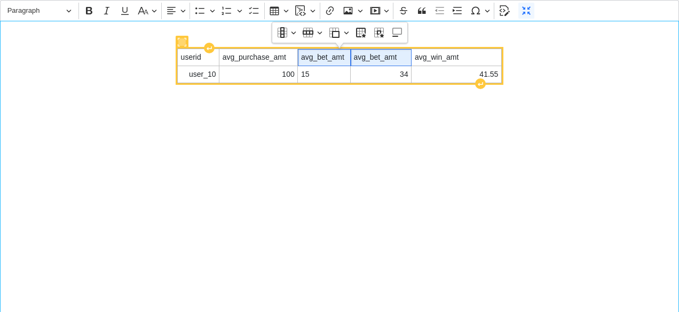
click at [328, 58] on span "avg_bet_amt" at bounding box center [324, 57] width 46 height 11
drag, startPoint x: 351, startPoint y: 60, endPoint x: 359, endPoint y: 60, distance: 8.0
click at [359, 60] on div "Editor editing area: main" at bounding box center [358, 74] width 4 height 1067374
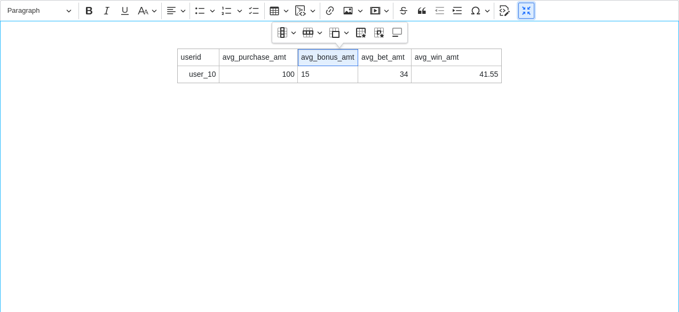
click at [521, 13] on icon "Editor toolbar" at bounding box center [526, 10] width 11 height 11
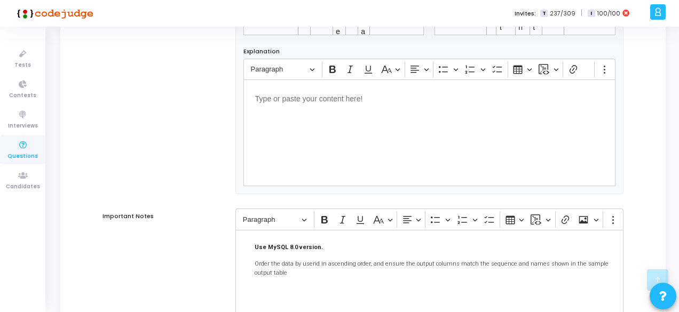
scroll to position [932, 0]
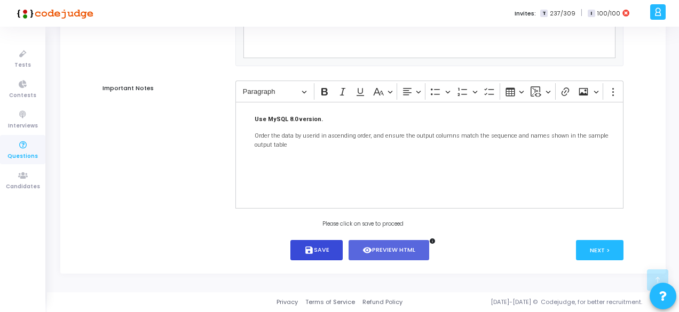
click at [329, 250] on button "save Save" at bounding box center [316, 250] width 53 height 21
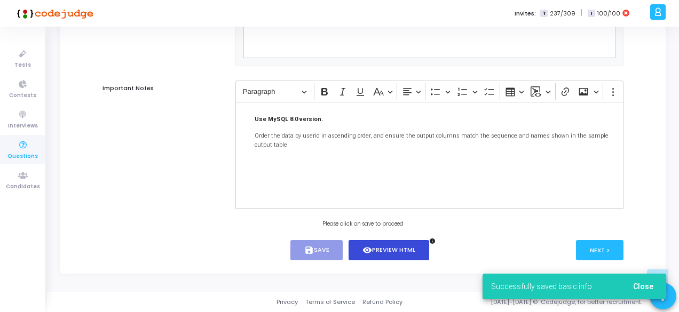
click at [371, 258] on button "visibility Preview HTML" at bounding box center [388, 250] width 81 height 21
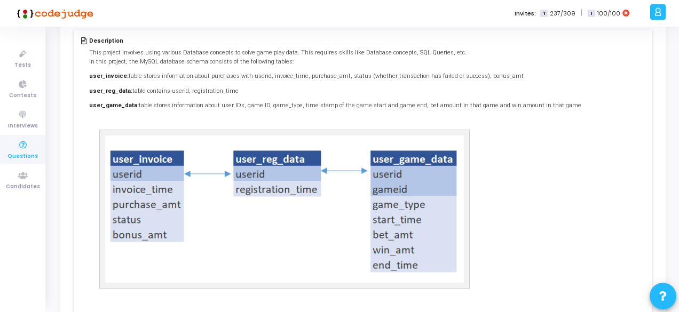
scroll to position [0, 0]
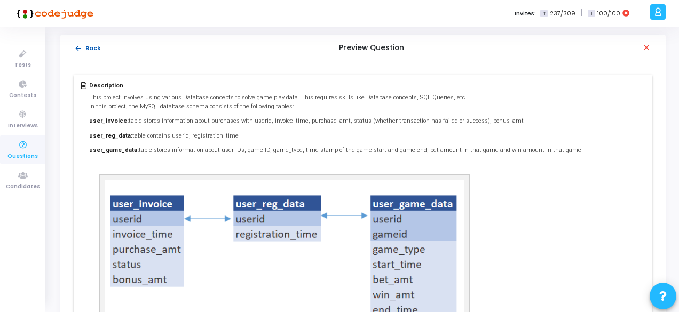
click at [79, 44] on mat-icon "arrow_back" at bounding box center [78, 48] width 8 height 8
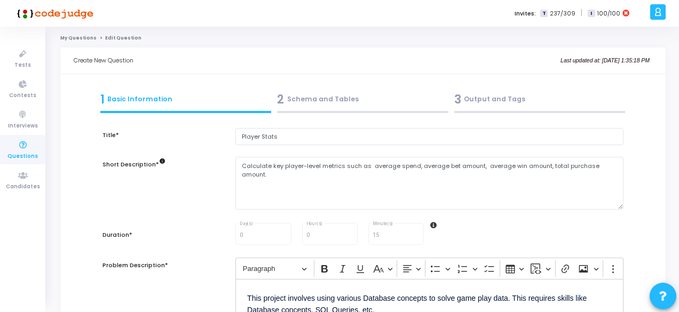
click at [367, 108] on div "2 Schema and Tables" at bounding box center [362, 100] width 171 height 18
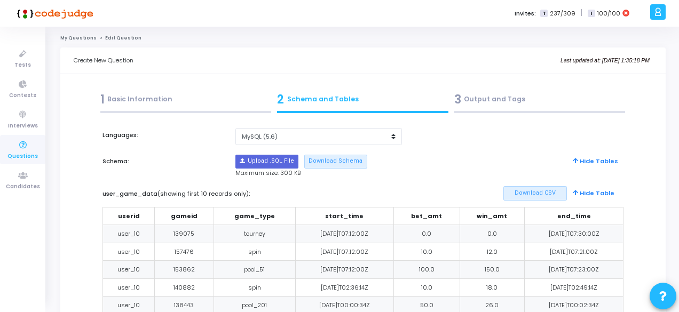
click at [464, 105] on div "3 Output and Tags" at bounding box center [539, 100] width 171 height 18
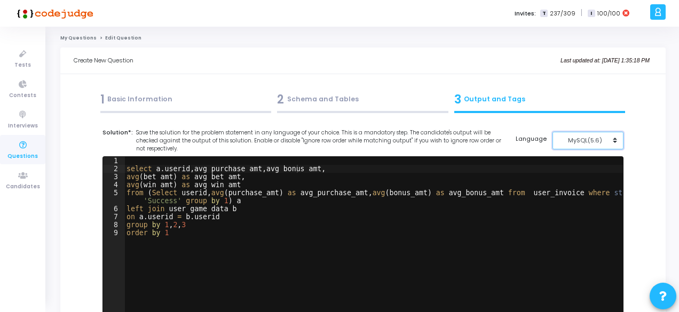
click at [593, 134] on button "MySQL(5.6)" at bounding box center [587, 141] width 71 height 18
click at [590, 168] on button "MySQL (8.0)" at bounding box center [593, 165] width 82 height 10
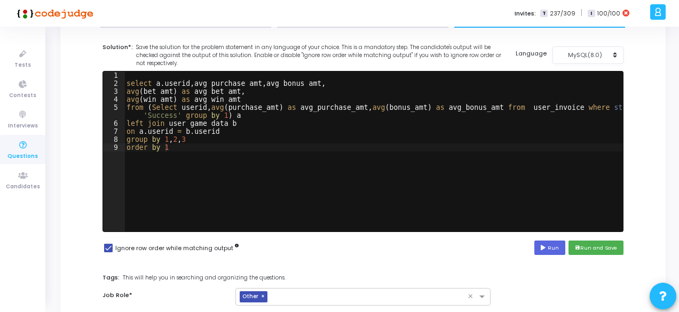
scroll to position [86, 0]
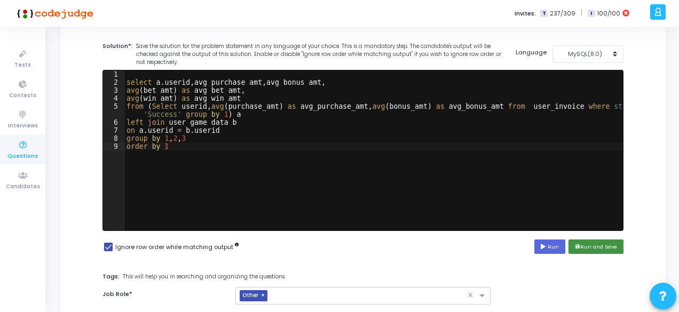
click at [586, 248] on button "save Run and Save" at bounding box center [595, 247] width 55 height 14
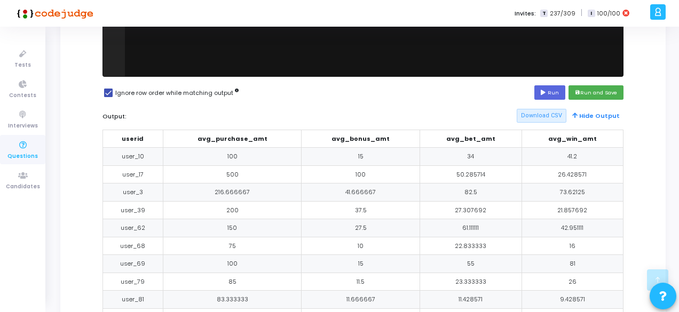
scroll to position [471, 0]
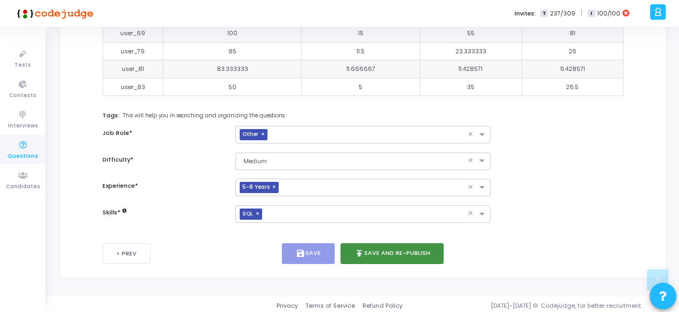
click at [376, 250] on button "publish Save and Re-publish" at bounding box center [392, 253] width 104 height 21
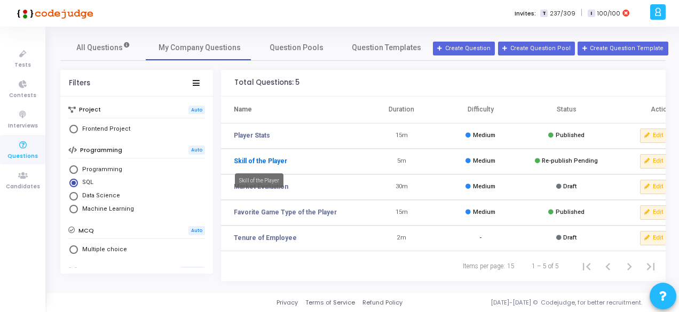
click at [257, 162] on link "Skill of the Player" at bounding box center [260, 161] width 53 height 10
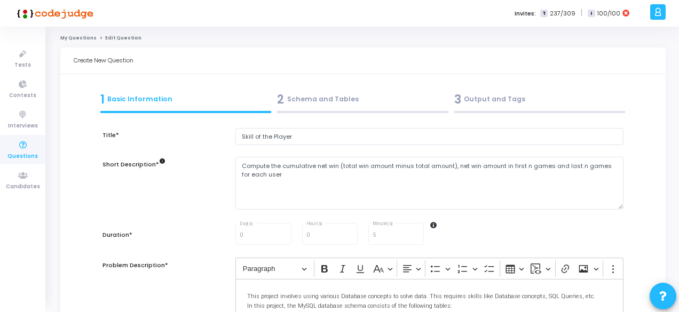
click at [489, 104] on div "3 Output and Tags" at bounding box center [539, 100] width 171 height 18
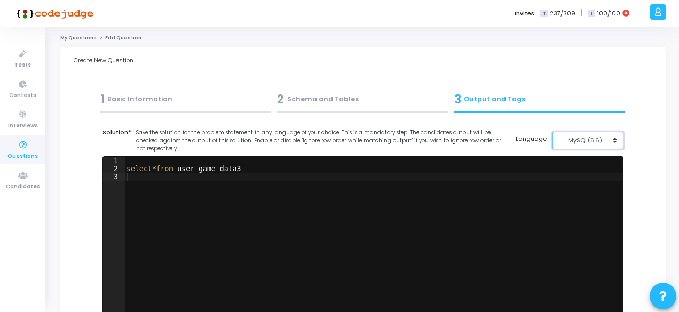
click at [568, 142] on div "MySQL(5.6)" at bounding box center [585, 140] width 52 height 9
click at [569, 167] on button "MySQL (8.0)" at bounding box center [593, 165] width 82 height 10
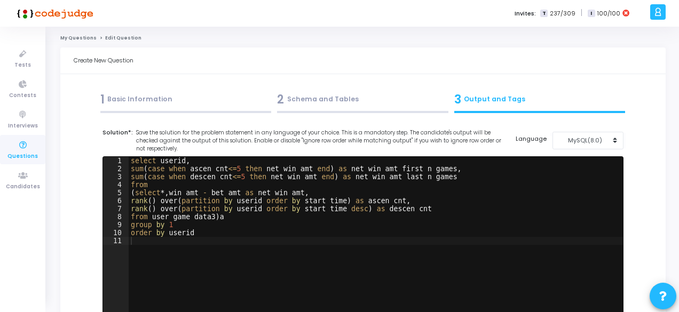
click at [406, 185] on div "select userid , sum ( case when ascen_cnt <= 5 then net_win_amt end ) as net_wi…" at bounding box center [376, 245] width 494 height 176
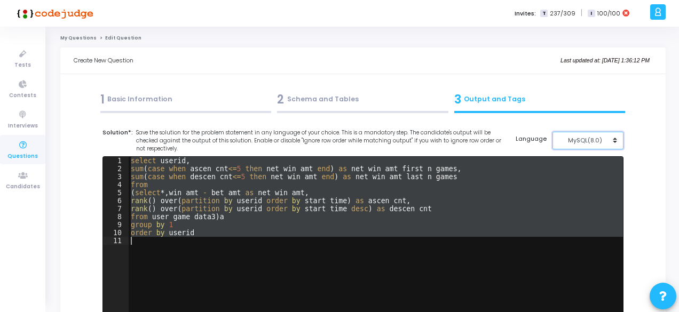
click at [581, 136] on div "MySQL(8.0)" at bounding box center [585, 140] width 52 height 9
click at [446, 218] on div "select userid , sum ( case when ascen_cnt <= 5 then net_win_amt end ) as net_wi…" at bounding box center [376, 237] width 494 height 160
type textarea "from user_game_data3)a"
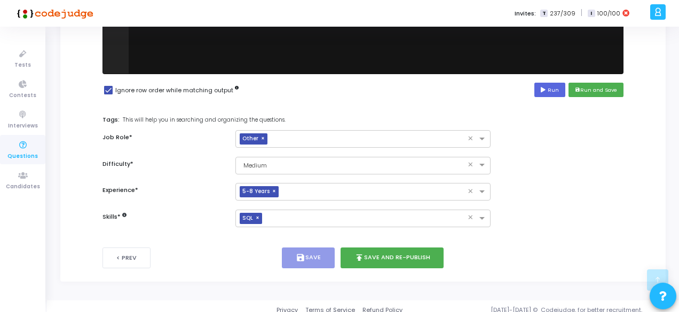
scroll to position [250, 0]
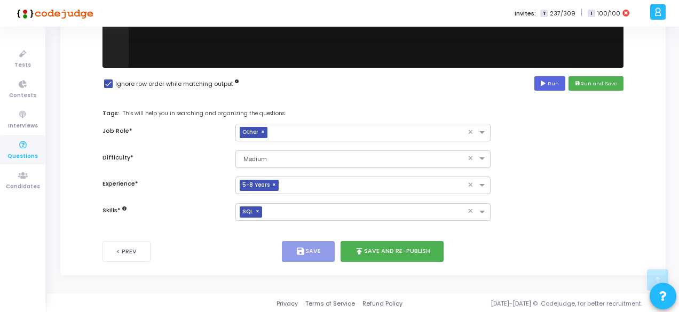
click at [267, 160] on input "text" at bounding box center [352, 158] width 222 height 9
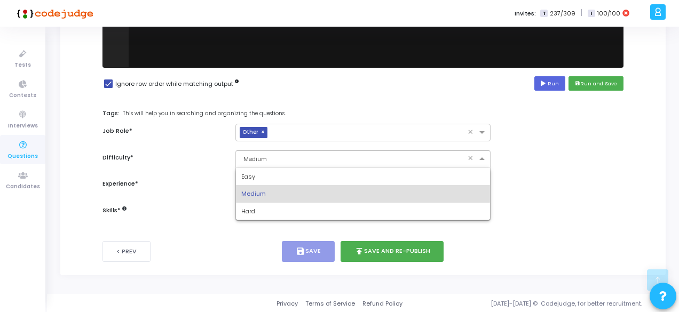
click at [258, 191] on span "Medium" at bounding box center [253, 193] width 25 height 9
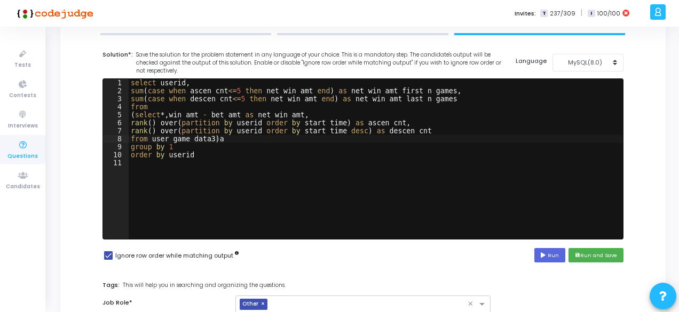
scroll to position [0, 0]
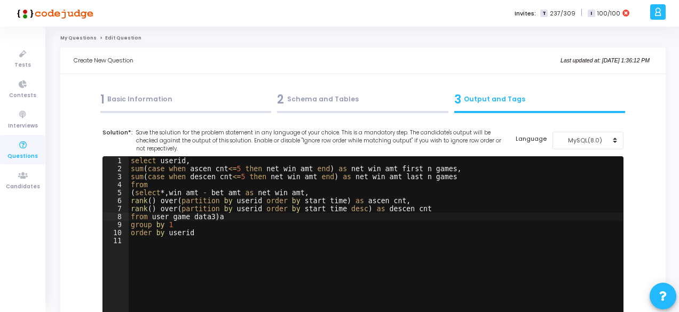
click at [161, 105] on div "1 Basic Information" at bounding box center [185, 100] width 171 height 18
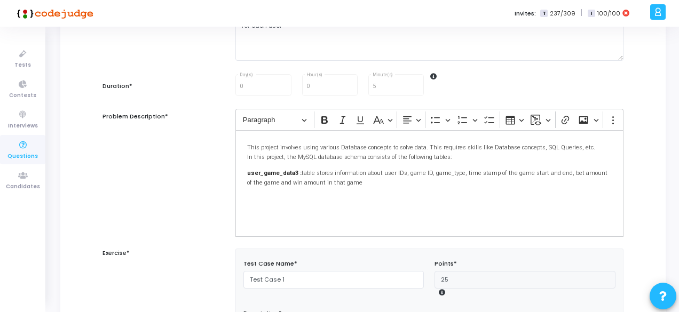
scroll to position [121, 0]
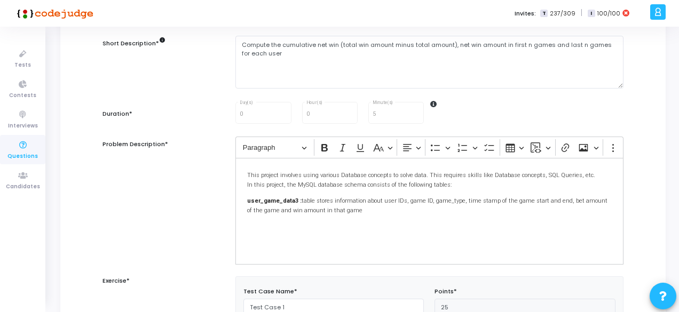
click at [435, 105] on icon at bounding box center [433, 104] width 6 height 6
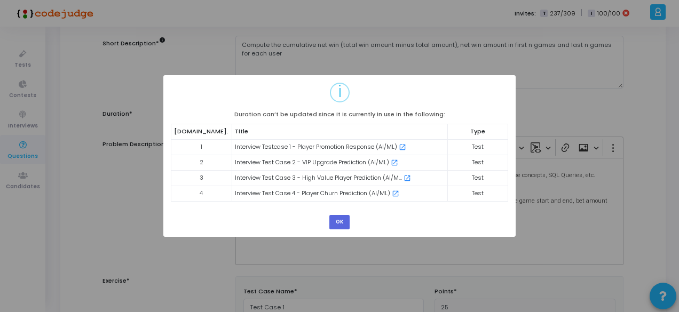
click at [469, 62] on div "? ! i × Duration can’t be updated since it is currently in use in the following…" at bounding box center [339, 156] width 679 height 312
click at [338, 219] on button "OK" at bounding box center [339, 222] width 20 height 14
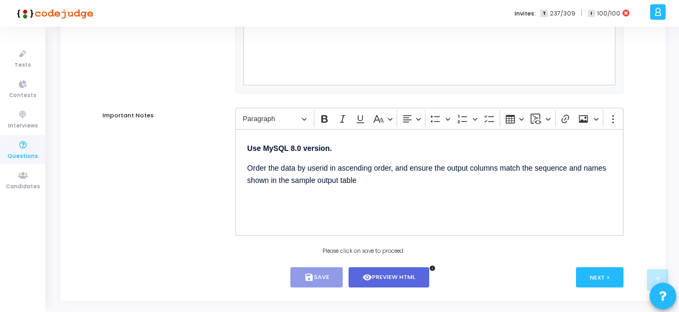
scroll to position [902, 0]
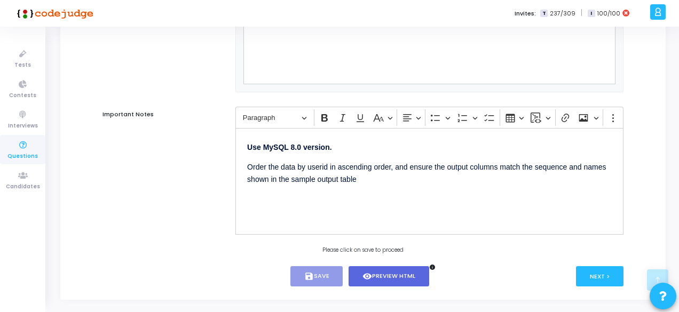
click at [567, 277] on div "Next >" at bounding box center [558, 276] width 130 height 21
click at [593, 283] on button "Next >" at bounding box center [599, 276] width 47 height 20
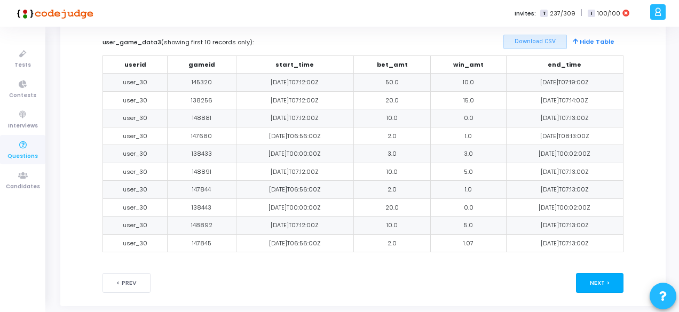
click at [593, 283] on button "Next >" at bounding box center [599, 283] width 47 height 20
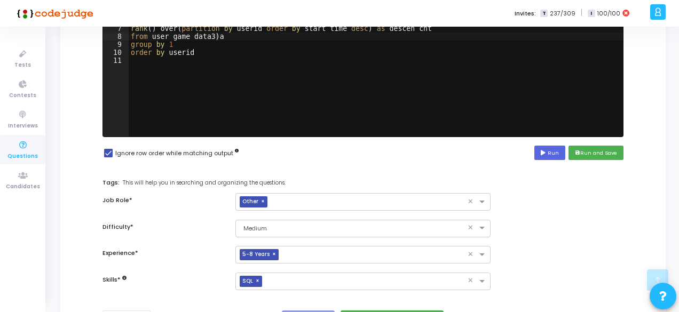
scroll to position [250, 0]
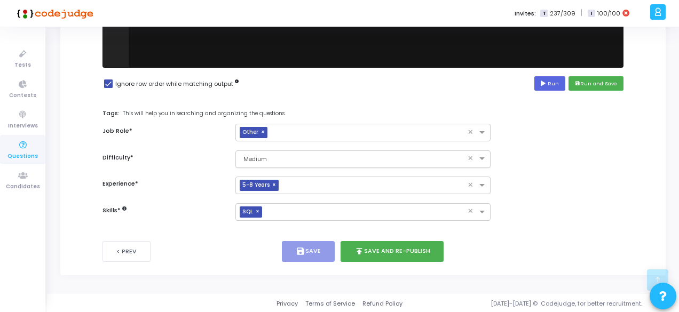
click at [292, 160] on input "text" at bounding box center [352, 158] width 222 height 9
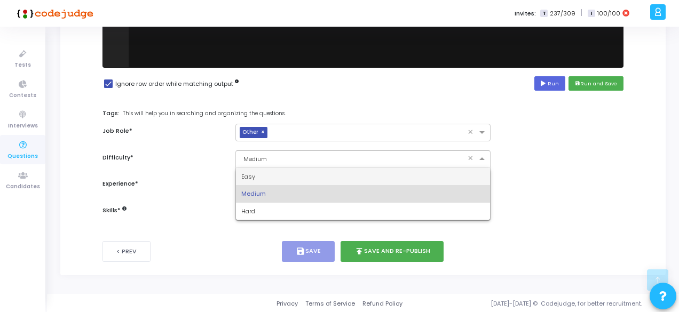
click at [277, 176] on div "Easy" at bounding box center [363, 177] width 254 height 18
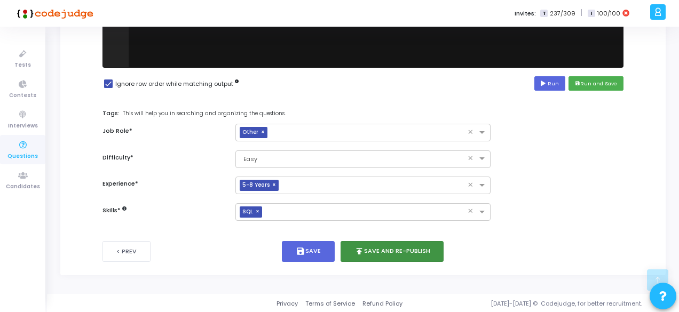
click at [367, 256] on button "publish Save and Re-publish" at bounding box center [392, 251] width 104 height 21
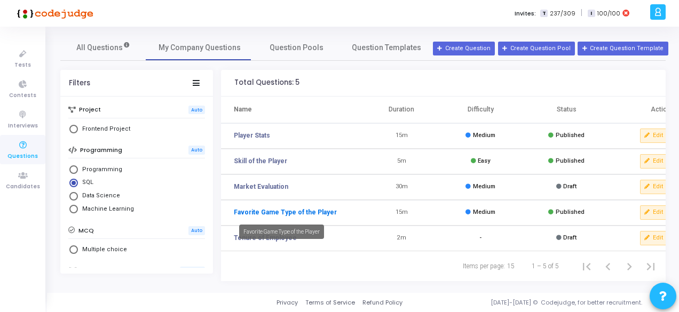
click at [256, 210] on link "Favorite Game Type of the Player" at bounding box center [285, 213] width 103 height 10
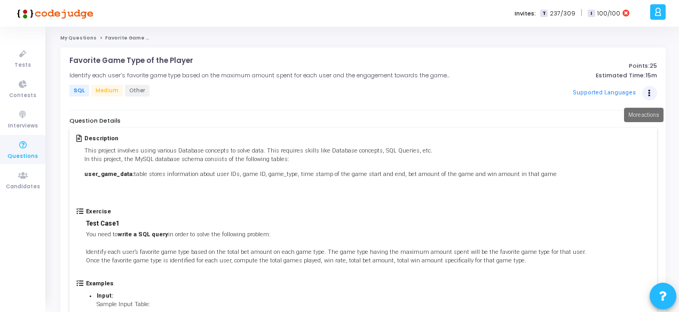
click at [648, 94] on icon "Actions" at bounding box center [649, 93] width 3 height 5
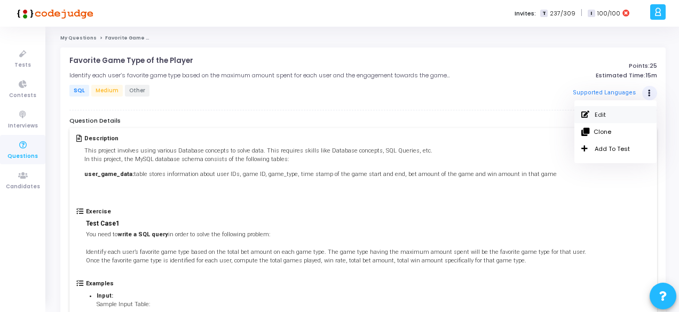
click at [605, 116] on link "Edit" at bounding box center [615, 114] width 82 height 17
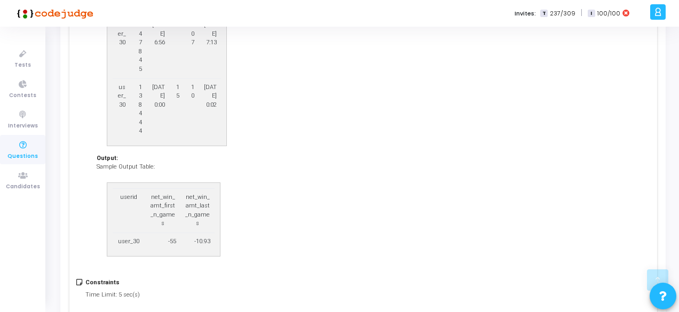
scroll to position [1041, 0]
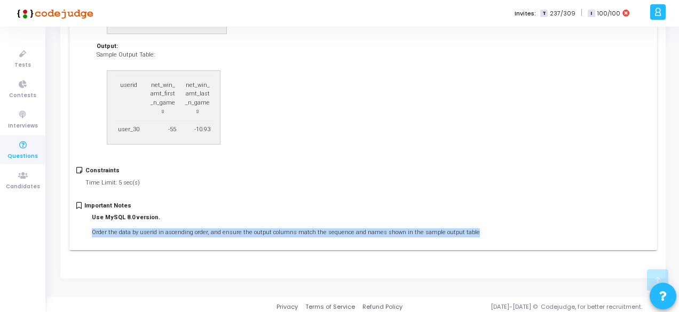
drag, startPoint x: 91, startPoint y: 228, endPoint x: 470, endPoint y: 232, distance: 379.5
click at [470, 232] on div "Important Notes Use MySQL 8.0 version. Order the data by userid in ascending or…" at bounding box center [362, 222] width 573 height 41
copy p "Order the data by userid in ascending order, and ensure the output columns matc…"
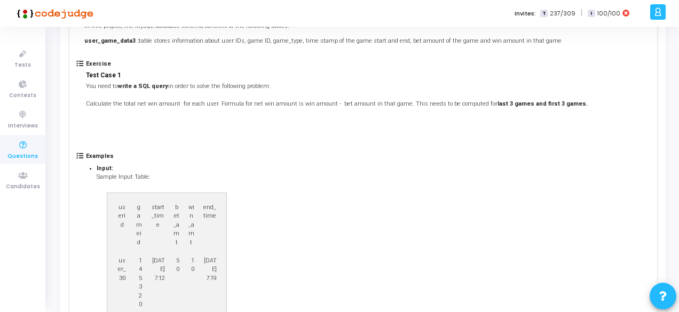
scroll to position [0, 0]
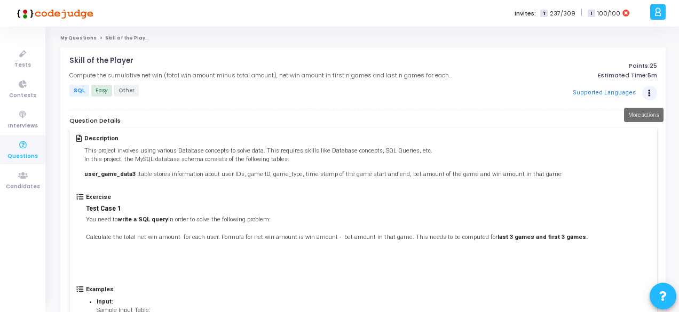
click at [652, 91] on button "Actions" at bounding box center [649, 93] width 15 height 15
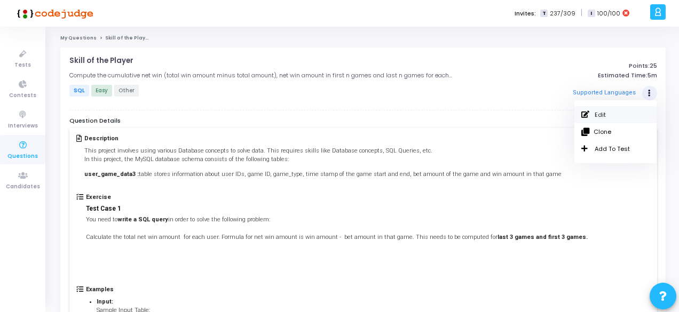
click at [607, 116] on link "Edit" at bounding box center [615, 114] width 82 height 17
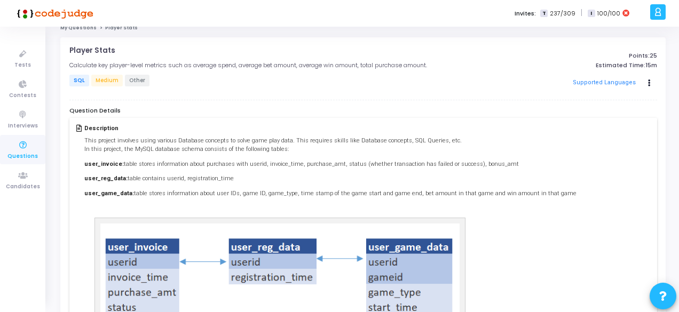
scroll to position [11, 0]
click at [114, 189] on strong "user_game_data" at bounding box center [108, 192] width 48 height 7
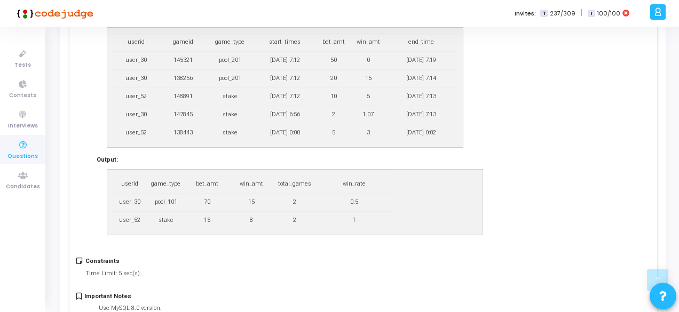
scroll to position [393, 0]
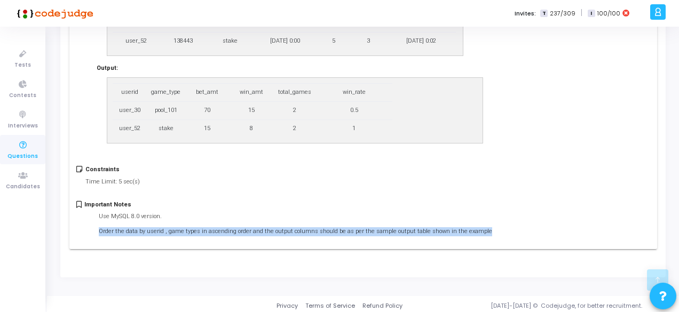
drag, startPoint x: 99, startPoint y: 227, endPoint x: 496, endPoint y: 247, distance: 397.0
copy p "Order the data by userid , game types in ascending order and the output columns…"
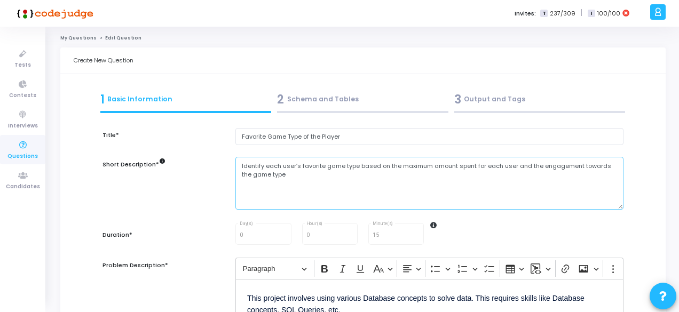
click at [297, 183] on textarea "Identify each user’s favorite game type based on the maximum amount spent for e…" at bounding box center [429, 183] width 388 height 53
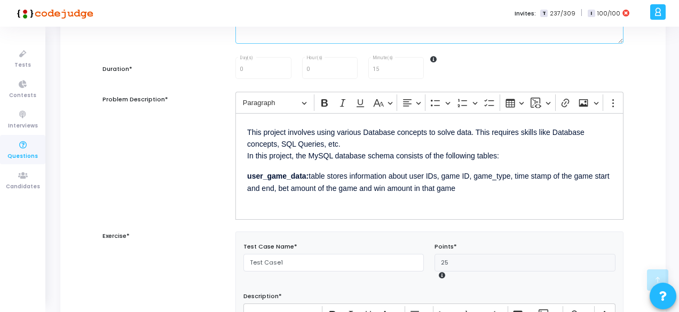
scroll to position [171, 0]
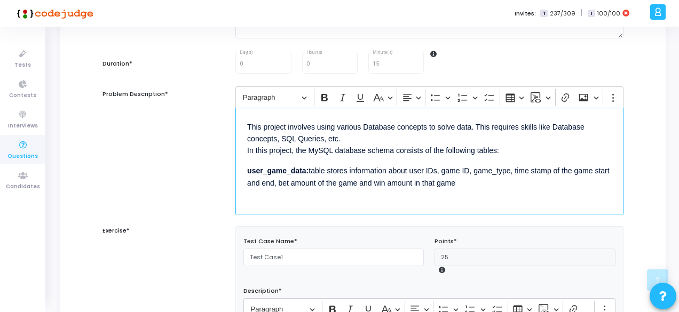
click at [320, 196] on p "Editor editing area: main" at bounding box center [429, 202] width 365 height 13
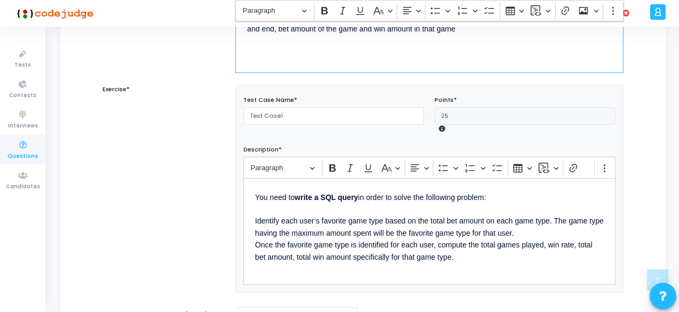
scroll to position [344, 0]
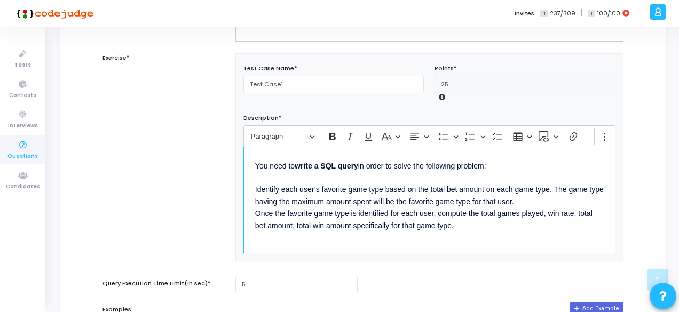
click at [400, 228] on p "You need to write a SQL query in order to solve the following problem: Identify…" at bounding box center [429, 195] width 348 height 73
click at [572, 212] on p "You need to write a SQL query in order to solve the following problem: Identify…" at bounding box center [429, 195] width 348 height 73
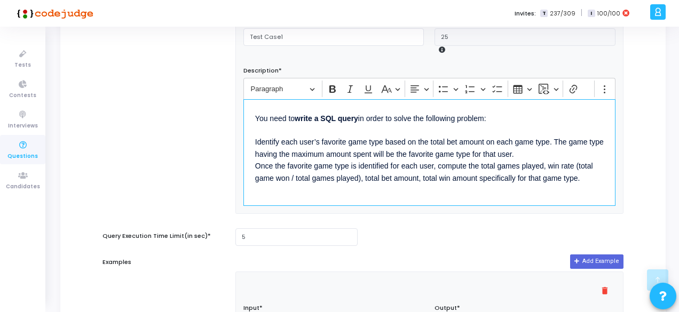
scroll to position [392, 0]
click at [294, 175] on p "You need to write a SQL query in order to solve the following problem: Identify…" at bounding box center [429, 146] width 348 height 73
click at [579, 163] on p "You need to write a SQL query in order to solve the following problem: Identify…" at bounding box center [429, 146] width 348 height 73
click at [599, 164] on p "You need to write a SQL query in order to solve the following problem: Identify…" at bounding box center [429, 146] width 348 height 73
click at [308, 177] on p "You need to write a SQL query in order to solve the following problem: Identify…" at bounding box center [429, 146] width 348 height 73
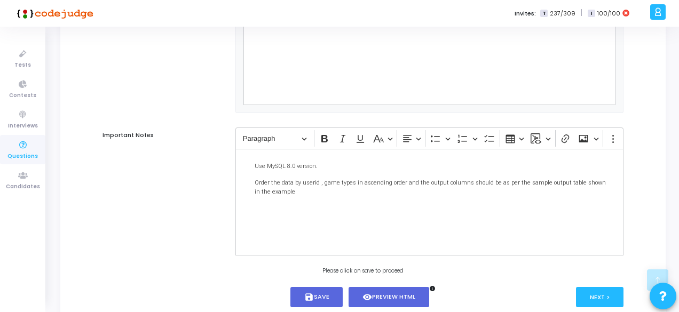
scroll to position [932, 0]
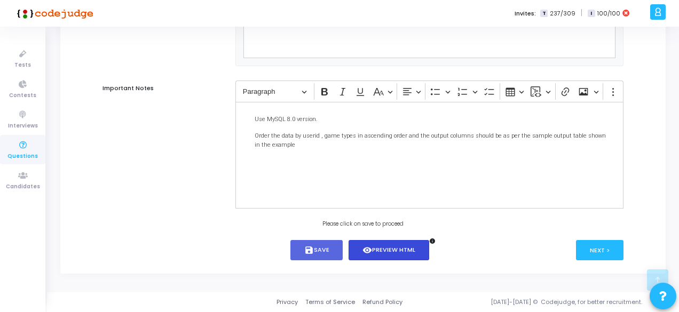
click at [401, 252] on button "visibility Preview HTML" at bounding box center [388, 250] width 81 height 21
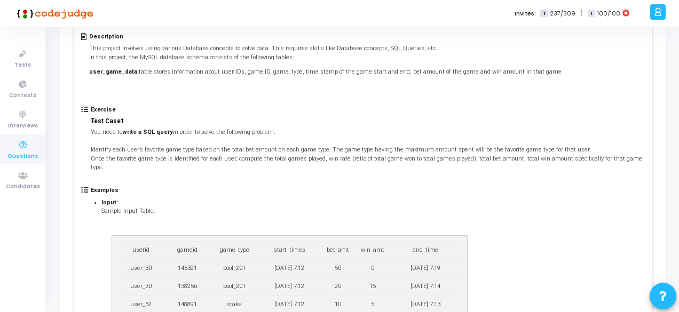
scroll to position [0, 0]
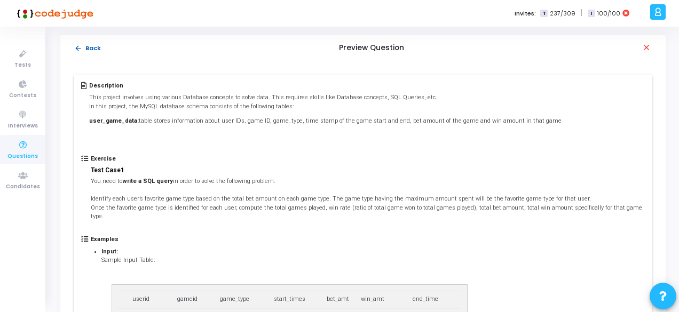
click at [86, 46] on button "arrow_back Back" at bounding box center [88, 48] width 28 height 10
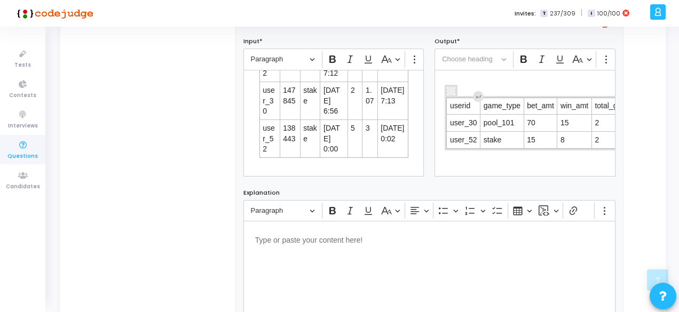
scroll to position [932, 0]
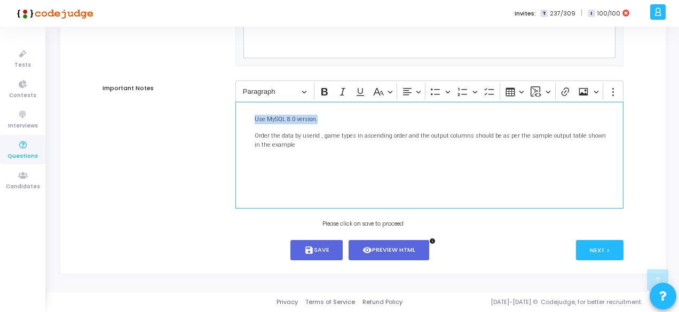
drag, startPoint x: 319, startPoint y: 122, endPoint x: 247, endPoint y: 116, distance: 72.2
click at [247, 116] on p "Use MySQL 8.0 version." at bounding box center [429, 119] width 365 height 11
click at [344, 141] on p "Order the data by userid , game types in ascending order and the output columns…" at bounding box center [429, 140] width 365 height 20
click at [318, 121] on p "Use MySQL 8.0 version." at bounding box center [429, 119] width 365 height 11
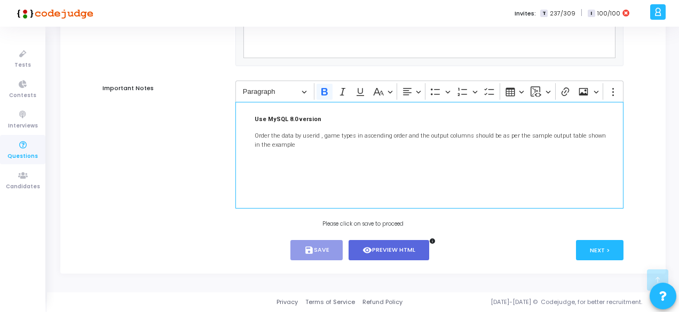
click at [349, 138] on p "Order the data by userid , game types in ascending order and the output columns…" at bounding box center [429, 140] width 365 height 20
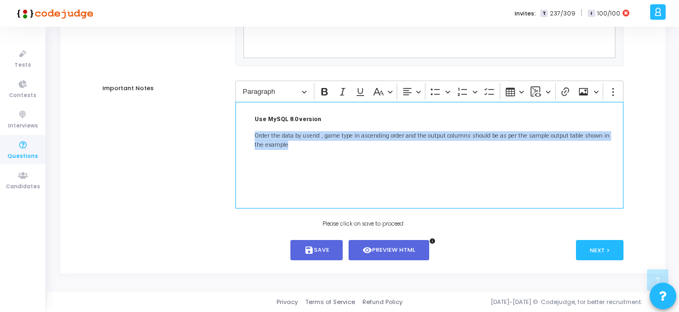
drag, startPoint x: 285, startPoint y: 151, endPoint x: 252, endPoint y: 138, distance: 35.5
click at [252, 138] on div "Use MySQL 8.0 version Order the data by userid , game type in ascending order a…" at bounding box center [429, 155] width 388 height 107
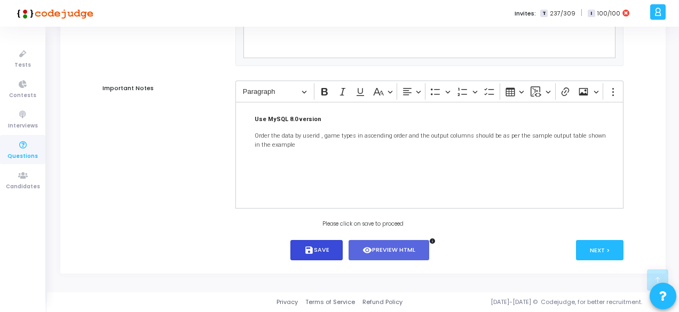
click at [324, 249] on button "save Save" at bounding box center [316, 250] width 53 height 21
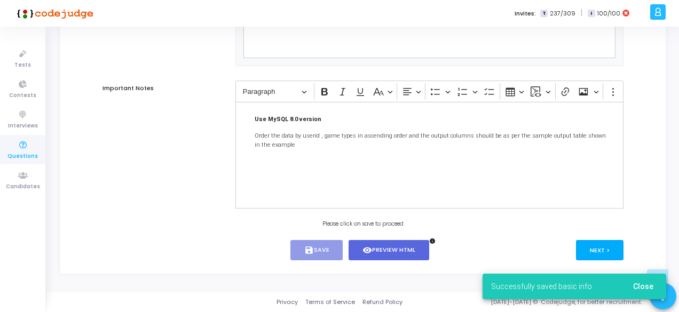
click at [606, 251] on button "Next >" at bounding box center [599, 250] width 47 height 20
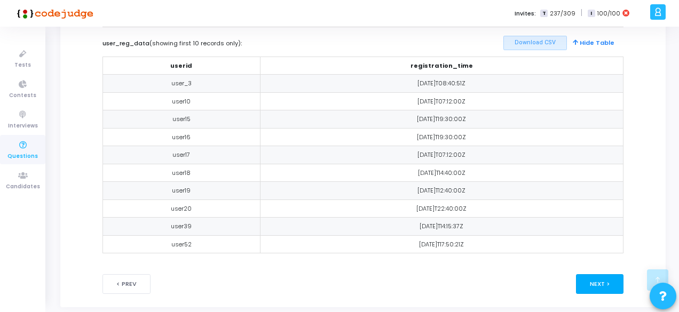
scroll to position [618, 0]
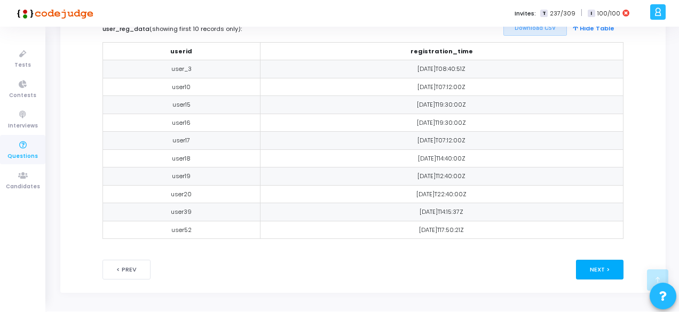
click at [614, 261] on button "Next >" at bounding box center [599, 270] width 47 height 20
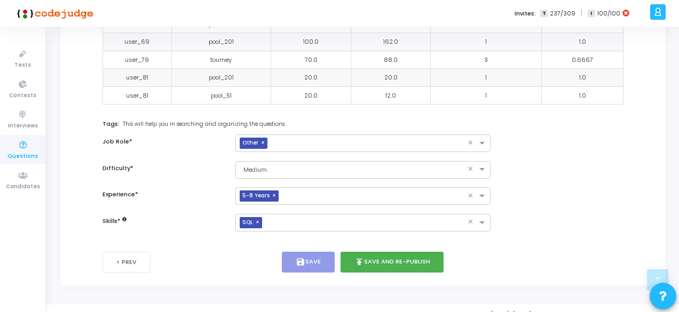
scroll to position [471, 0]
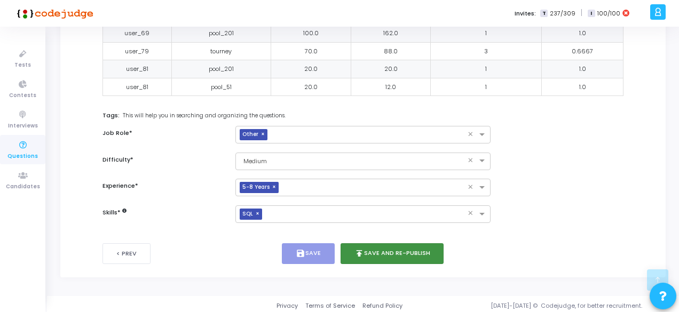
click at [376, 247] on button "publish Save and Re-publish" at bounding box center [392, 253] width 104 height 21
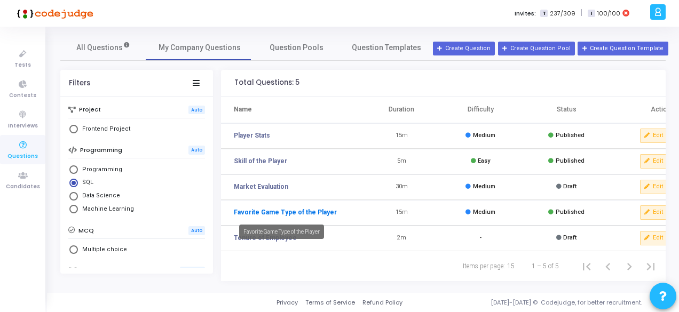
drag, startPoint x: 271, startPoint y: 187, endPoint x: 267, endPoint y: 210, distance: 23.3
click at [267, 210] on link "Favorite Game Type of the Player" at bounding box center [285, 213] width 103 height 10
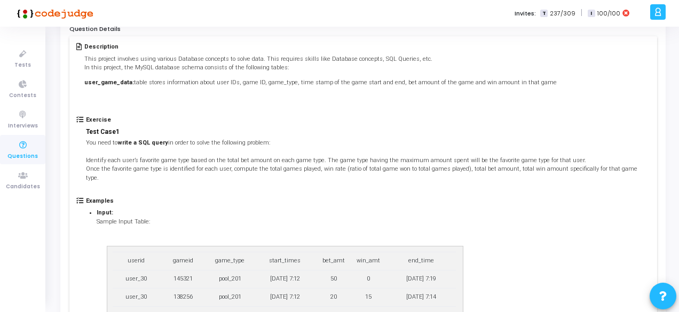
scroll to position [91, 0]
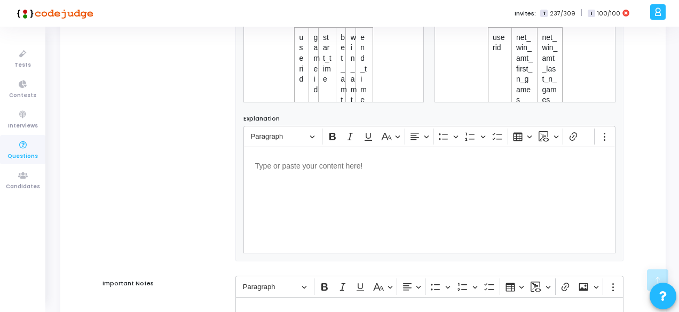
scroll to position [932, 0]
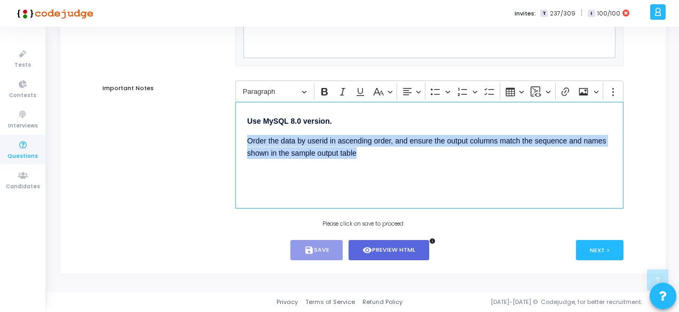
drag, startPoint x: 363, startPoint y: 156, endPoint x: 238, endPoint y: 144, distance: 125.5
click at [238, 144] on div "⁠⁠⁠⁠⁠⁠⁠ Use MySQL 8.0 version. Order the data by userid in ascending order, and…" at bounding box center [429, 155] width 388 height 107
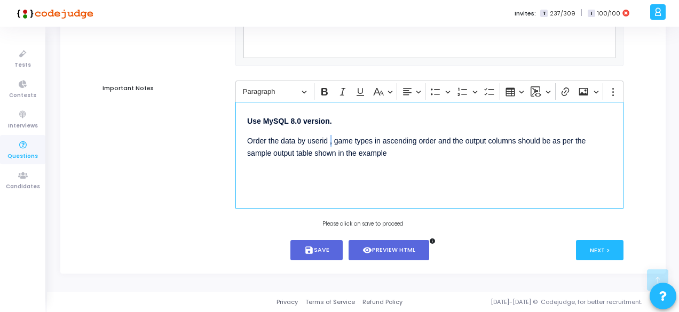
click at [331, 144] on p "Order the data by userid , game types in ascending order and the output columns…" at bounding box center [429, 147] width 365 height 26
drag, startPoint x: 331, startPoint y: 144, endPoint x: 372, endPoint y: 144, distance: 41.1
click at [372, 144] on p "Order the data by userid, game types in ascending order and the output columns …" at bounding box center [429, 147] width 365 height 26
click at [328, 251] on button "save Save" at bounding box center [316, 250] width 53 height 21
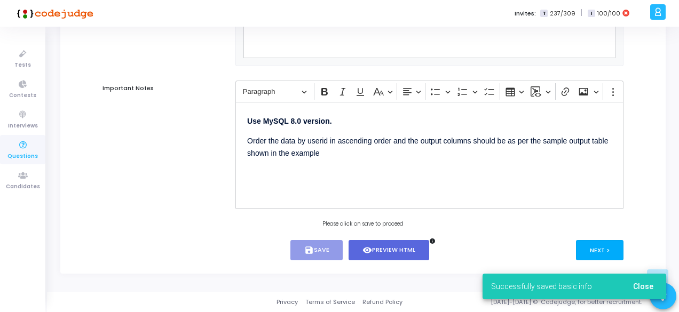
click at [615, 254] on button "Next >" at bounding box center [599, 250] width 47 height 20
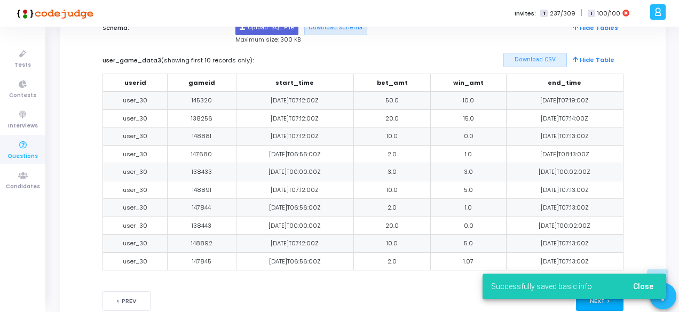
click at [615, 254] on div "Languages: MySQL (5.6) MySQL (8.0) Schema: Upload .SQL File Download Schema Hid…" at bounding box center [362, 143] width 521 height 297
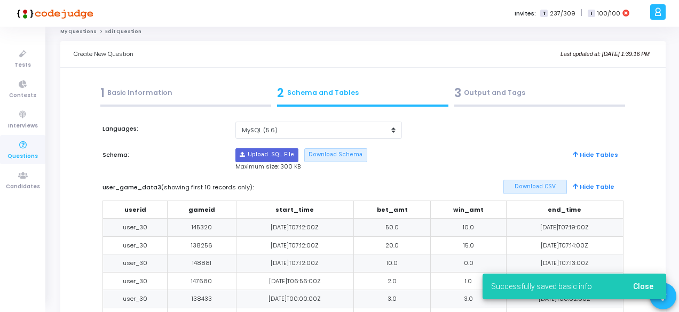
scroll to position [0, 0]
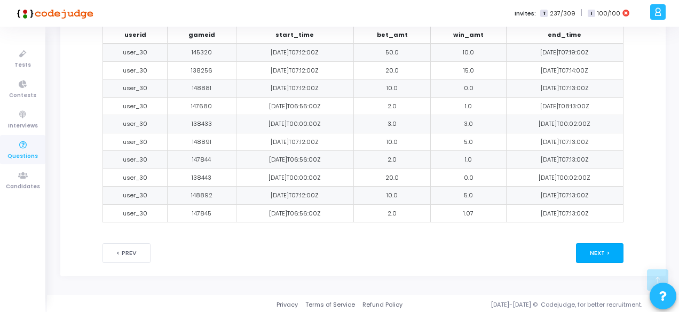
click at [614, 255] on button "Next >" at bounding box center [599, 253] width 47 height 20
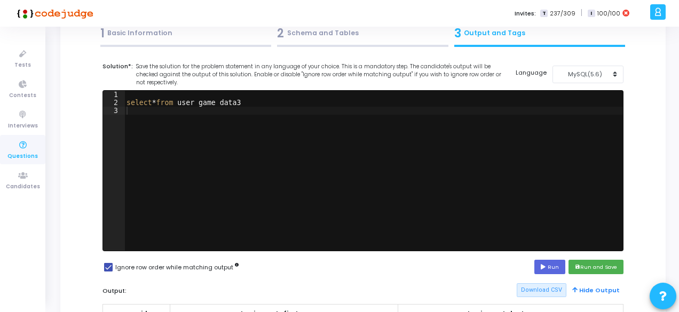
scroll to position [61, 0]
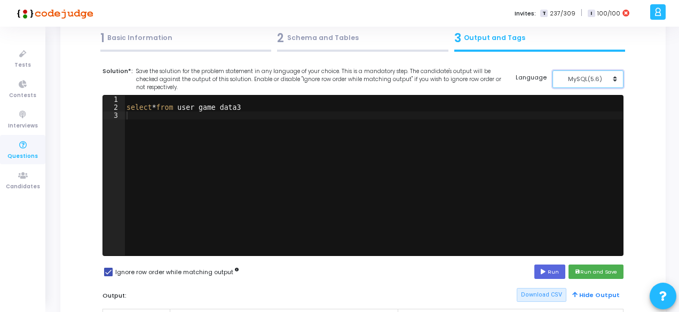
click at [592, 82] on div "MySQL(5.6)" at bounding box center [585, 79] width 52 height 9
click at [586, 103] on button "MySQL (8.0)" at bounding box center [593, 103] width 82 height 10
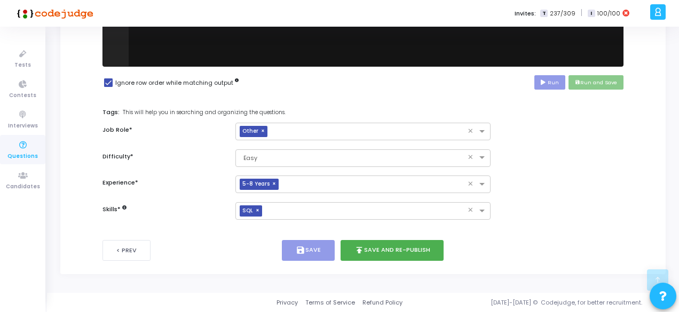
scroll to position [250, 0]
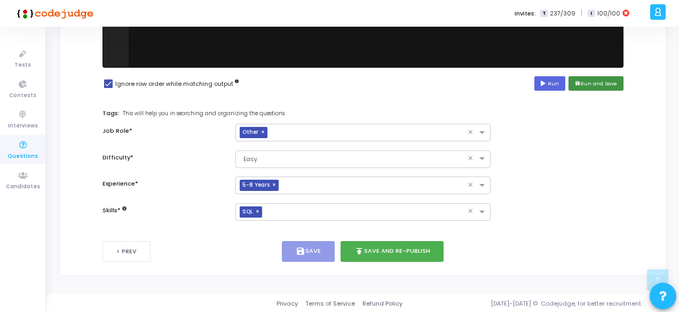
click at [601, 82] on button "save Run and Save" at bounding box center [595, 83] width 55 height 14
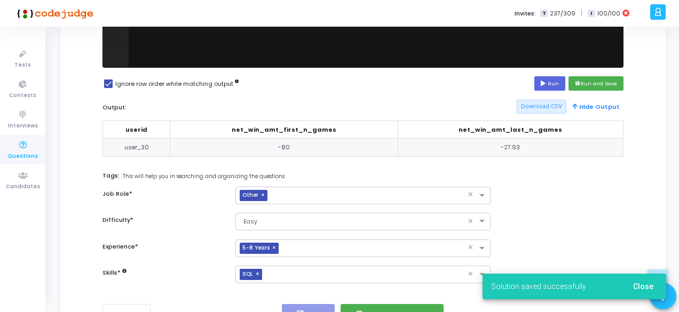
scroll to position [299, 0]
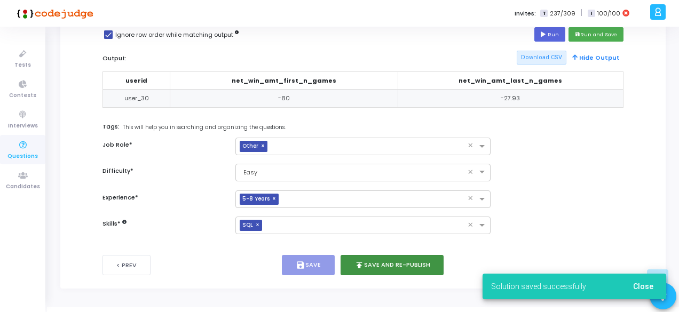
click at [391, 261] on button "publish Save and Re-publish" at bounding box center [392, 265] width 104 height 21
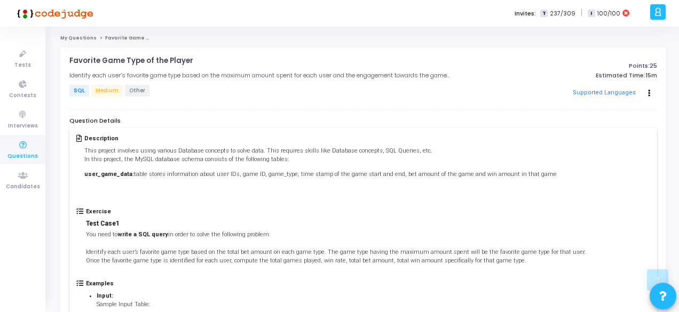
scroll to position [393, 0]
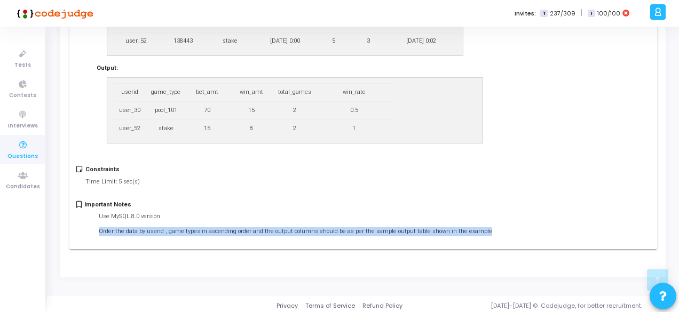
drag, startPoint x: 96, startPoint y: 227, endPoint x: 494, endPoint y: 224, distance: 398.1
click at [494, 224] on div "Important Notes Use MySQL 8.0 version. Order the data by userid , game types in…" at bounding box center [362, 221] width 573 height 41
copy p "Order the data by userid , game types in ascending order and the output columns…"
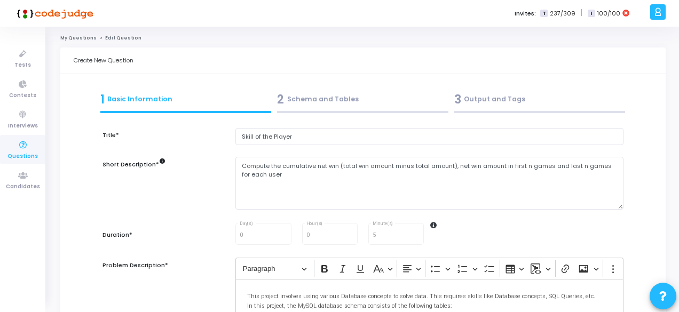
click at [84, 39] on link "My Questions" at bounding box center [78, 38] width 36 height 6
